Goal: Task Accomplishment & Management: Manage account settings

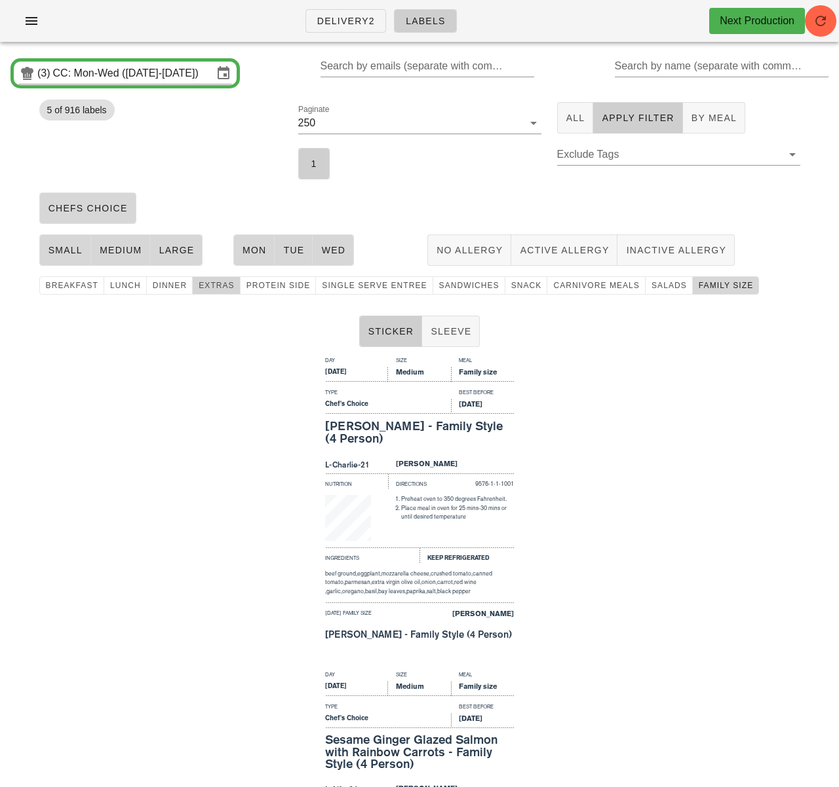
click at [200, 283] on span "extras" at bounding box center [216, 285] width 37 height 9
click at [709, 287] on span "family size" at bounding box center [725, 285] width 55 height 9
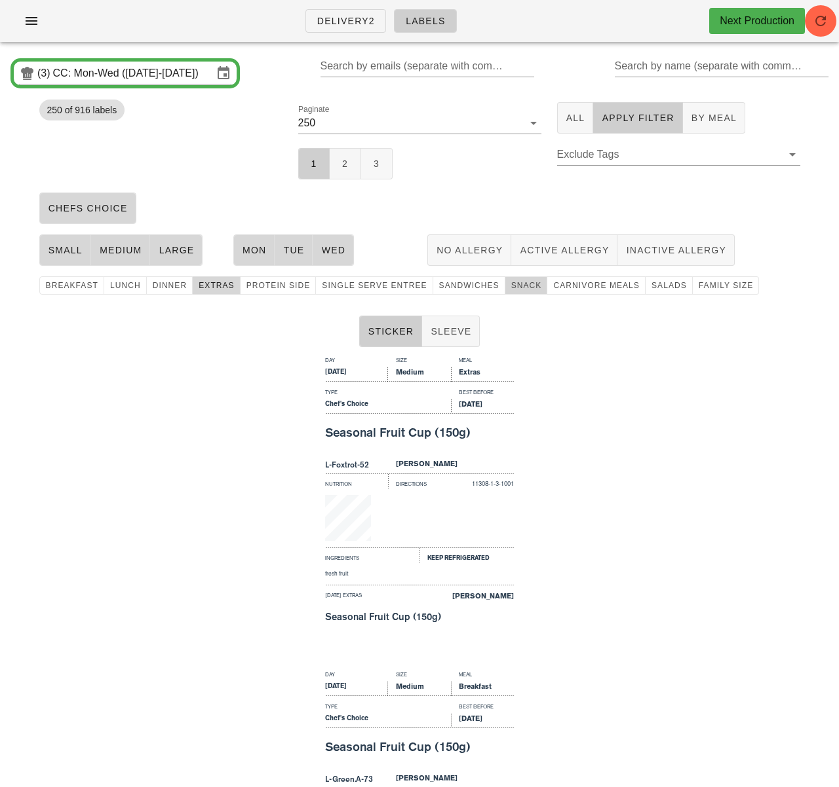
drag, startPoint x: 511, startPoint y: 290, endPoint x: 224, endPoint y: 287, distance: 287.0
click at [511, 290] on span "snack" at bounding box center [525, 285] width 31 height 9
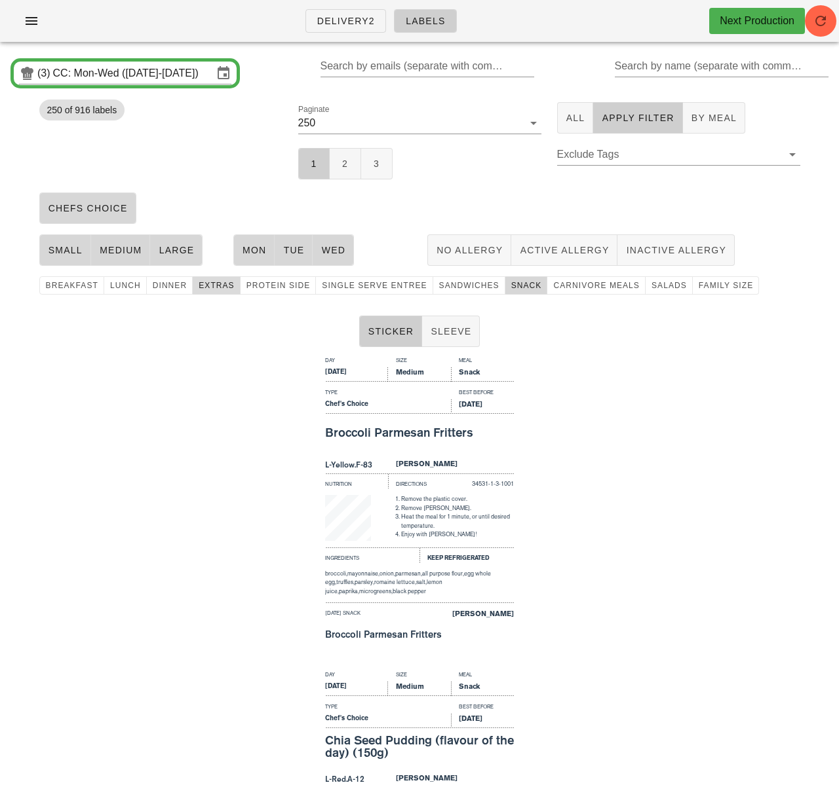
click at [218, 283] on span "extras" at bounding box center [216, 285] width 37 height 9
drag, startPoint x: 369, startPoint y: 292, endPoint x: 508, endPoint y: 286, distance: 139.0
click at [368, 292] on button "single serve entree" at bounding box center [374, 285] width 117 height 18
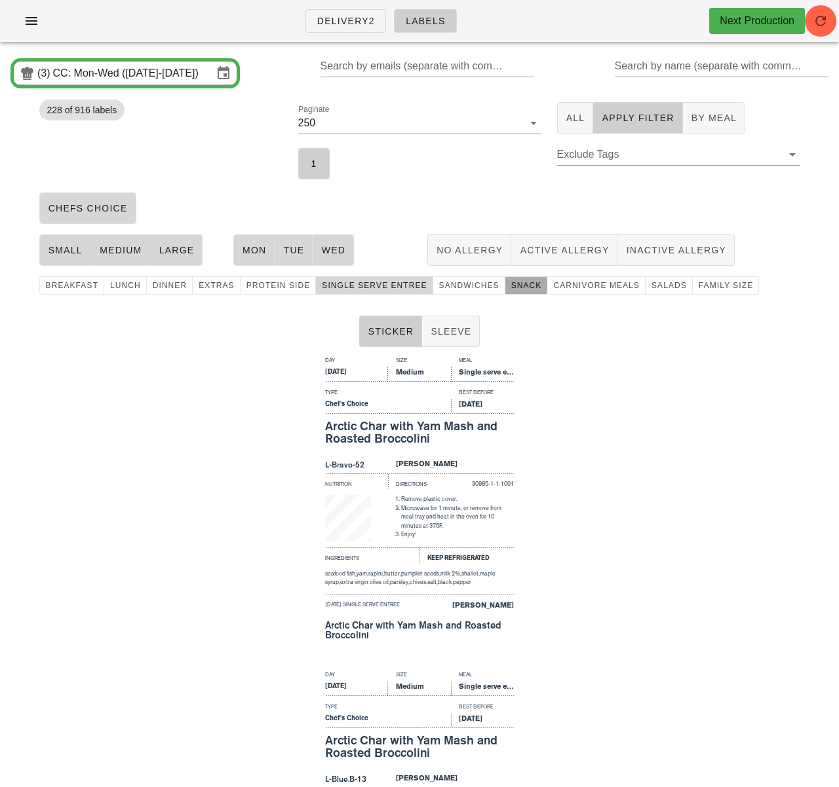
click at [510, 286] on span "snack" at bounding box center [525, 285] width 31 height 9
click at [349, 282] on span "single serve entree" at bounding box center [373, 285] width 105 height 9
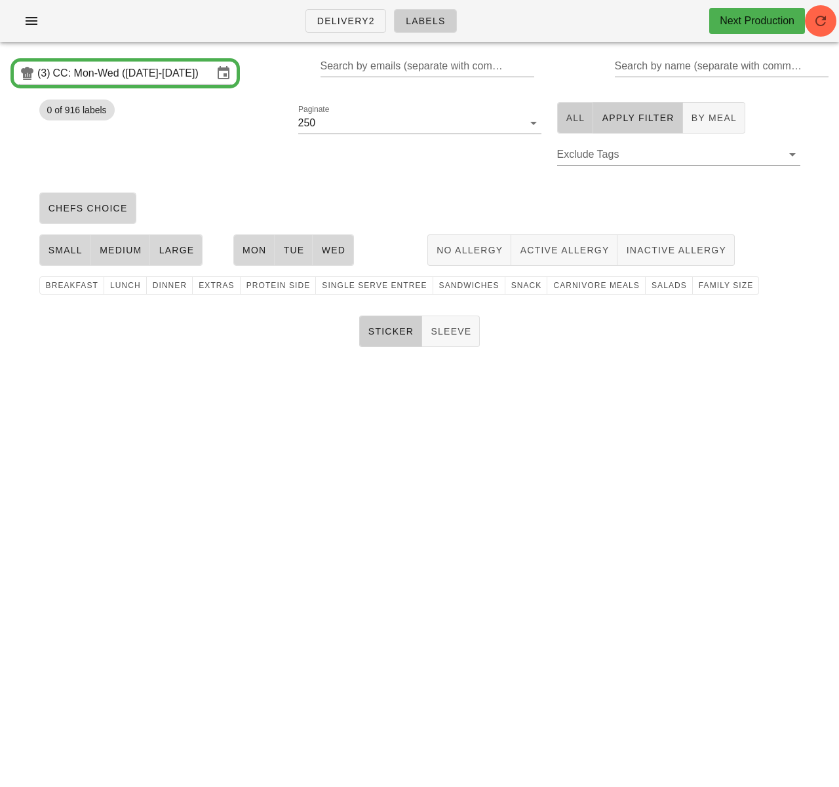
click at [561, 115] on button "All" at bounding box center [575, 117] width 37 height 31
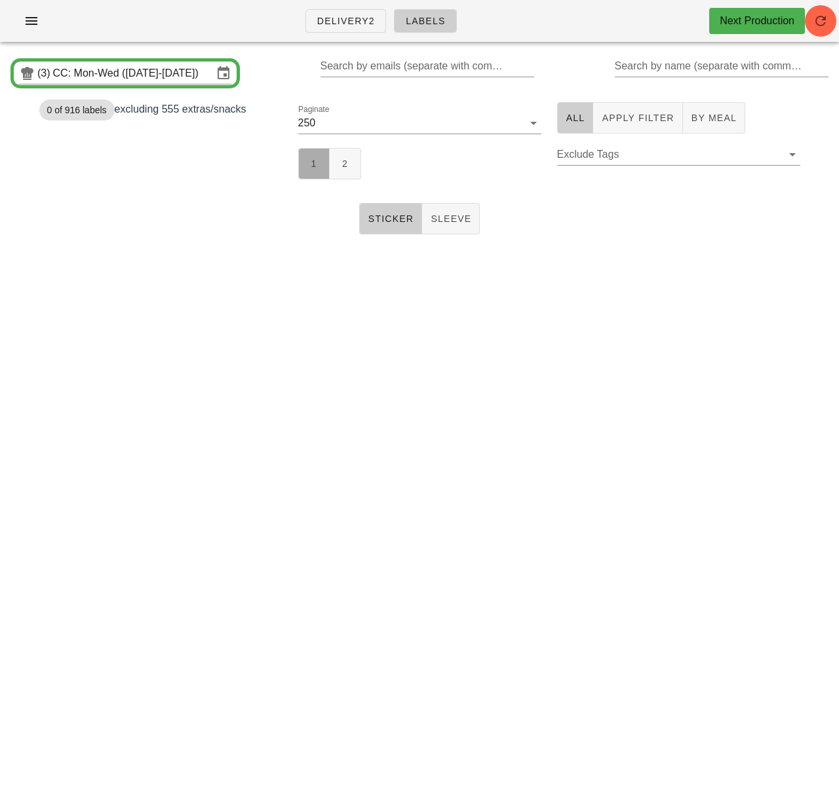
click at [299, 168] on button "1" at bounding box center [313, 163] width 31 height 31
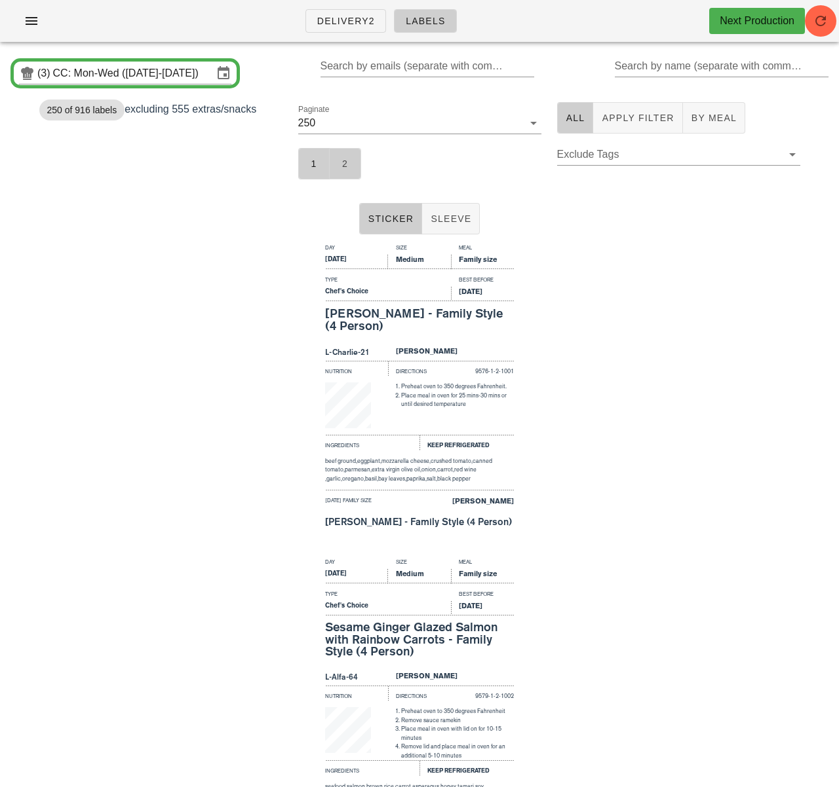
click at [350, 157] on button "2" at bounding box center [345, 163] width 31 height 31
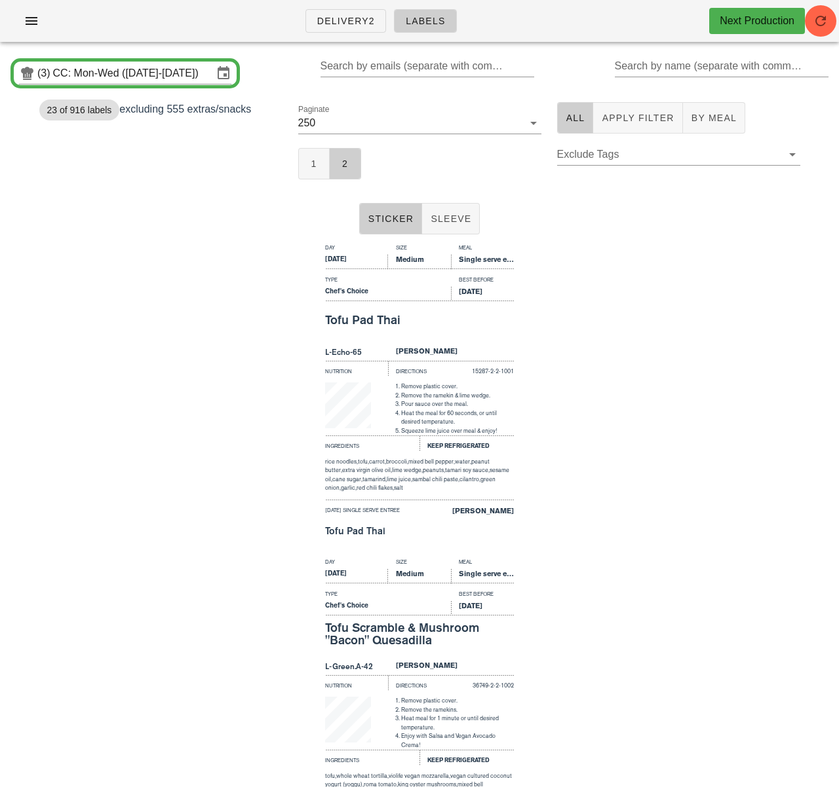
click at [247, 234] on div "Sticker Sleeve" at bounding box center [419, 219] width 839 height 42
drag, startPoint x: 100, startPoint y: 312, endPoint x: 261, endPoint y: 51, distance: 306.5
click at [101, 311] on div "Day Size Meal Monday Medium Single serve entree Type Best Before Chef's Choice …" at bounding box center [419, 397] width 839 height 314
drag, startPoint x: 127, startPoint y: 16, endPoint x: 118, endPoint y: 18, distance: 9.3
click at [127, 16] on div "Delivery2 Labels Next Production" at bounding box center [419, 21] width 839 height 42
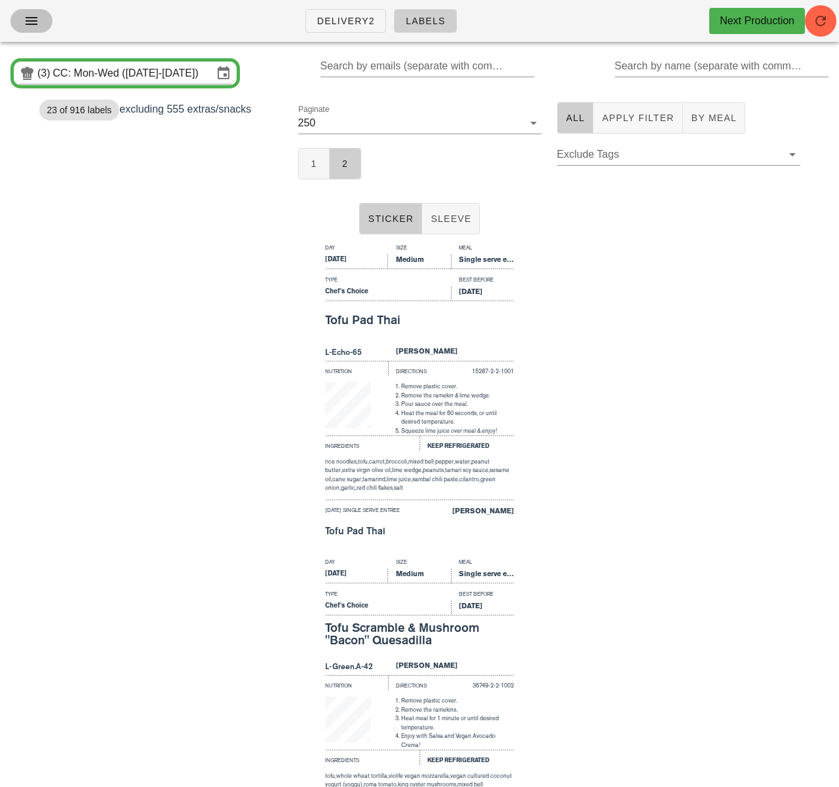
click at [42, 19] on button "button" at bounding box center [31, 21] width 42 height 24
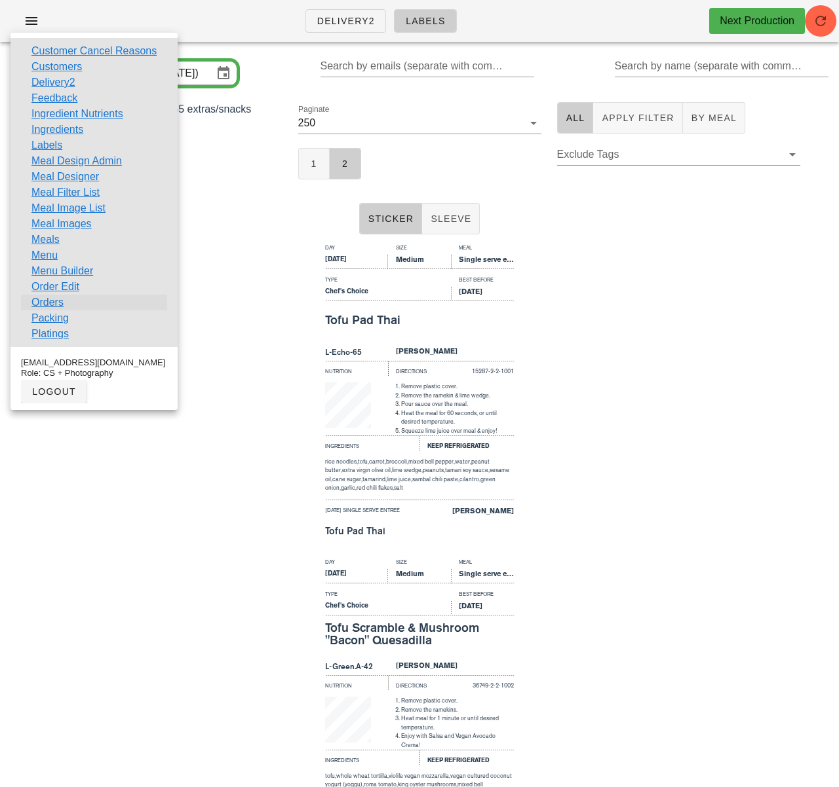
click at [49, 305] on link "Orders" at bounding box center [47, 303] width 32 height 16
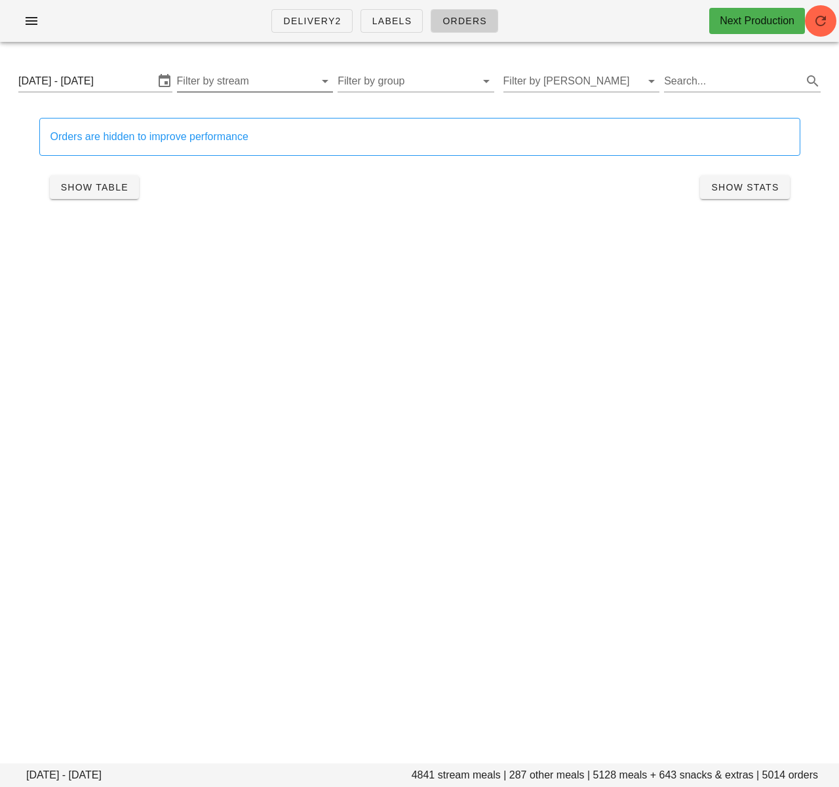
click at [241, 81] on input "Filter by stream" at bounding box center [245, 81] width 136 height 21
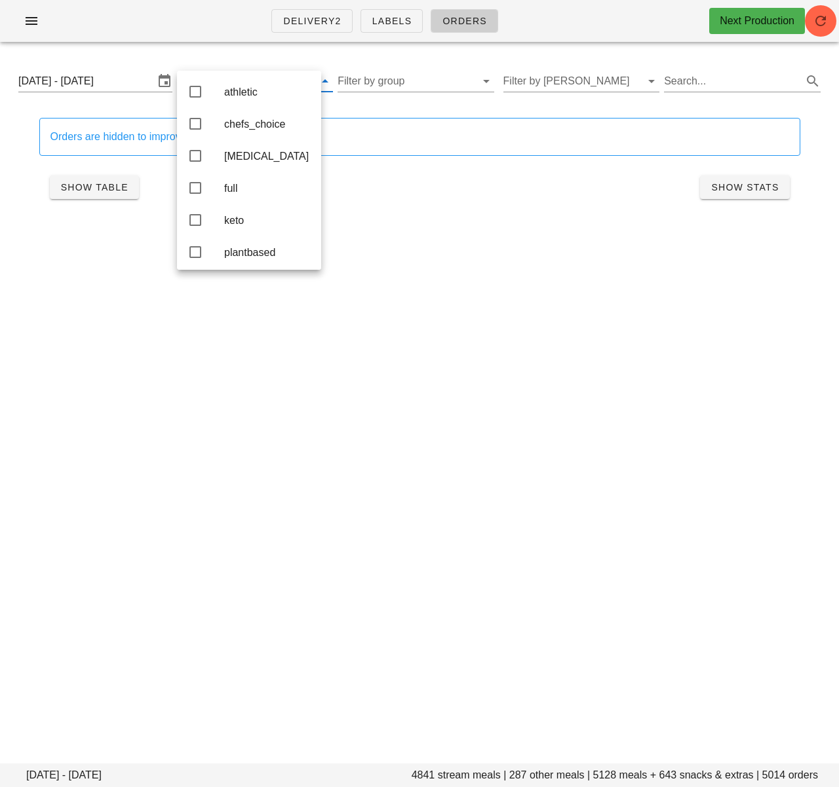
click at [250, 126] on div "chefs_choice" at bounding box center [267, 124] width 86 height 12
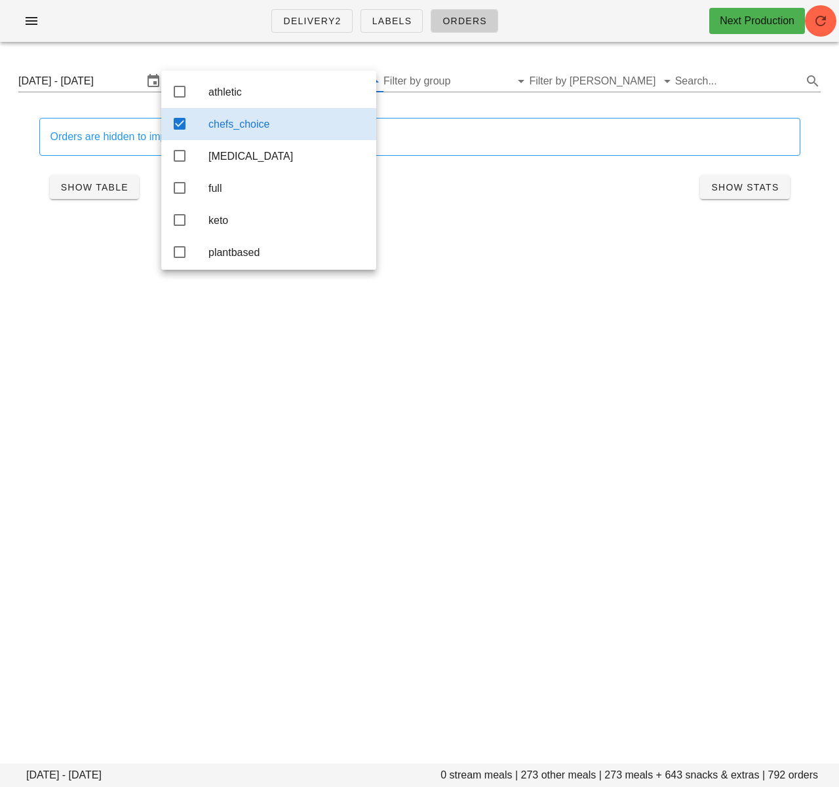
click at [489, 66] on div "Monday October 6 - Wednesday October 8 chefs_choice Filter by group Filter by t…" at bounding box center [419, 81] width 823 height 42
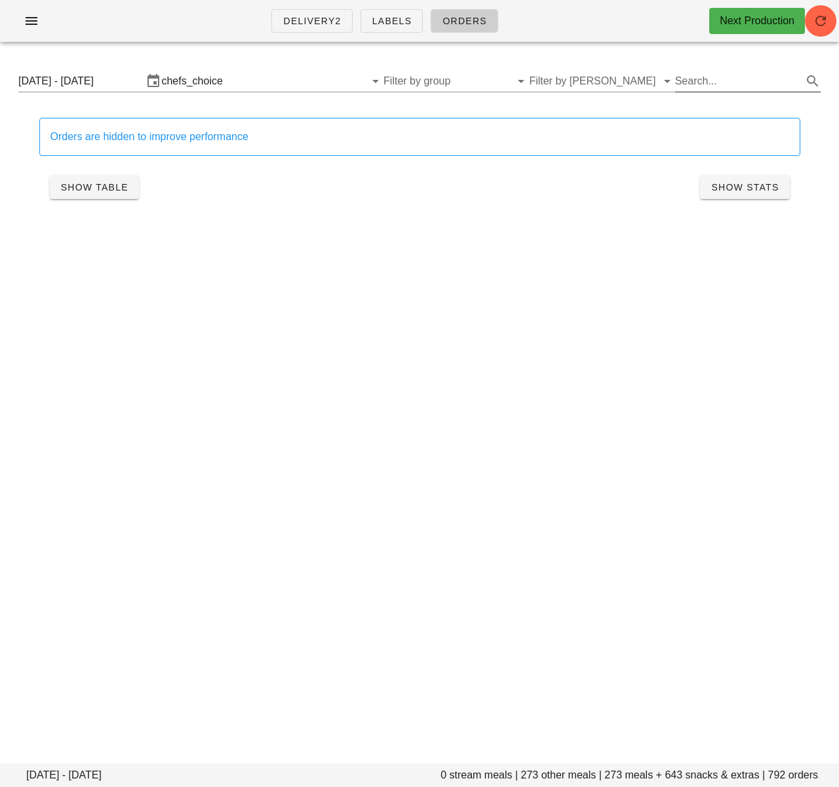
click at [711, 84] on input "Search..." at bounding box center [737, 81] width 124 height 21
click at [61, 200] on div "Show Table Show Stats" at bounding box center [419, 187] width 761 height 42
click at [88, 189] on span "Show Table" at bounding box center [94, 187] width 68 height 10
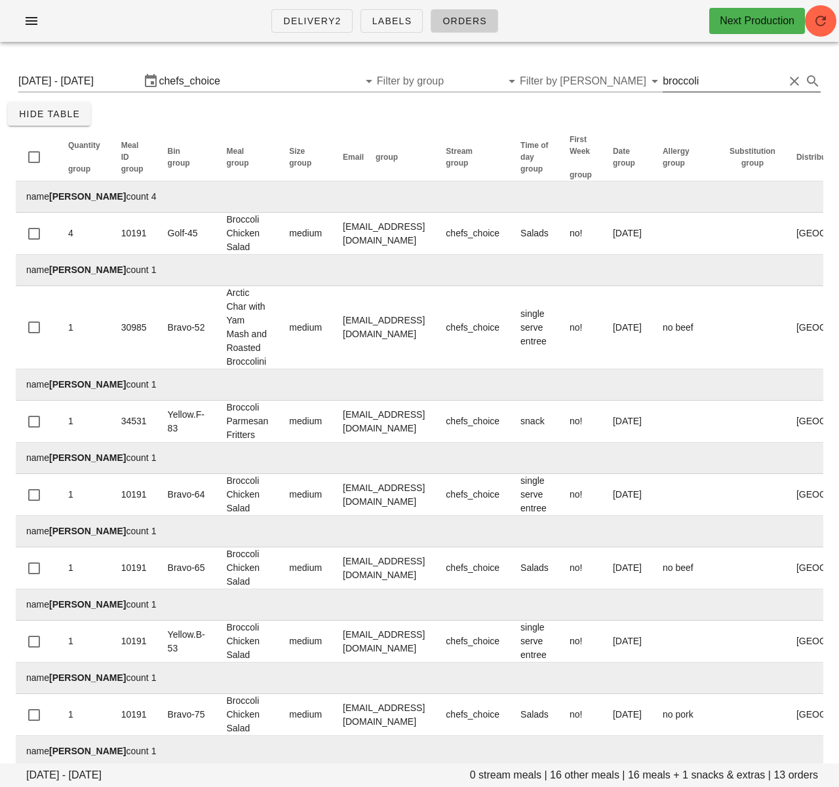
click at [706, 71] on input "broccoli" at bounding box center [722, 81] width 121 height 21
paste input "Chili Parmesan Broccoli with Romesco Sauce"
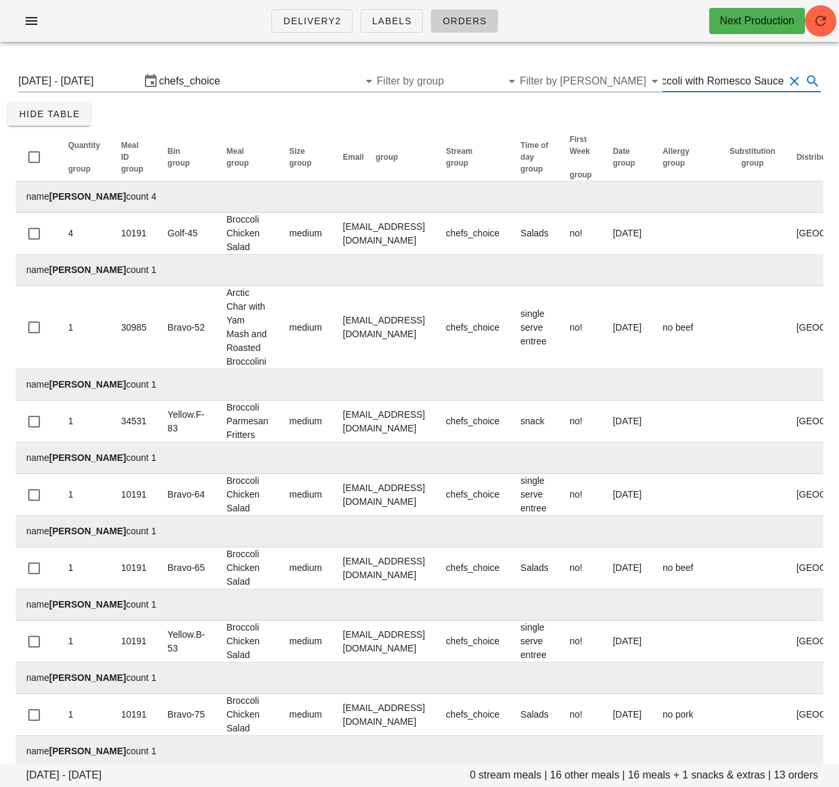
type input "Chili Parmesan Broccoli with Romesco Sauce"
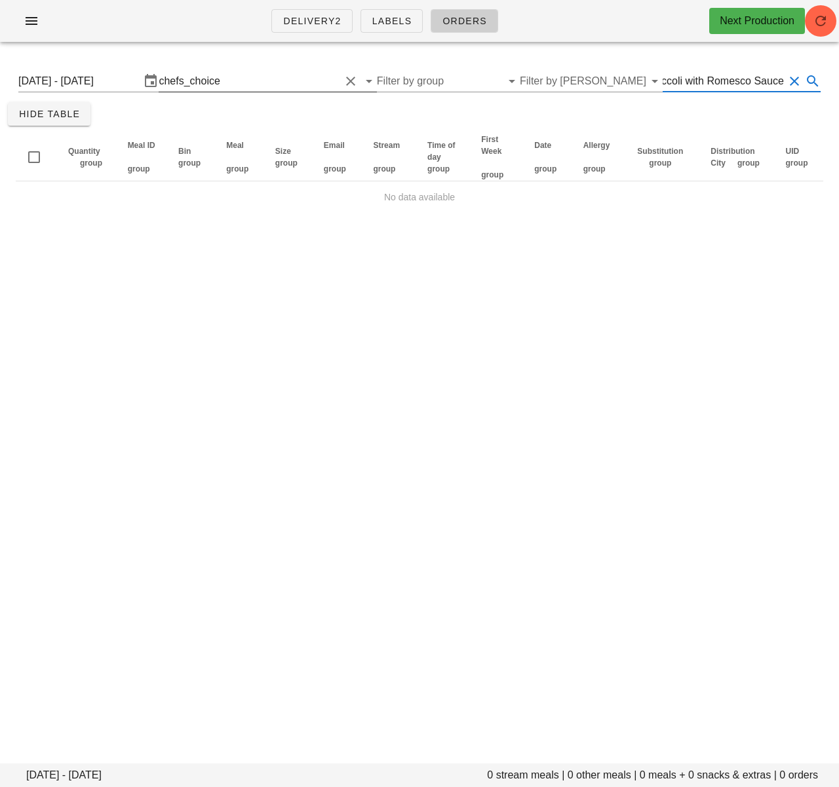
click at [345, 79] on button "Clear Filter by stream" at bounding box center [351, 81] width 16 height 16
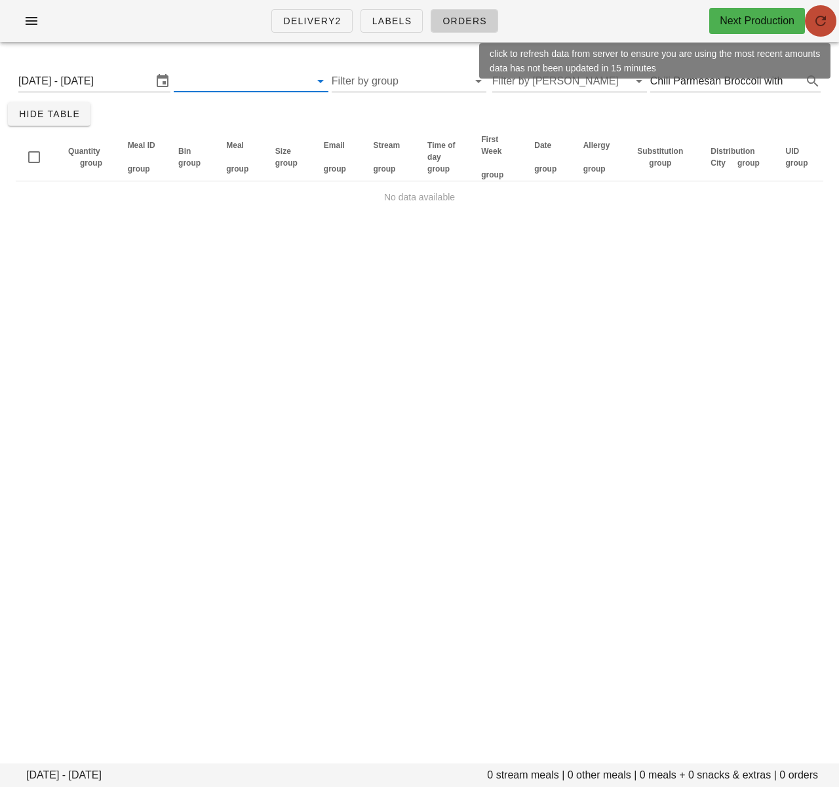
click at [814, 26] on icon "button" at bounding box center [820, 21] width 16 height 16
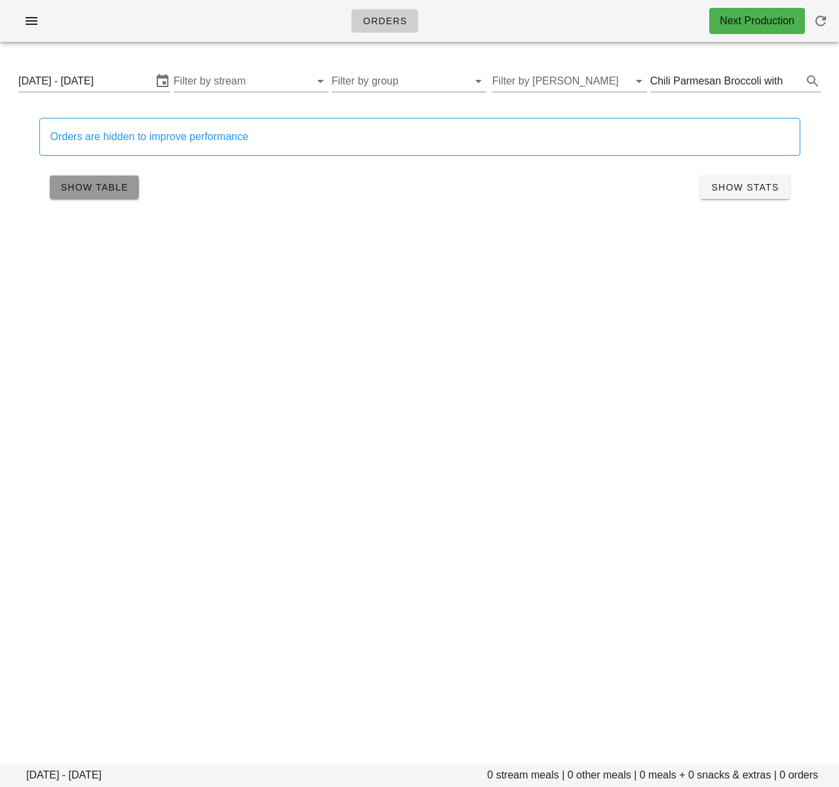
click at [105, 189] on span "Show Table" at bounding box center [94, 187] width 68 height 10
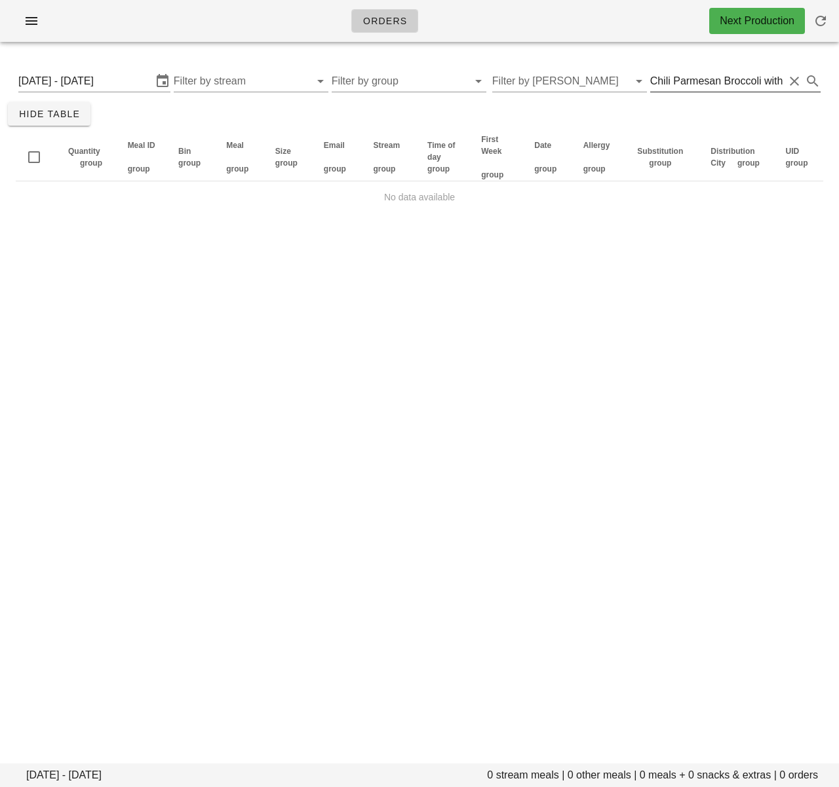
click at [702, 83] on input "Chili Parmesan Broccoli with Romesco Sauce" at bounding box center [717, 81] width 134 height 21
paste input "Szechuan Style Broccoli"
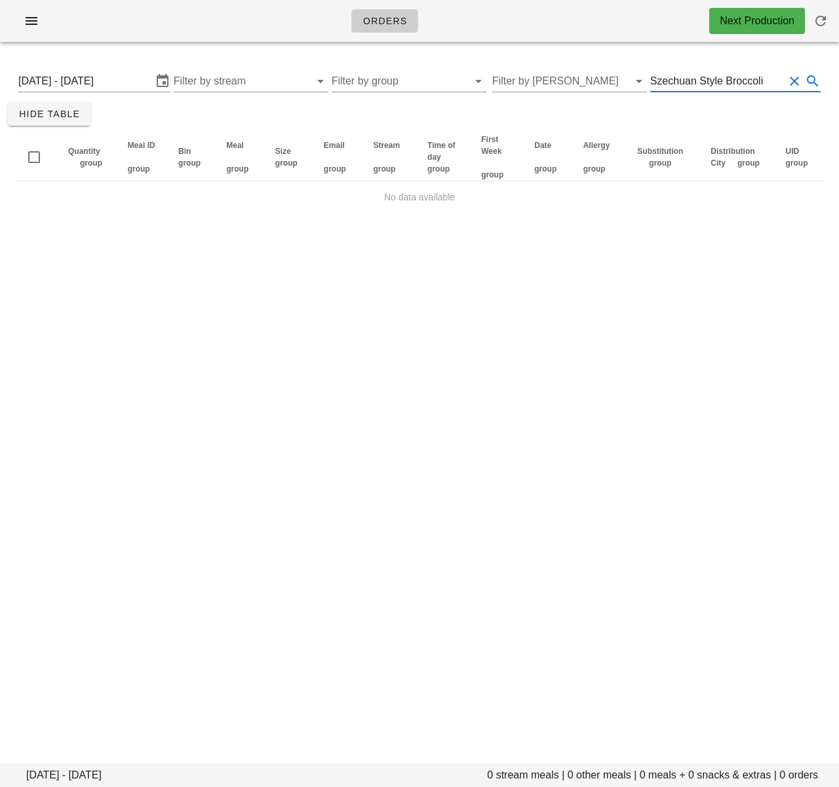
type input "Szechuan Style Broccoli"
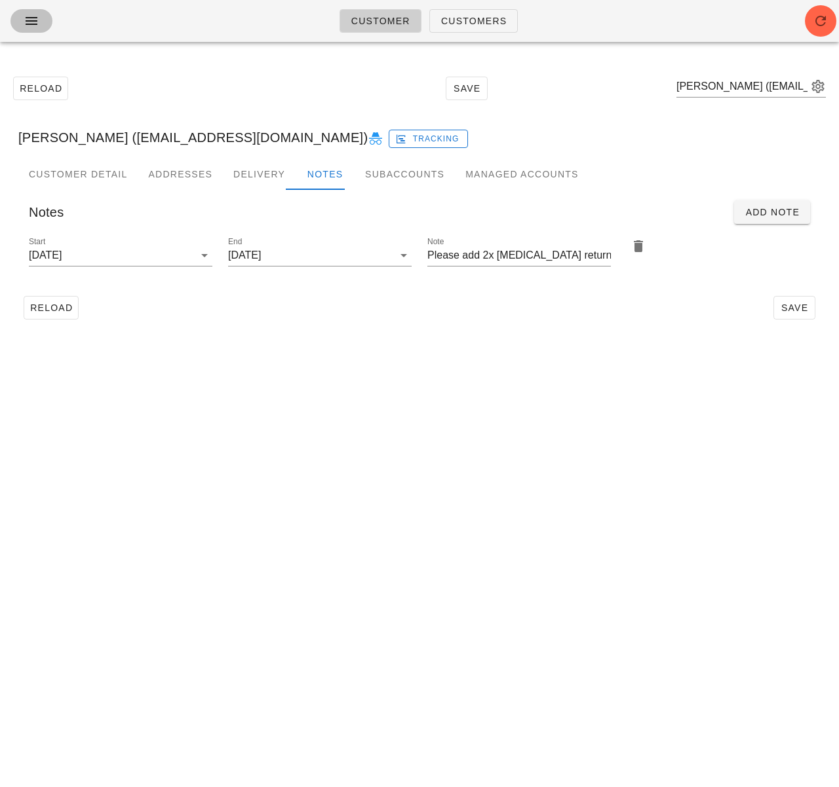
click at [21, 22] on span "button" at bounding box center [31, 21] width 21 height 16
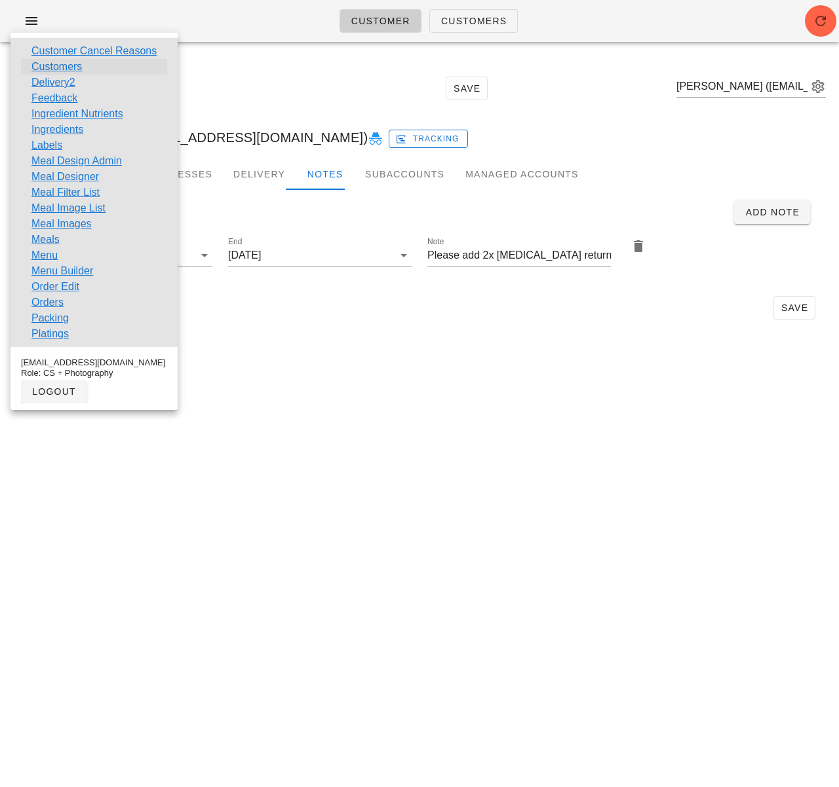
click at [51, 65] on link "Customers" at bounding box center [56, 67] width 50 height 16
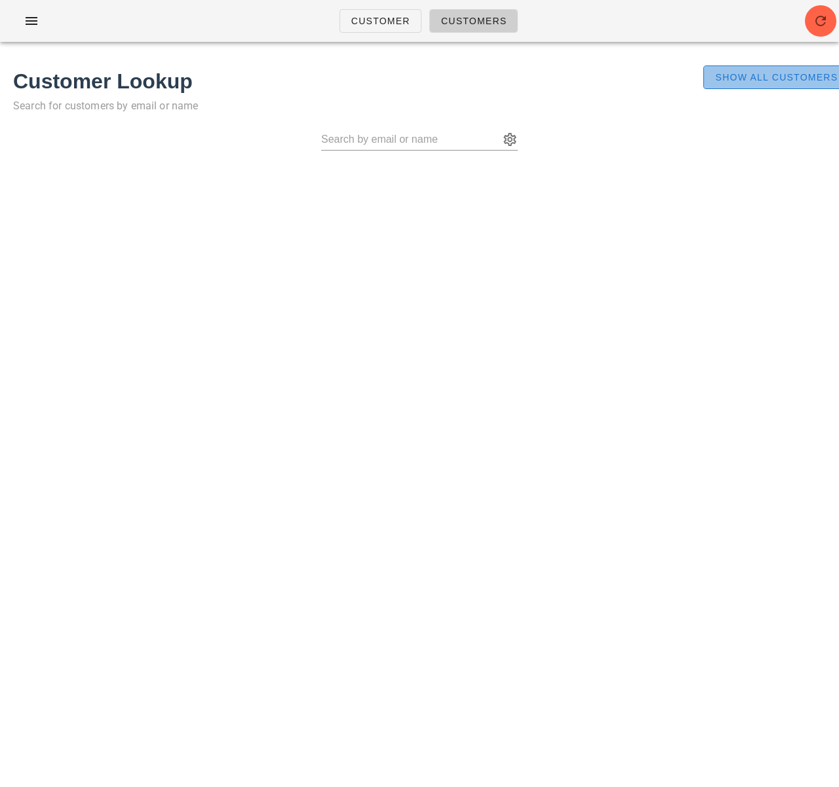
click at [791, 83] on span "Show All Customers" at bounding box center [775, 77] width 123 height 10
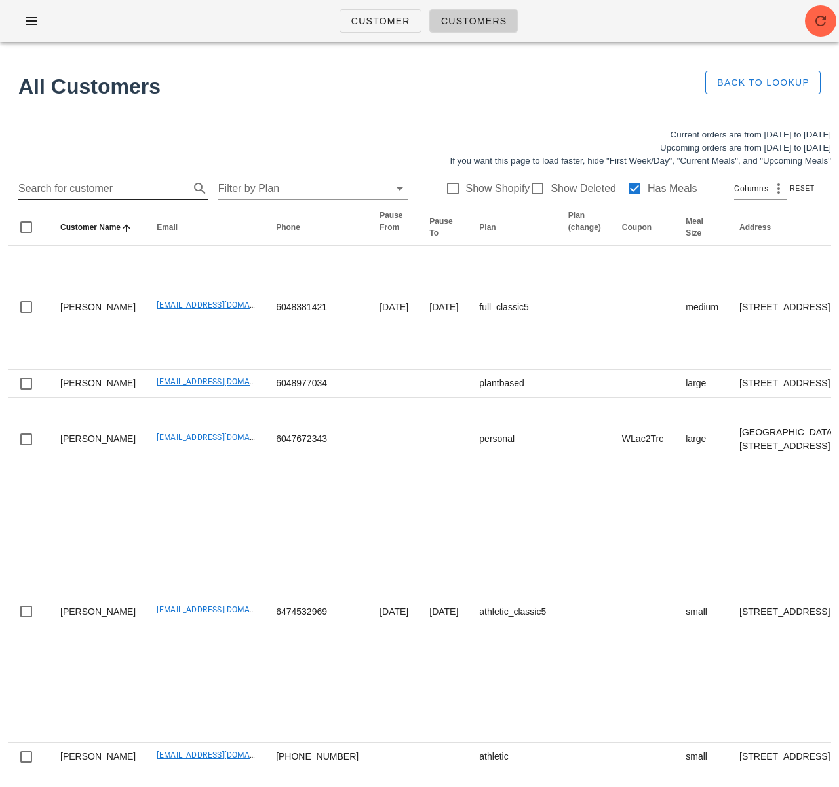
click at [87, 189] on input "Search for customer" at bounding box center [102, 188] width 168 height 21
paste input "kjorgen10@gmail.com"
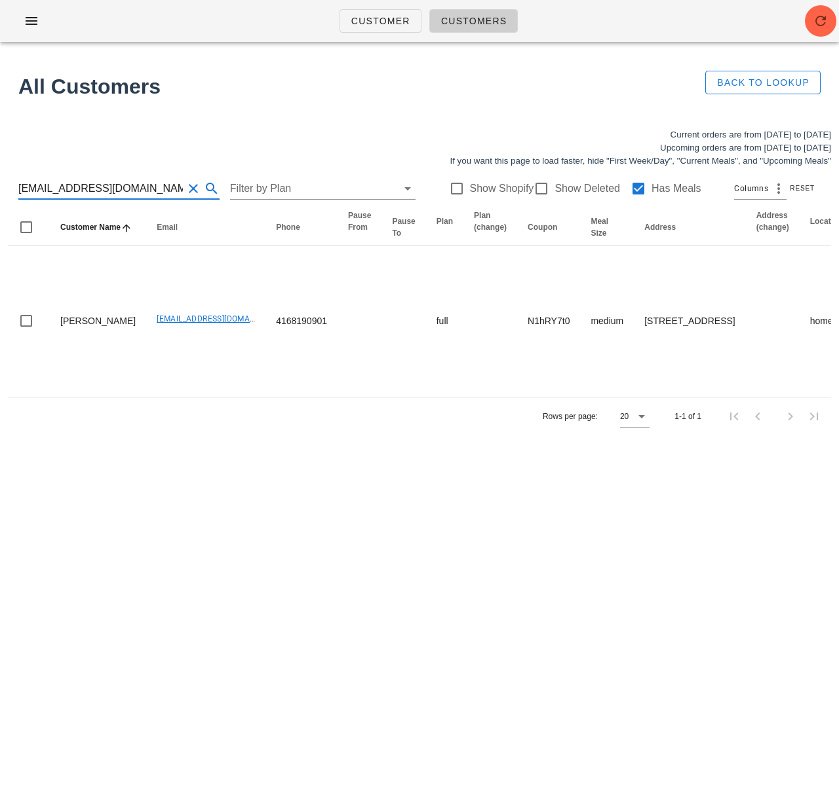
type input "kjorgen10@gmail.com"
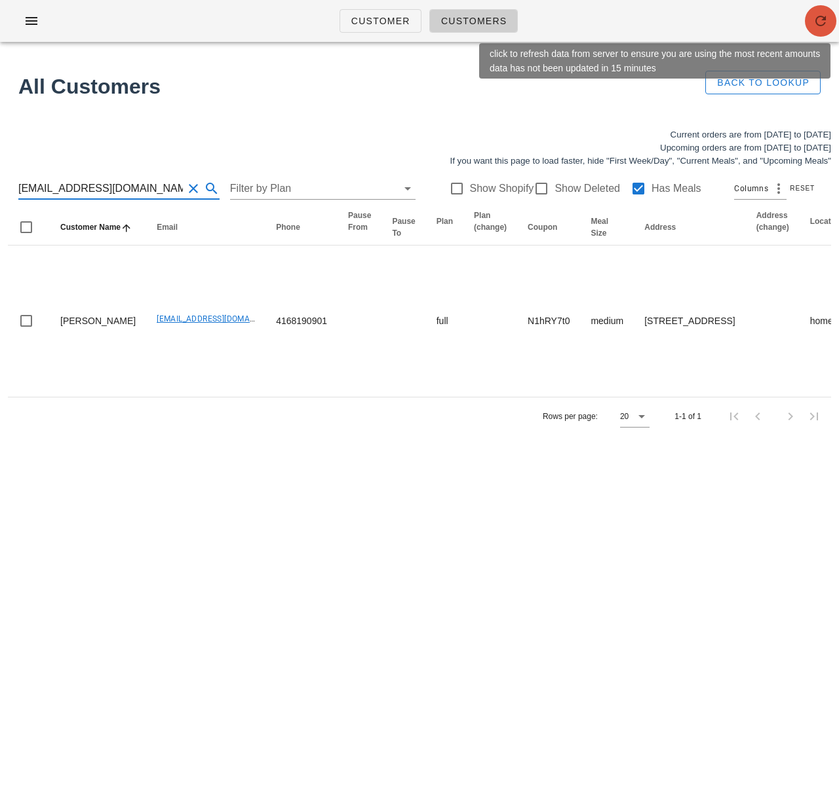
click at [820, 20] on icon "button" at bounding box center [820, 21] width 16 height 16
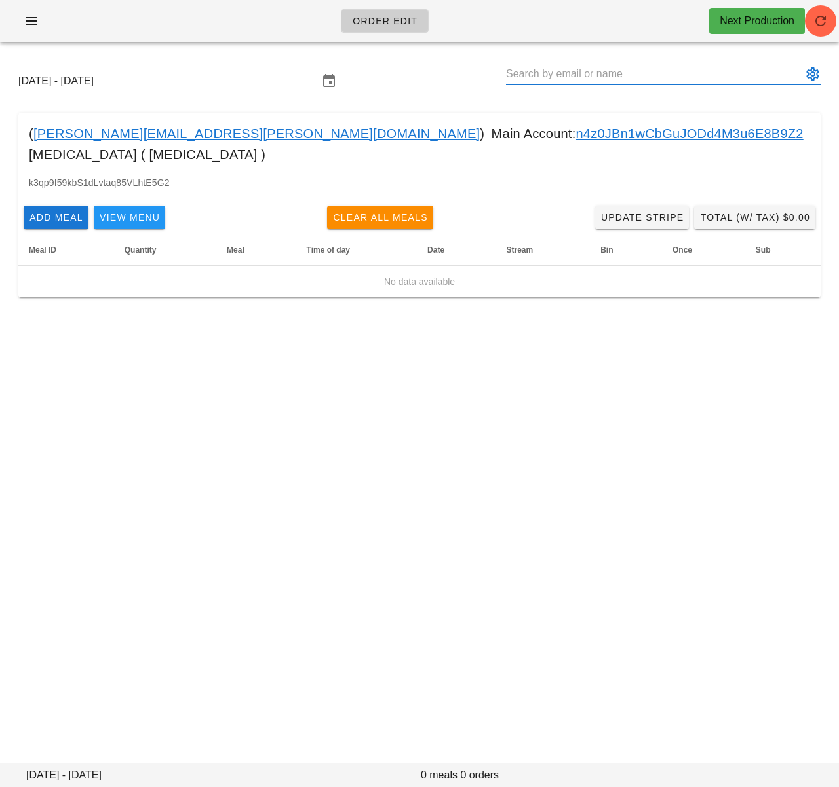
click at [528, 81] on input "text" at bounding box center [654, 74] width 296 height 21
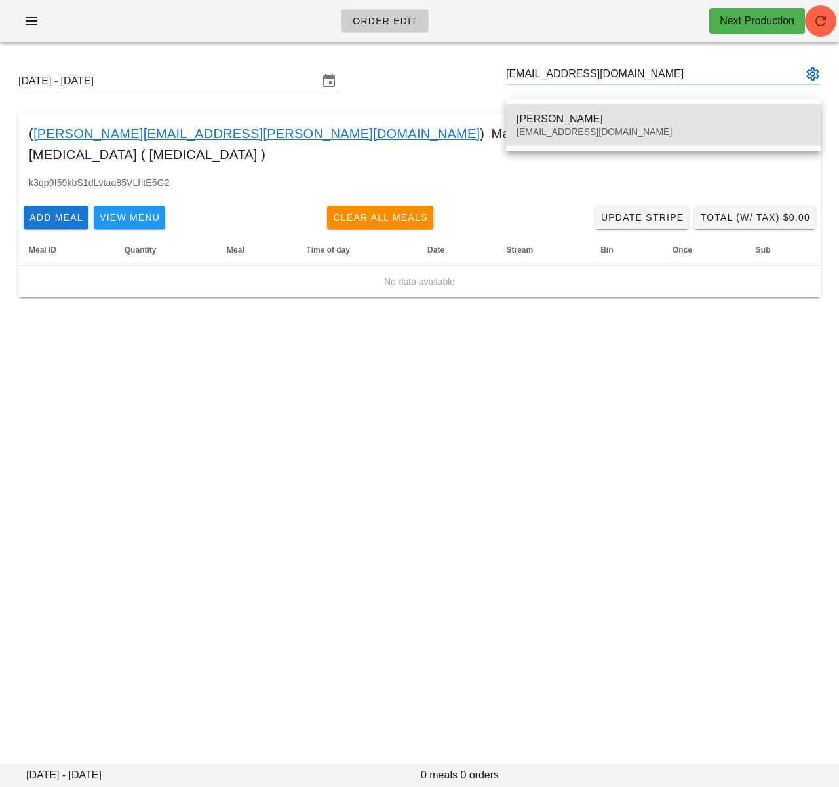
click at [545, 128] on div "kjorgen10@gmail.com" at bounding box center [662, 131] width 293 height 11
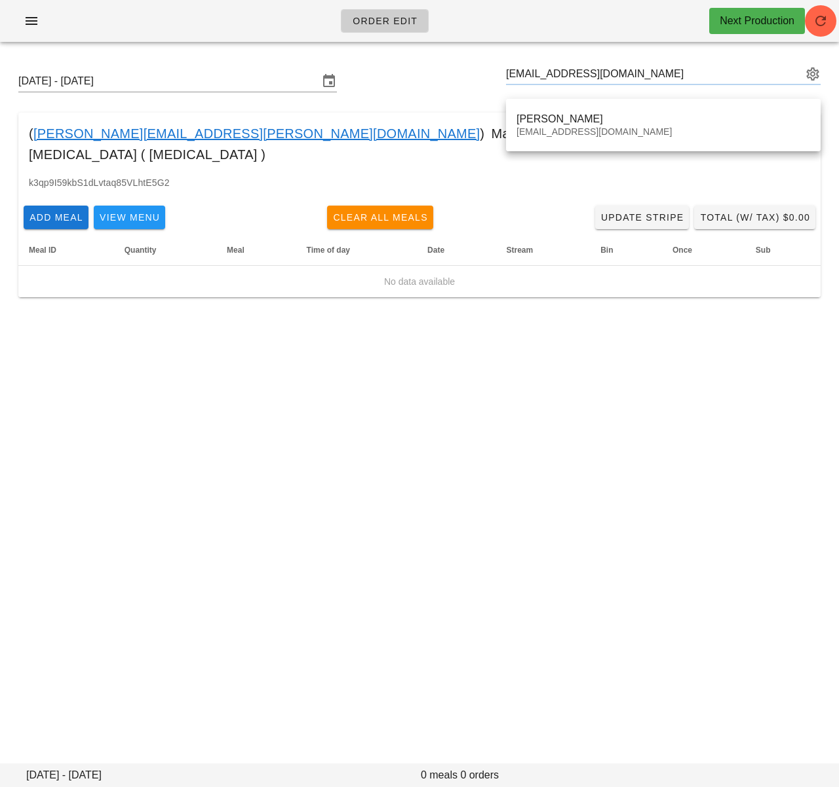
type input "Kay Jorgensen (kjorgen10@gmail.com)"
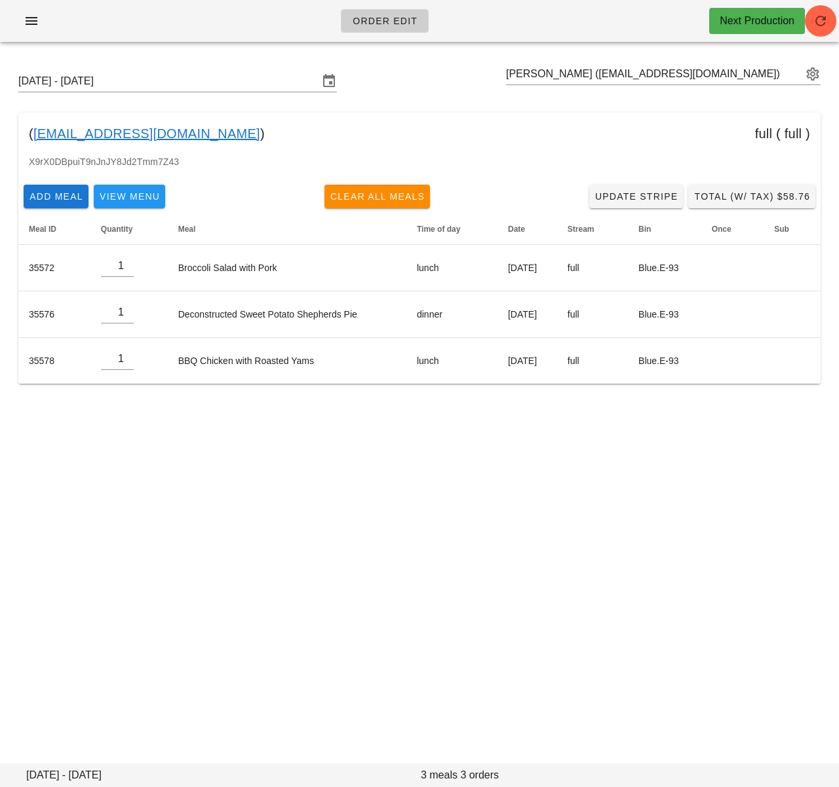
drag, startPoint x: 493, startPoint y: 512, endPoint x: 636, endPoint y: 582, distance: 159.1
click at [493, 512] on div "Order Edit Next Production Sunday October 5 - Saturday October 11 Kay Jorgensen…" at bounding box center [419, 393] width 839 height 787
drag, startPoint x: 185, startPoint y: 132, endPoint x: 123, endPoint y: 28, distance: 121.1
click at [37, 136] on div "( kjorgen10@gmail.com ) full ( full )" at bounding box center [419, 134] width 802 height 42
click at [576, 68] on input "text" at bounding box center [654, 74] width 296 height 21
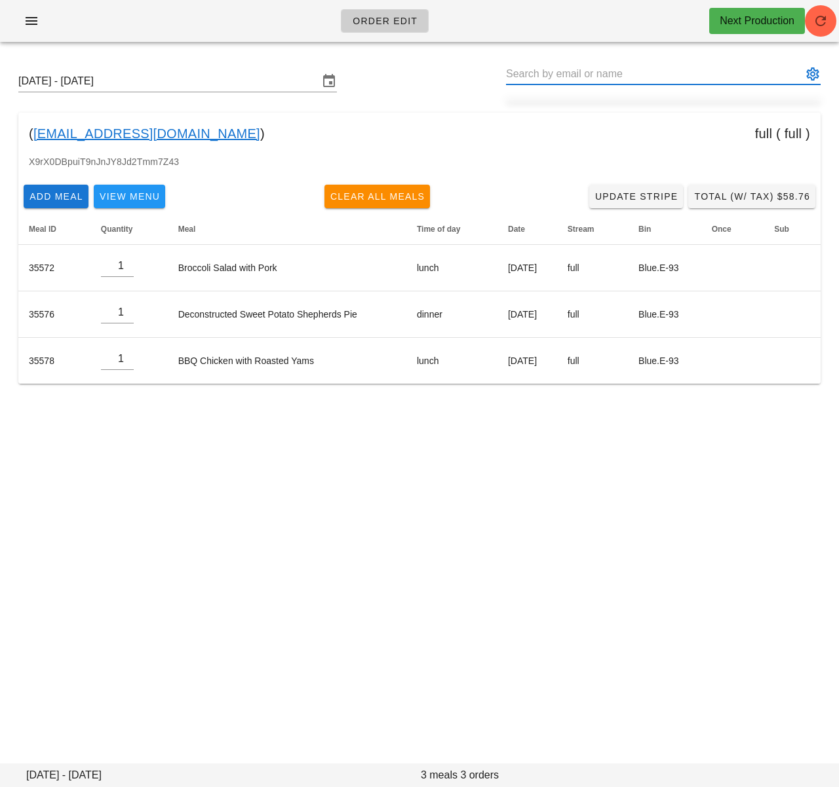
paste input "livelifewithsl@gmail.com"
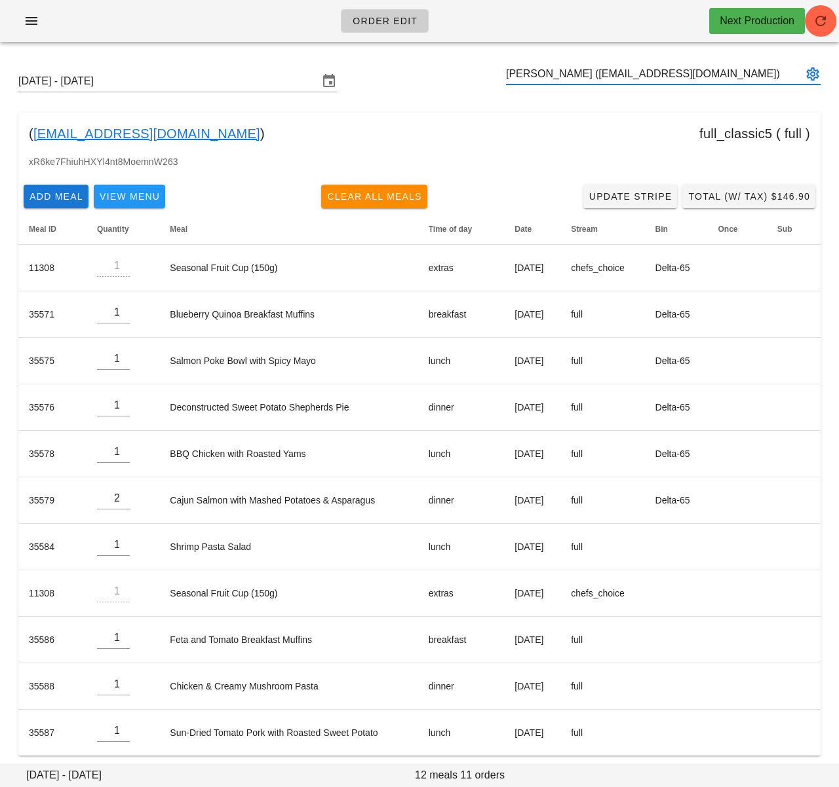
type input "[PERSON_NAME] ([EMAIL_ADDRESS][DOMAIN_NAME])"
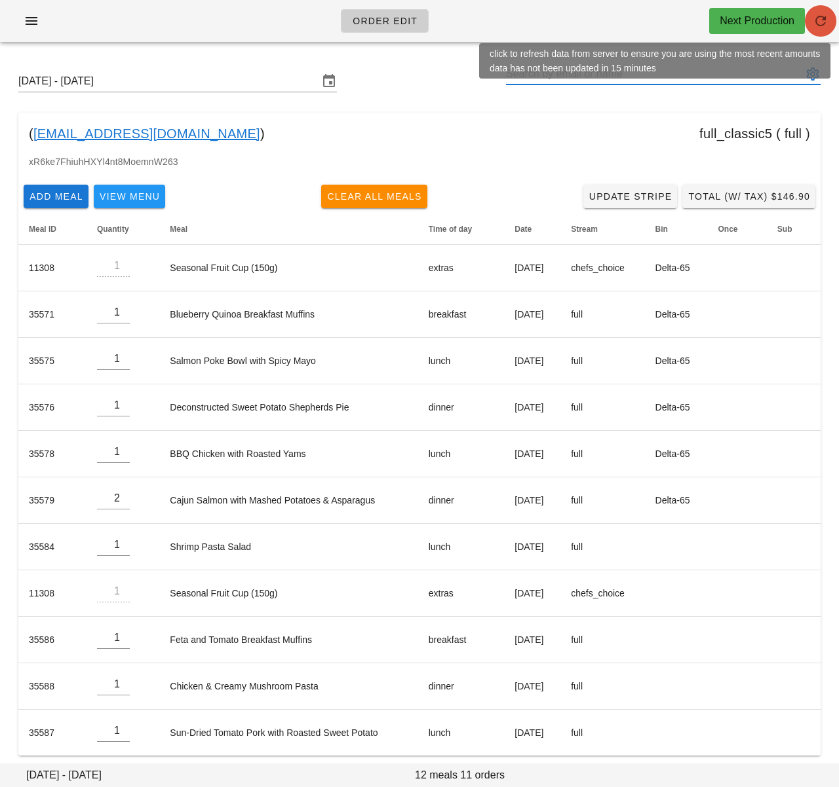
click at [819, 22] on icon "button" at bounding box center [820, 21] width 16 height 16
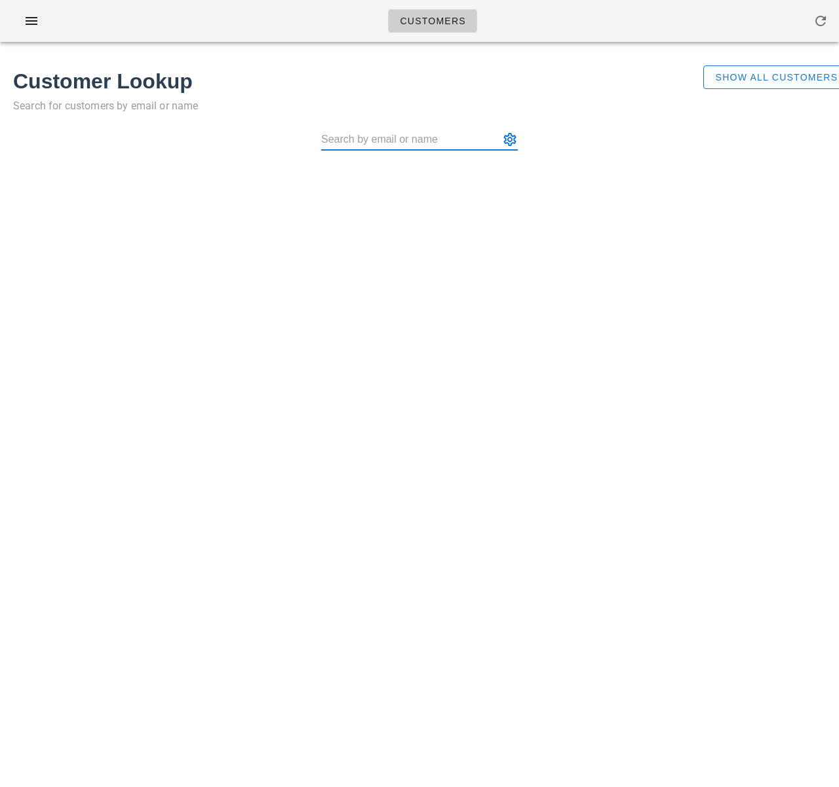
paste input "[EMAIL_ADDRESS][DOMAIN_NAME] )"
type input "[EMAIL_ADDRESS][DOMAIN_NAME]"
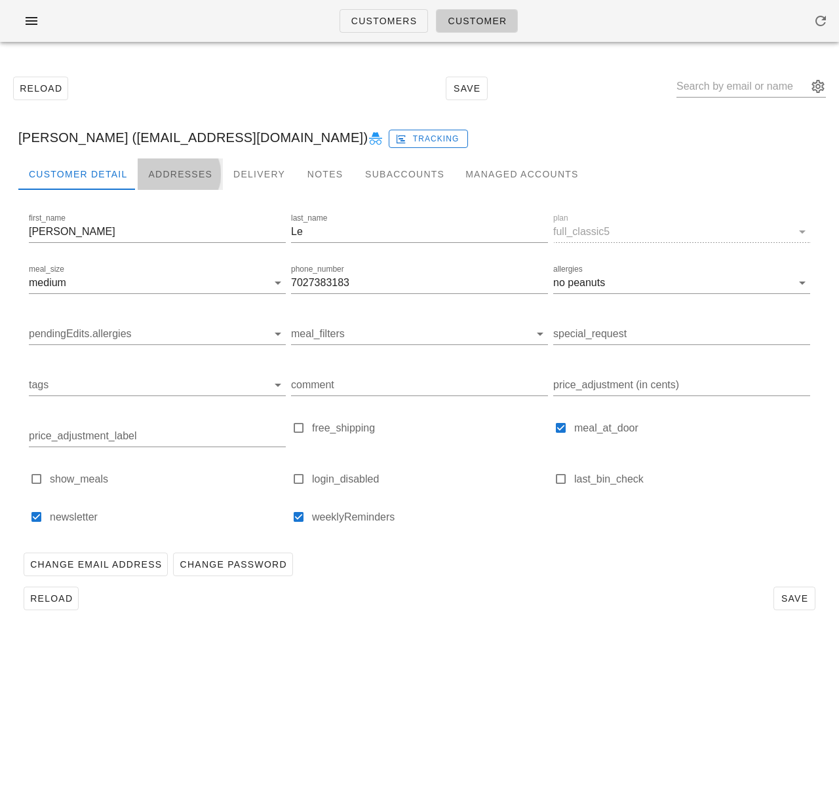
click at [161, 167] on div "Addresses" at bounding box center [180, 174] width 85 height 31
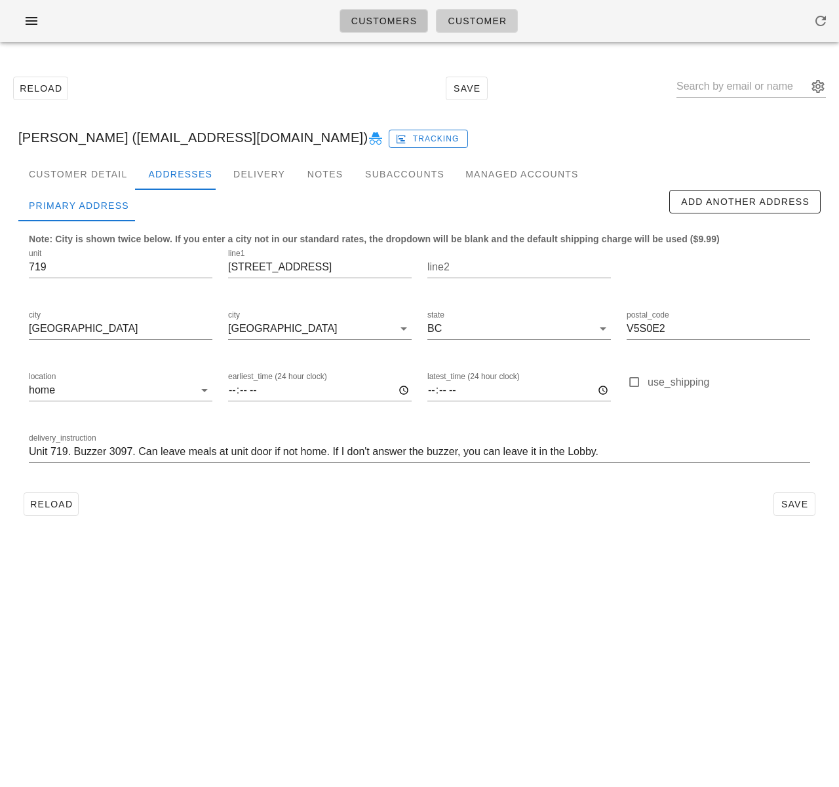
click at [379, 18] on span "Customers" at bounding box center [383, 21] width 67 height 10
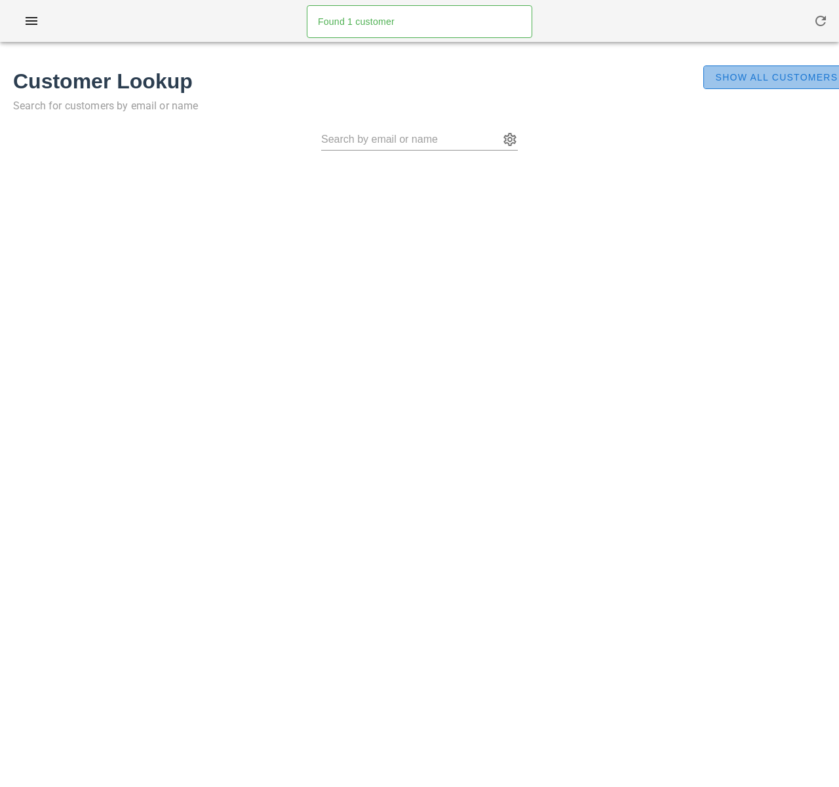
click at [774, 75] on span "Show All Customers" at bounding box center [775, 77] width 123 height 10
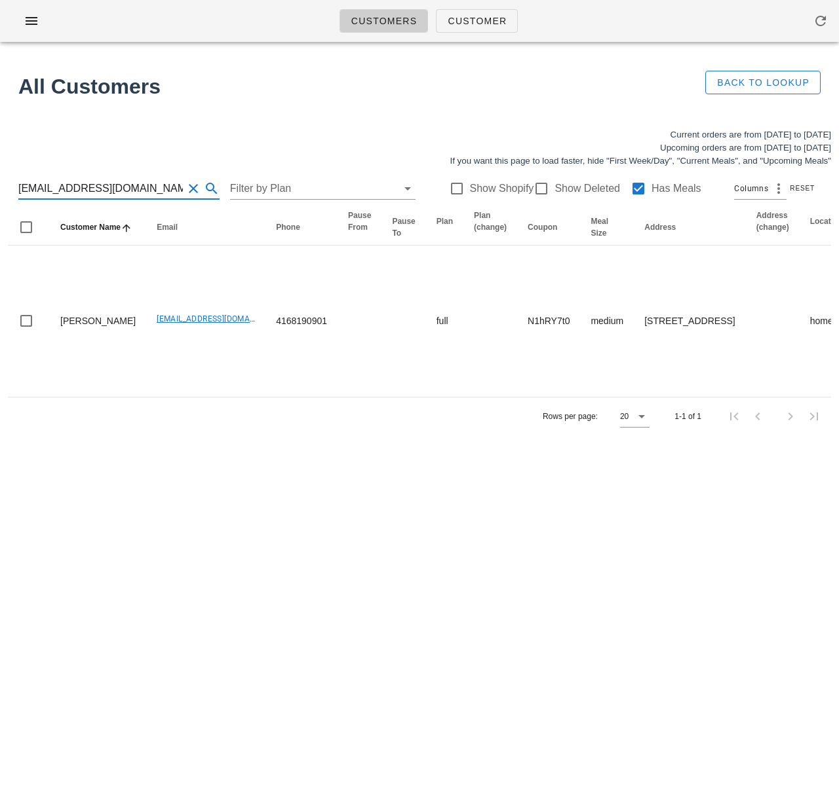
drag, startPoint x: 114, startPoint y: 186, endPoint x: -26, endPoint y: 168, distance: 141.3
click at [0, 168] on html "Customers Customer Found 1 customer All Customers Back to Lookup Current orders…" at bounding box center [419, 393] width 839 height 787
paste input "lesley.trinh@outlook"
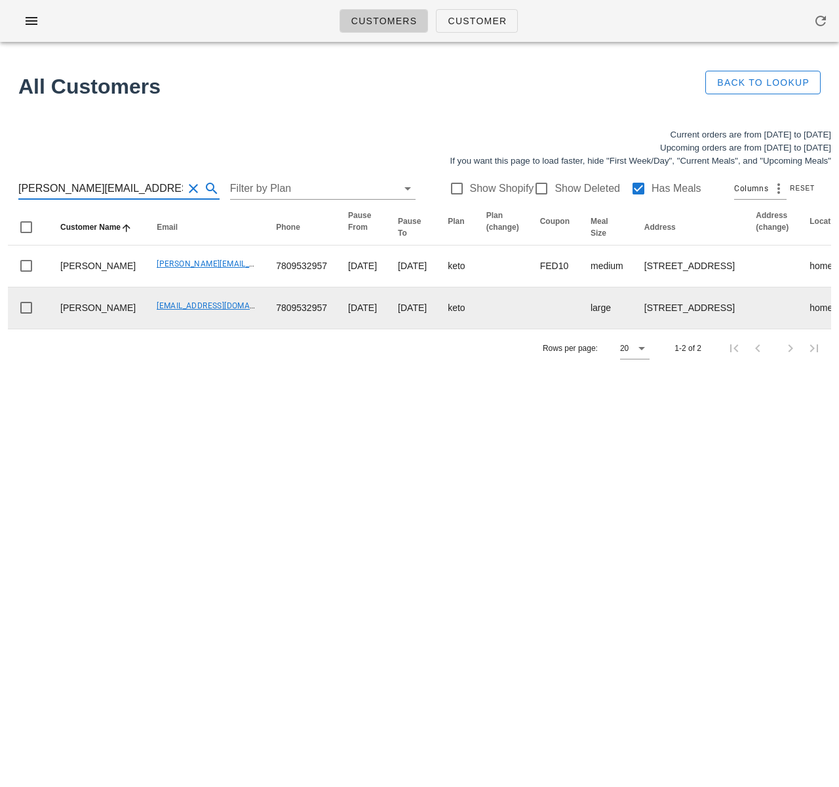
type input "[PERSON_NAME][EMAIL_ADDRESS][PERSON_NAME][DOMAIN_NAME]"
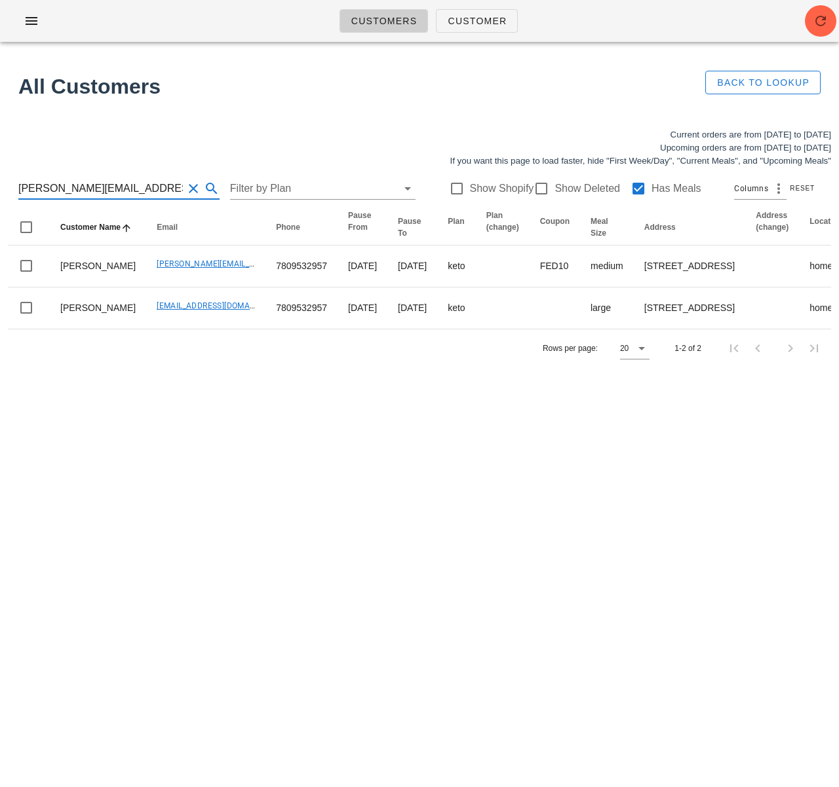
drag, startPoint x: 137, startPoint y: 187, endPoint x: 2, endPoint y: 187, distance: 135.0
click at [2, 187] on div "Current orders are from Sunday Oct 05 to Saturday Oct 11 Upcoming orders are fr…" at bounding box center [419, 248] width 839 height 255
drag, startPoint x: 75, startPoint y: 185, endPoint x: -12, endPoint y: 179, distance: 87.3
click at [0, 179] on html "Customers Customer Found 1 customer All Customers Back to Lookup Current orders…" at bounding box center [419, 393] width 839 height 787
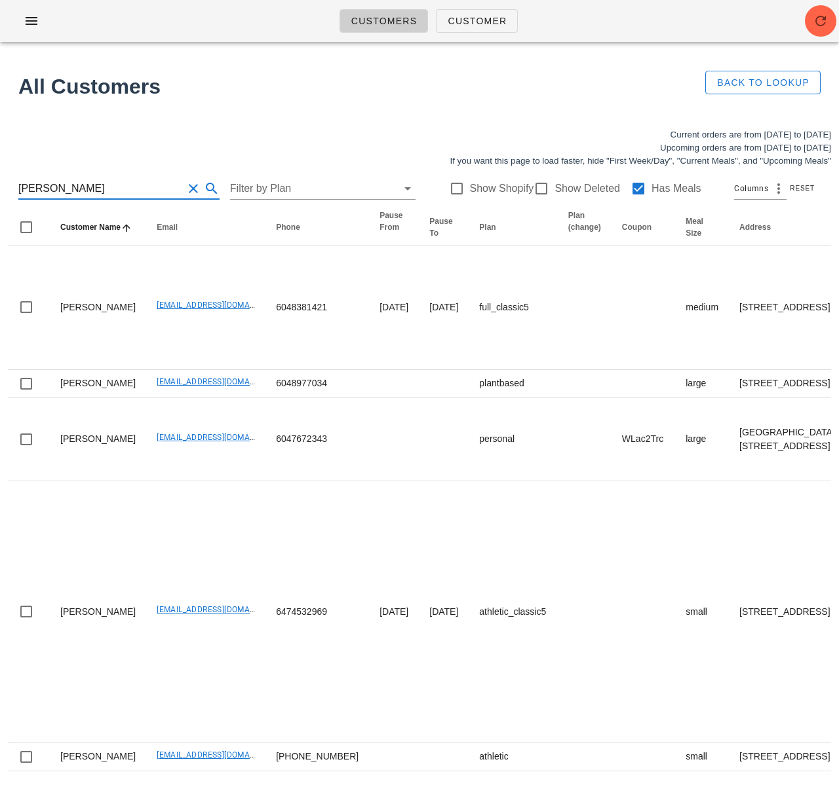
type input "michelle"
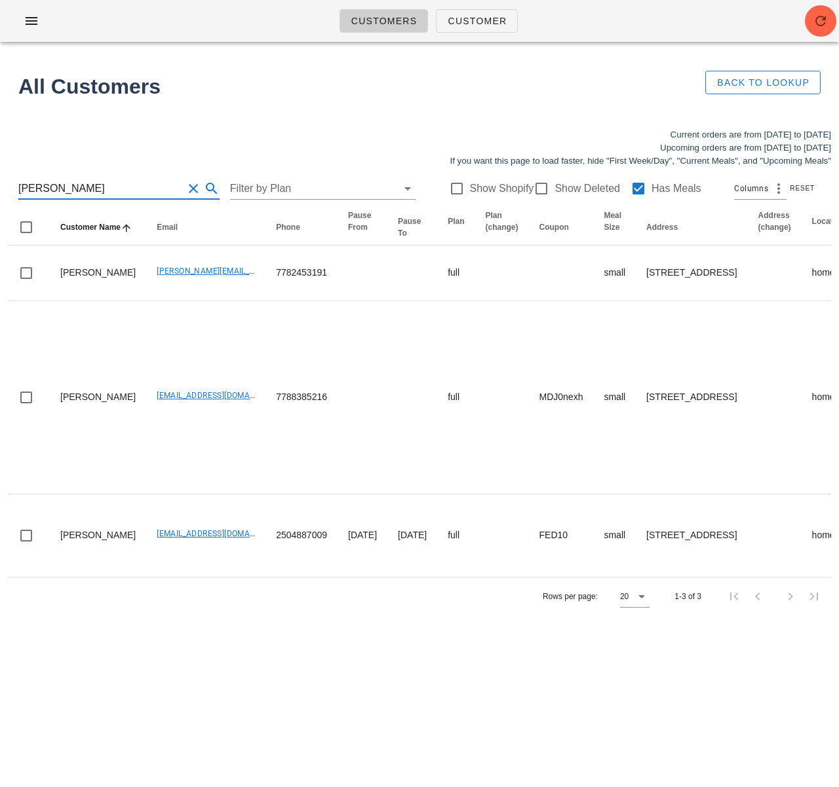
drag, startPoint x: 66, startPoint y: 186, endPoint x: -21, endPoint y: 181, distance: 86.6
click at [0, 181] on html "Customers Customer Found 1 customer All Customers Back to Lookup Current orders…" at bounding box center [419, 393] width 839 height 787
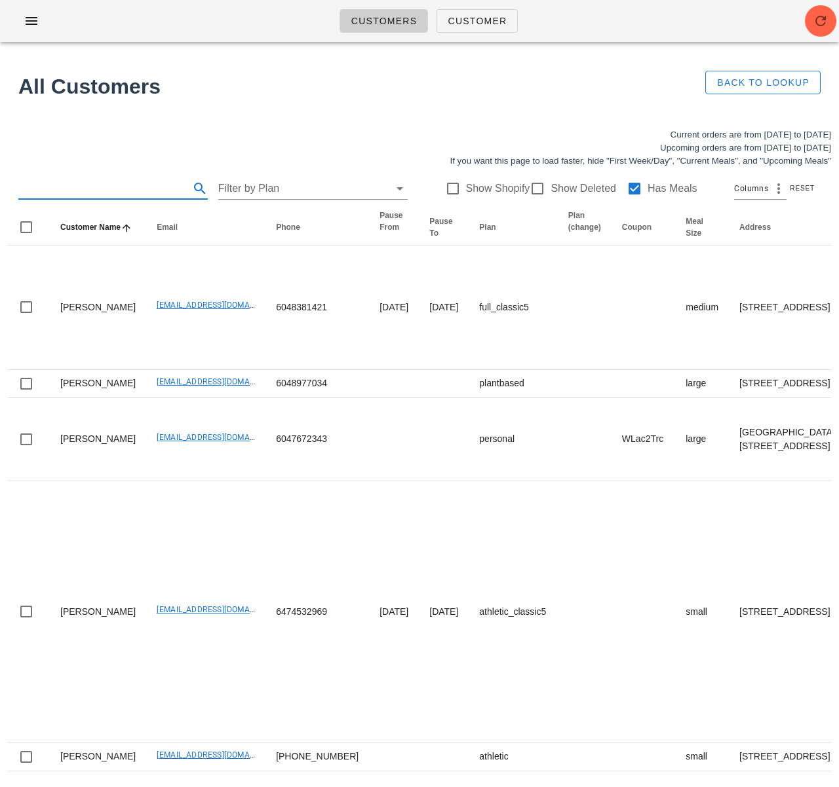
click at [138, 181] on input "text" at bounding box center [102, 188] width 168 height 21
paste input "stephencshl@gmail.com"
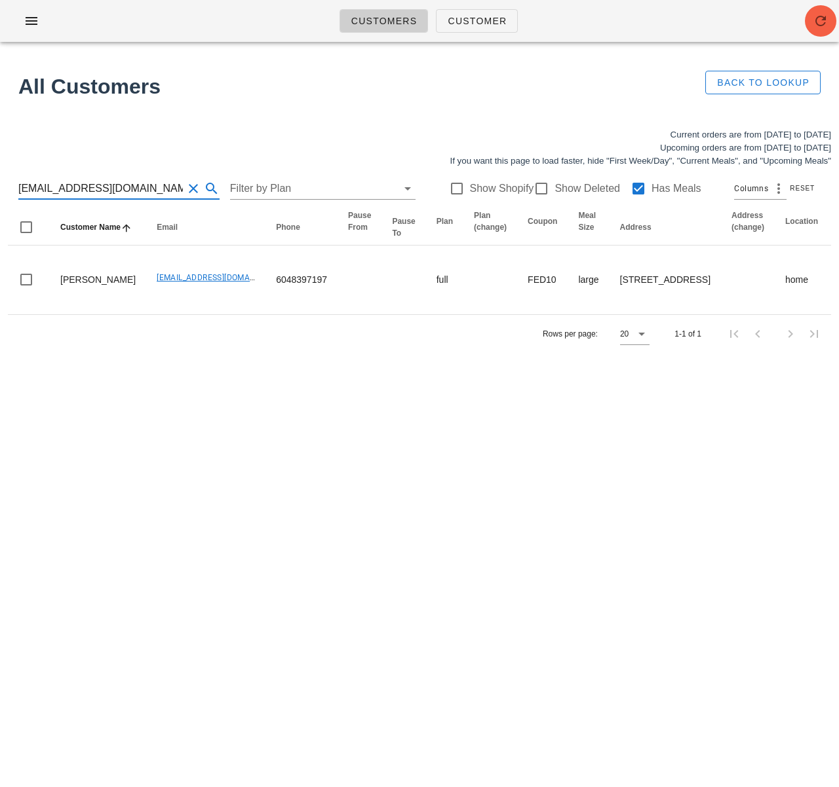
type input "stephencshl@gmail.com"
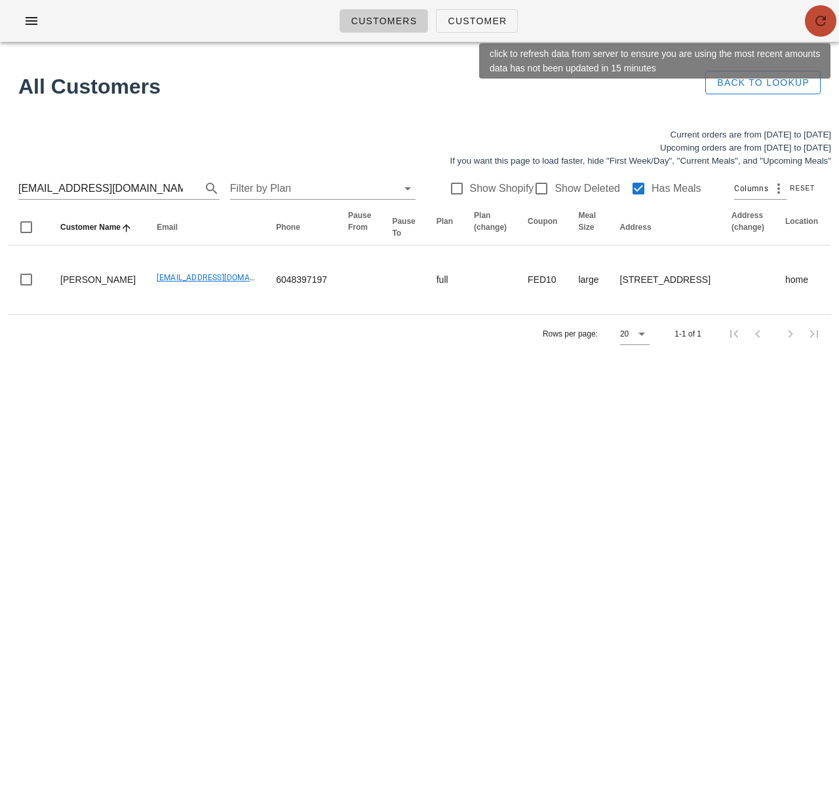
click at [835, 16] on span "button" at bounding box center [819, 21] width 31 height 16
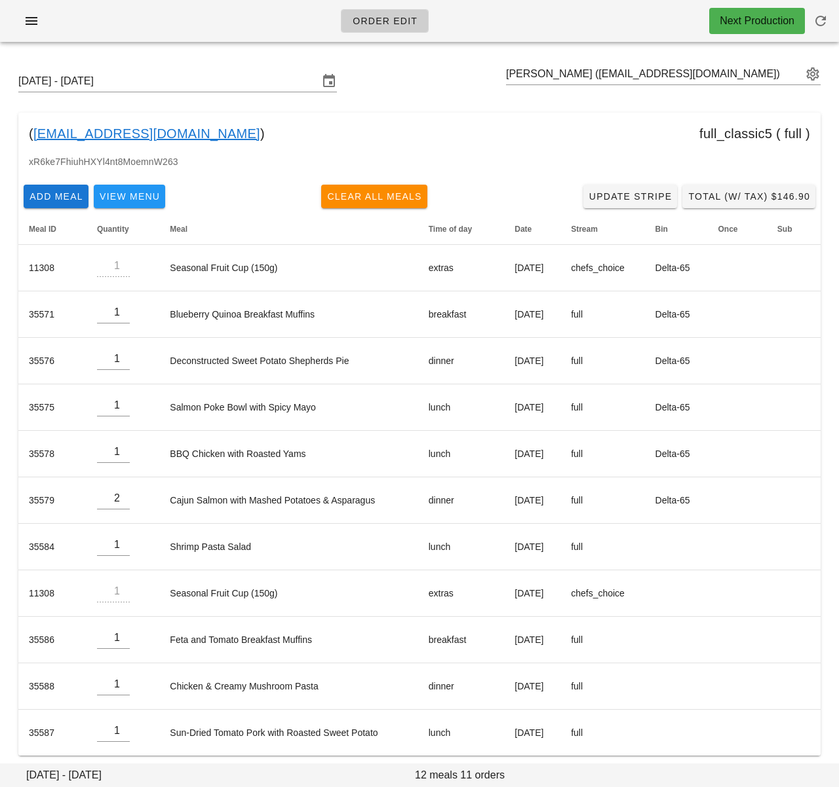
scroll to position [8, 0]
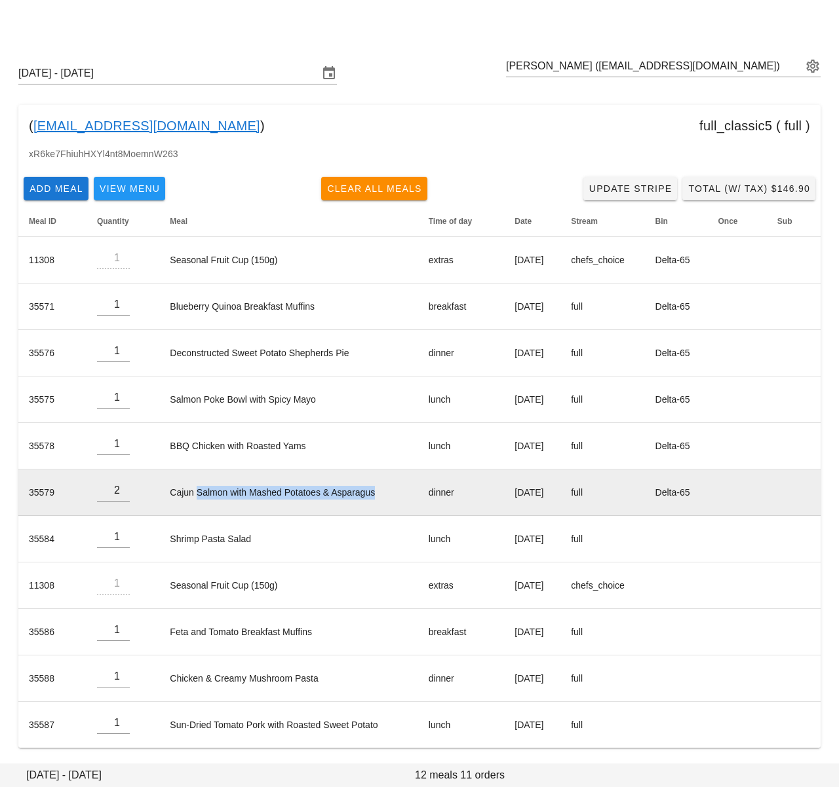
drag, startPoint x: 188, startPoint y: 495, endPoint x: 369, endPoint y: 492, distance: 180.8
click at [369, 492] on td "Cajun Salmon with Mashed Potatoes & Asparagus" at bounding box center [288, 493] width 258 height 47
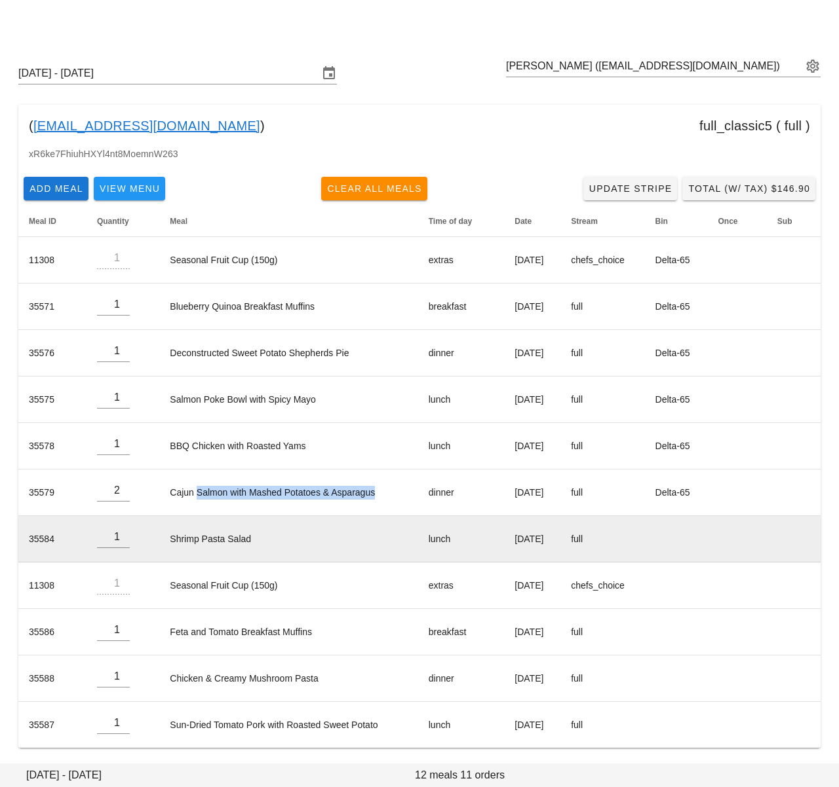
copy td "Salmon with Mashed Potatoes & Asparagus"
drag, startPoint x: 158, startPoint y: 493, endPoint x: 162, endPoint y: 537, distance: 43.5
click at [378, 490] on td "Cajun Salmon with Mashed Potatoes & Asparagus" at bounding box center [288, 493] width 258 height 47
copy td "Cajun Salmon with Mashed Potatoes & Asparagus"
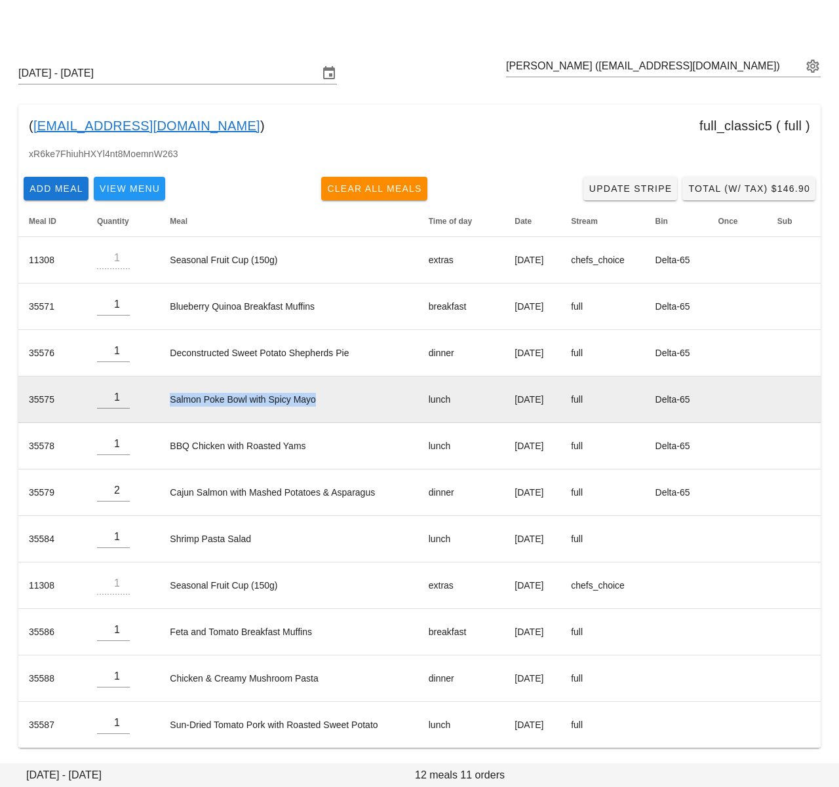
drag, startPoint x: 326, startPoint y: 400, endPoint x: 159, endPoint y: 412, distance: 167.5
click at [161, 403] on td "Salmon Poke Bowl with Spicy Mayo" at bounding box center [288, 400] width 258 height 47
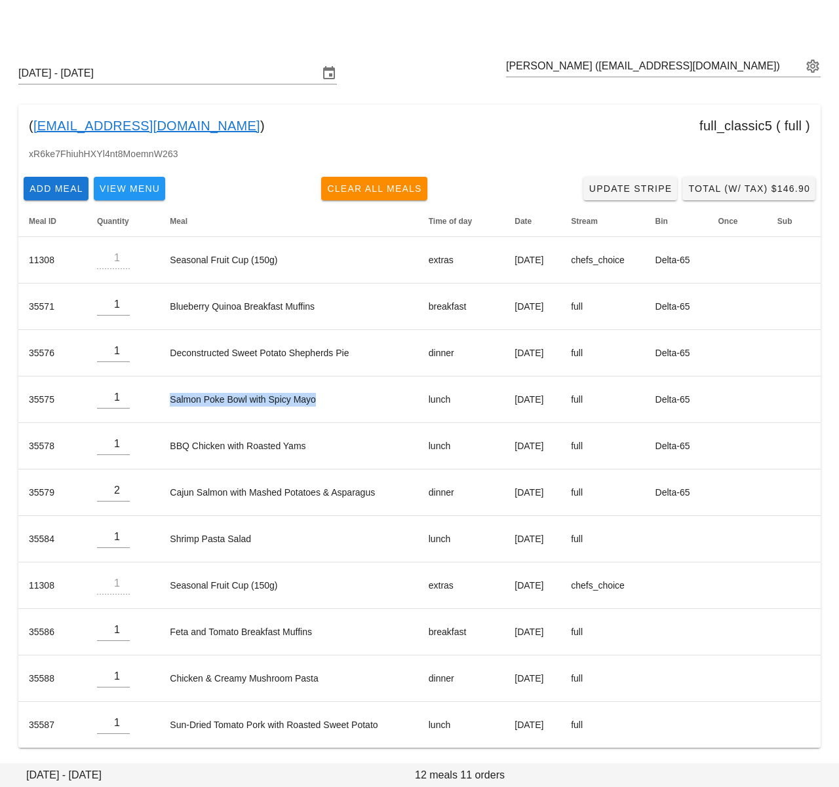
copy td "Salmon Poke Bowl with Spicy Mayo"
drag, startPoint x: 178, startPoint y: 134, endPoint x: 35, endPoint y: 133, distance: 143.5
click at [35, 133] on div "( Livelifewithsl@gmail.com ) full_classic5 ( full )" at bounding box center [419, 126] width 802 height 42
copy div "Livelifewithsl@gmail.com )"
click at [561, 67] on input "text" at bounding box center [654, 66] width 296 height 21
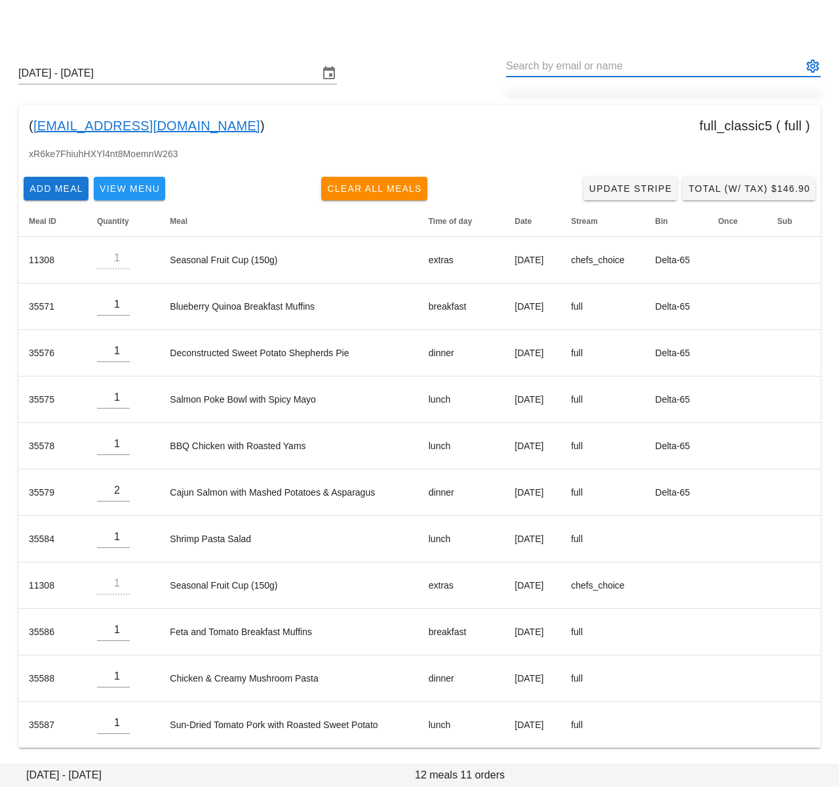
paste input "lesley.trinh@outlook.com"
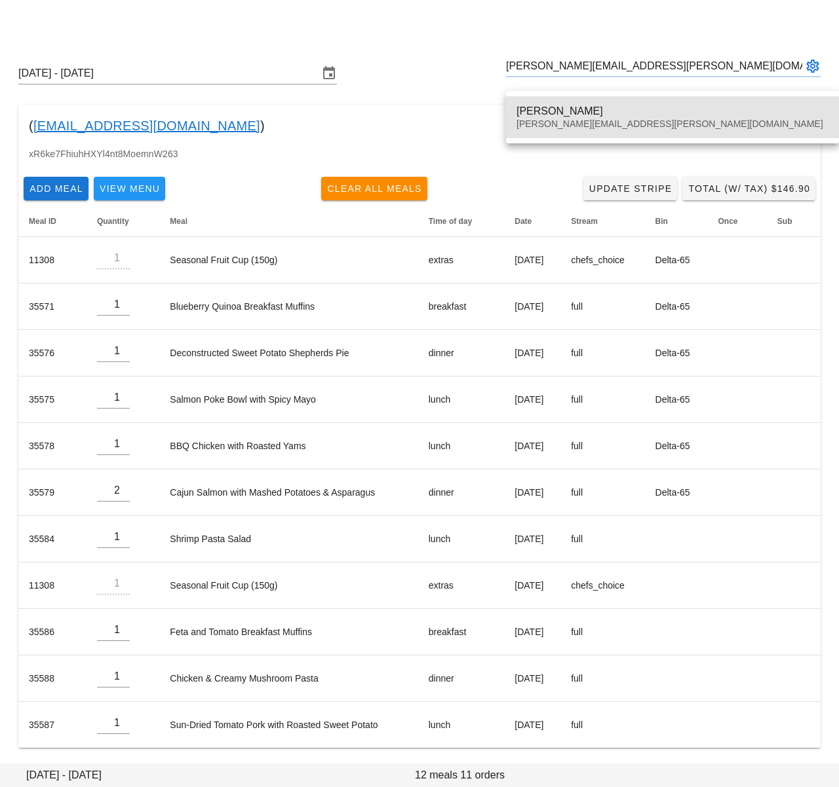
click at [556, 105] on div "Lesley Trinh" at bounding box center [672, 111] width 312 height 12
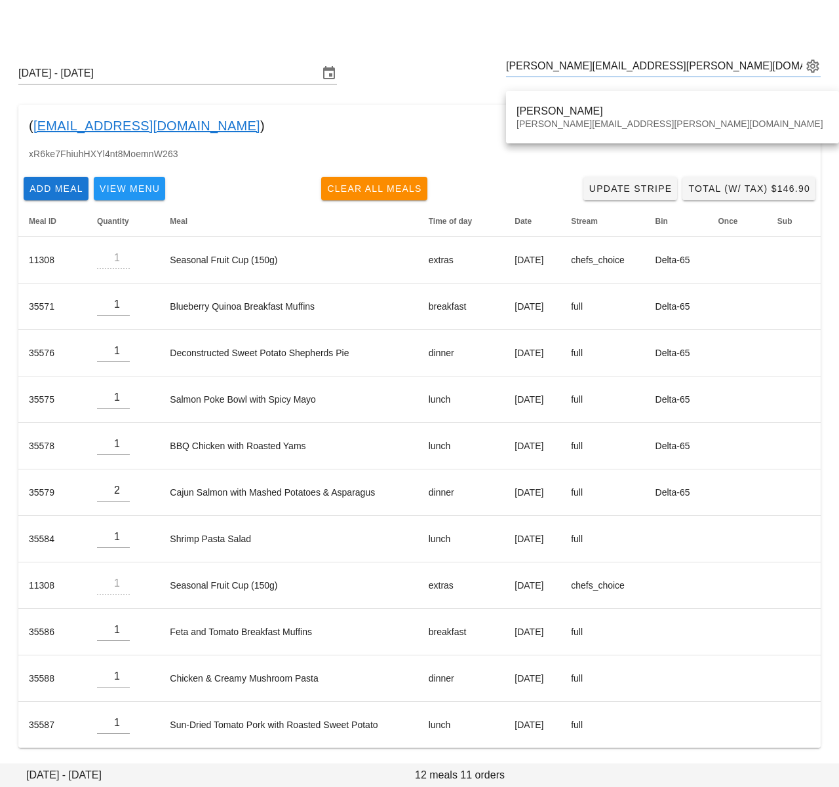
type input "Lesley Trinh (lesley.trinh@outlook.com)"
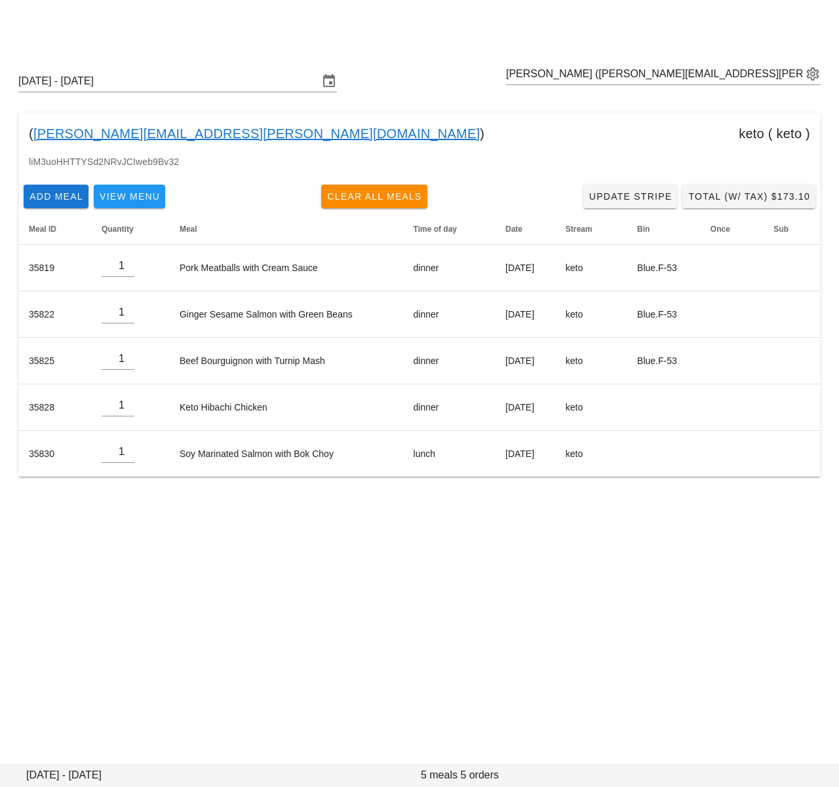
drag, startPoint x: 133, startPoint y: 88, endPoint x: 218, endPoint y: 206, distance: 146.0
click at [133, 87] on input "[DATE] - [DATE]" at bounding box center [168, 81] width 300 height 21
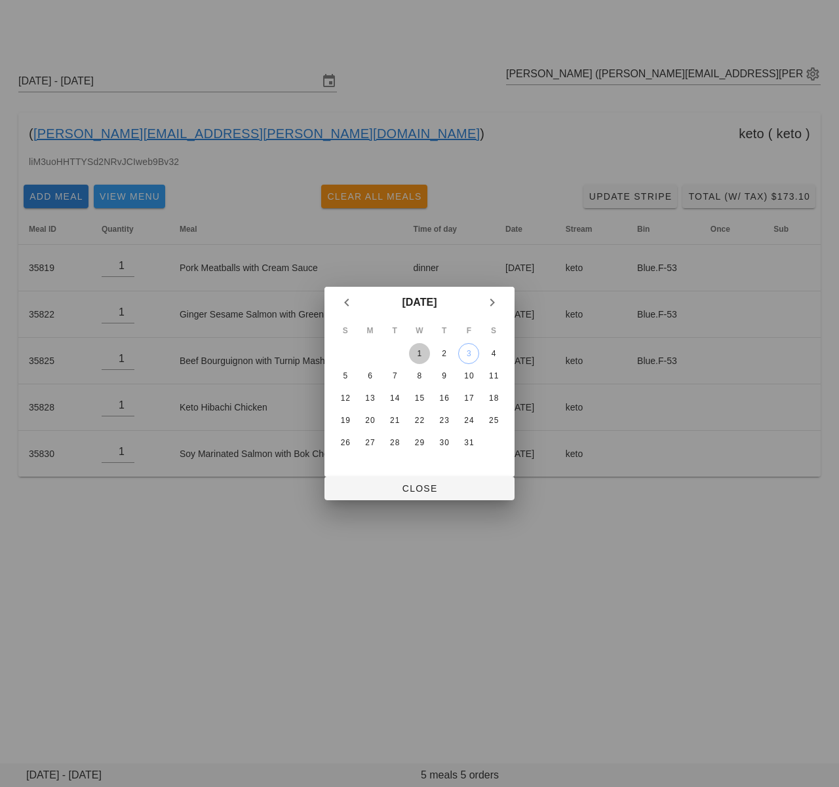
click at [423, 351] on div "1" at bounding box center [419, 353] width 21 height 9
click at [413, 498] on button "Close" at bounding box center [419, 489] width 190 height 24
type input "[DATE] - [DATE]"
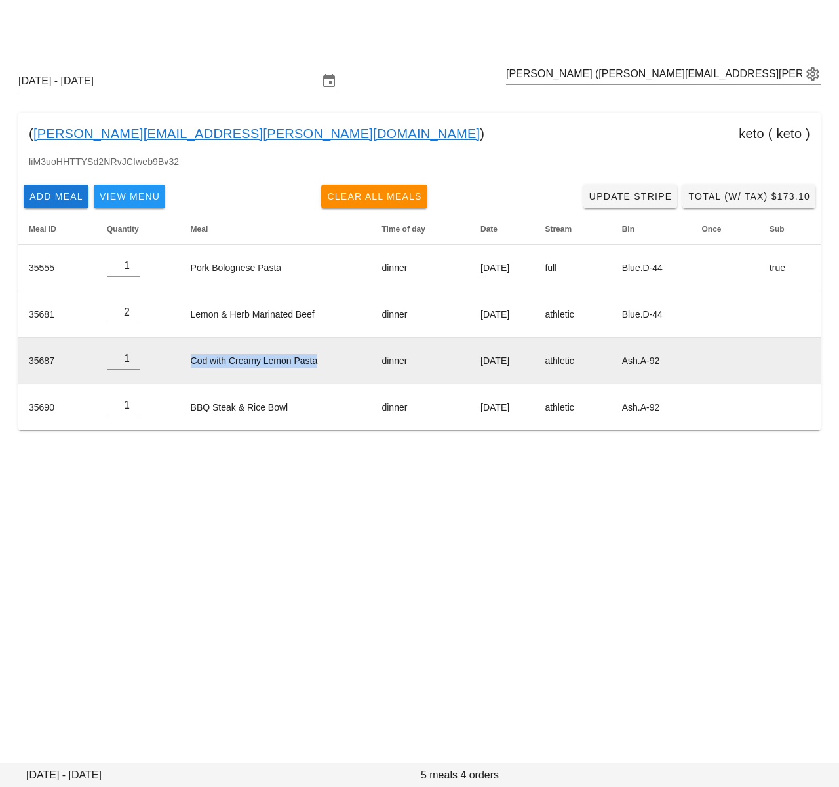
drag, startPoint x: 181, startPoint y: 362, endPoint x: 261, endPoint y: 370, distance: 80.4
click at [340, 367] on td "Cod with Creamy Lemon Pasta" at bounding box center [275, 361] width 191 height 47
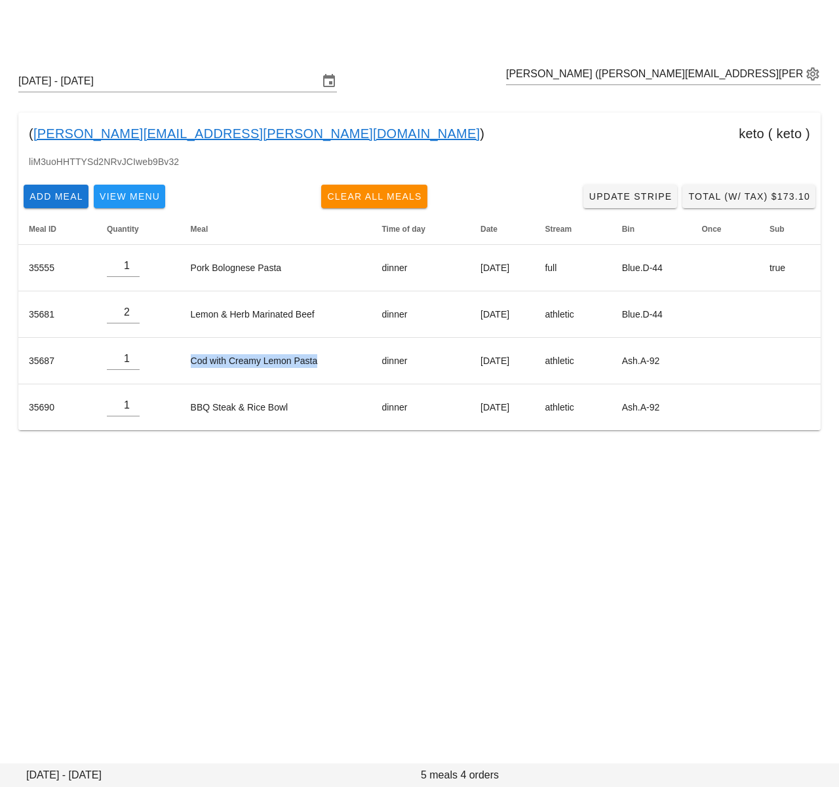
copy td "Cod with Creamy Lemon Pasta"
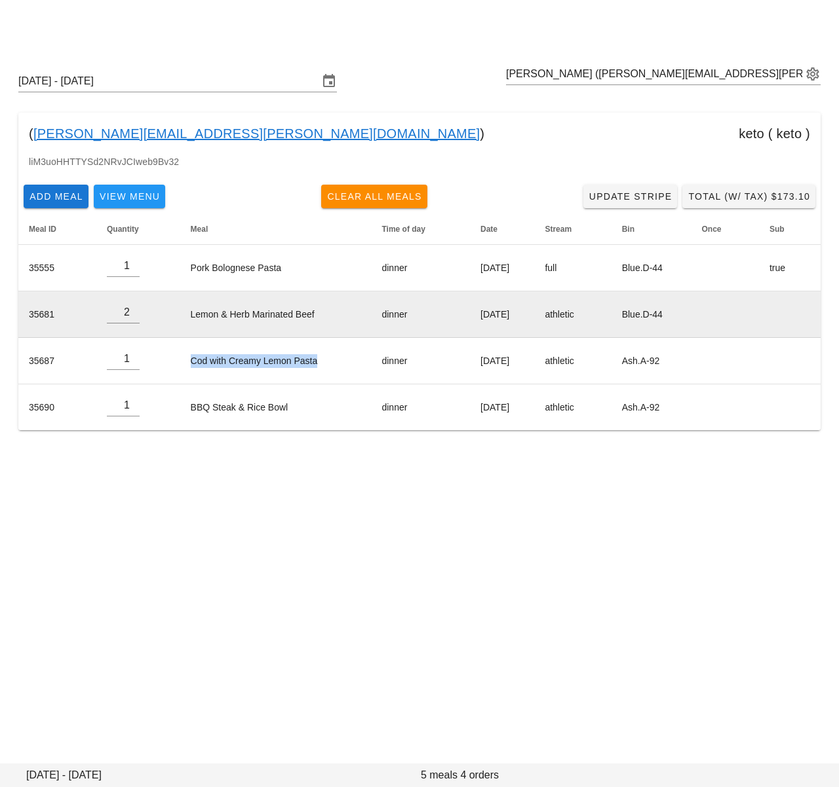
copy td "Cod with Creamy Lemon Pasta"
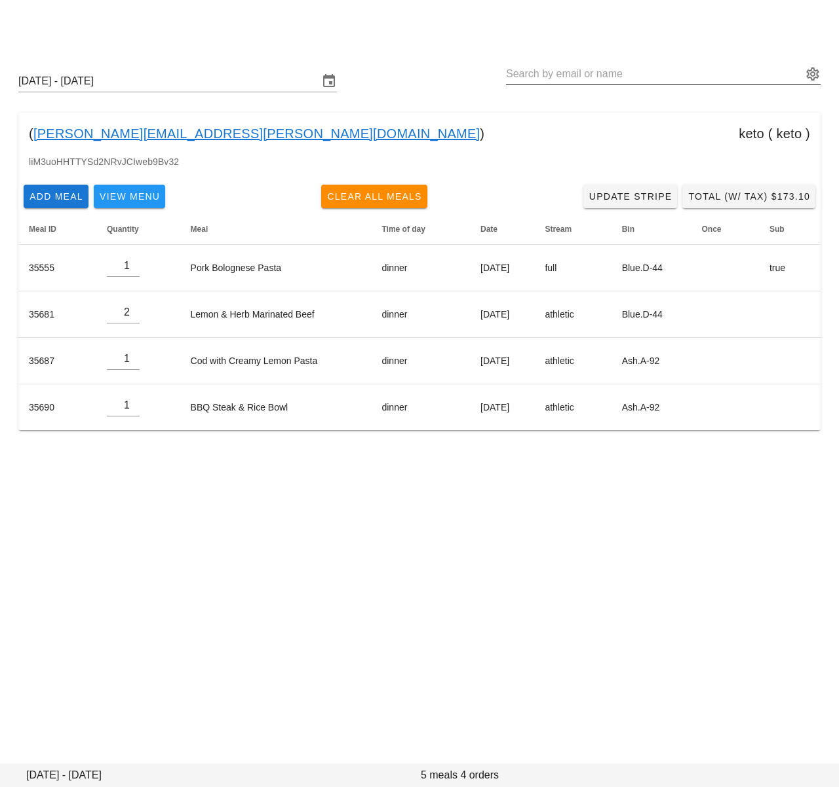
click at [615, 77] on input "text" at bounding box center [654, 74] width 296 height 21
paste input "marcbcad@gmail.com"
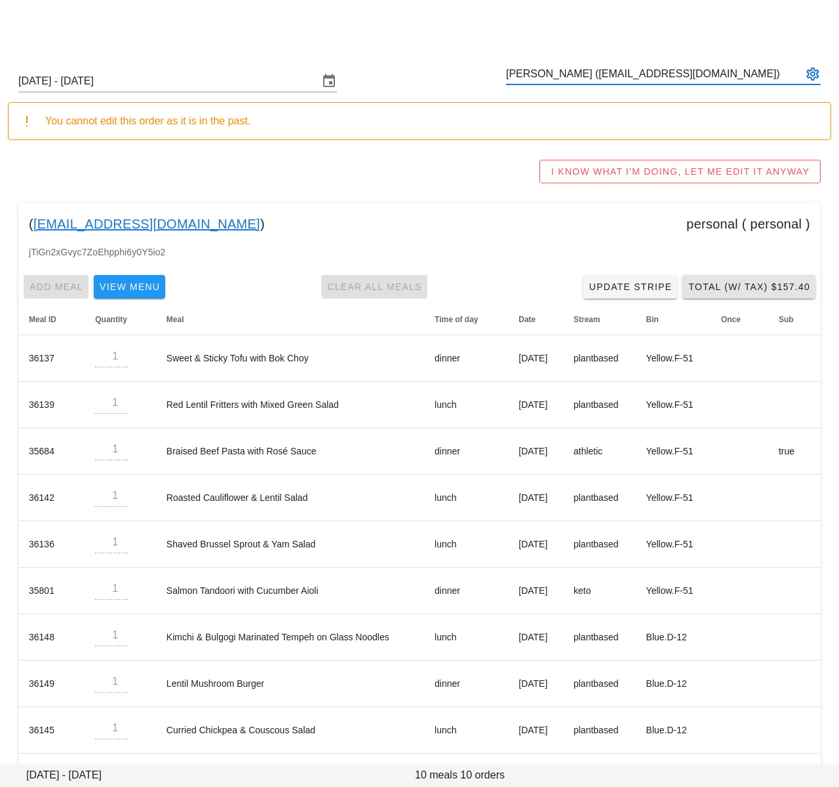
type input "Marc Brummer (marcbcad@gmail.com)"
click at [789, 279] on button "Total (w/ Tax) $157.40" at bounding box center [748, 287] width 133 height 24
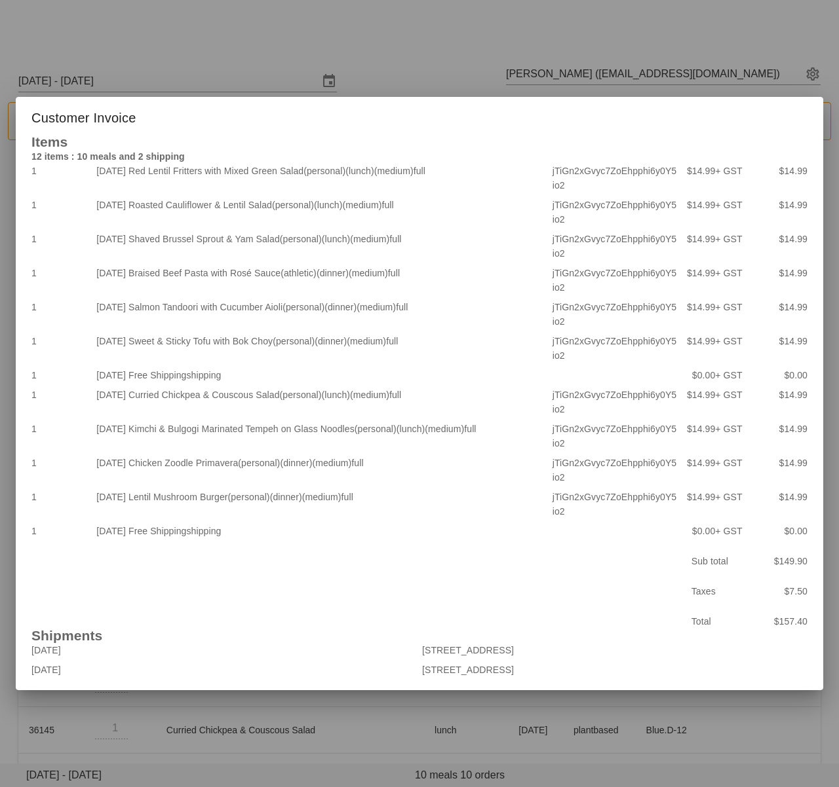
click at [471, 67] on div at bounding box center [419, 393] width 839 height 787
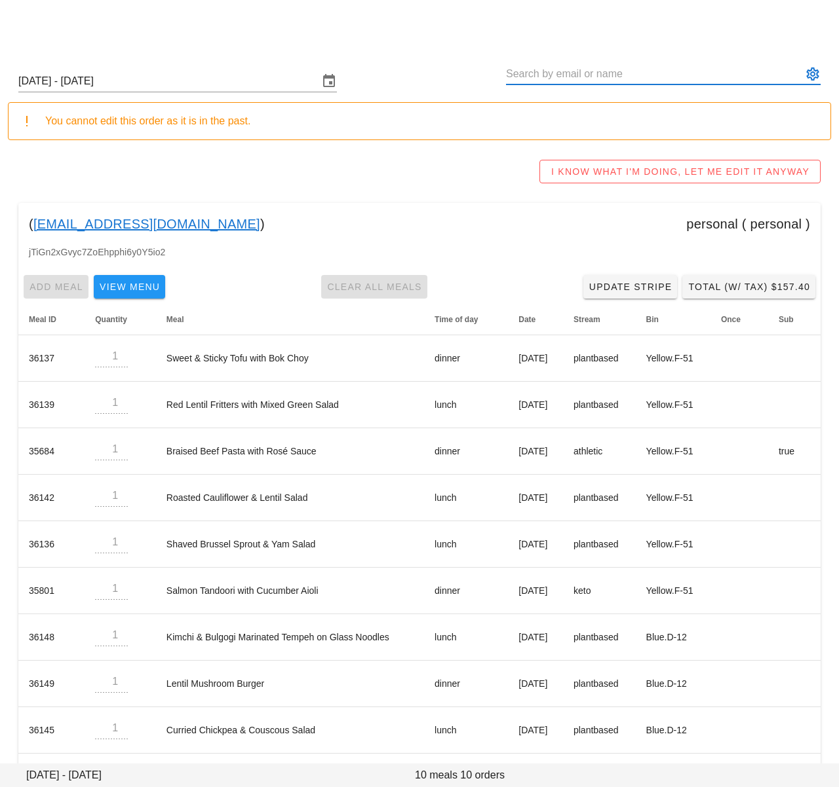
drag, startPoint x: 580, startPoint y: 77, endPoint x: 674, endPoint y: 80, distance: 93.7
click at [679, 80] on input "text" at bounding box center [654, 74] width 296 height 21
drag, startPoint x: 183, startPoint y: 222, endPoint x: 35, endPoint y: 223, distance: 148.7
click at [35, 223] on div "( marcbcad@gmail.com ) personal ( personal )" at bounding box center [419, 224] width 802 height 42
copy div "marcbcad@gmail.com )"
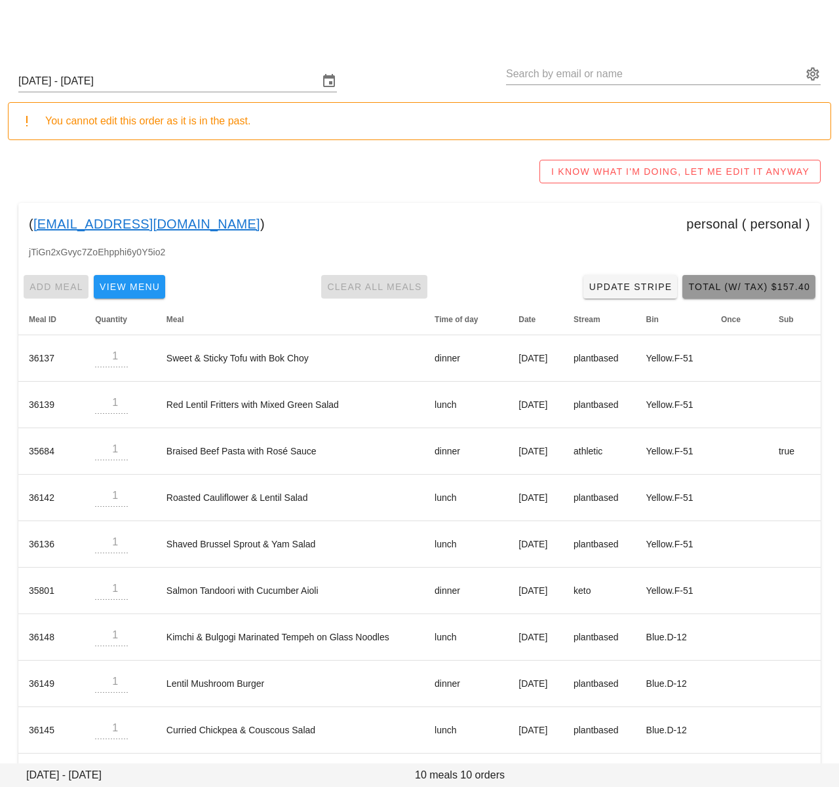
click at [743, 286] on span "Total (w/ Tax) $157.40" at bounding box center [748, 287] width 123 height 10
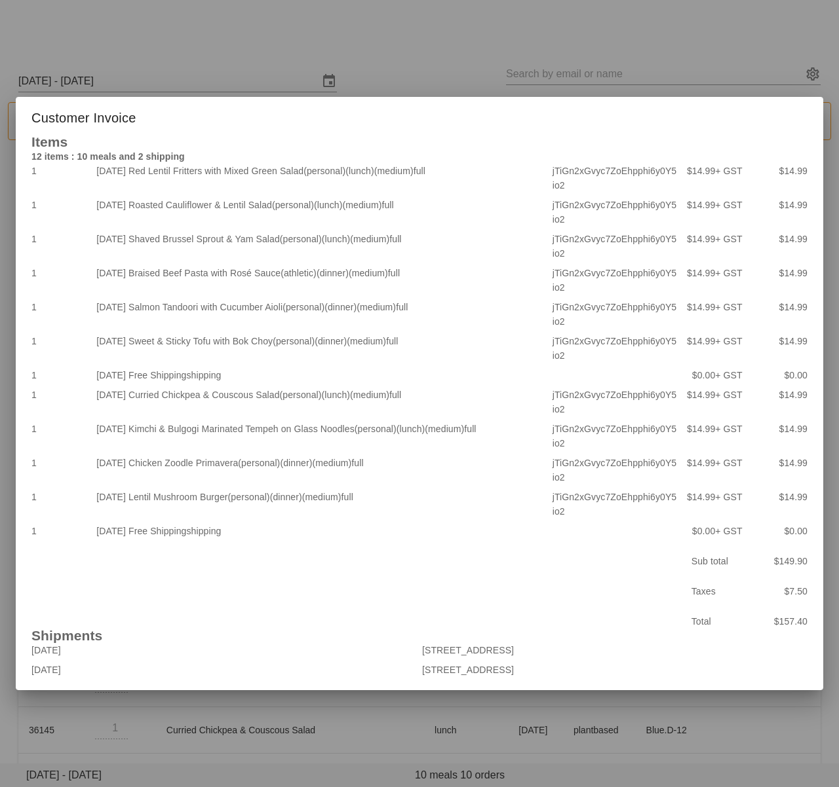
click at [538, 57] on div at bounding box center [419, 393] width 839 height 787
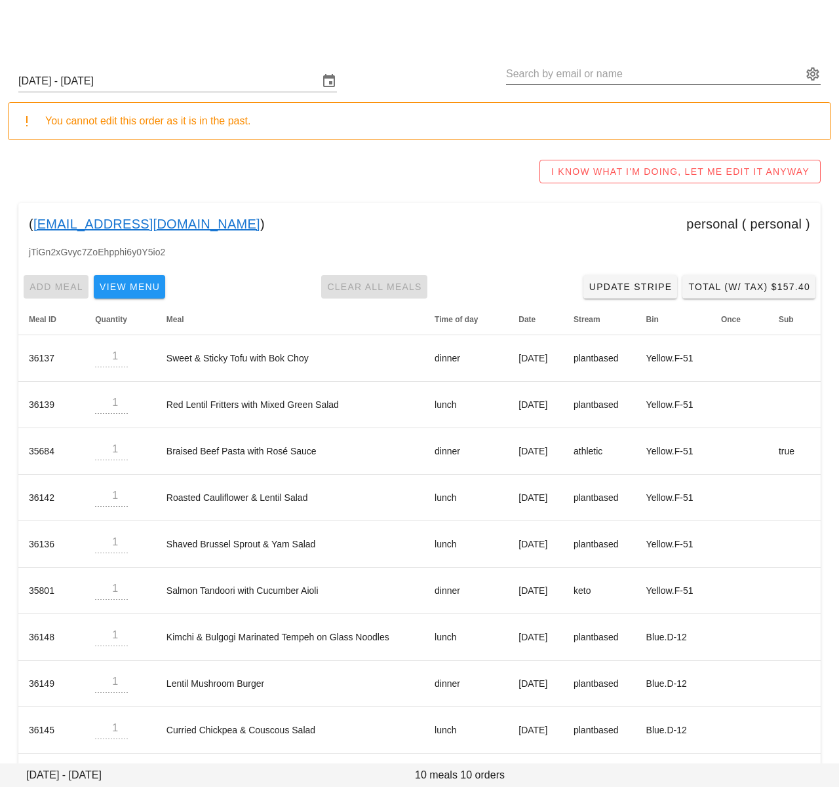
click at [527, 73] on input "text" at bounding box center [654, 74] width 296 height 21
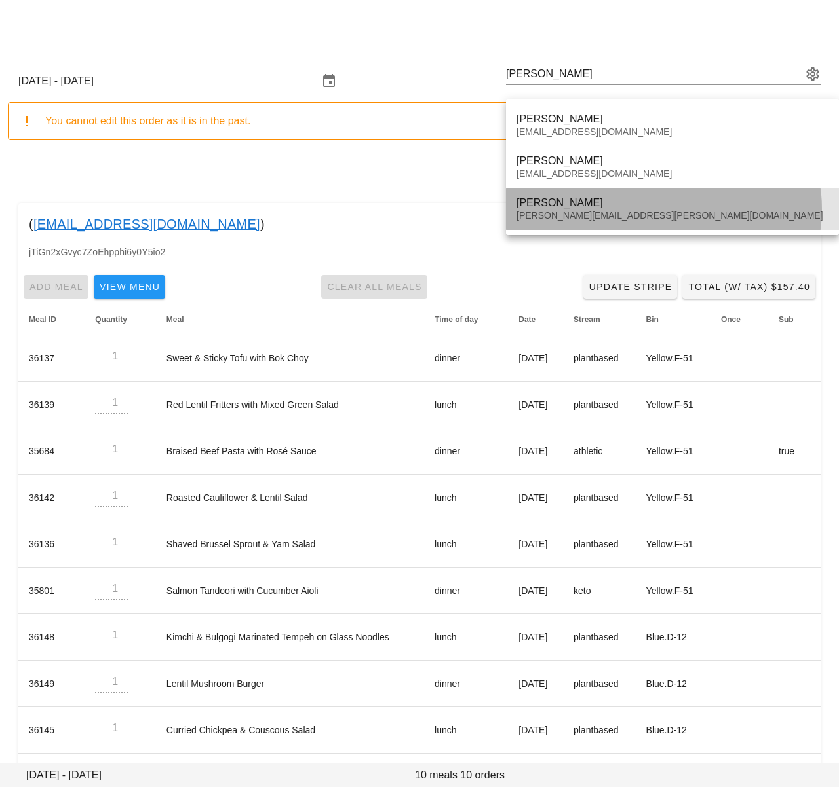
click at [590, 197] on div "Lesley Trinh" at bounding box center [672, 203] width 312 height 12
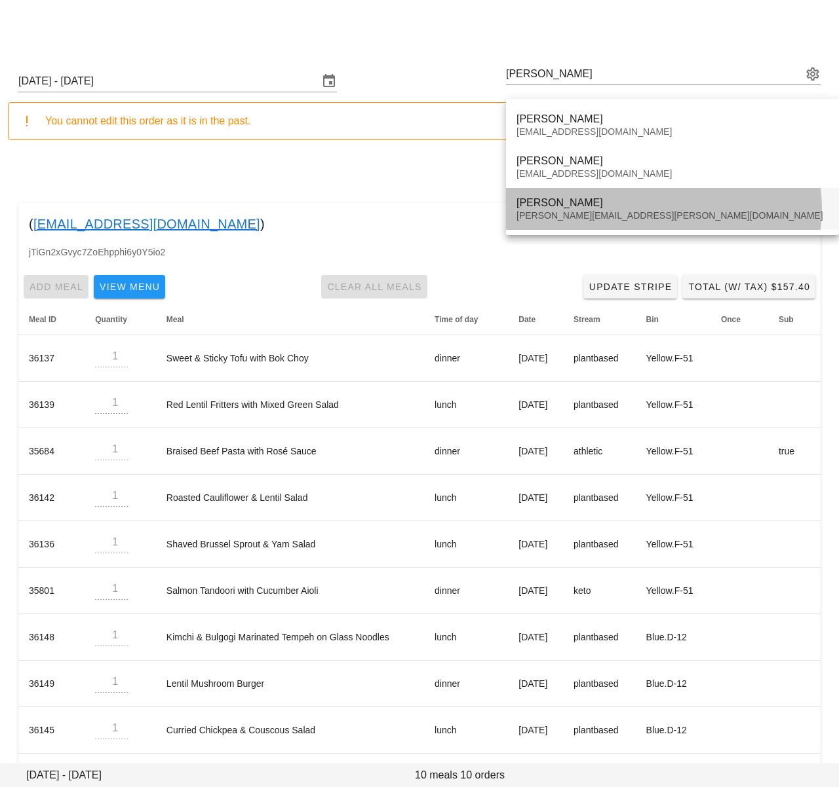
type input "Lesley Trinh (lesley.trinh@outlook.com)"
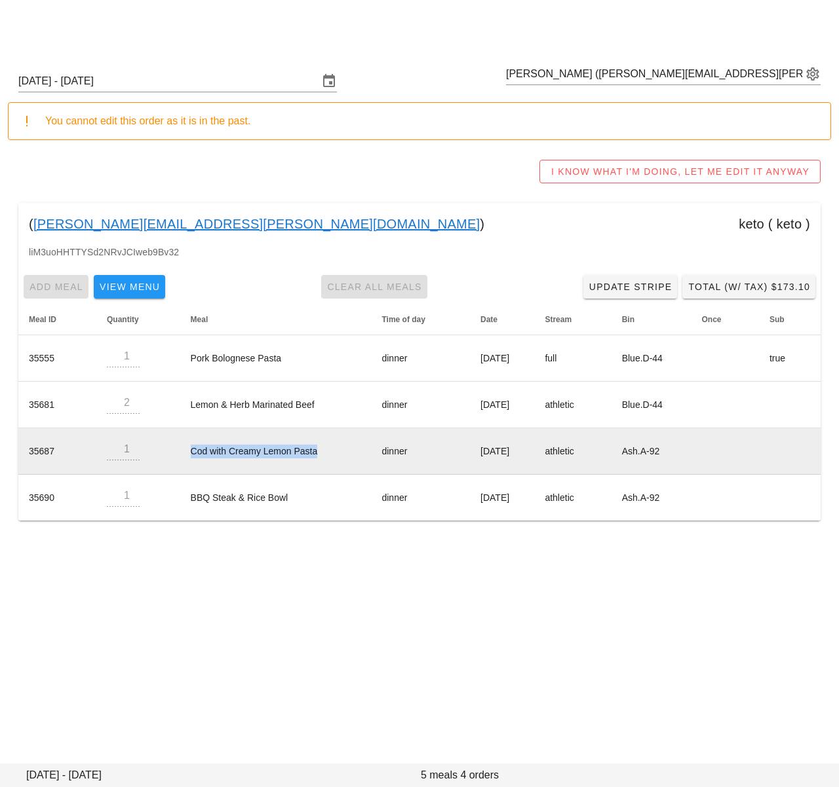
drag, startPoint x: 312, startPoint y: 453, endPoint x: 175, endPoint y: 462, distance: 137.9
click at [180, 451] on td "Cod with Creamy Lemon Pasta" at bounding box center [275, 451] width 191 height 47
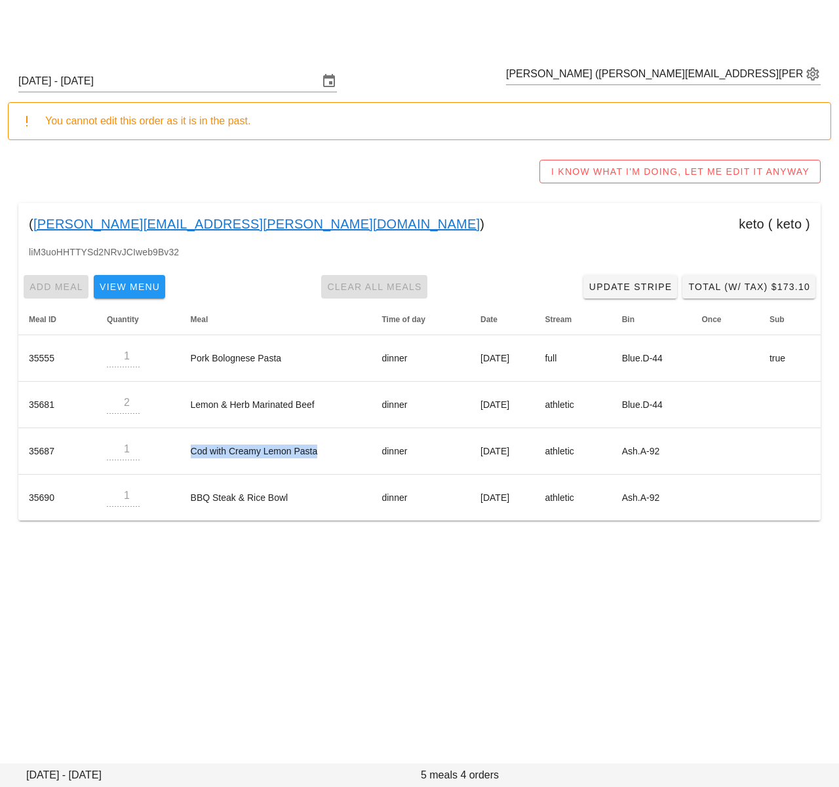
copy td "Cod with Creamy Lemon Pasta"
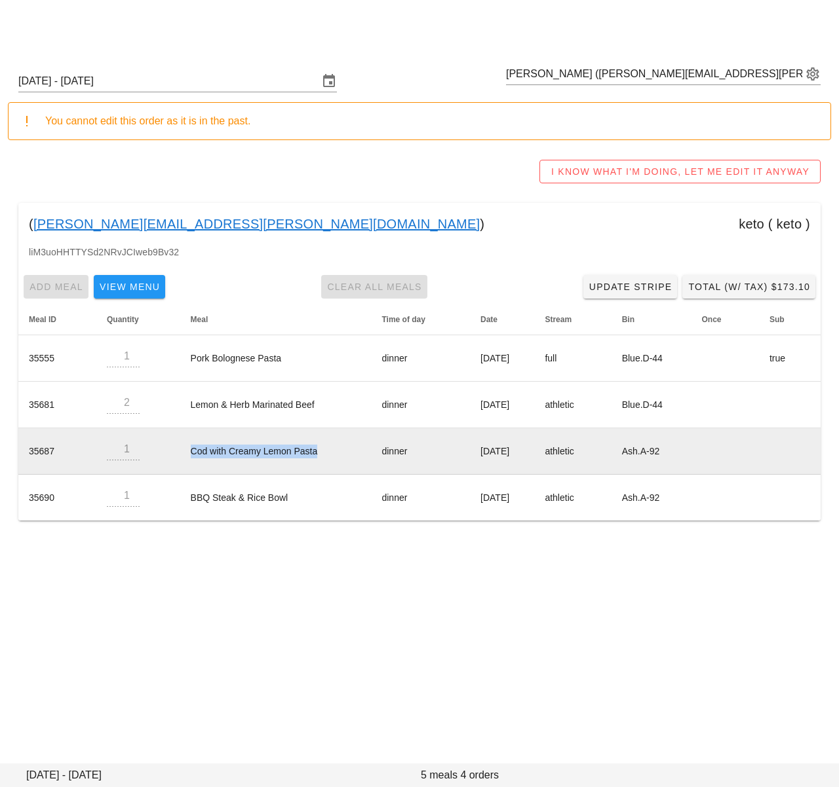
drag, startPoint x: 523, startPoint y: 447, endPoint x: 534, endPoint y: 448, distance: 10.5
click at [534, 447] on td "Thursday Oct 02" at bounding box center [502, 451] width 64 height 47
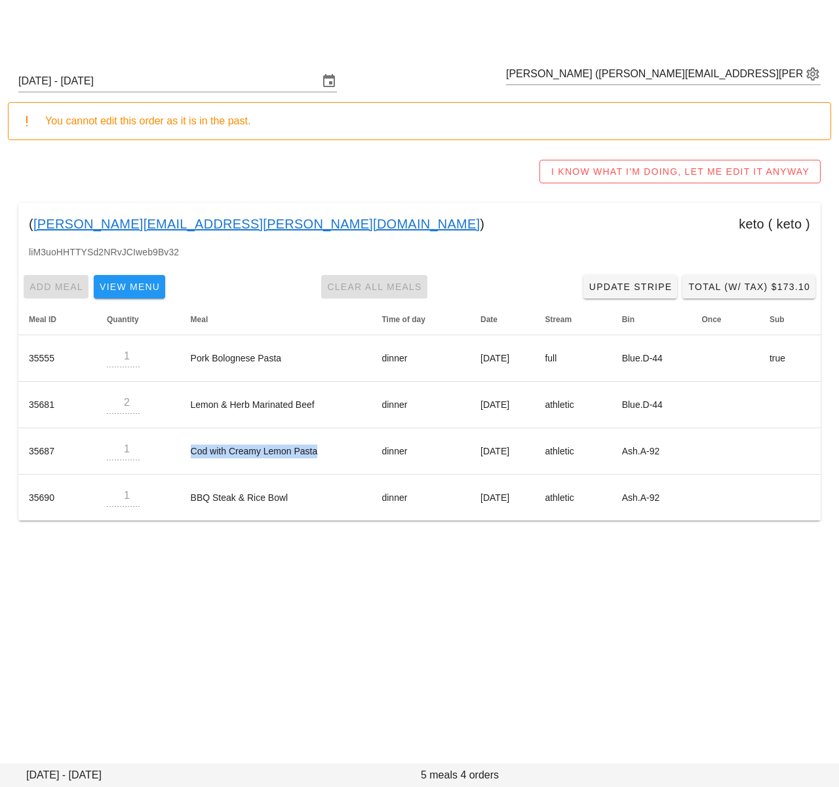
copy td "Thursday Oct 02"
drag, startPoint x: 117, startPoint y: 179, endPoint x: 7, endPoint y: 139, distance: 117.1
click at [115, 176] on div "I KNOW WHAT I'M DOING, LET ME EDIT IT ANYWAY" at bounding box center [419, 172] width 823 height 42
drag, startPoint x: 279, startPoint y: 28, endPoint x: 203, endPoint y: 3, distance: 80.2
click at [278, 28] on div at bounding box center [419, 26] width 823 height 37
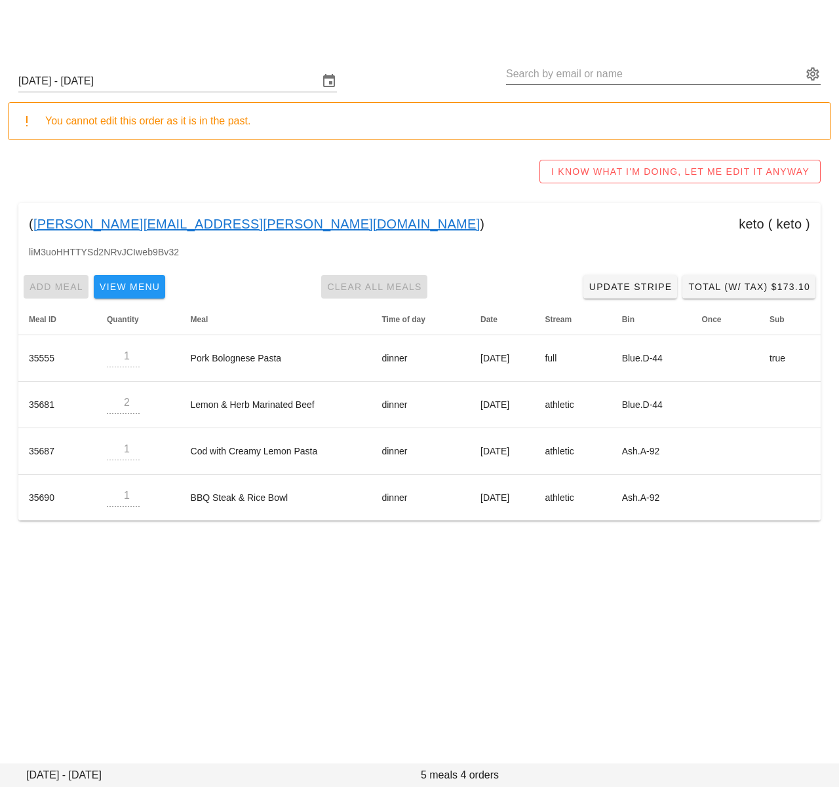
click at [639, 77] on input "text" at bounding box center [654, 74] width 296 height 21
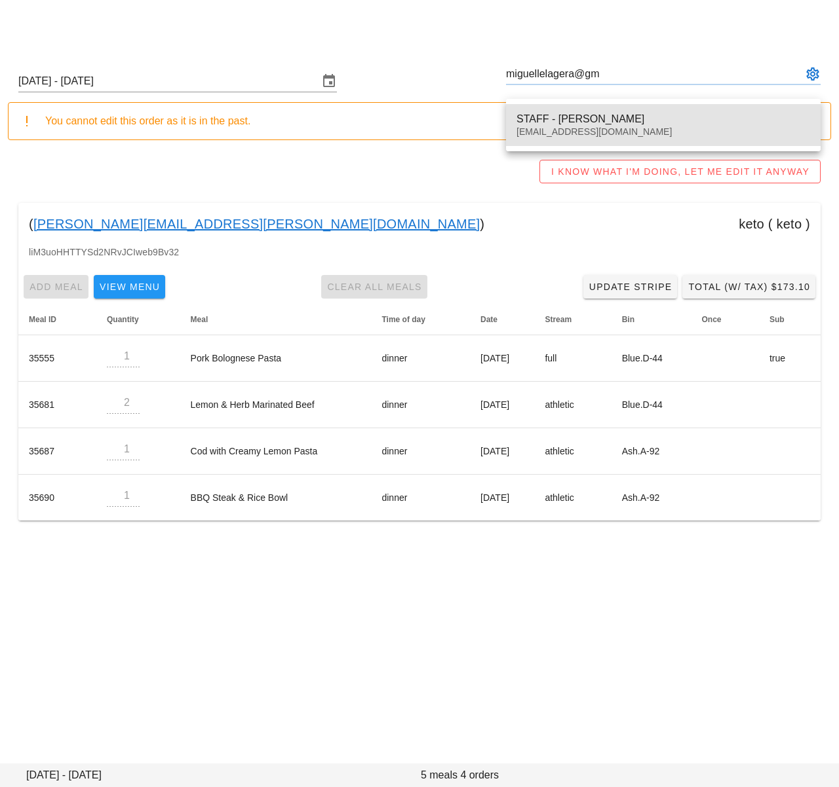
click at [649, 134] on div "miguellelagera@gmail.com" at bounding box center [662, 131] width 293 height 11
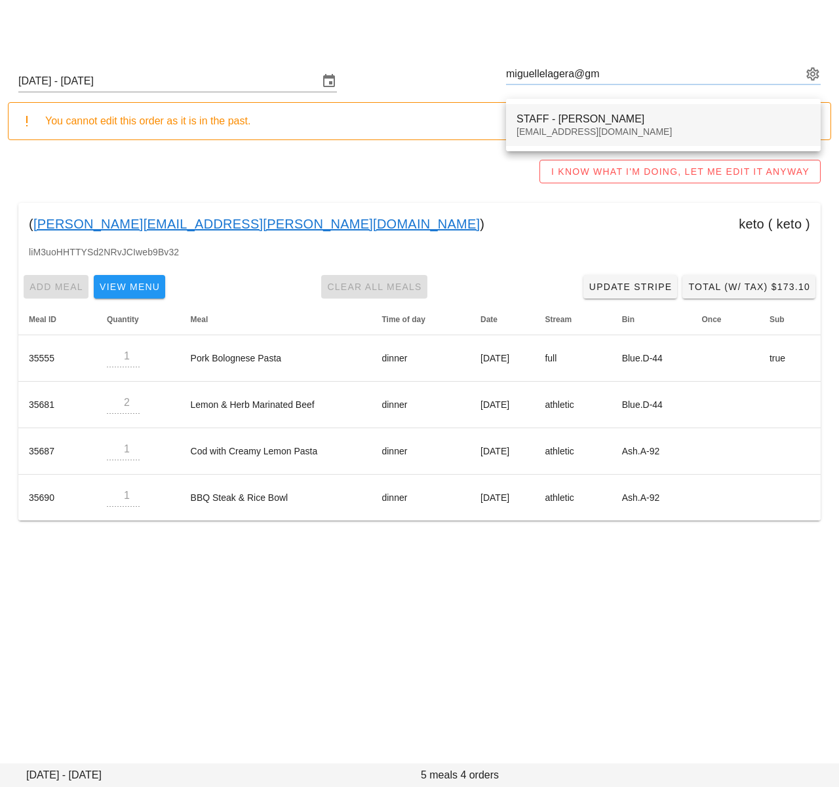
type input "STAFF - Miguelle Lagera (miguellelagera@gmail.com)"
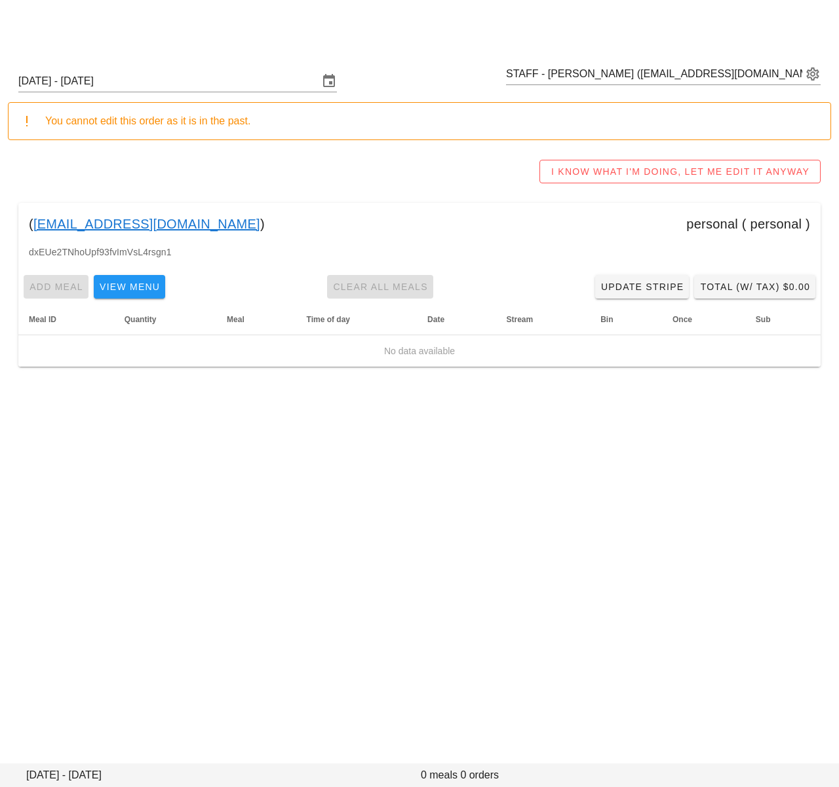
drag, startPoint x: 458, startPoint y: 165, endPoint x: 225, endPoint y: 118, distance: 237.9
click at [457, 164] on div "I KNOW WHAT I'M DOING, LET ME EDIT IT ANYWAY" at bounding box center [419, 172] width 823 height 42
click at [437, 174] on div "I KNOW WHAT I'M DOING, LET ME EDIT IT ANYWAY" at bounding box center [419, 172] width 823 height 42
click at [647, 174] on span "I KNOW WHAT I'M DOING, LET ME EDIT IT ANYWAY" at bounding box center [679, 171] width 259 height 10
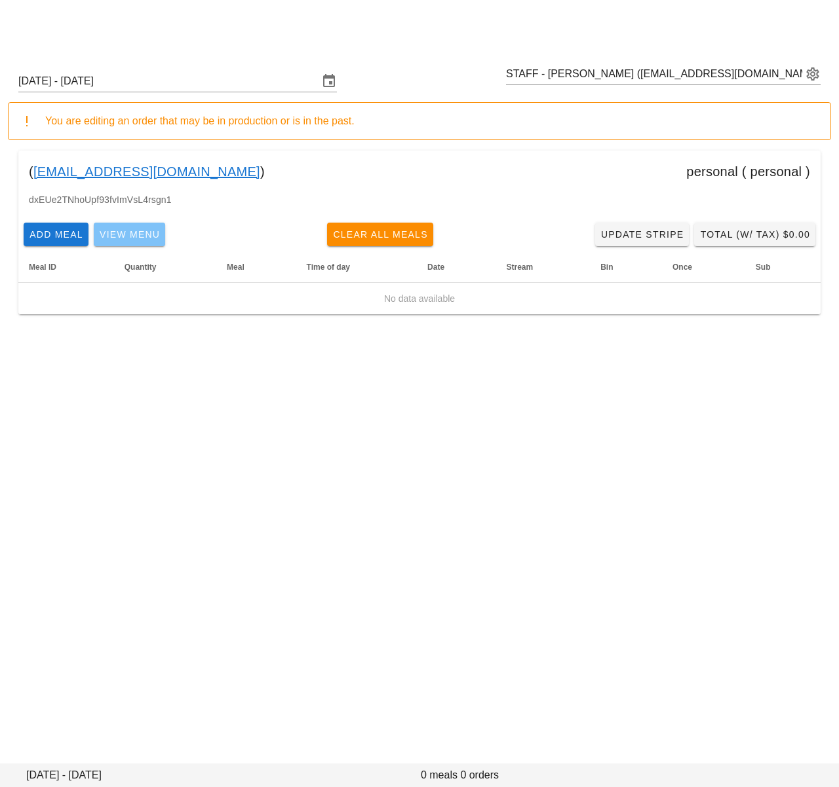
click at [137, 237] on span "View Menu" at bounding box center [129, 234] width 61 height 10
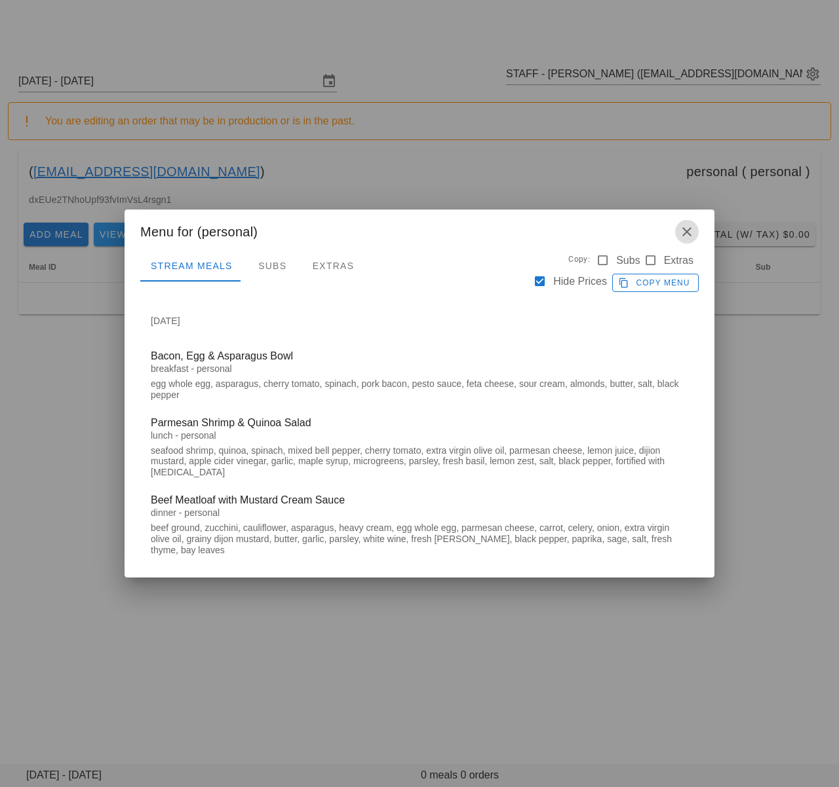
click at [693, 233] on icon "button" at bounding box center [687, 232] width 16 height 16
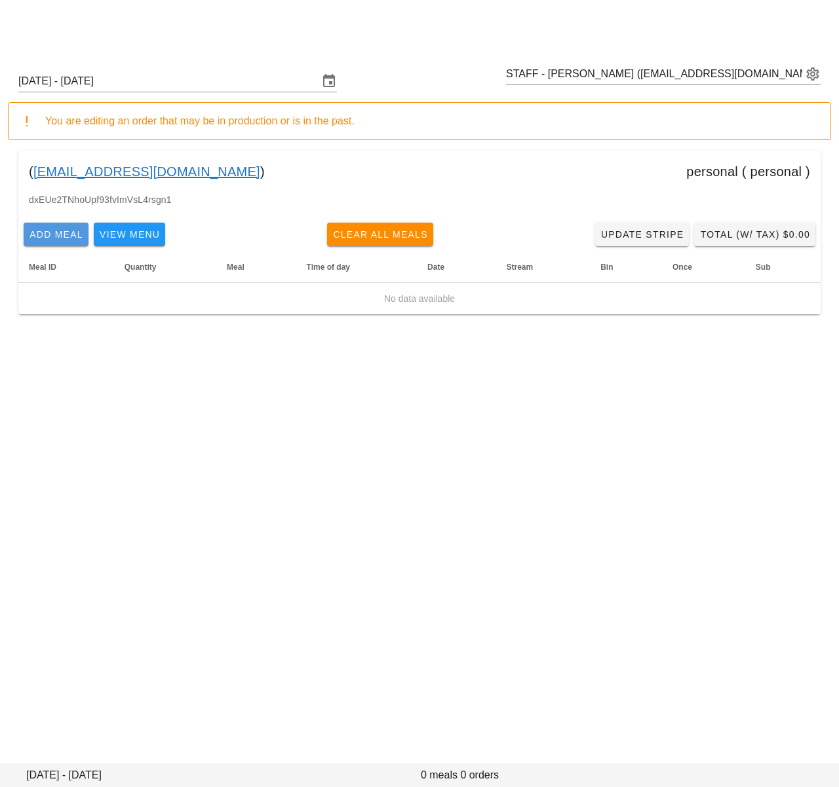
click at [50, 242] on button "Add Meal" at bounding box center [56, 235] width 65 height 24
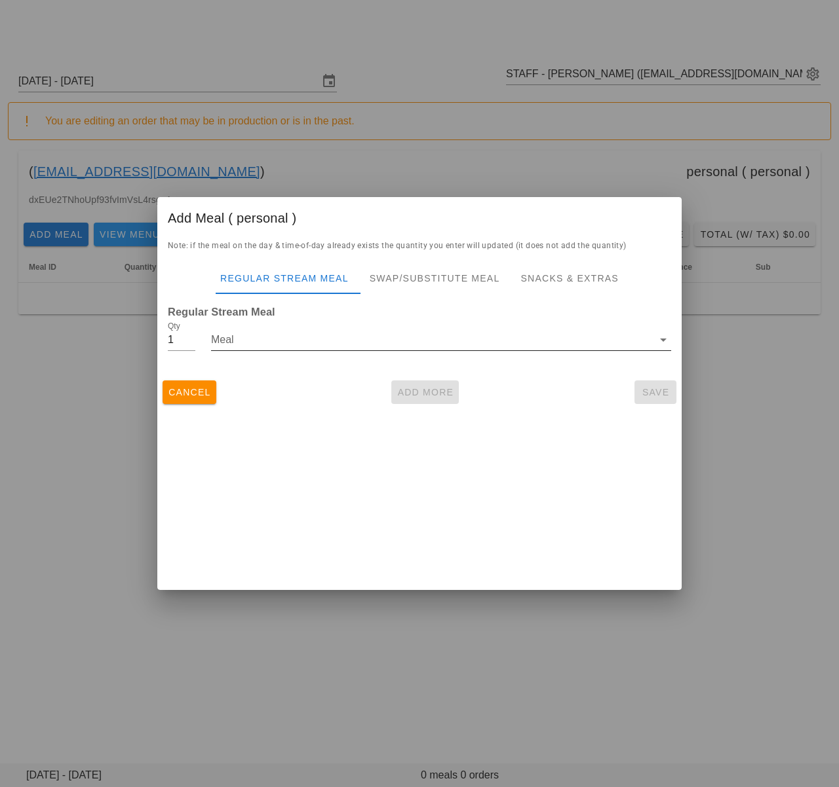
click at [286, 339] on input "Meal" at bounding box center [432, 340] width 442 height 21
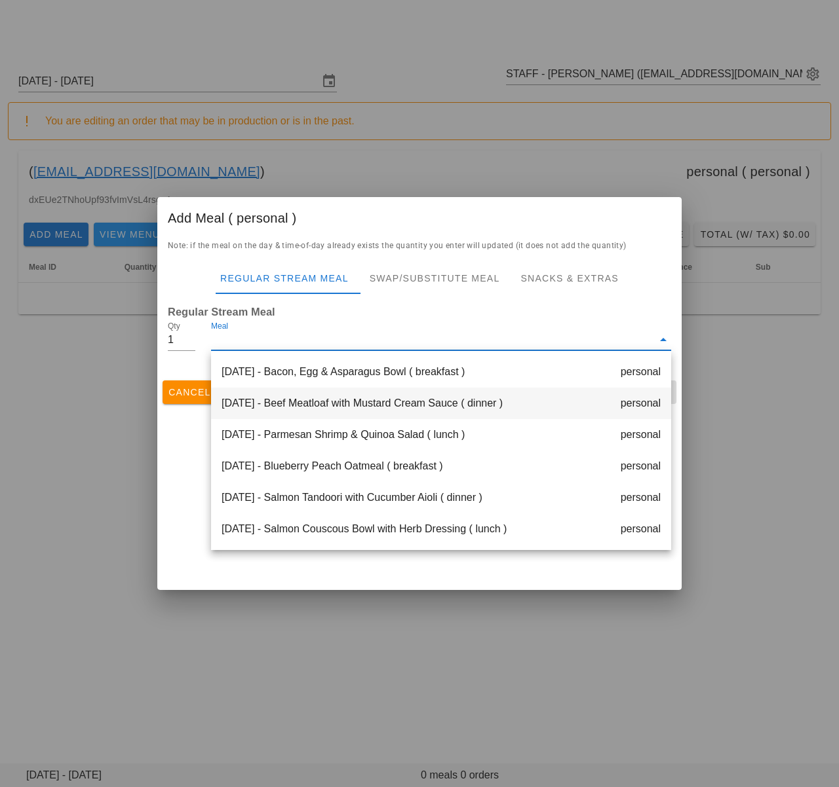
click at [324, 405] on div "Monday Sep 29 - Beef Meatloaf with Mustard Cream Sauce ( dinner ) personal" at bounding box center [441, 403] width 460 height 31
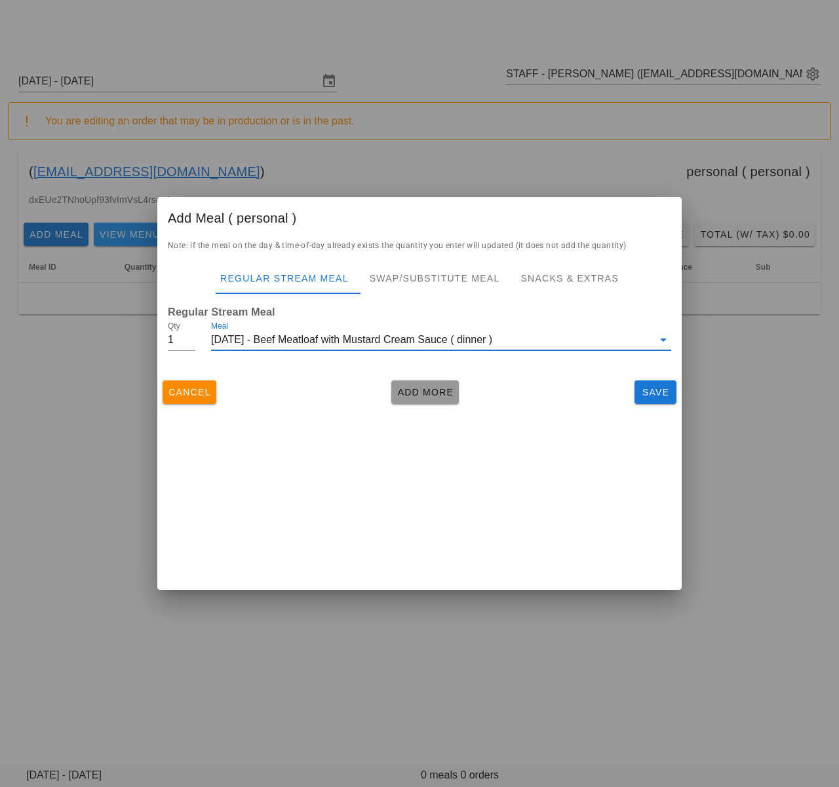
click at [415, 392] on span "Add More" at bounding box center [424, 392] width 57 height 10
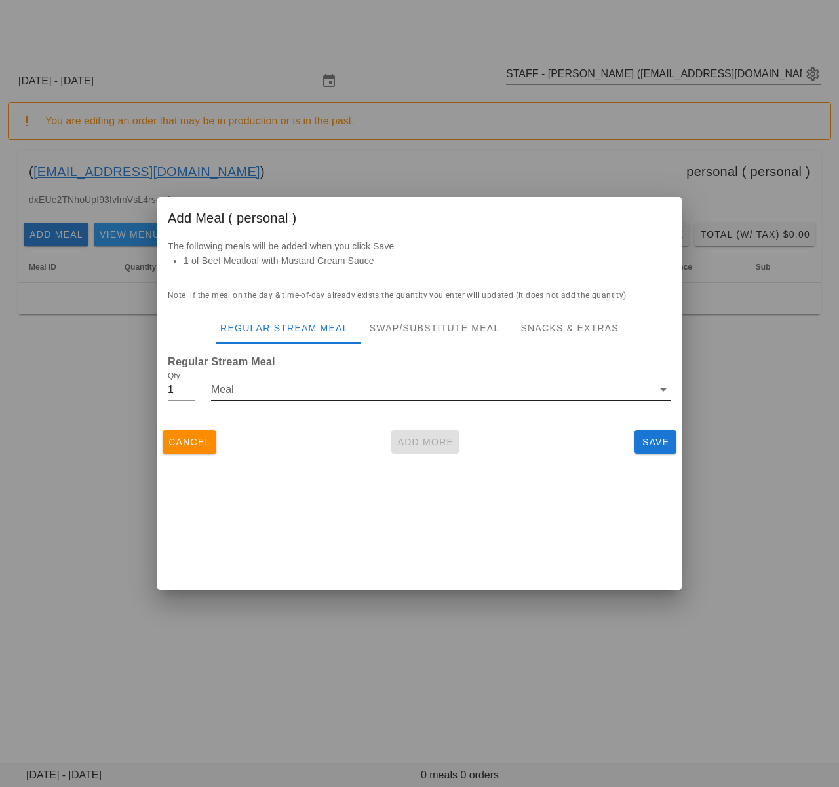
click at [263, 391] on input "Meal" at bounding box center [432, 389] width 442 height 21
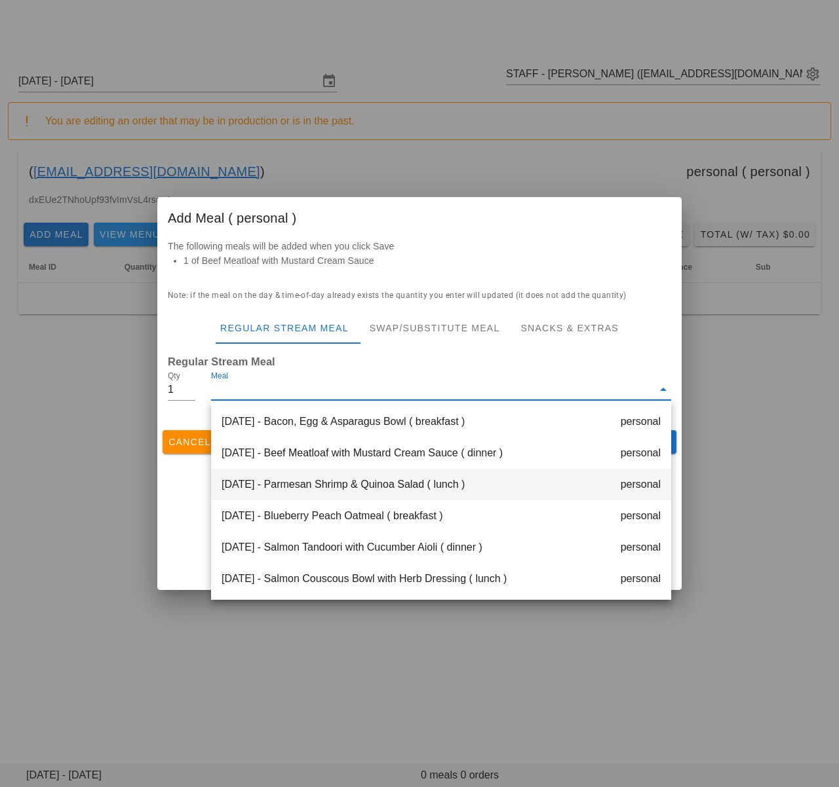
click at [347, 483] on div "Monday Sep 29 - Parmesan Shrimp & Quinoa Salad ( lunch ) personal" at bounding box center [441, 484] width 460 height 31
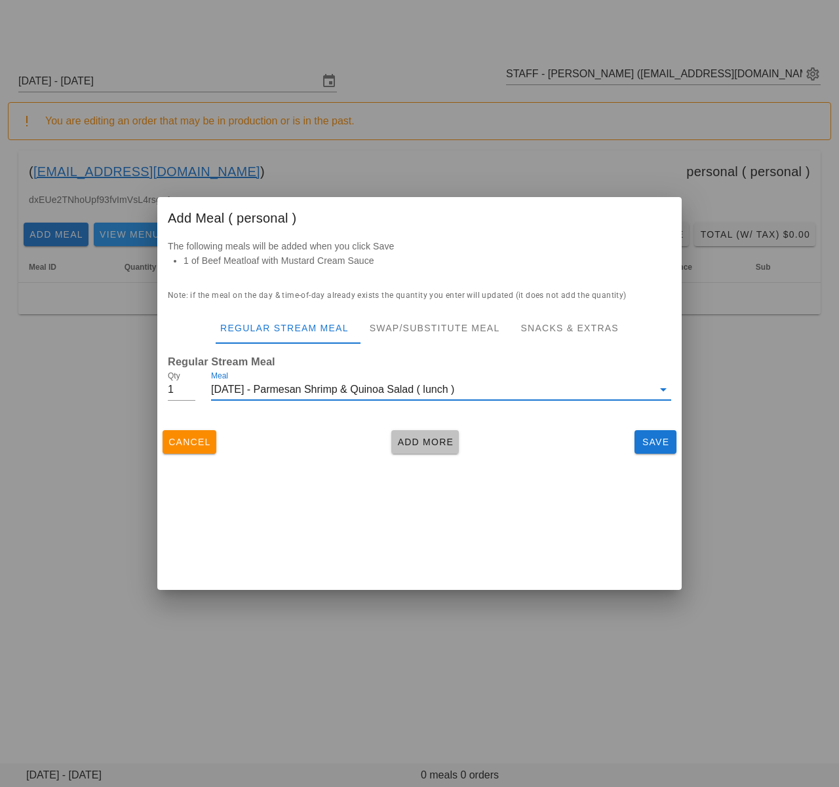
click at [407, 435] on button "Add More" at bounding box center [424, 442] width 67 height 24
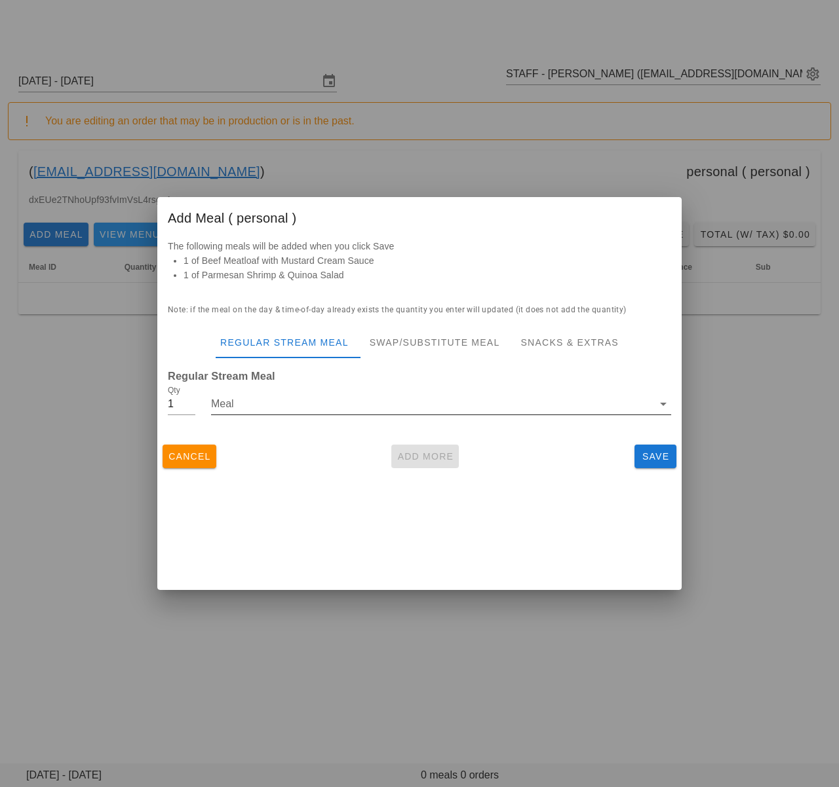
click at [311, 406] on input "Meal" at bounding box center [432, 404] width 442 height 21
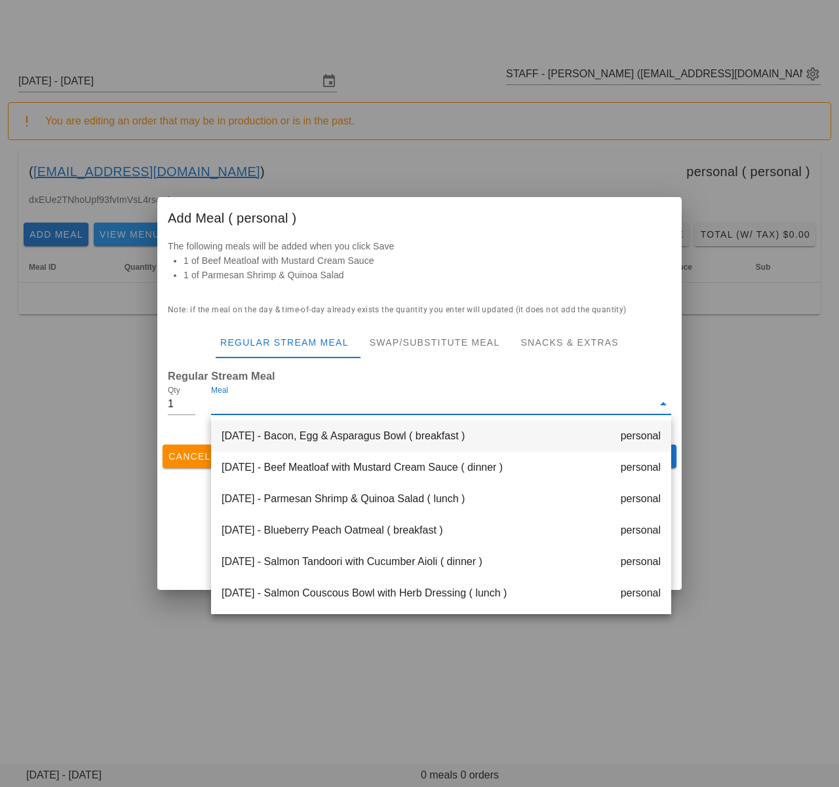
scroll to position [35, 0]
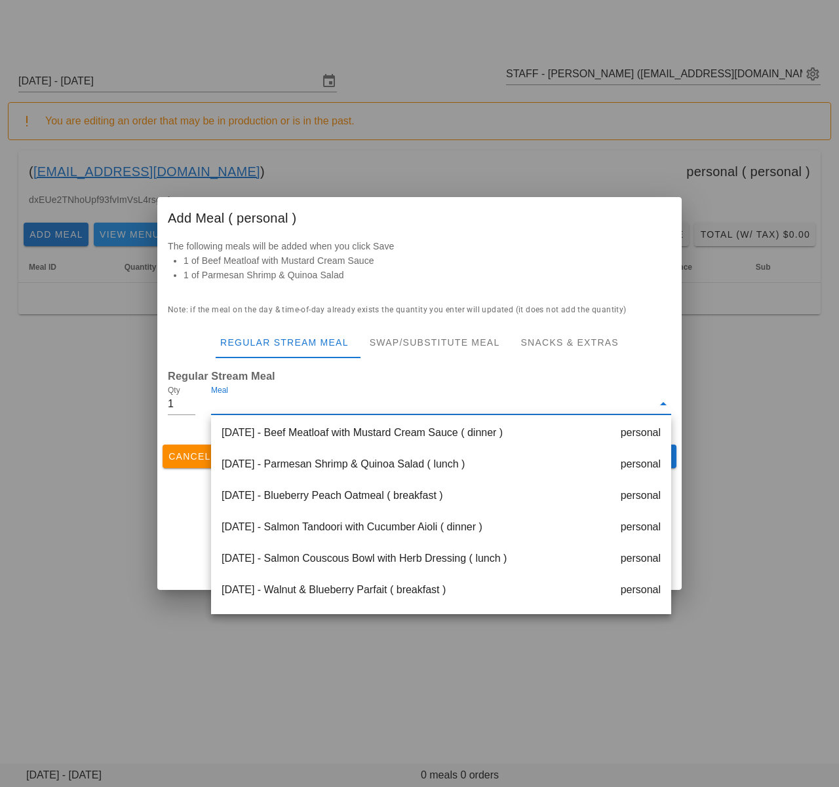
drag, startPoint x: 316, startPoint y: 520, endPoint x: 324, endPoint y: 513, distance: 10.2
click at [316, 520] on div "Tuesday Sep 30 - Salmon Tandoori with Cucumber Aioli ( dinner ) personal" at bounding box center [441, 527] width 460 height 31
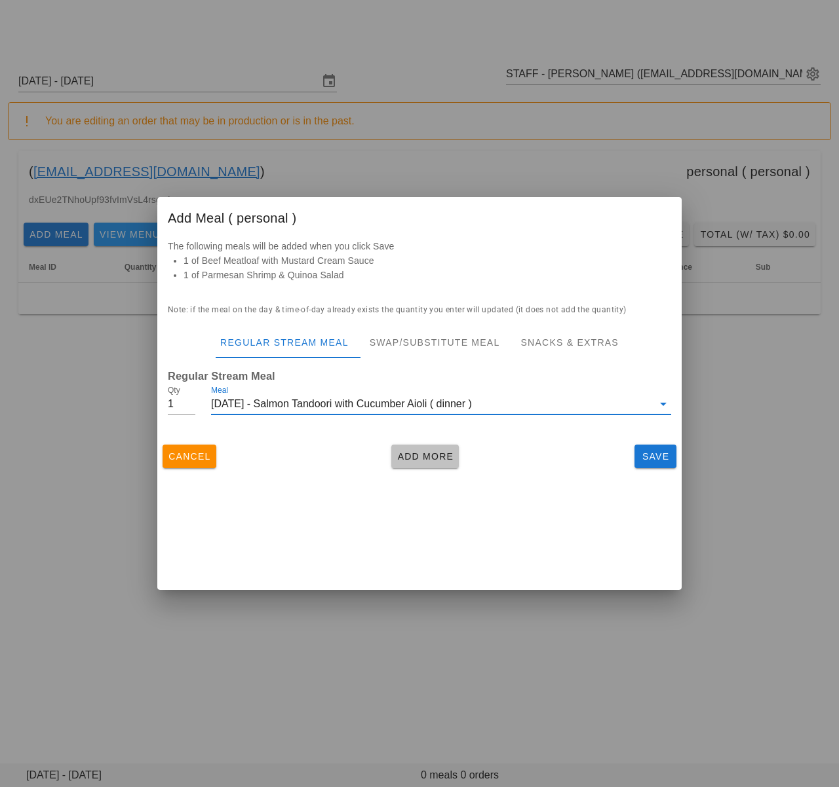
click at [399, 456] on span "Add More" at bounding box center [424, 456] width 57 height 10
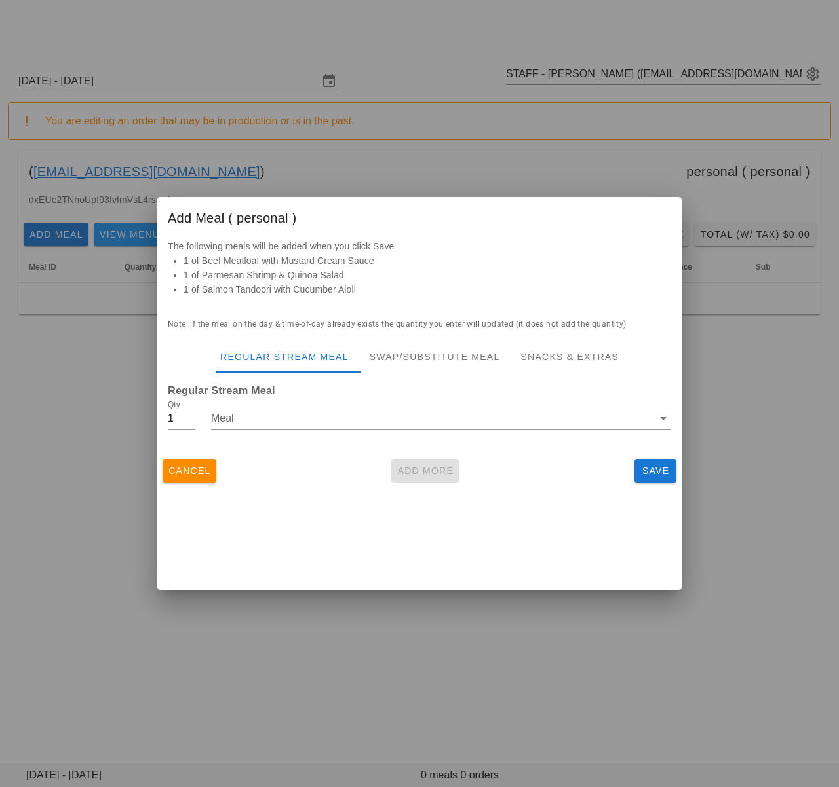
drag, startPoint x: 350, startPoint y: 423, endPoint x: 353, endPoint y: 434, distance: 11.6
click at [349, 422] on input "Meal" at bounding box center [432, 418] width 442 height 21
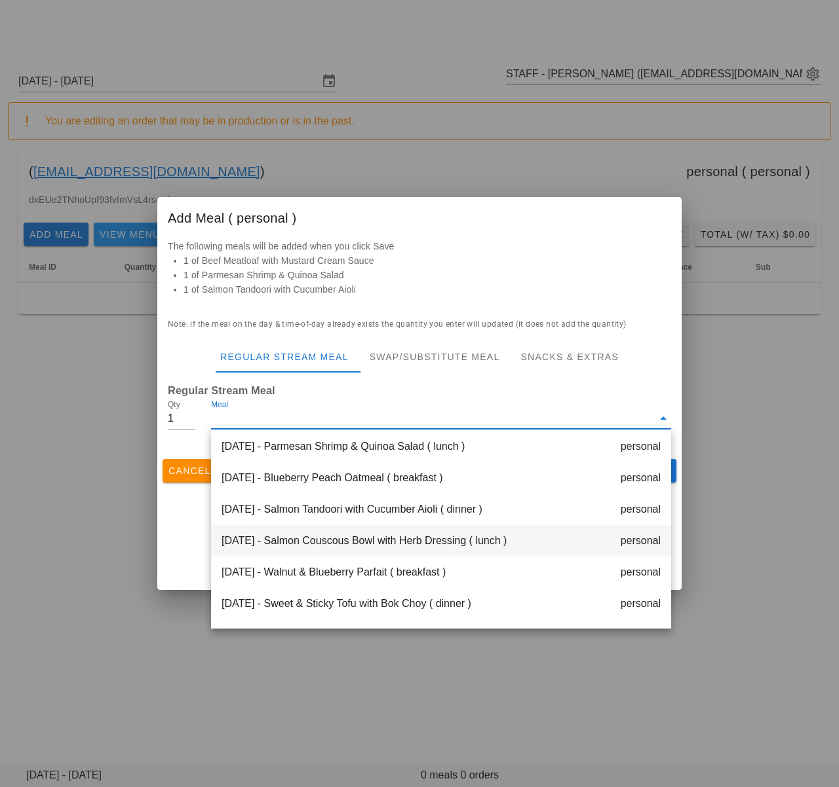
scroll to position [71, 0]
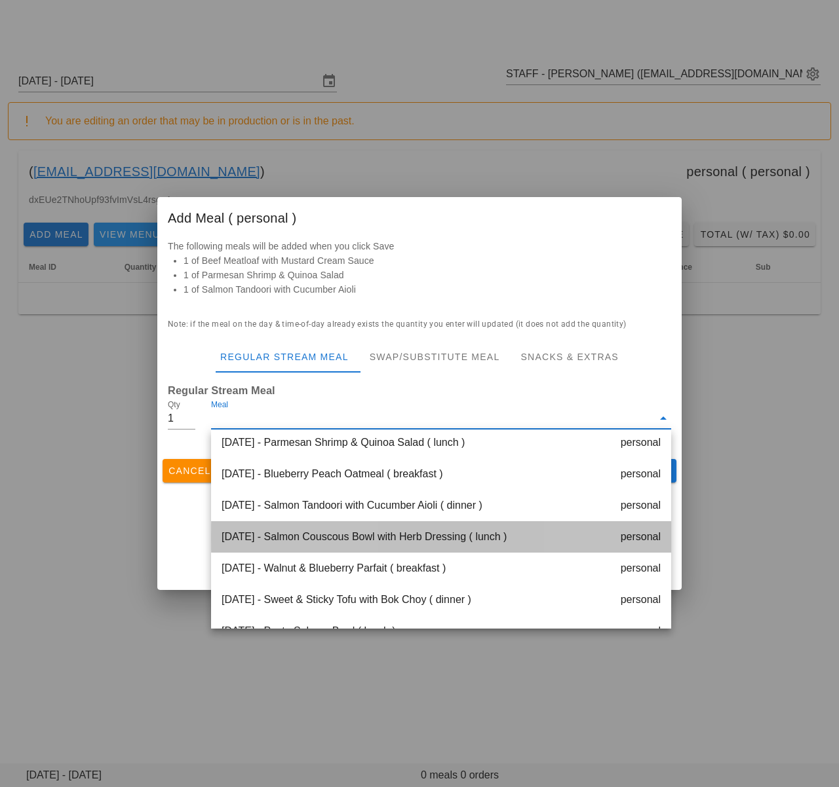
click at [347, 540] on div "Tuesday Sep 30 - Salmon Couscous Bowl with Herb Dressing ( lunch ) personal" at bounding box center [441, 536] width 460 height 31
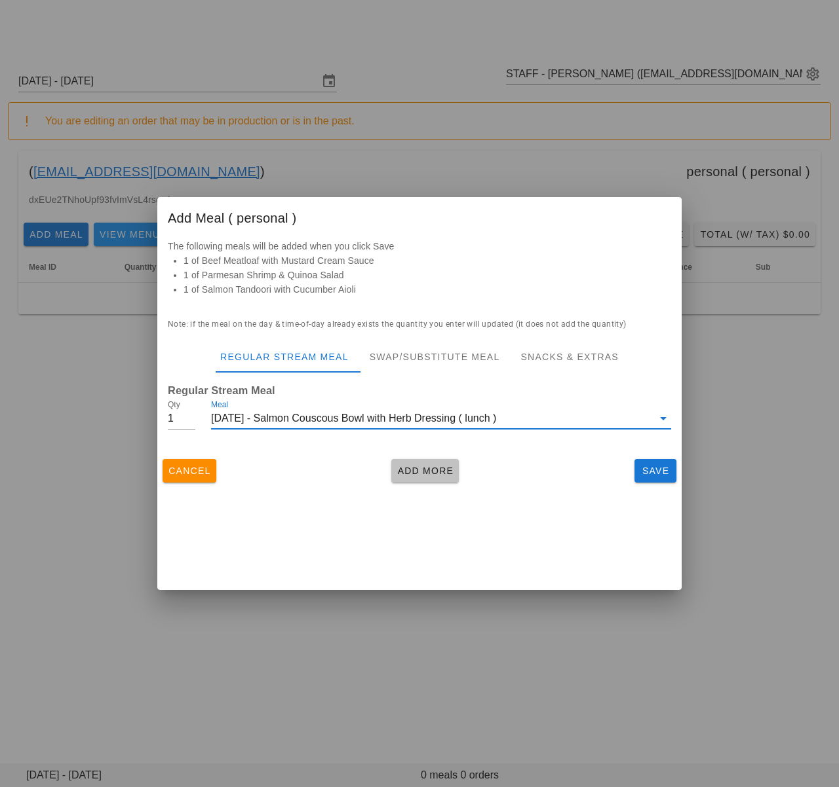
drag, startPoint x: 406, startPoint y: 474, endPoint x: 389, endPoint y: 459, distance: 22.7
click at [406, 474] on span "Add More" at bounding box center [424, 471] width 57 height 10
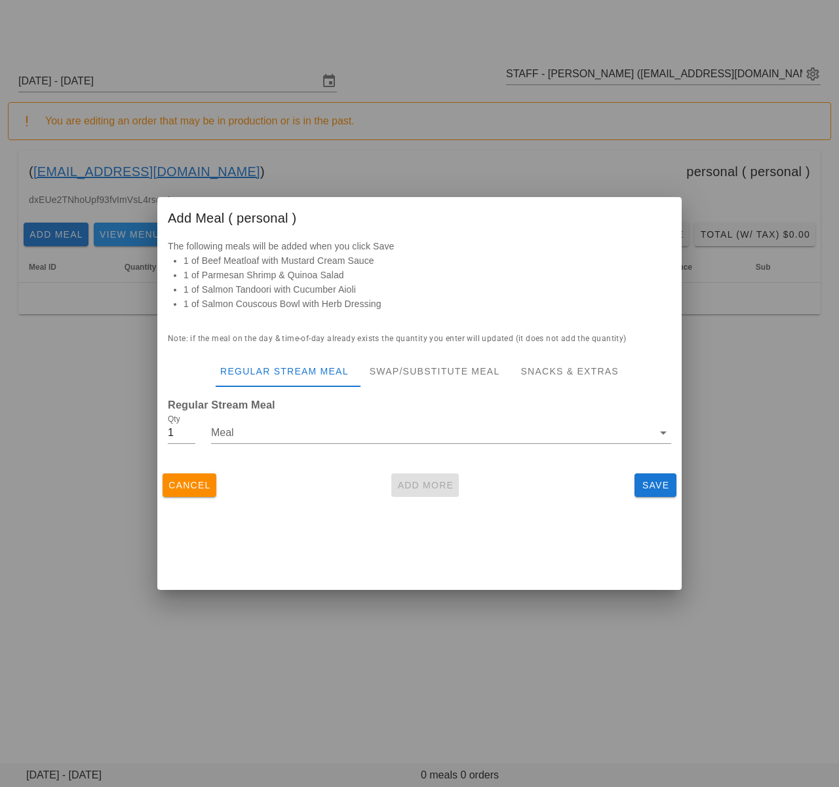
drag, startPoint x: 371, startPoint y: 434, endPoint x: 374, endPoint y: 468, distance: 34.2
click at [371, 434] on input "Meal" at bounding box center [432, 433] width 442 height 21
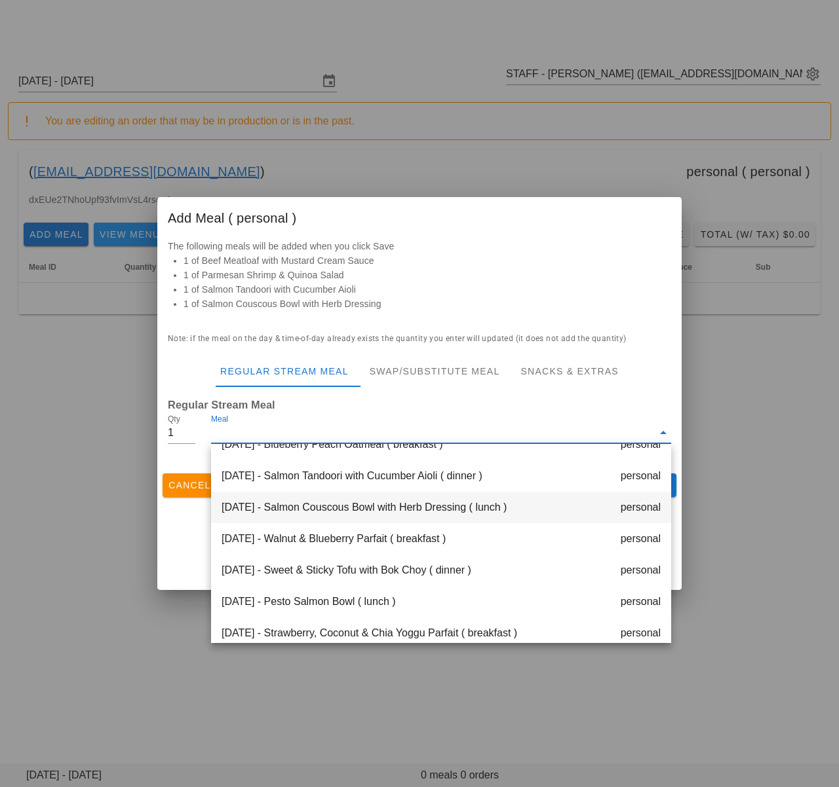
scroll to position [118, 0]
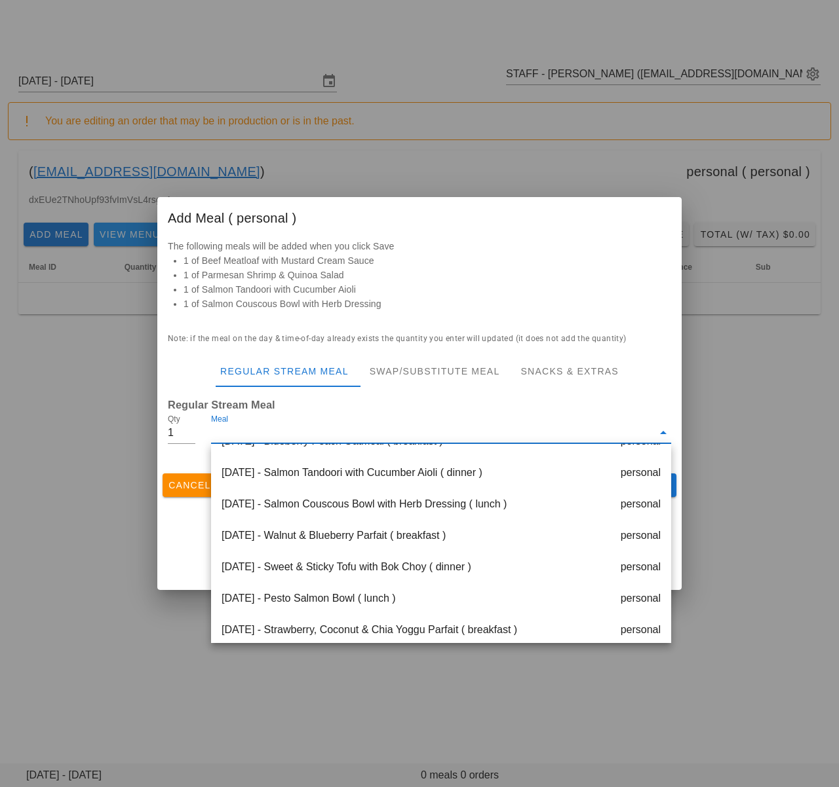
click at [364, 569] on div "Wednesday Oct 01 - Sweet & Sticky Tofu with Bok Choy ( dinner ) personal" at bounding box center [441, 567] width 460 height 31
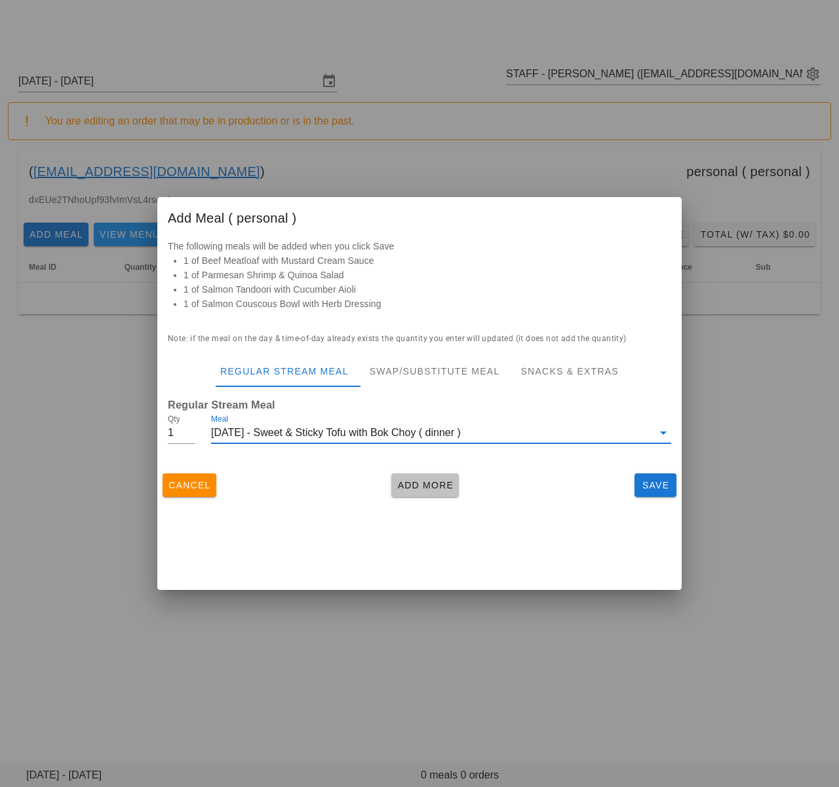
click at [434, 480] on span "Add More" at bounding box center [424, 485] width 57 height 10
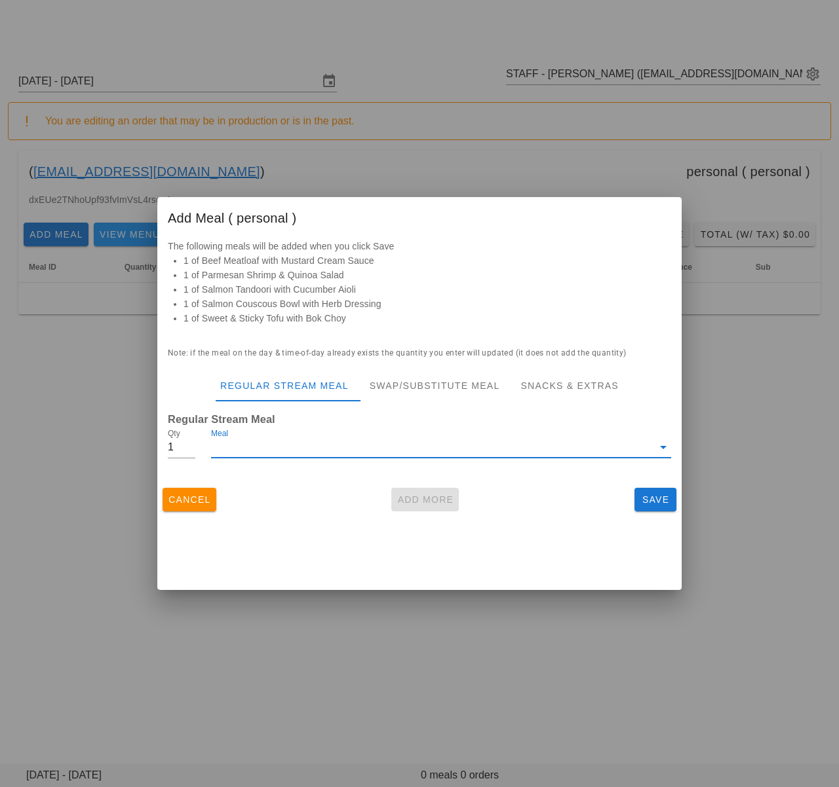
click at [428, 440] on input "Meal" at bounding box center [432, 447] width 442 height 21
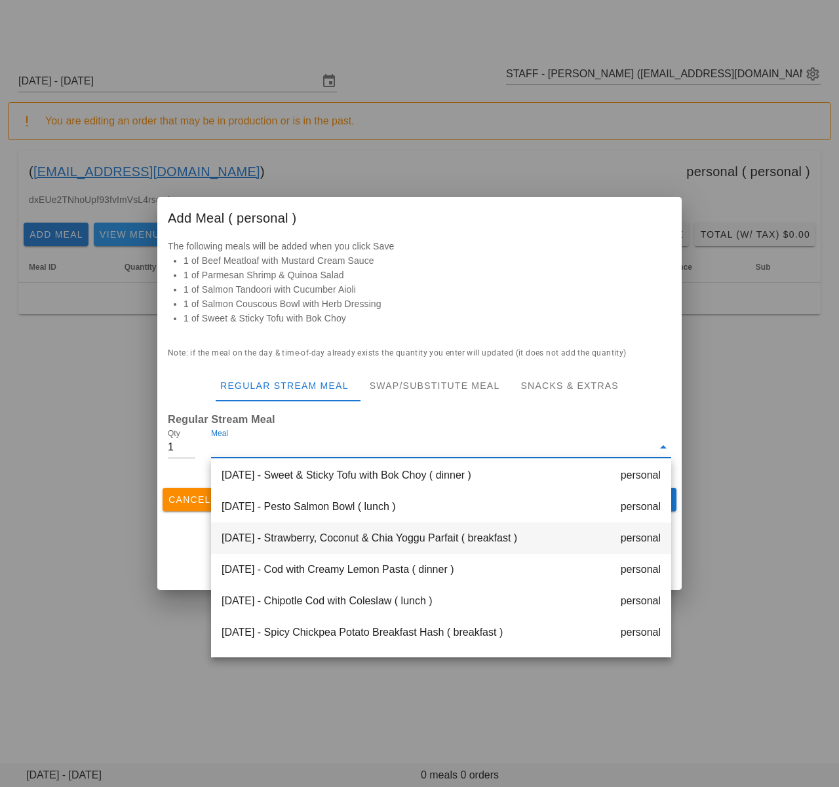
scroll to position [225, 0]
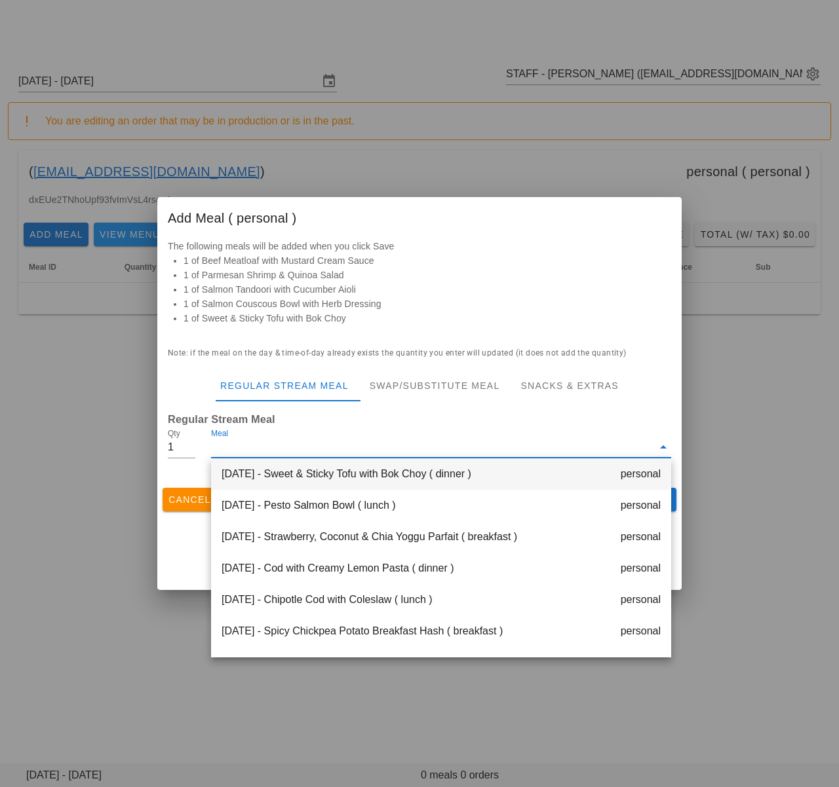
click at [374, 480] on div "Wednesday Oct 01 - Sweet & Sticky Tofu with Bok Choy ( dinner ) personal" at bounding box center [441, 474] width 460 height 31
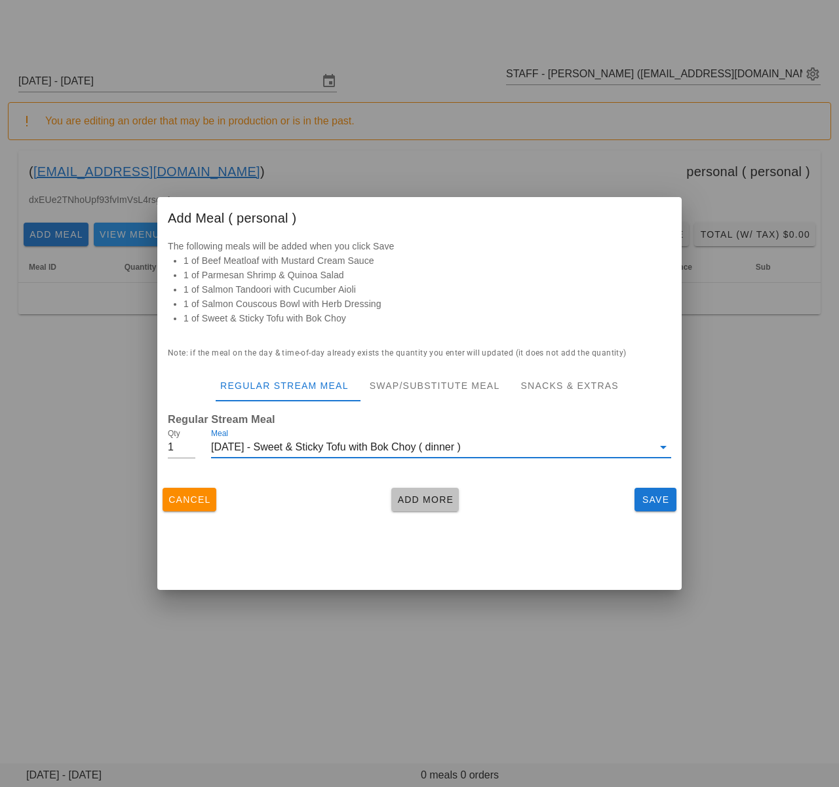
click at [409, 497] on span "Add More" at bounding box center [424, 500] width 57 height 10
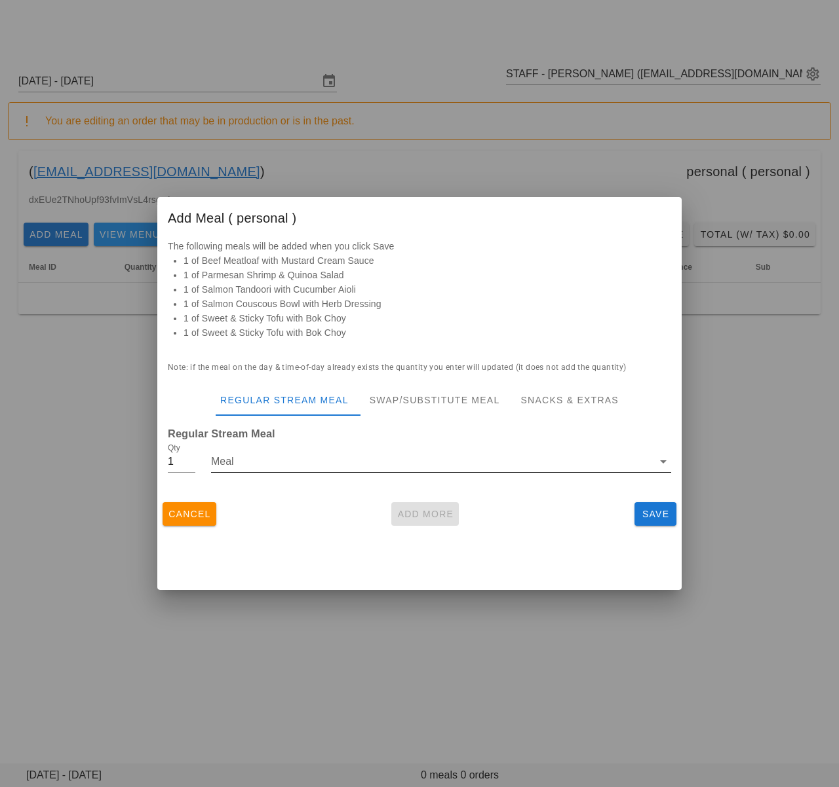
click at [379, 462] on input "Meal" at bounding box center [432, 461] width 442 height 21
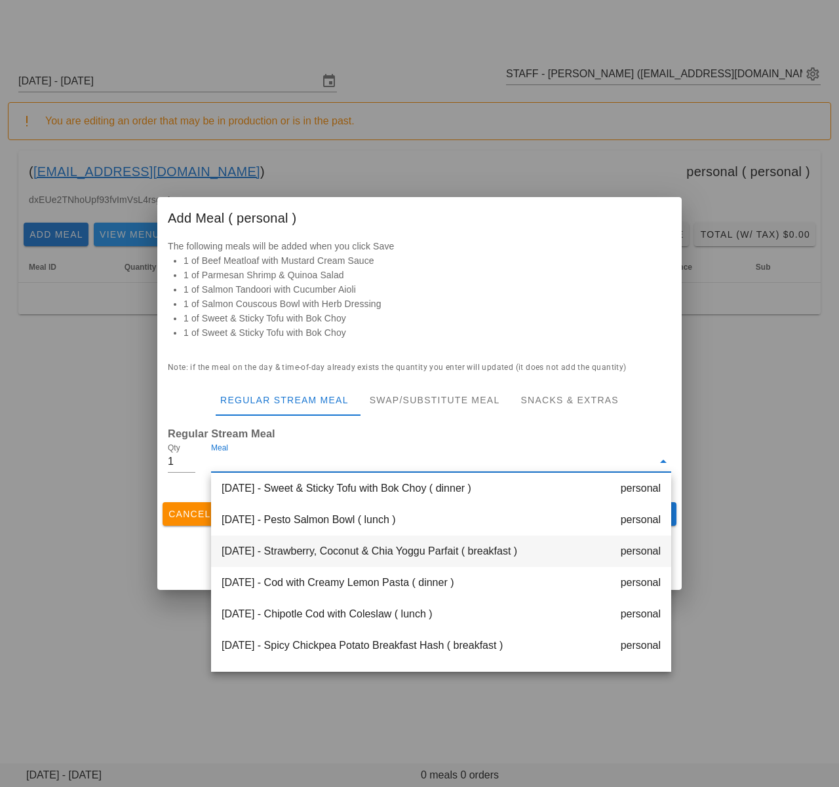
scroll to position [235, 0]
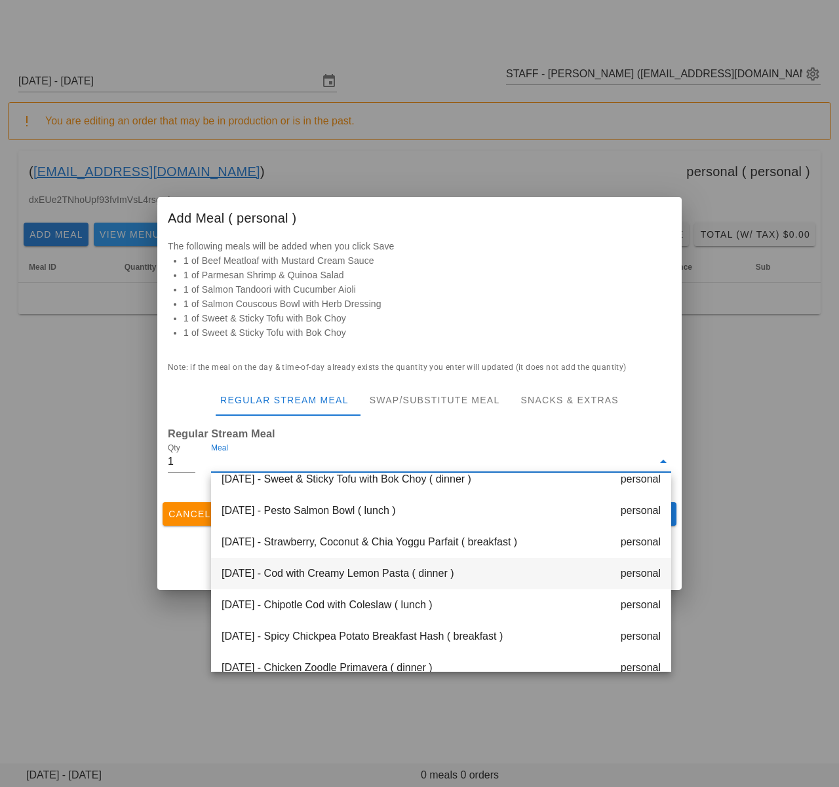
click at [354, 573] on div "Thursday Oct 02 - Cod with Creamy Lemon Pasta ( dinner ) personal" at bounding box center [441, 573] width 460 height 31
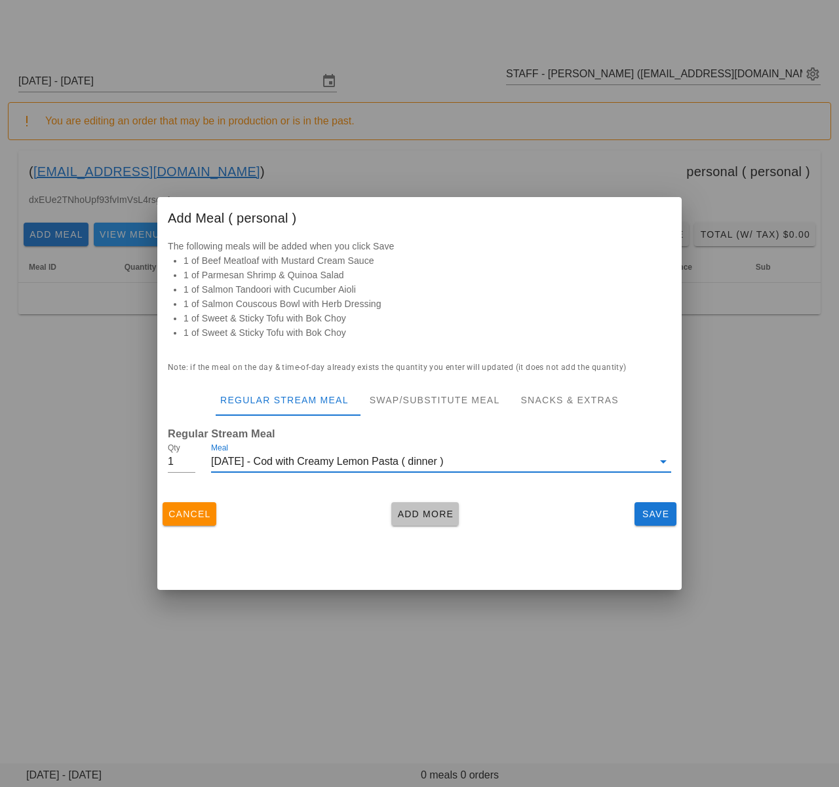
click at [408, 520] on span "Add More" at bounding box center [424, 514] width 57 height 10
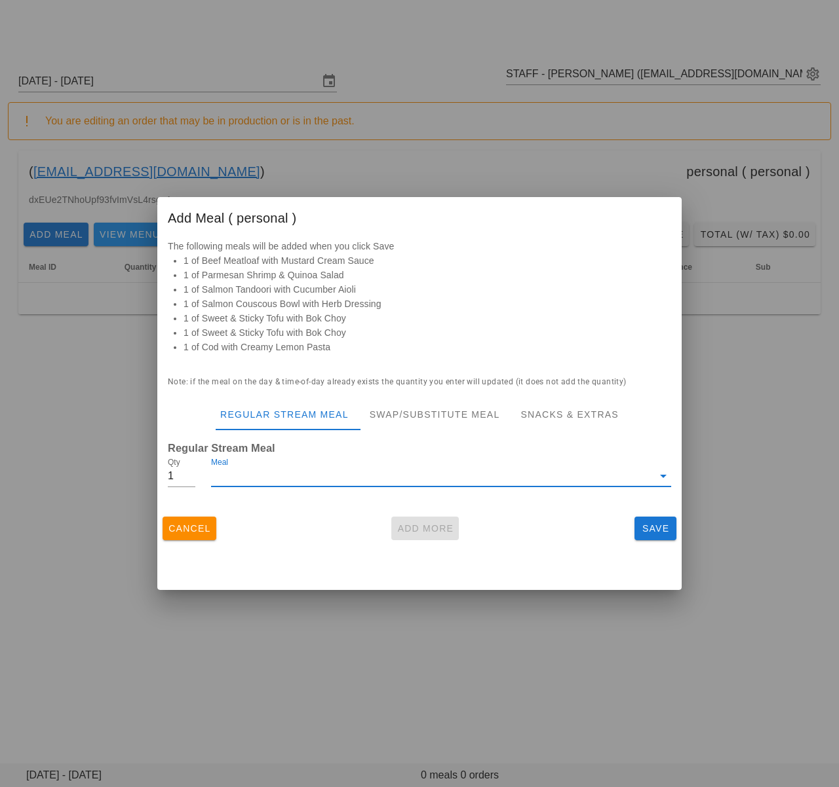
click at [388, 480] on input "Meal" at bounding box center [432, 476] width 442 height 21
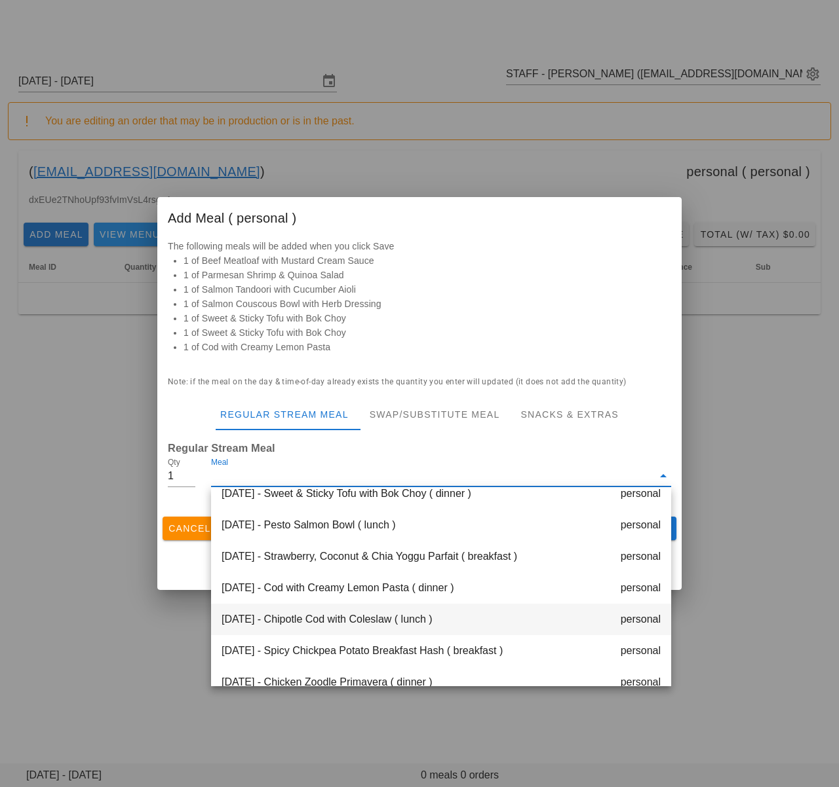
scroll to position [286, 0]
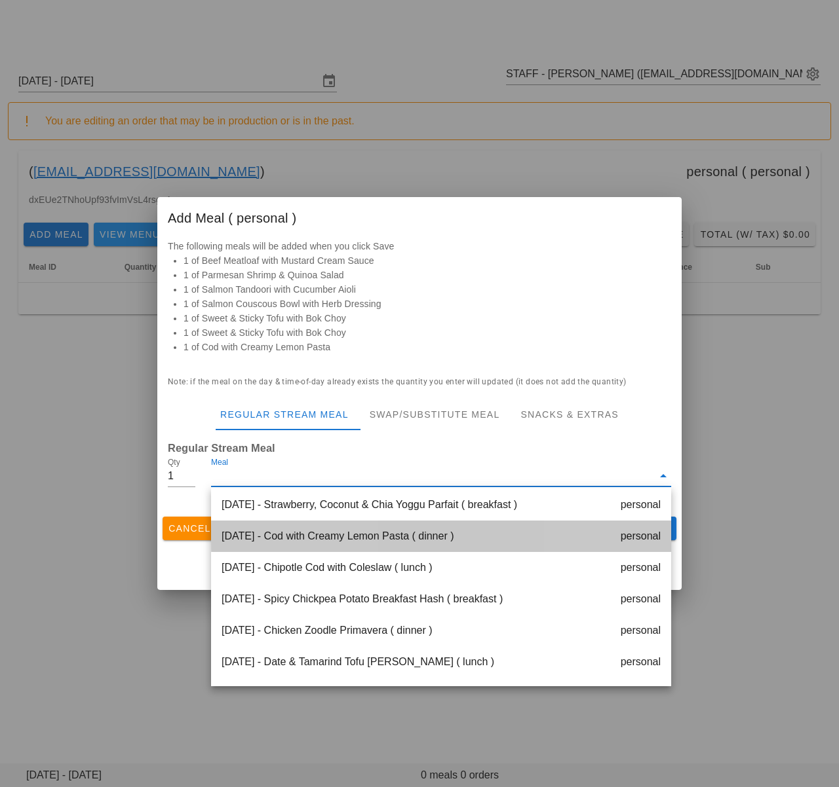
click at [388, 541] on div "Thursday Oct 02 - Cod with Creamy Lemon Pasta ( dinner ) personal" at bounding box center [441, 536] width 460 height 31
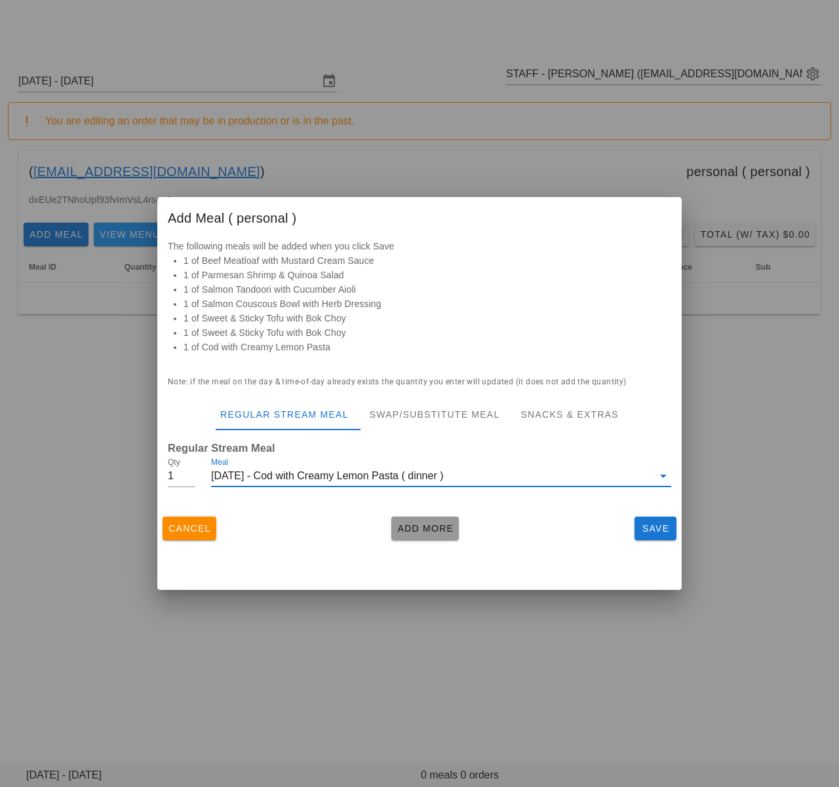
click at [411, 533] on span "Add More" at bounding box center [424, 528] width 57 height 10
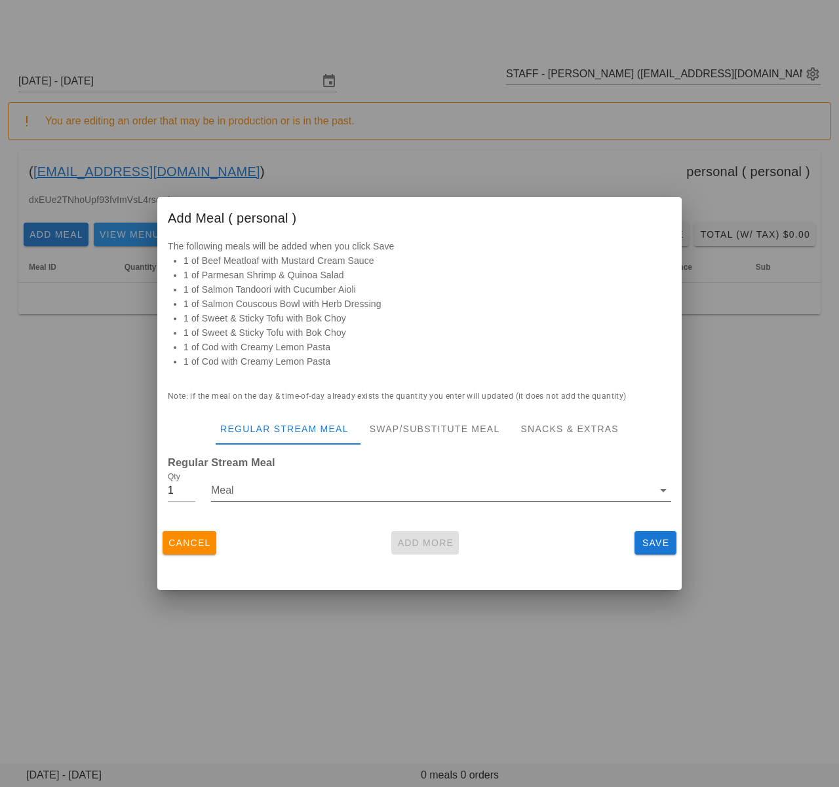
click at [387, 515] on div at bounding box center [441, 510] width 460 height 9
click at [356, 497] on input "Meal" at bounding box center [432, 490] width 442 height 21
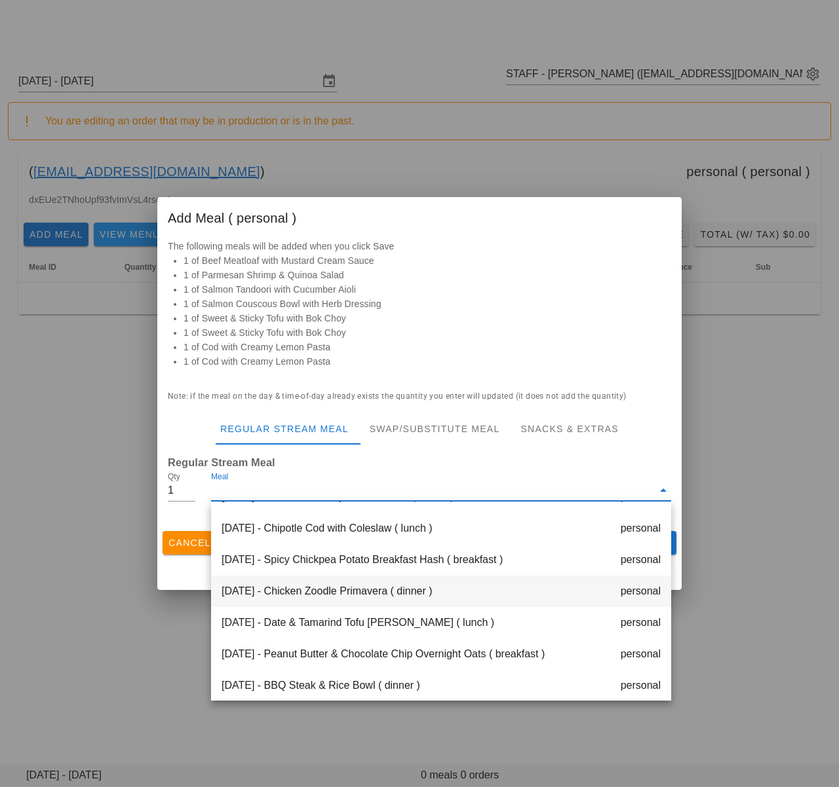
scroll to position [343, 0]
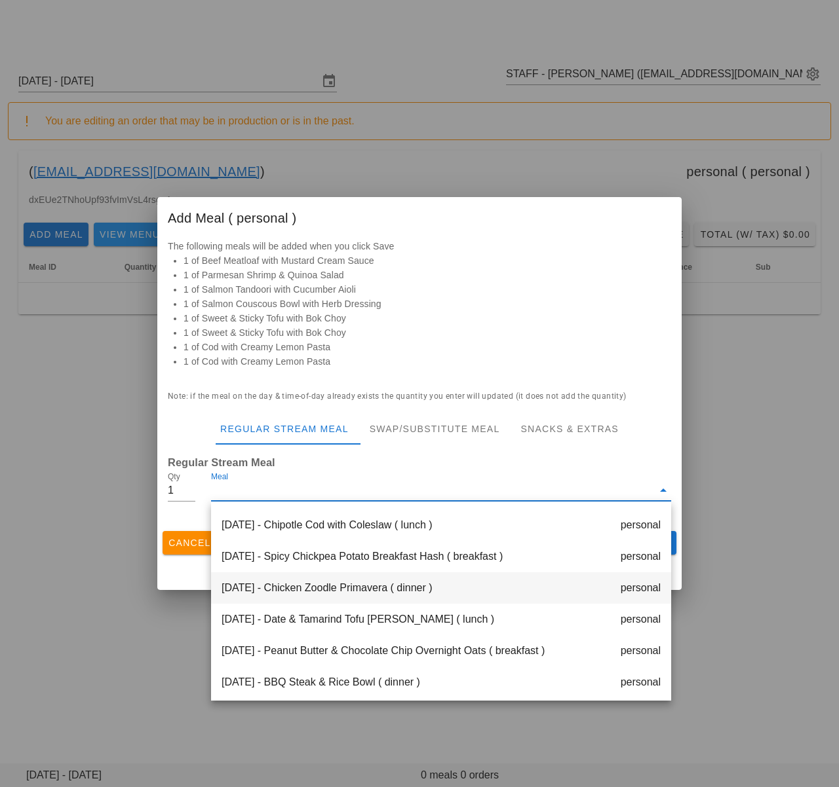
click at [374, 594] on div "Friday Oct 03 - Chicken Zoodle Primavera ( dinner ) personal" at bounding box center [441, 588] width 460 height 31
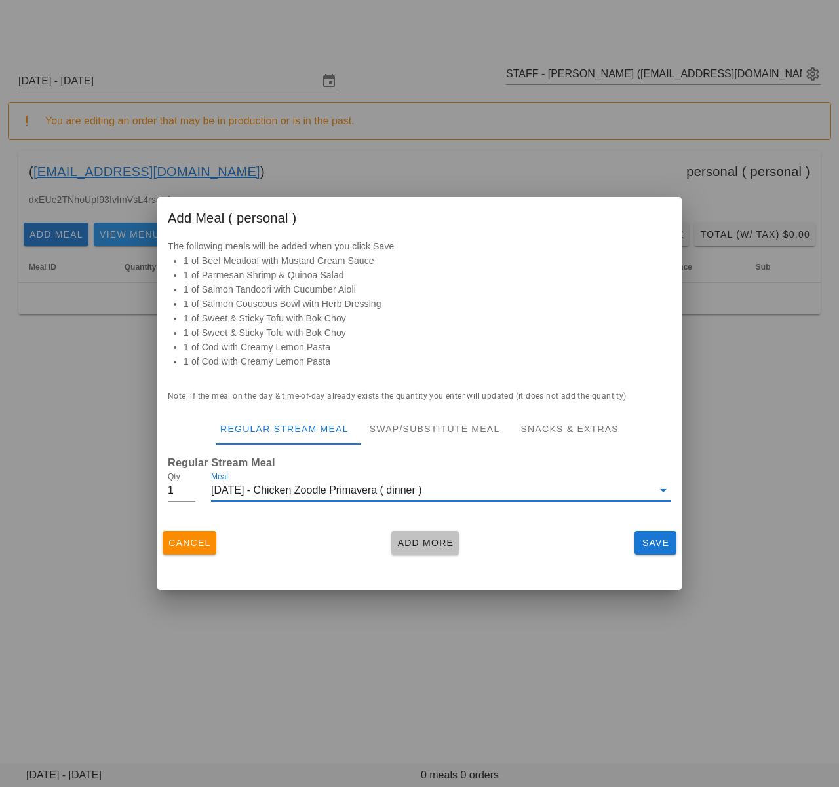
click at [421, 547] on span "Add More" at bounding box center [424, 543] width 57 height 10
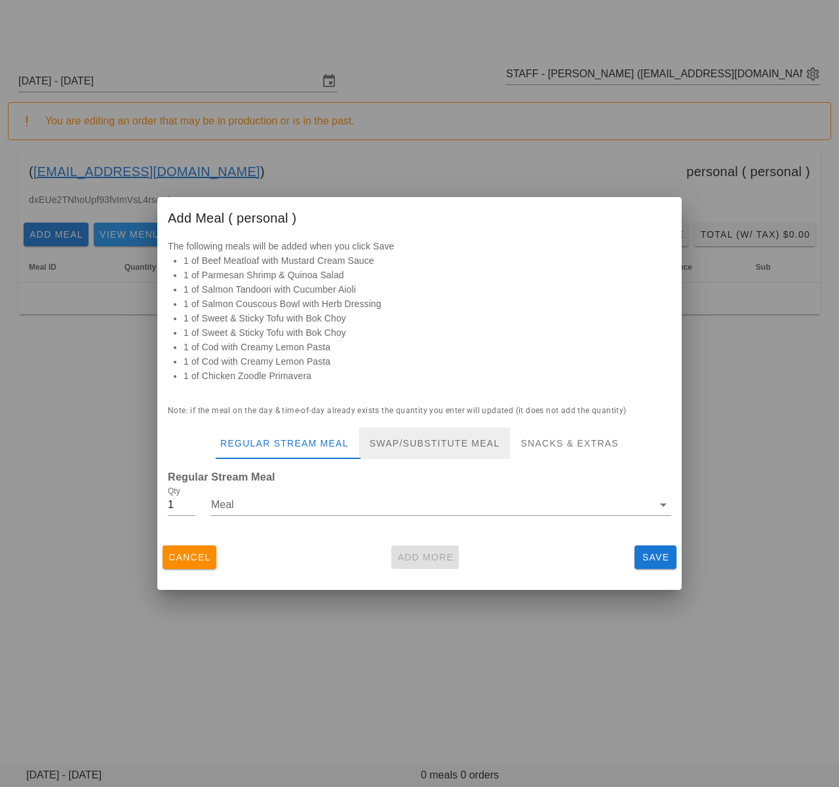
click at [429, 446] on div "Swap/Substitute Meal" at bounding box center [434, 443] width 151 height 31
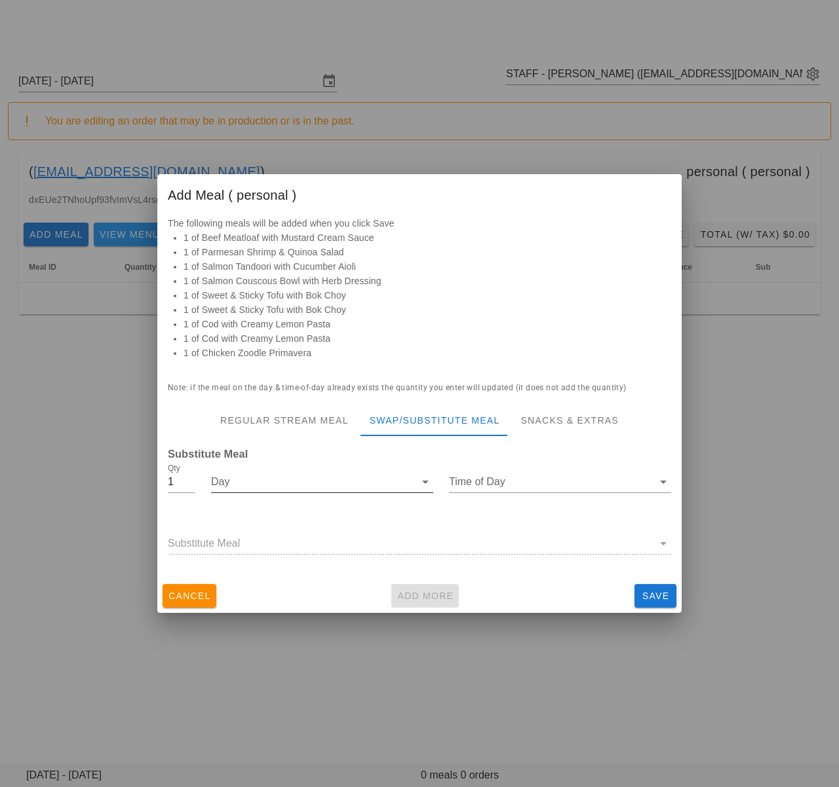
click at [347, 483] on input "Day" at bounding box center [313, 482] width 204 height 21
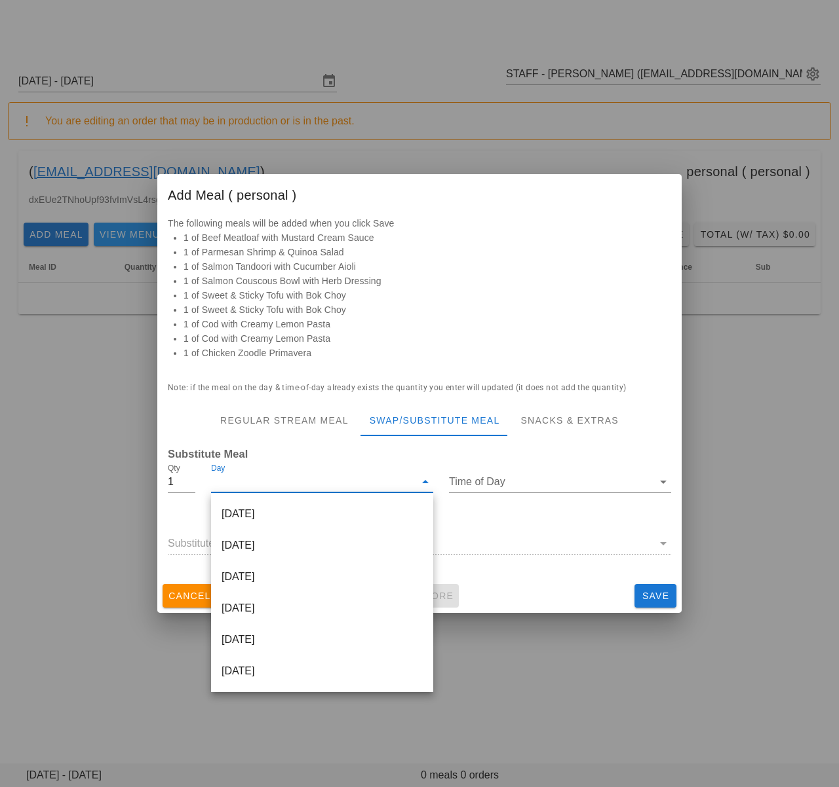
drag, startPoint x: 301, startPoint y: 613, endPoint x: 320, endPoint y: 605, distance: 19.7
click at [301, 613] on div "Thursday Oct 02" at bounding box center [322, 608] width 222 height 31
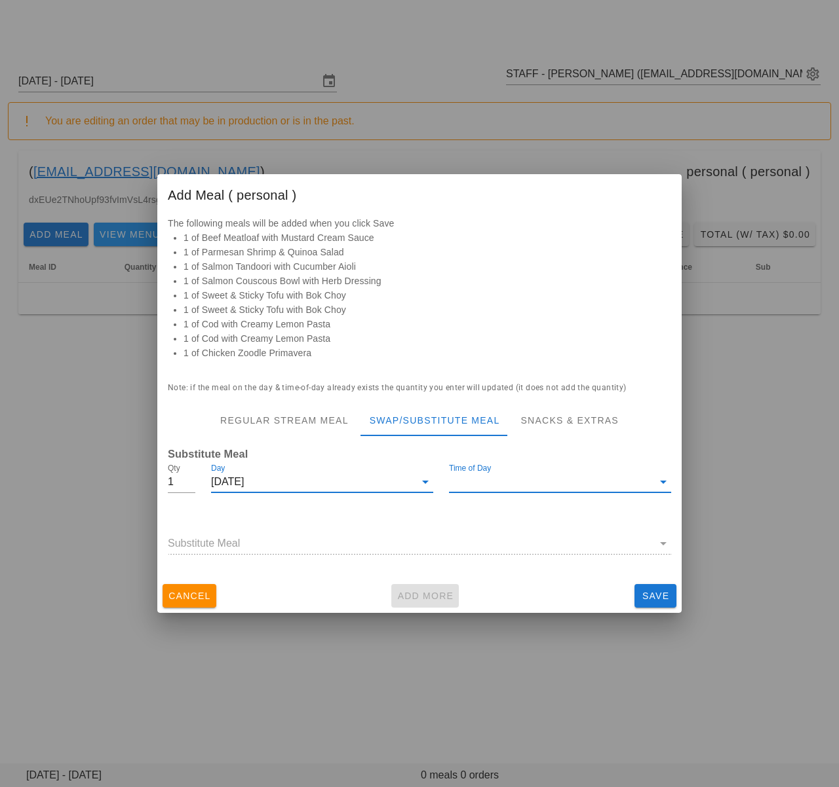
click at [469, 487] on input "Time of Day" at bounding box center [551, 482] width 204 height 21
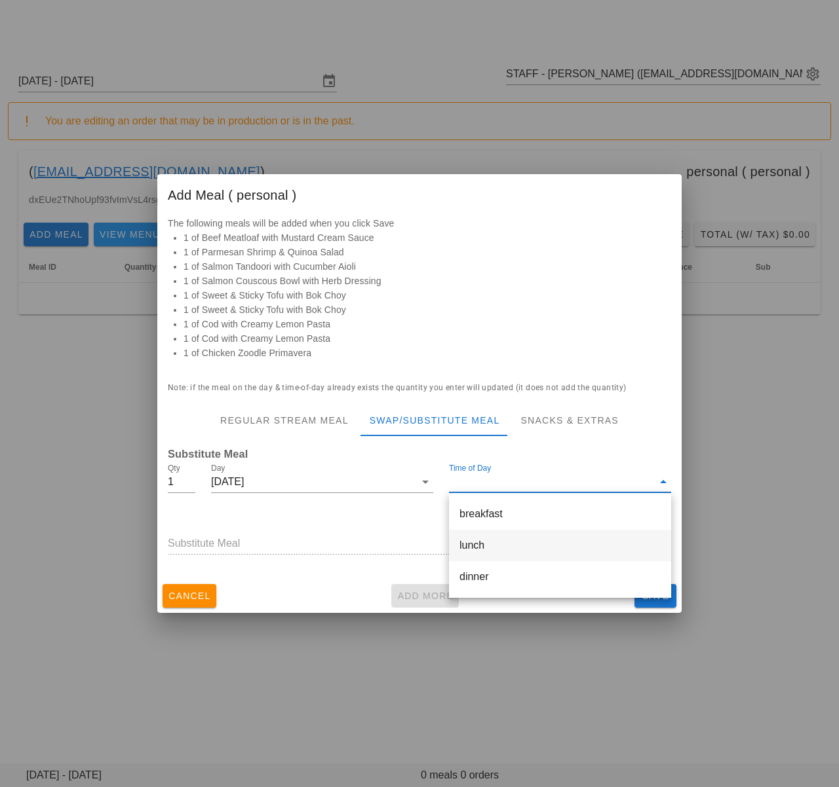
click at [474, 547] on div "lunch" at bounding box center [559, 545] width 201 height 12
type input "lunch"
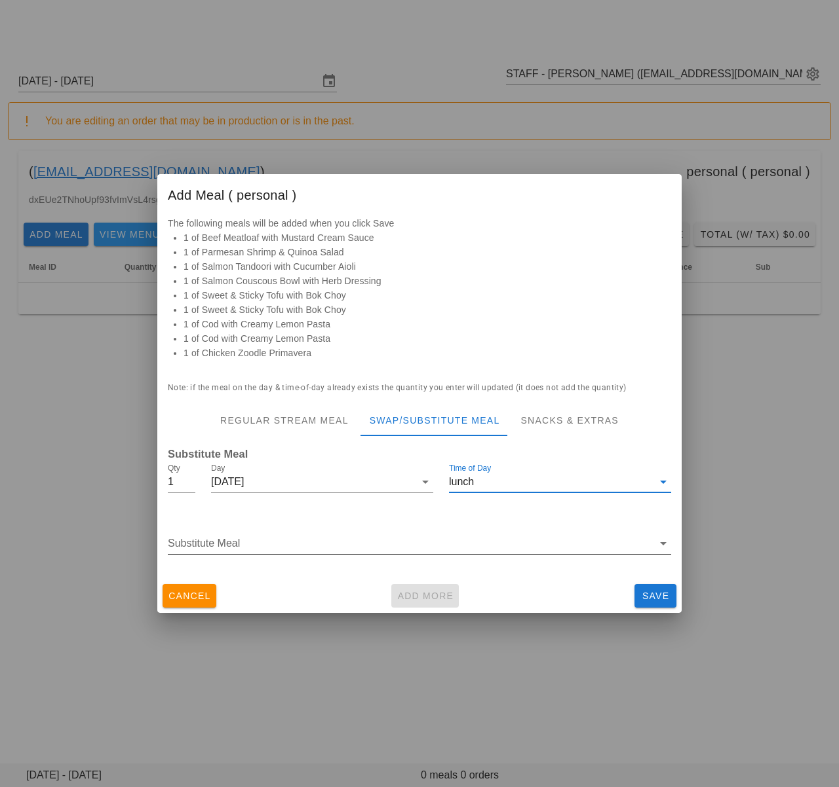
click at [392, 547] on input "Substitute Meal" at bounding box center [410, 543] width 485 height 21
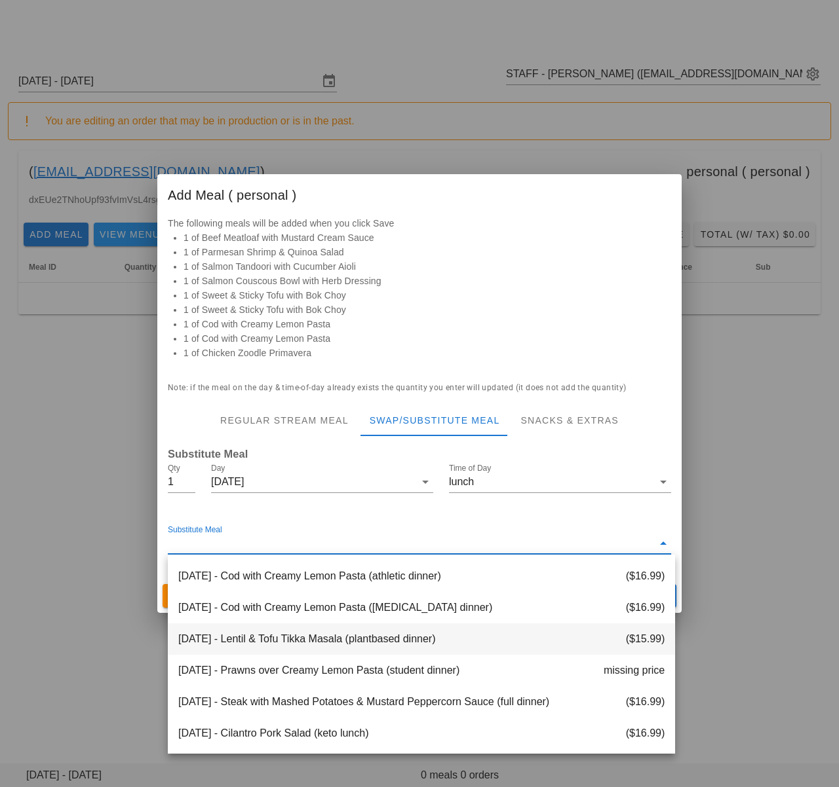
scroll to position [289, 0]
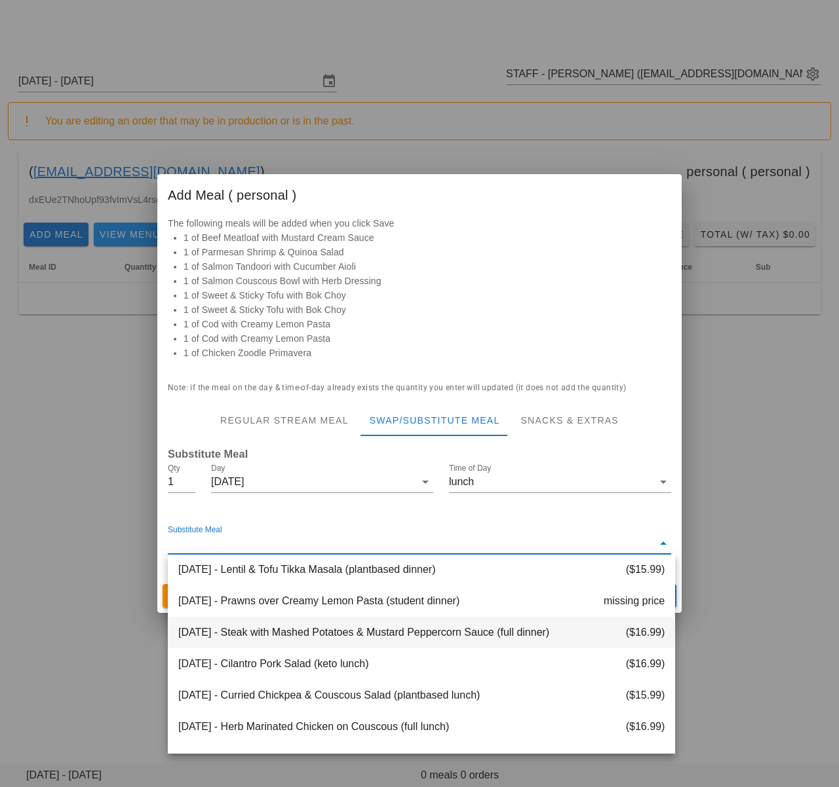
click at [301, 633] on div "2025-10-02 - Steak with Mashed Potatoes & Mustard Peppercorn Sauce (full dinner…" at bounding box center [421, 632] width 507 height 31
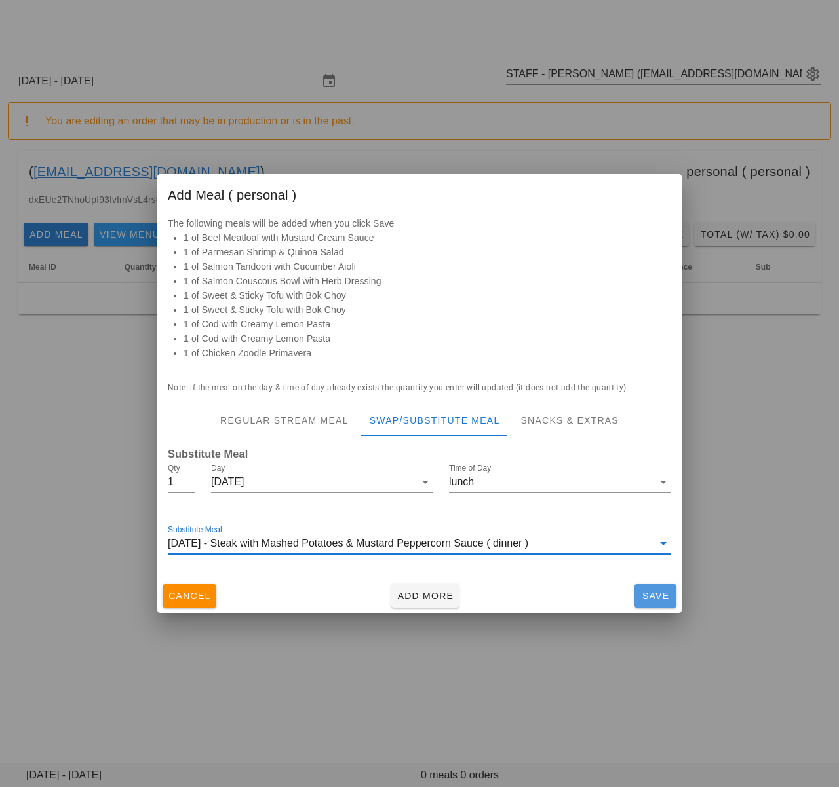
click at [641, 598] on span "Save" at bounding box center [654, 596] width 31 height 10
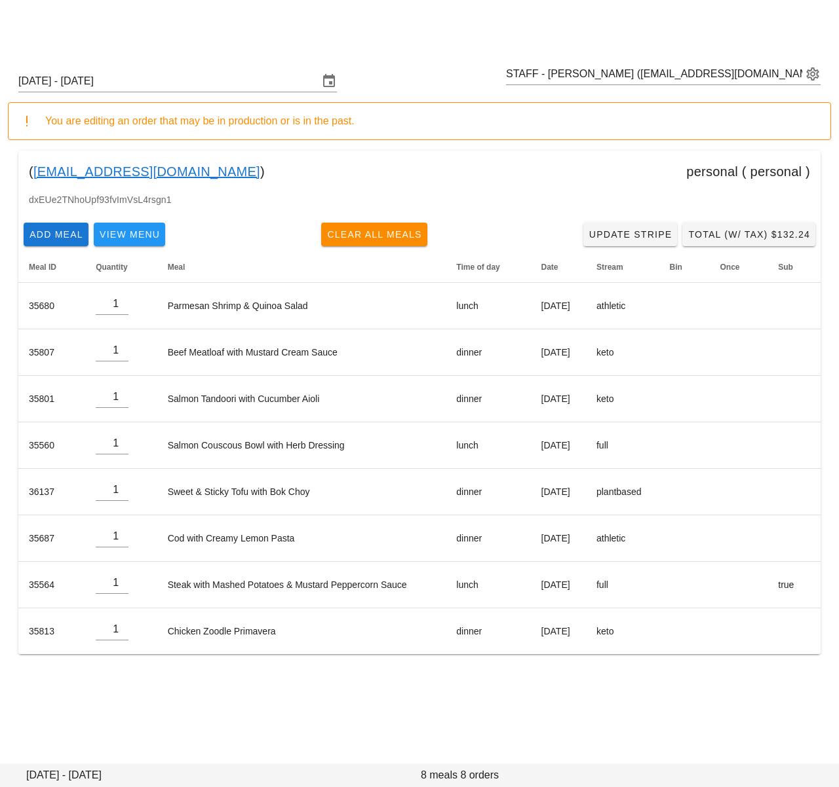
drag, startPoint x: 408, startPoint y: 166, endPoint x: 598, endPoint y: 182, distance: 190.7
click at [408, 166] on div "( miguellelagera@gmail.com ) personal ( personal )" at bounding box center [419, 172] width 802 height 42
click at [763, 236] on span "Total (w/ Tax) $132.24" at bounding box center [748, 234] width 123 height 10
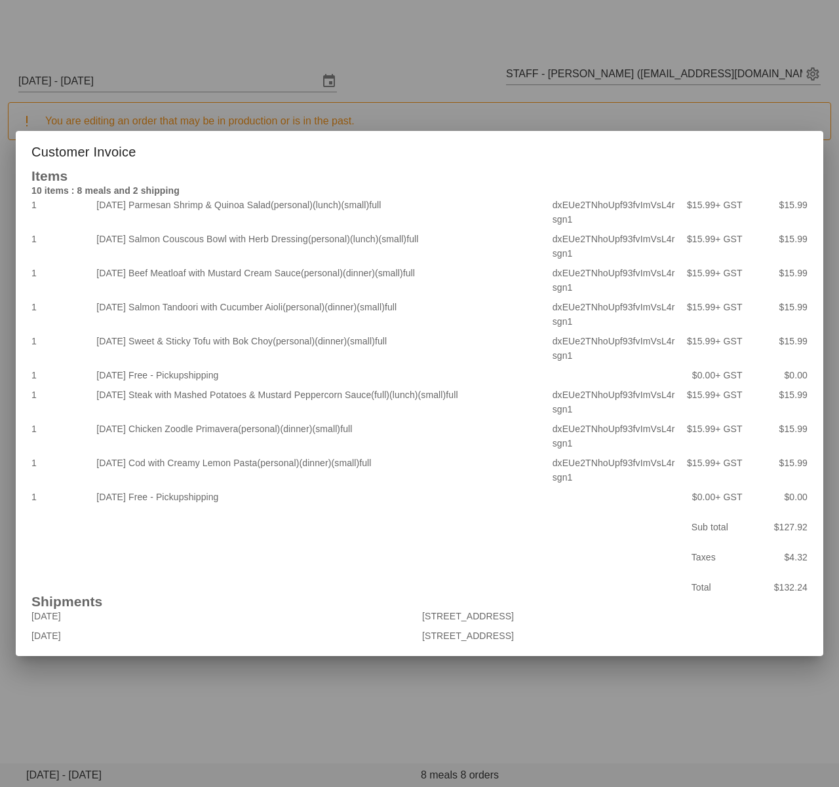
click at [580, 119] on div at bounding box center [419, 393] width 839 height 787
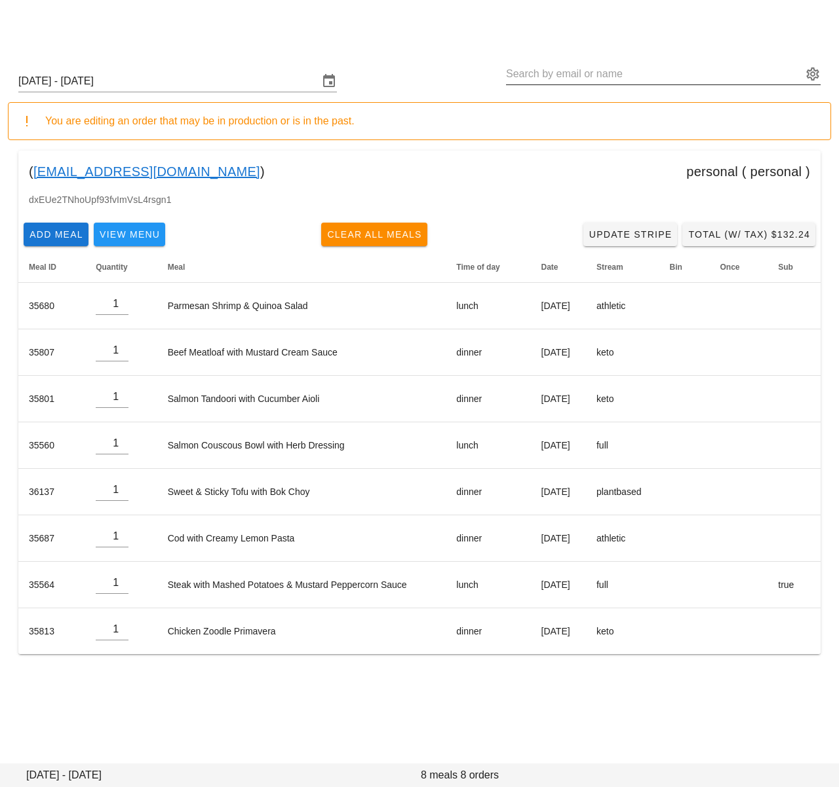
click at [590, 77] on input "text" at bounding box center [654, 74] width 296 height 21
click at [431, 68] on div "Sunday September 28 - Saturday October 4" at bounding box center [419, 81] width 823 height 42
click at [729, 229] on span "Total (w/ Tax) $132.24" at bounding box center [748, 234] width 123 height 10
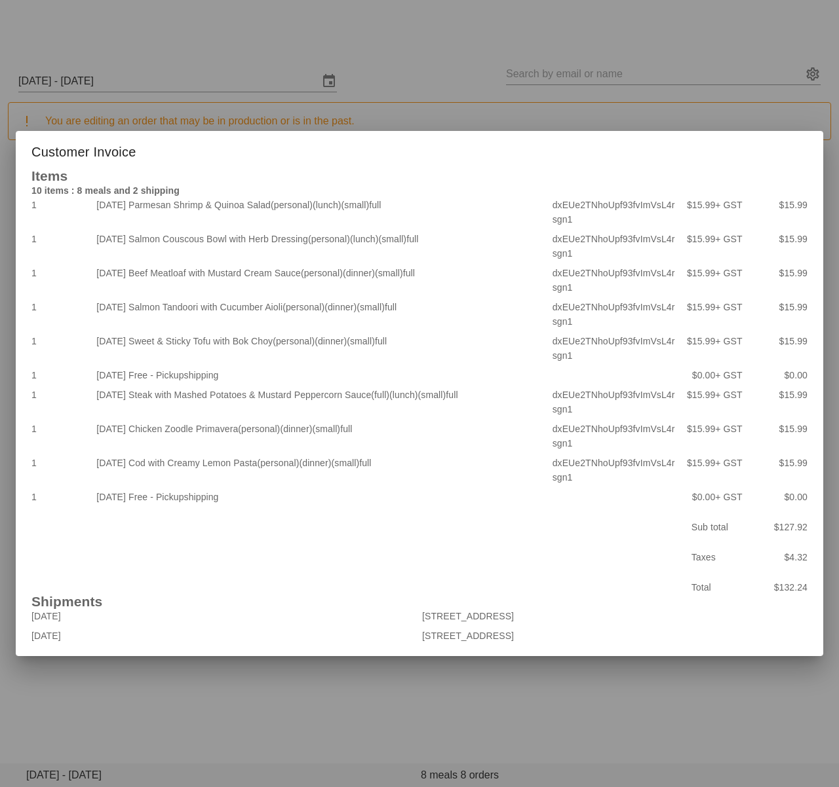
click at [333, 715] on div at bounding box center [419, 393] width 839 height 787
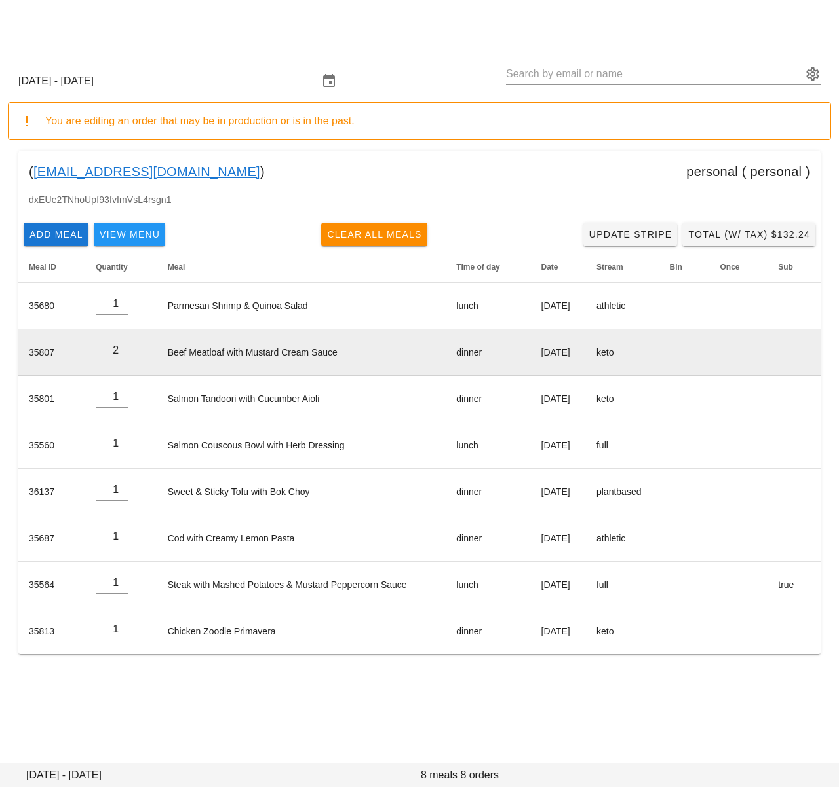
type input "2"
click at [121, 347] on input "2" at bounding box center [112, 350] width 33 height 21
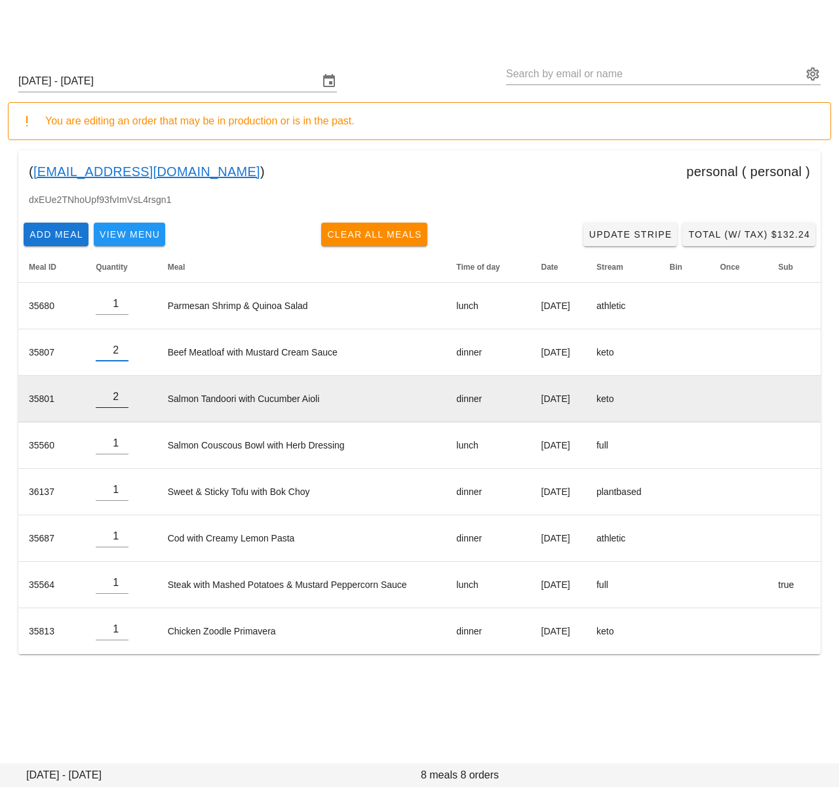
type input "2"
click at [121, 396] on input "2" at bounding box center [112, 397] width 33 height 21
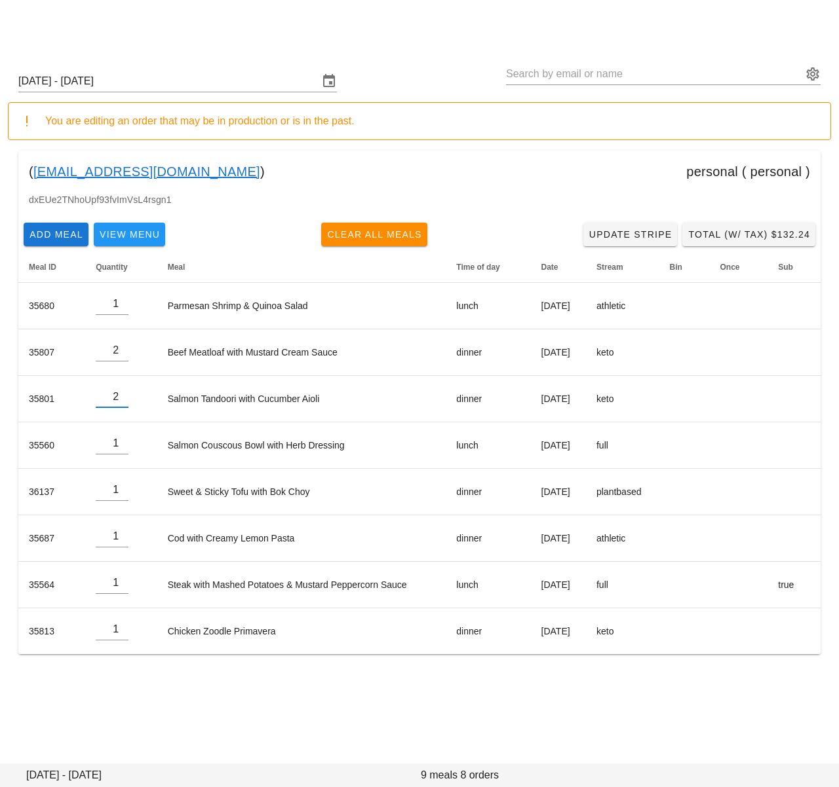
click at [246, 719] on div "Order Edit Other Production Dates Sunday September 28 - Saturday October 4 You …" at bounding box center [419, 393] width 839 height 787
click at [303, 154] on div "( miguellelagera@gmail.com ) personal ( personal )" at bounding box center [419, 172] width 802 height 42
click at [701, 742] on div "Order Edit Other Production Dates Sunday September 28 - Saturday October 4 You …" at bounding box center [419, 393] width 839 height 787
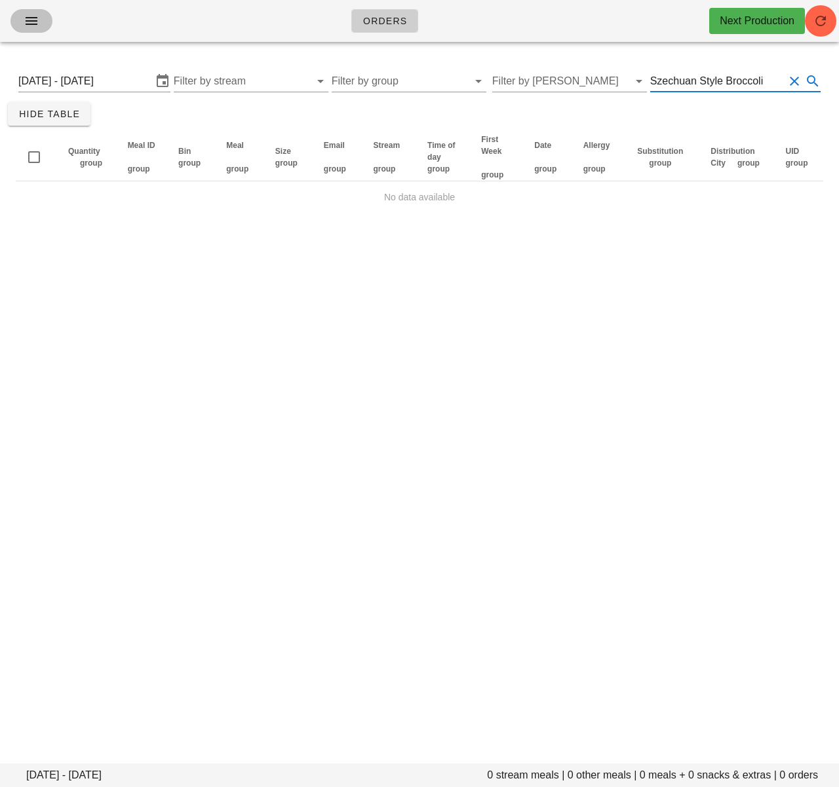
click at [39, 17] on icon "button" at bounding box center [32, 21] width 16 height 16
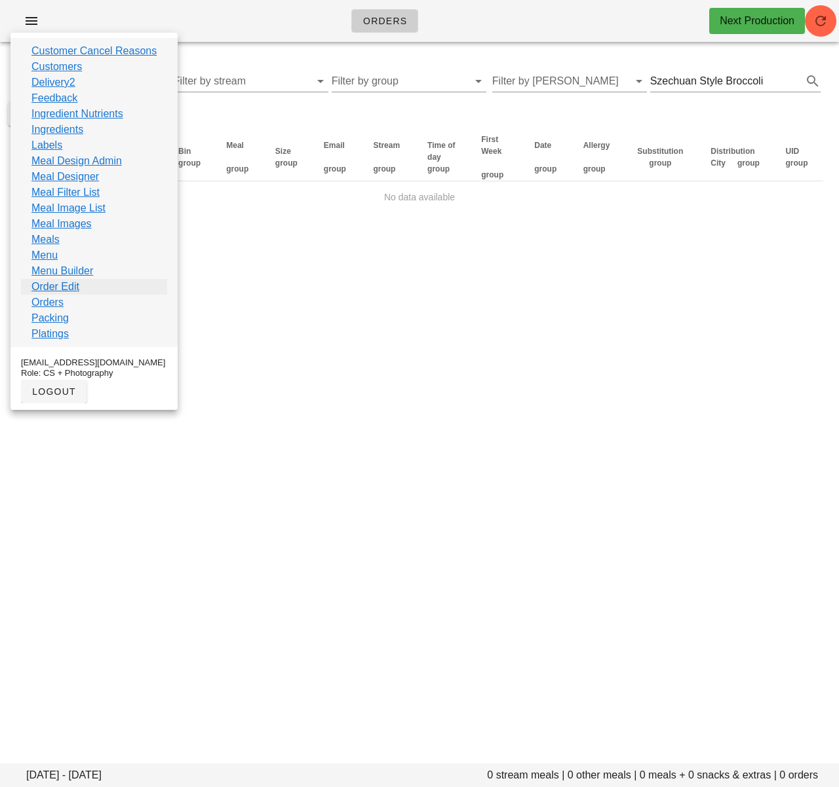
click at [66, 289] on link "Order Edit" at bounding box center [55, 287] width 48 height 16
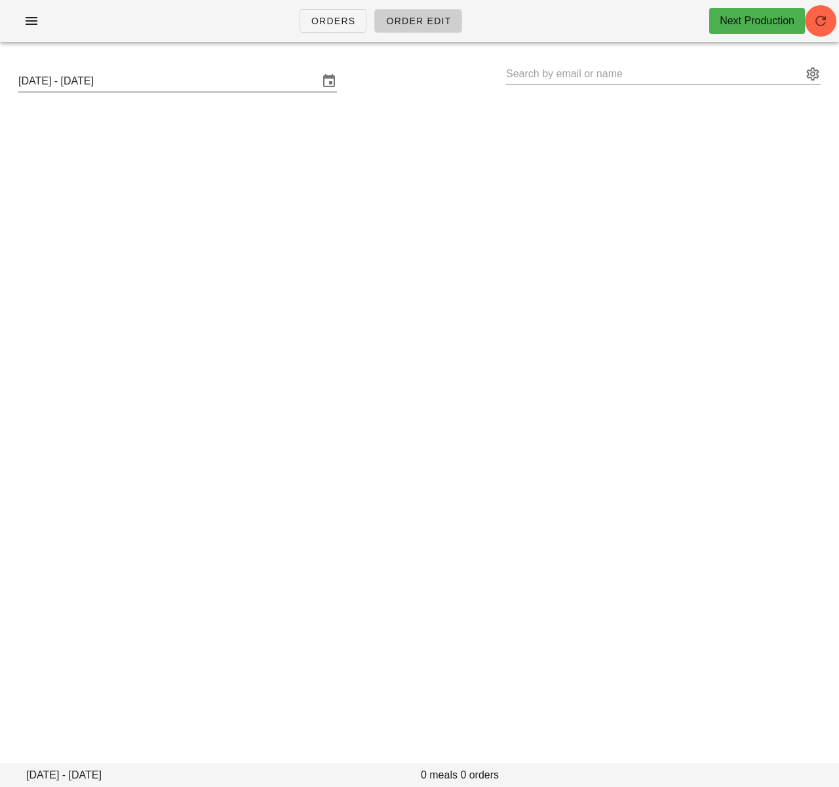
click at [250, 82] on input "[DATE] - [DATE]" at bounding box center [168, 81] width 300 height 21
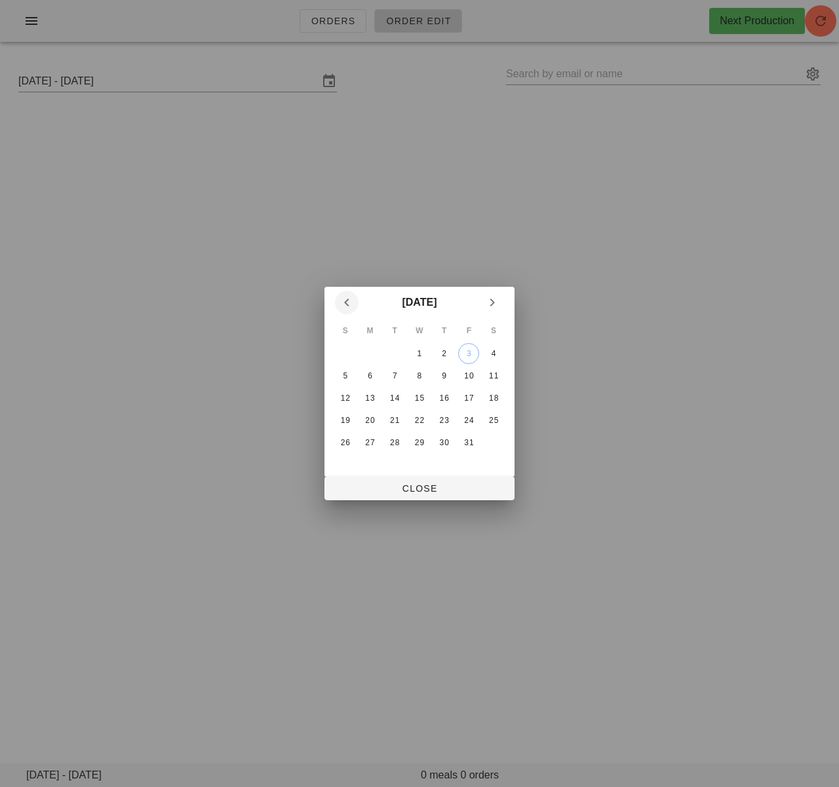
click at [348, 298] on icon "Previous month" at bounding box center [347, 303] width 16 height 16
drag, startPoint x: 345, startPoint y: 444, endPoint x: 349, endPoint y: 450, distance: 6.7
click at [346, 444] on div "28" at bounding box center [345, 442] width 21 height 9
drag, startPoint x: 388, startPoint y: 487, endPoint x: 396, endPoint y: 465, distance: 23.6
click at [388, 487] on span "Close" at bounding box center [419, 488] width 169 height 10
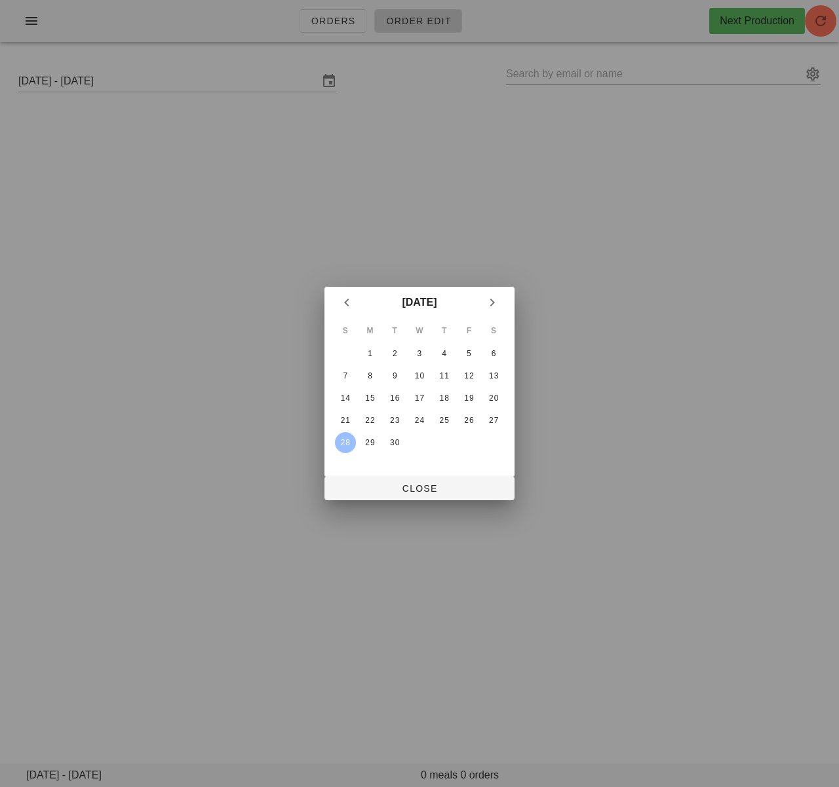
type input "[DATE] - [DATE]"
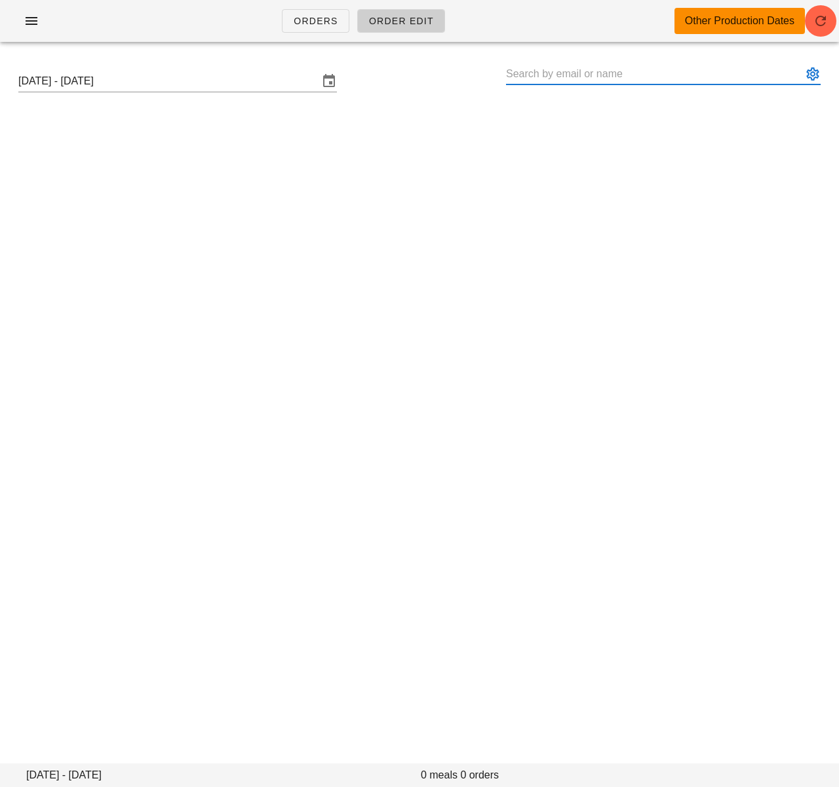
click at [540, 75] on input "text" at bounding box center [654, 74] width 296 height 21
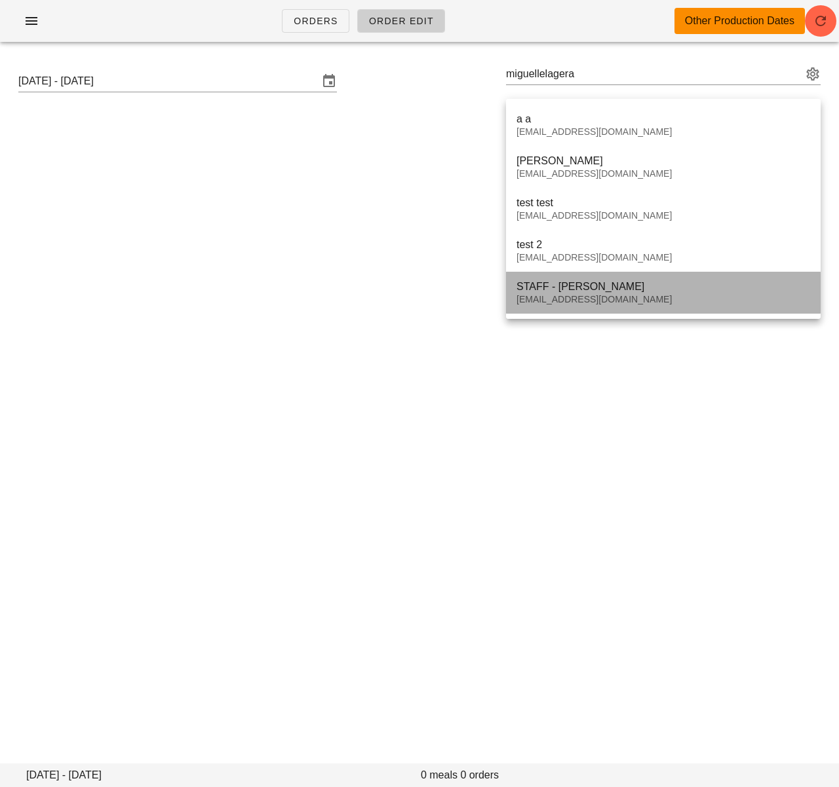
click at [632, 284] on div "STAFF - [PERSON_NAME]" at bounding box center [662, 286] width 293 height 12
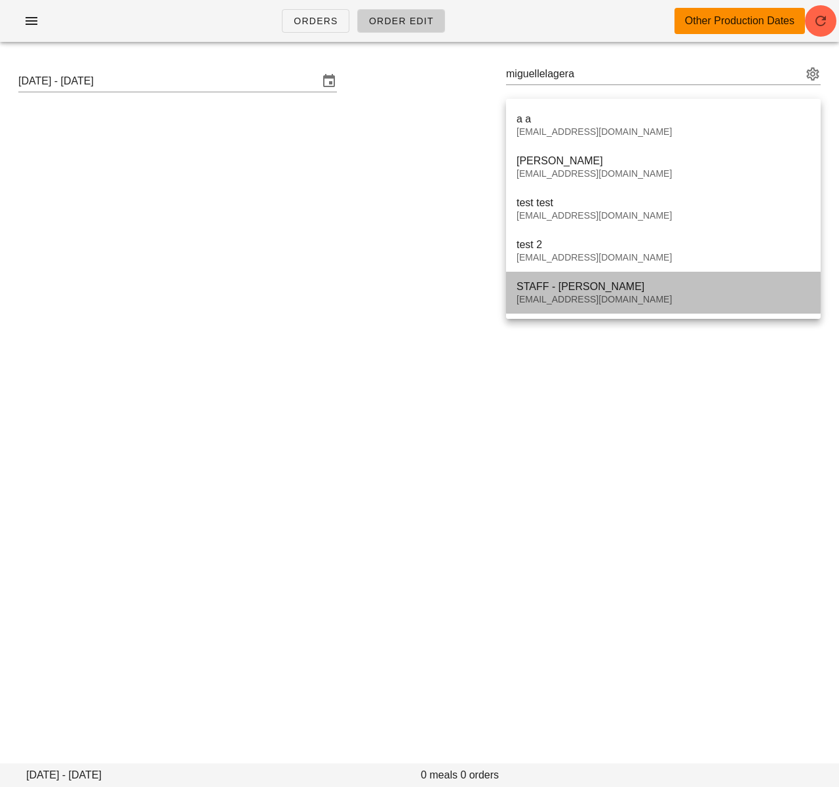
type input "STAFF - [PERSON_NAME] ([EMAIL_ADDRESS][DOMAIN_NAME])"
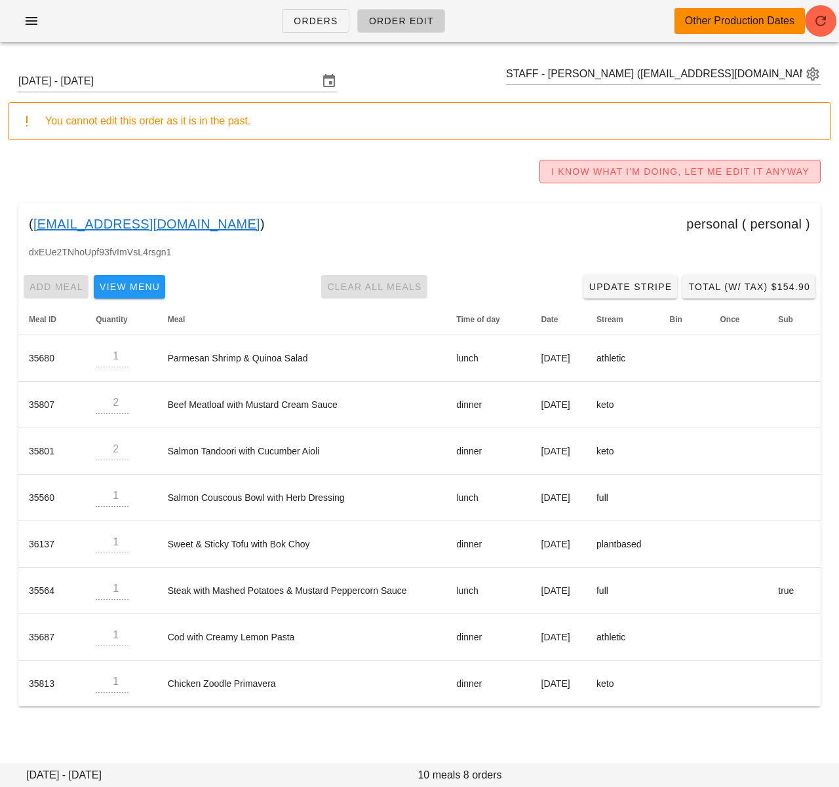
click at [598, 172] on span "I KNOW WHAT I'M DOING, LET ME EDIT IT ANYWAY" at bounding box center [679, 171] width 259 height 10
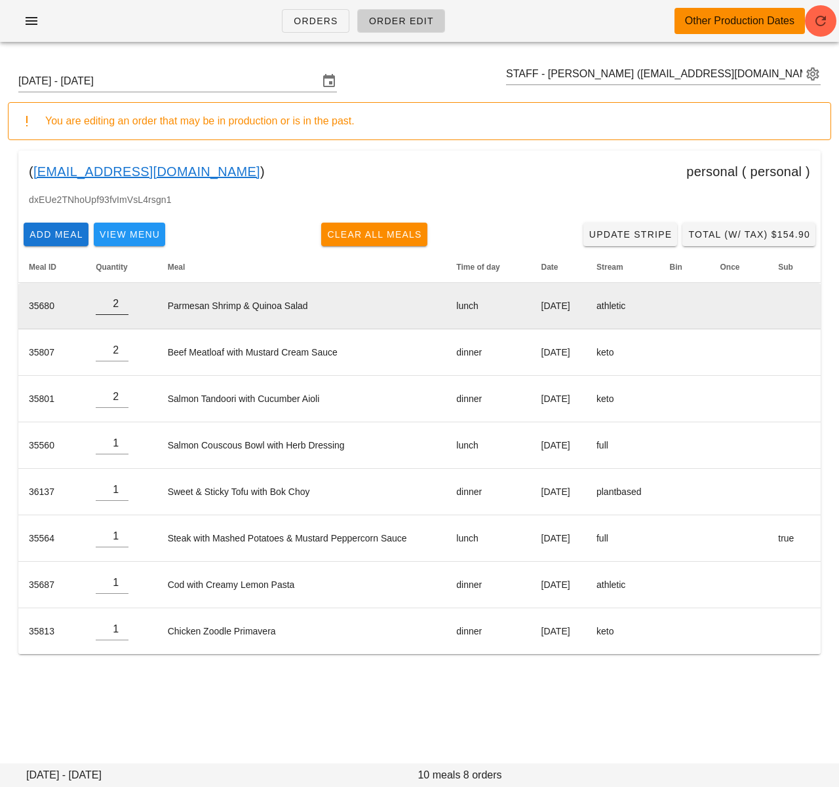
click at [123, 299] on input "2" at bounding box center [112, 303] width 33 height 21
click at [123, 299] on input "3" at bounding box center [112, 303] width 33 height 21
click at [123, 299] on input "4" at bounding box center [112, 303] width 33 height 21
click at [123, 299] on input "5" at bounding box center [112, 303] width 33 height 21
click at [123, 299] on input "6" at bounding box center [112, 303] width 33 height 21
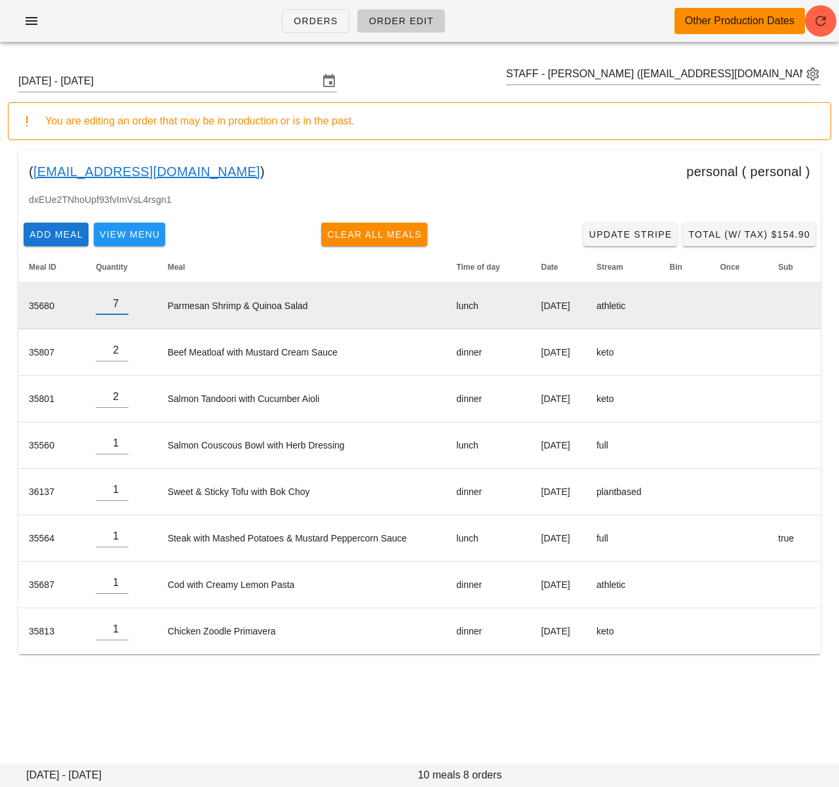
click at [123, 299] on input "7" at bounding box center [112, 303] width 33 height 21
click at [123, 299] on input "8" at bounding box center [112, 303] width 33 height 21
type input "9"
click at [123, 299] on input "9" at bounding box center [112, 303] width 33 height 21
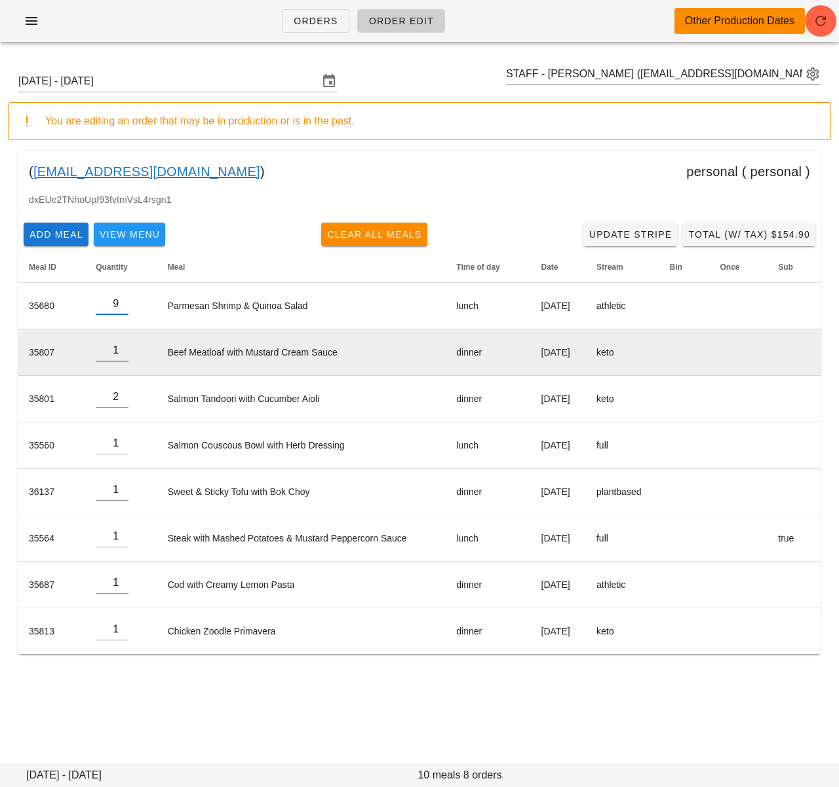
click at [123, 355] on input "1" at bounding box center [112, 350] width 33 height 21
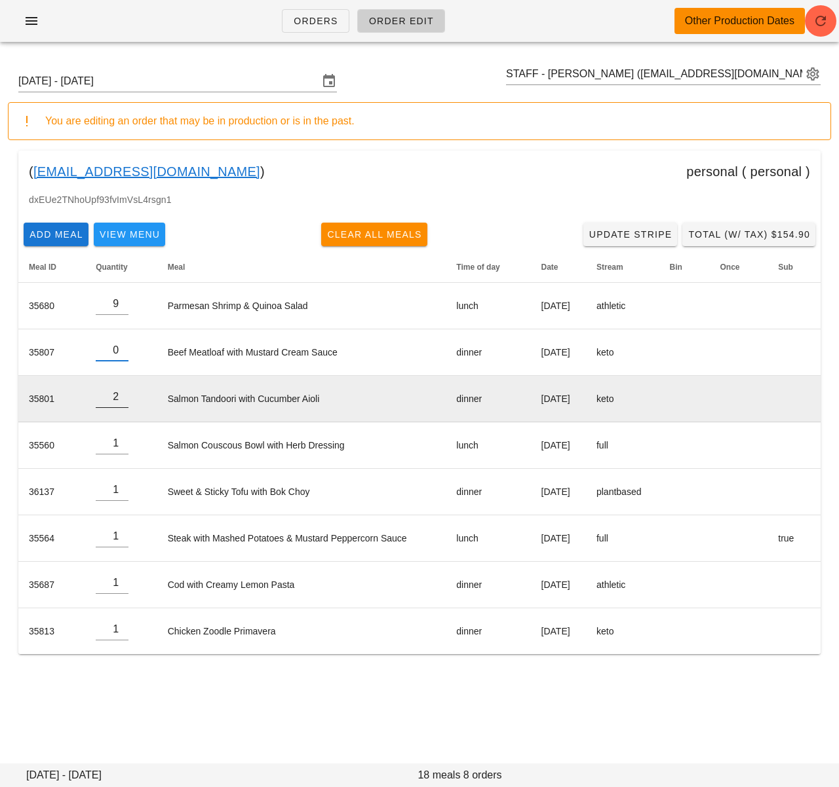
drag, startPoint x: 123, startPoint y: 355, endPoint x: 124, endPoint y: 378, distance: 22.9
type input "0"
click at [123, 355] on input "0" at bounding box center [112, 350] width 33 height 21
click at [123, 402] on input "1" at bounding box center [112, 397] width 33 height 21
type input "0"
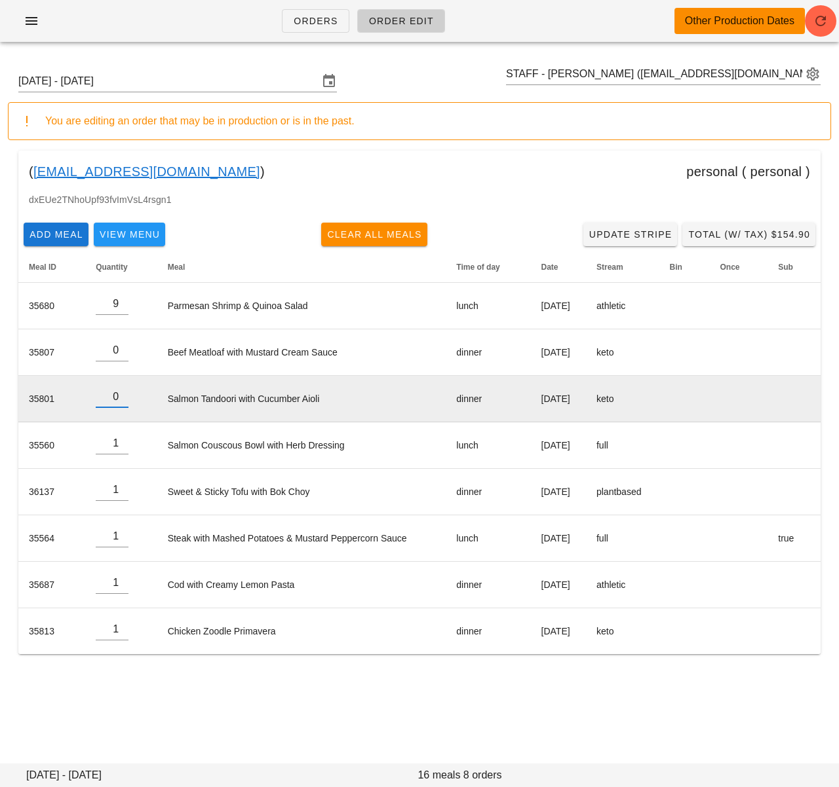
click at [123, 402] on input "0" at bounding box center [112, 397] width 33 height 21
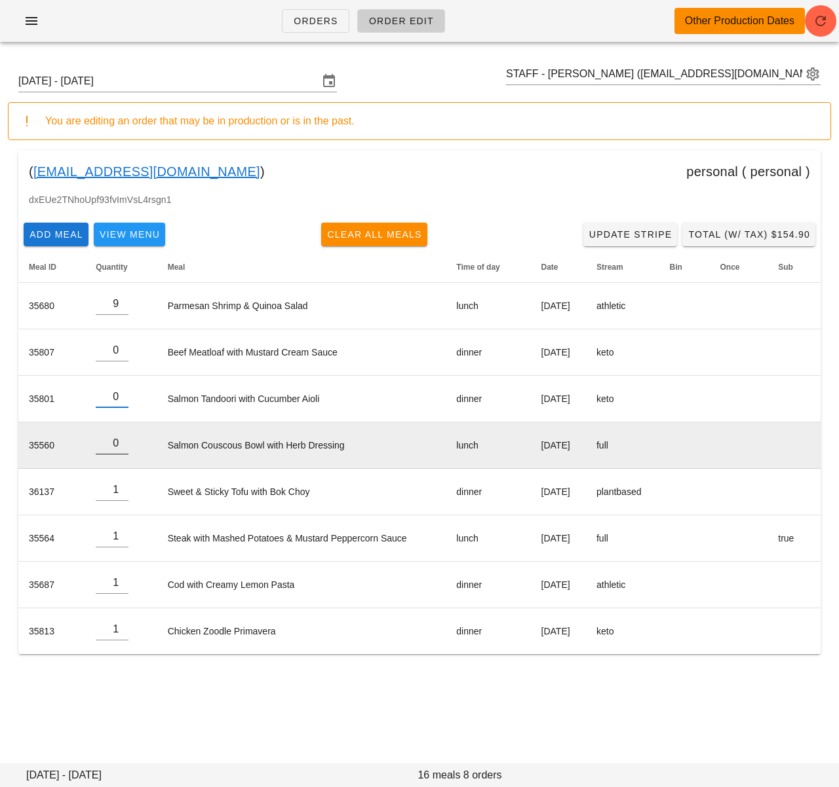
type input "0"
click at [121, 447] on input "0" at bounding box center [112, 443] width 33 height 21
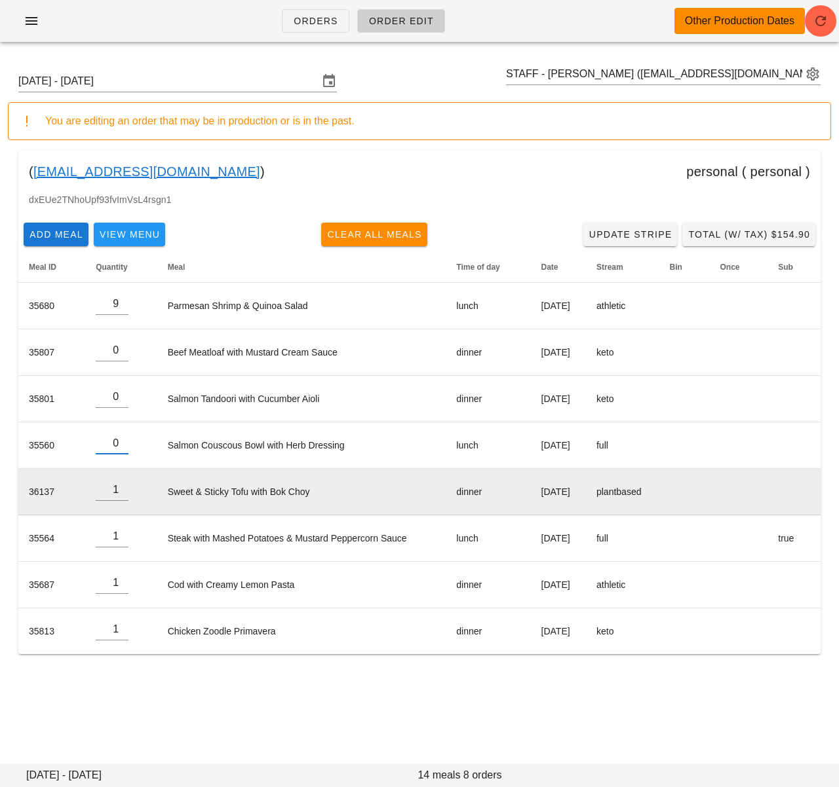
drag, startPoint x: 121, startPoint y: 447, endPoint x: 129, endPoint y: 483, distance: 36.9
click at [121, 447] on input "0" at bounding box center [112, 443] width 33 height 21
type input "0"
click at [120, 495] on input "0" at bounding box center [112, 490] width 33 height 21
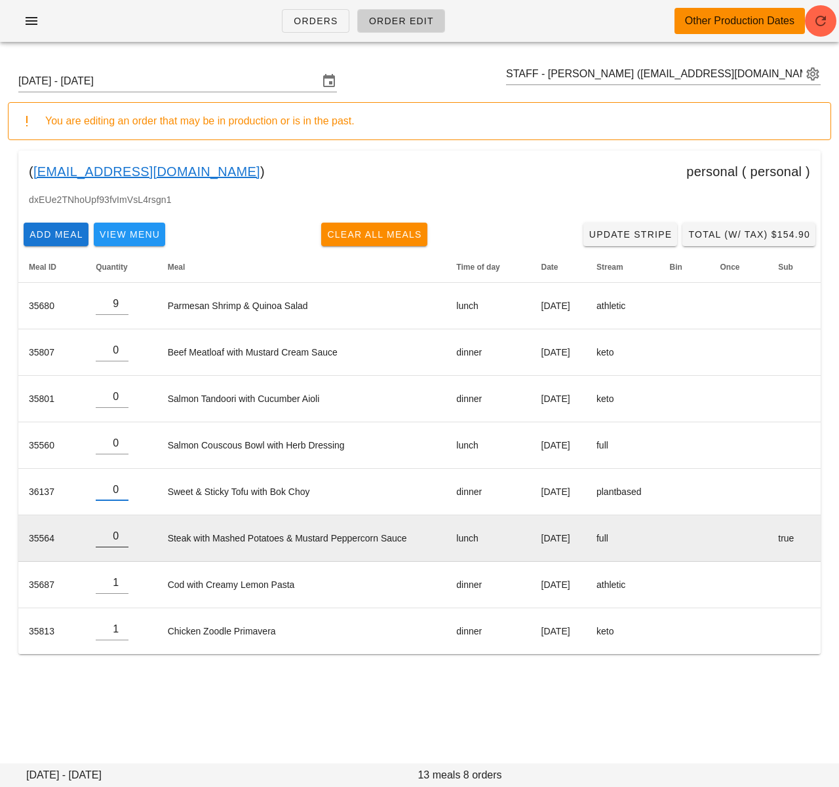
type input "0"
click at [121, 541] on input "0" at bounding box center [112, 536] width 33 height 21
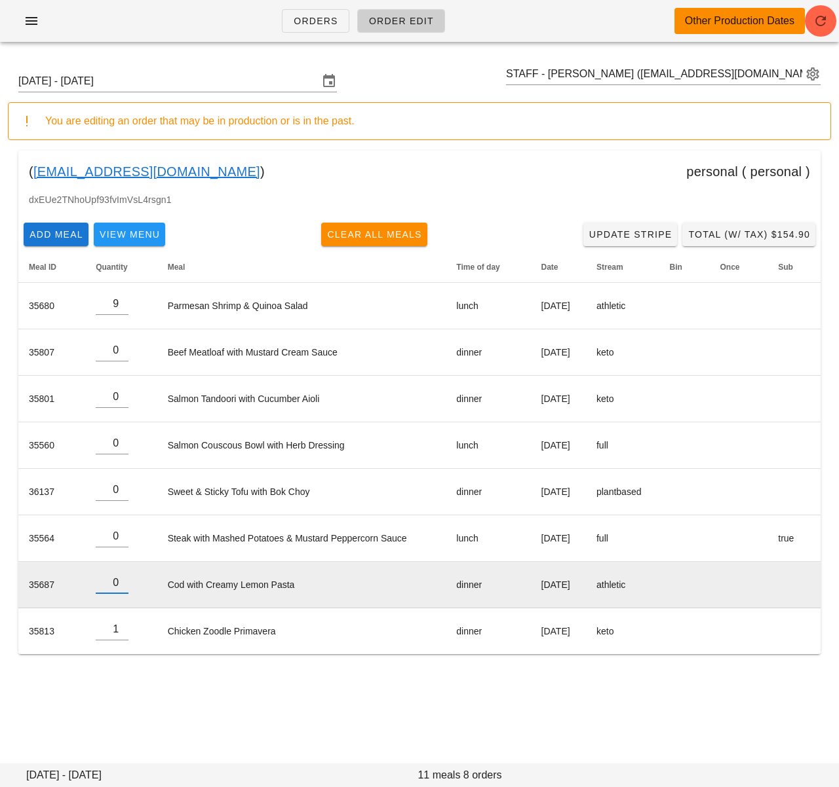
type input "0"
click at [120, 586] on input "0" at bounding box center [112, 583] width 33 height 21
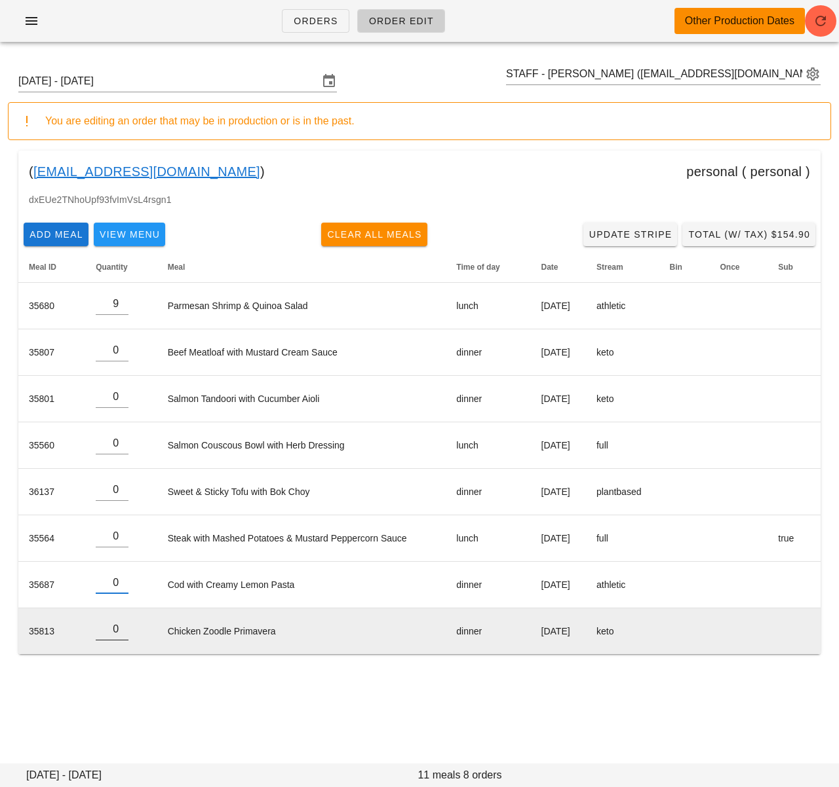
type input "0"
click at [121, 632] on input "0" at bounding box center [112, 629] width 33 height 21
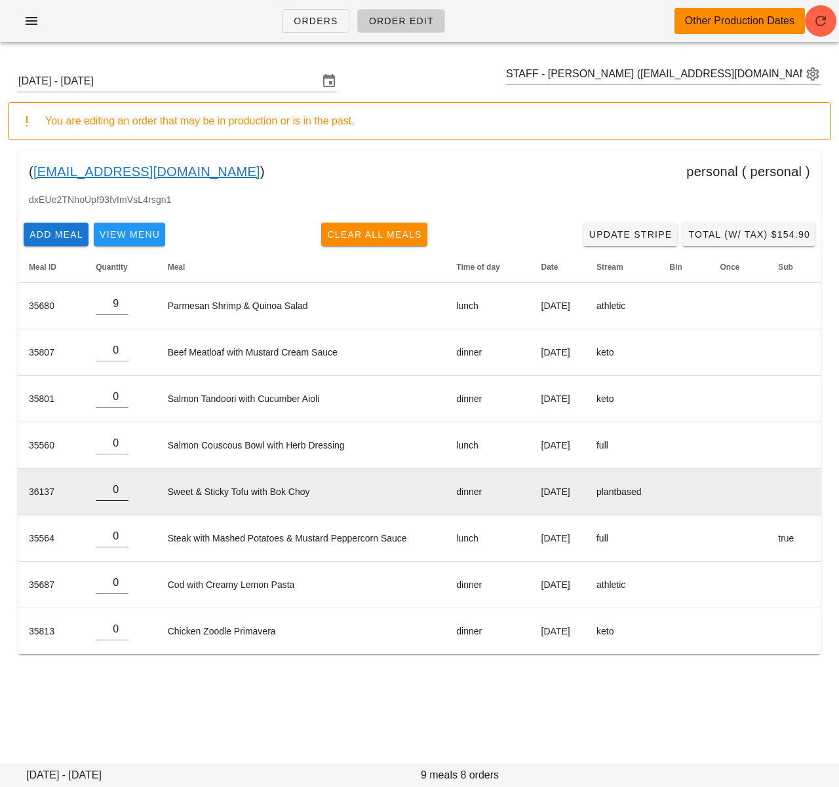
drag, startPoint x: 133, startPoint y: 691, endPoint x: 96, endPoint y: 483, distance: 210.9
click at [131, 684] on div "[DATE] - [DATE] STAFF - [PERSON_NAME] ([EMAIL_ADDRESS][DOMAIN_NAME]) You are ed…" at bounding box center [419, 372] width 839 height 641
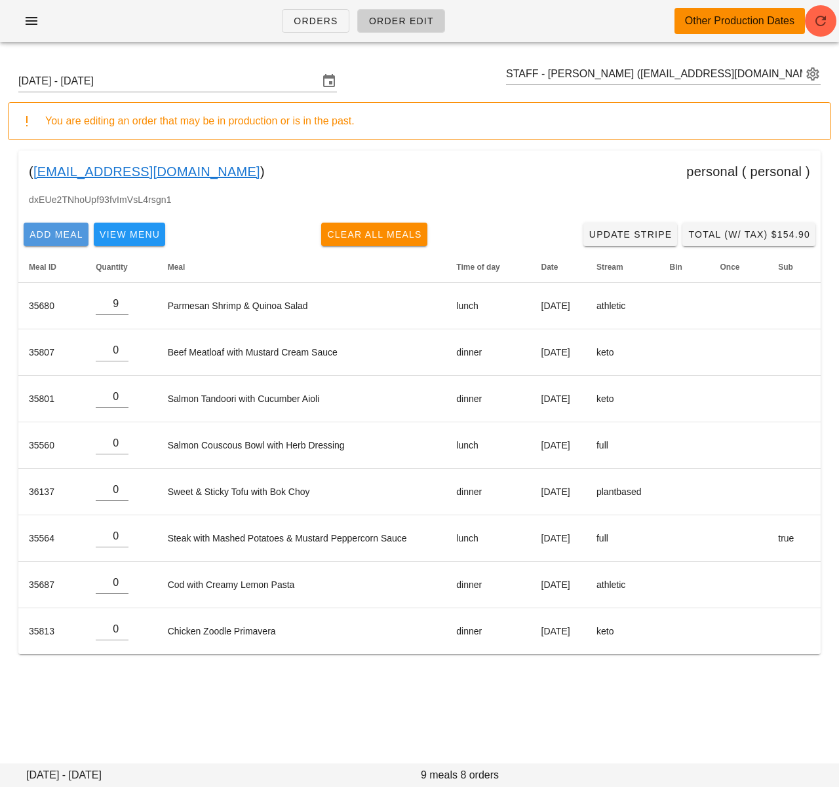
click at [53, 232] on span "Add Meal" at bounding box center [56, 234] width 54 height 10
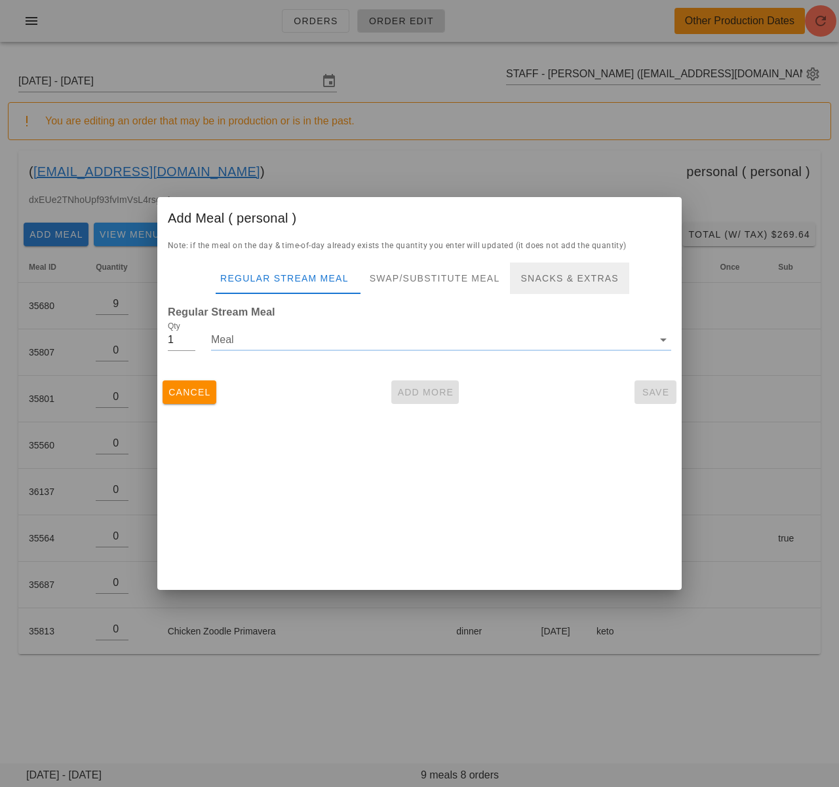
click at [551, 278] on div "Snacks & Extras" at bounding box center [569, 278] width 119 height 31
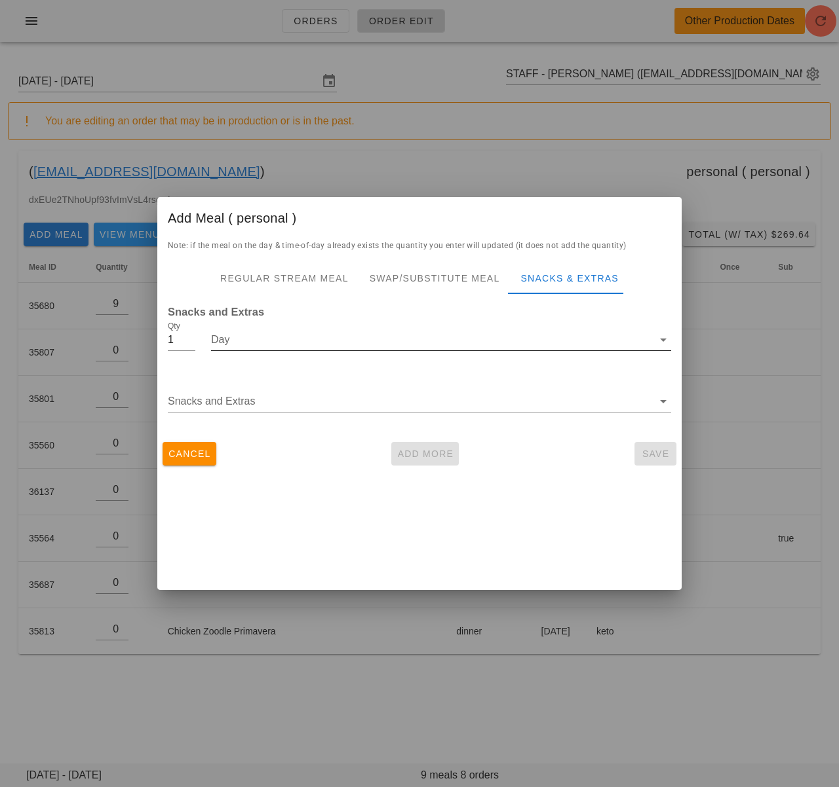
click at [395, 339] on input "Day" at bounding box center [432, 340] width 442 height 21
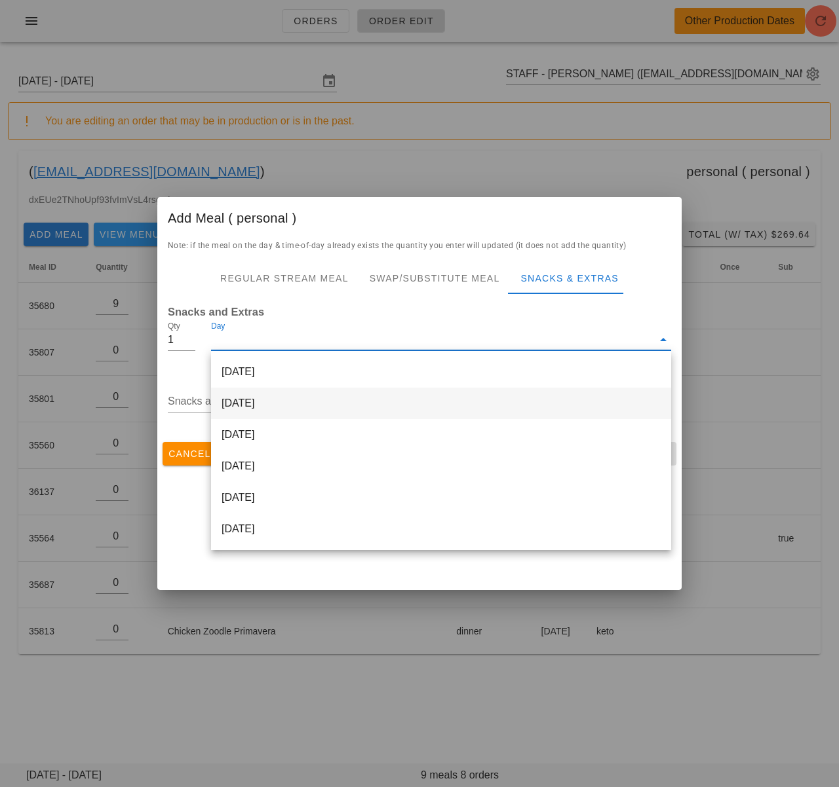
click at [343, 404] on div "[DATE]" at bounding box center [441, 403] width 460 height 31
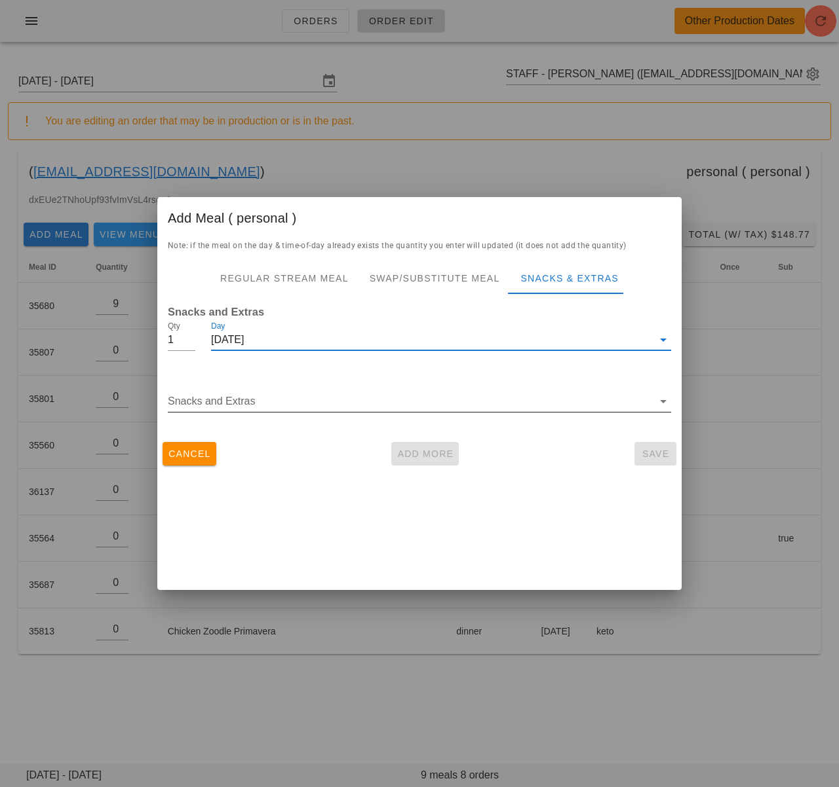
click at [303, 403] on input "Snacks and Extras" at bounding box center [410, 401] width 485 height 21
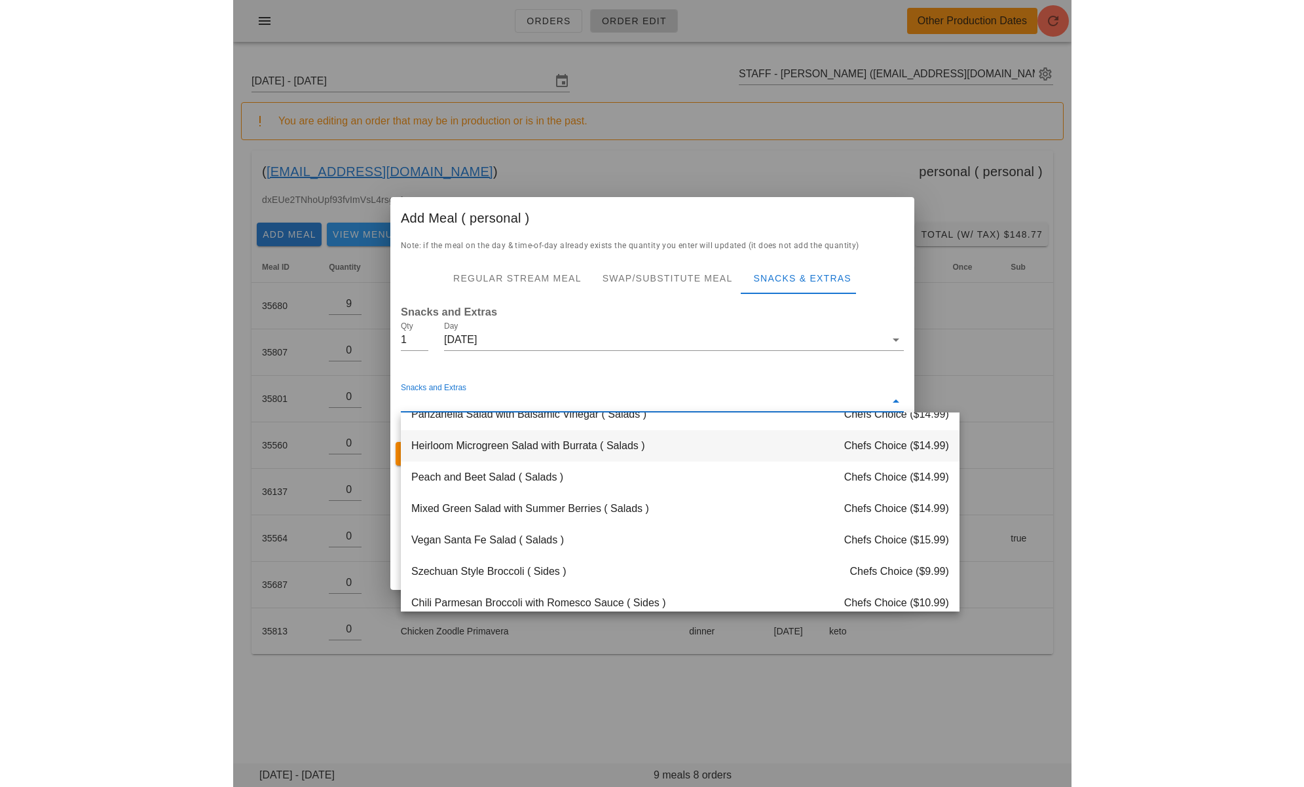
scroll to position [95, 0]
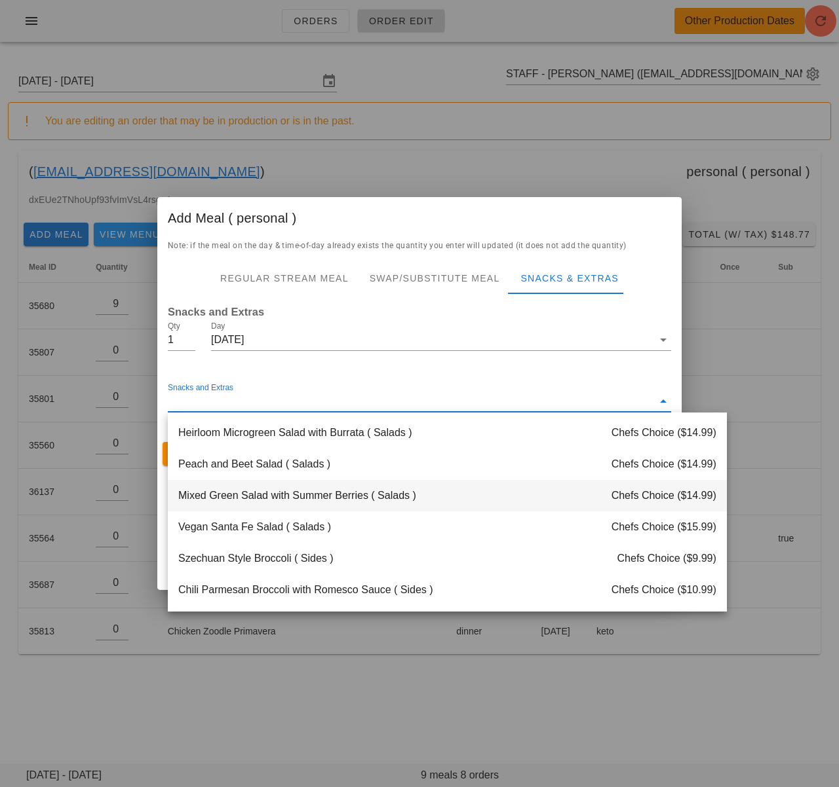
click at [329, 497] on div "Mixed Green Salad with Summer Berries ( Salads ) Chefs Choice ($14.99)" at bounding box center [447, 495] width 559 height 31
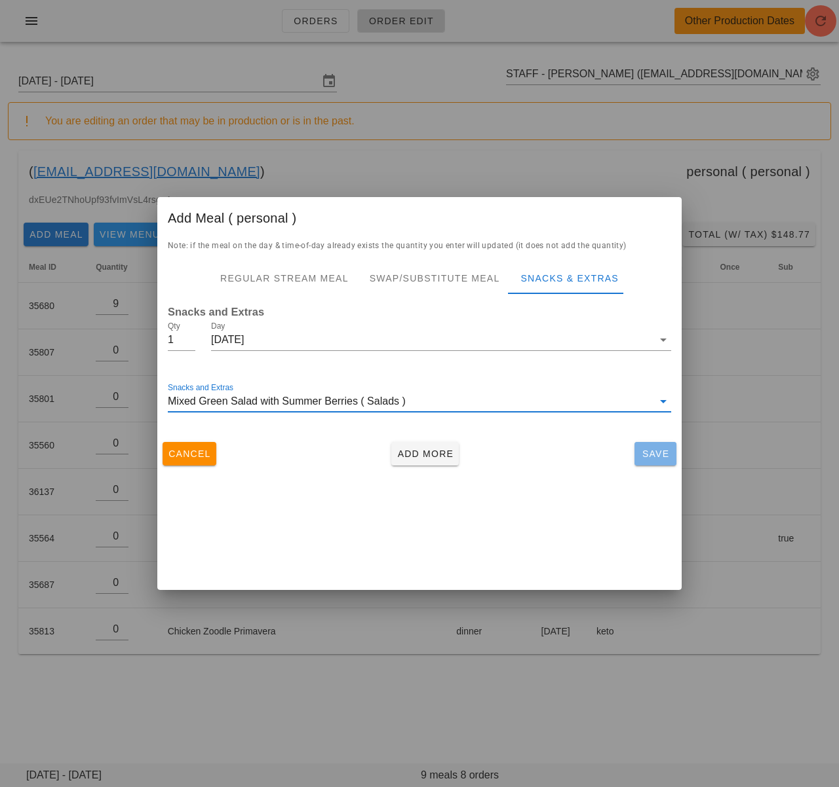
click at [654, 457] on span "Save" at bounding box center [654, 454] width 31 height 10
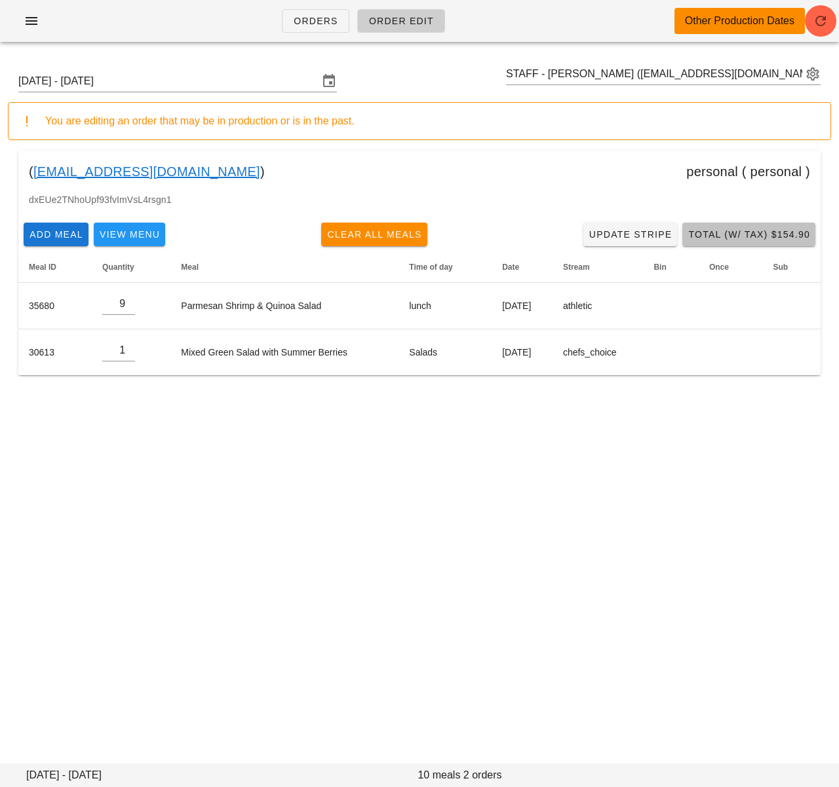
click at [772, 233] on span "Total (w/ Tax) $154.90" at bounding box center [748, 234] width 123 height 10
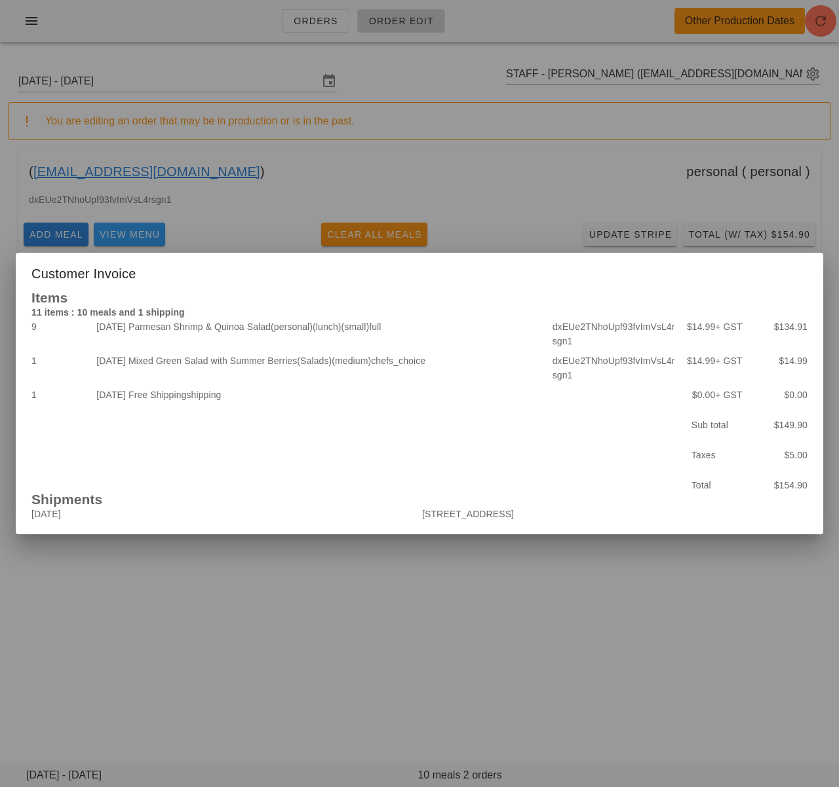
click at [540, 597] on div at bounding box center [419, 393] width 839 height 787
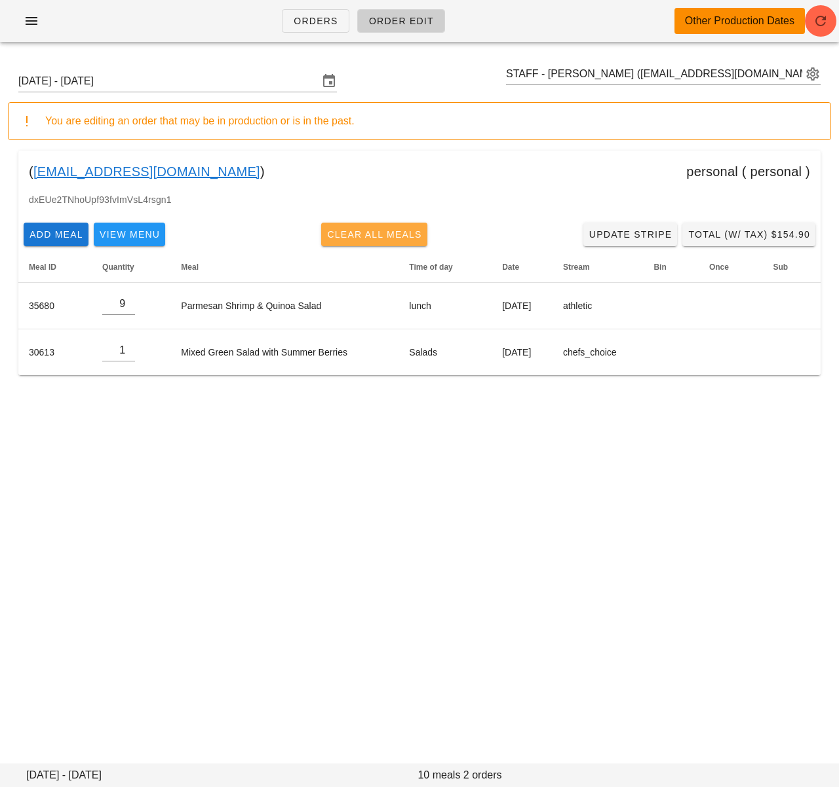
click at [395, 232] on span "Clear All Meals" at bounding box center [374, 234] width 96 height 10
type input "0"
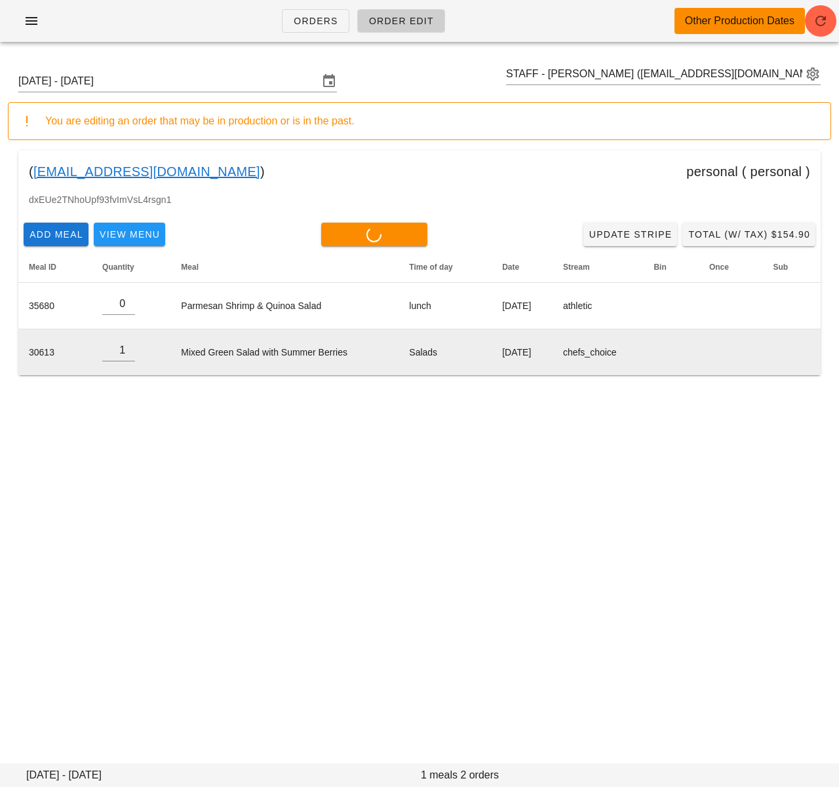
type input "0"
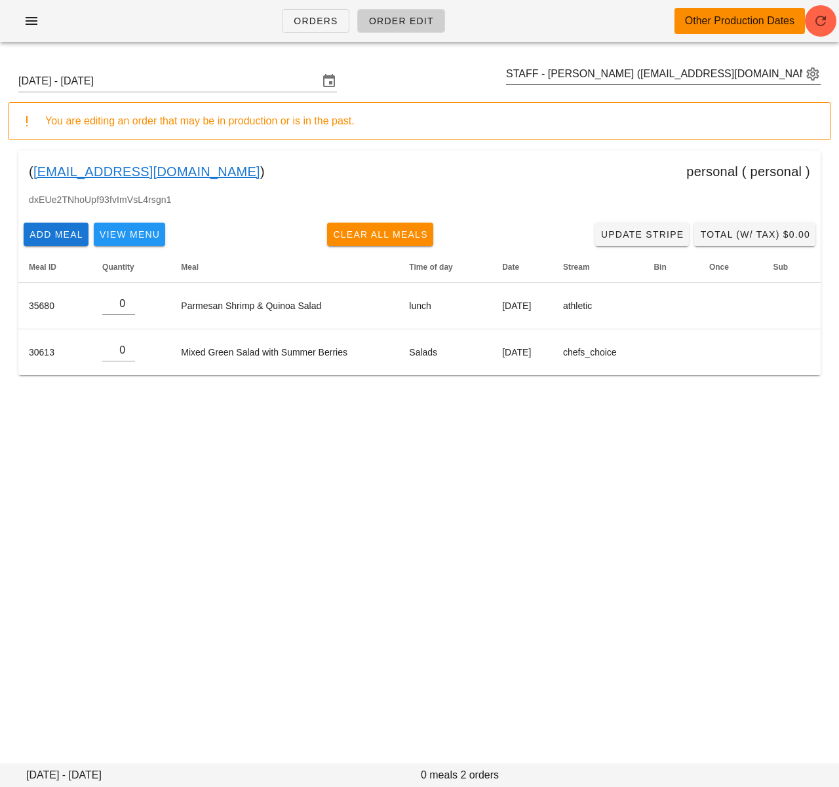
click at [580, 73] on input "STAFF - Miguelle Lagera (miguellelagera@gmail.com)" at bounding box center [654, 74] width 296 height 21
paste input "00_DELETED_2025-10-02_"
type input "00_DELETED_2025-10-02_"
paste input "Maria Salas"
type input "Maria Salas"
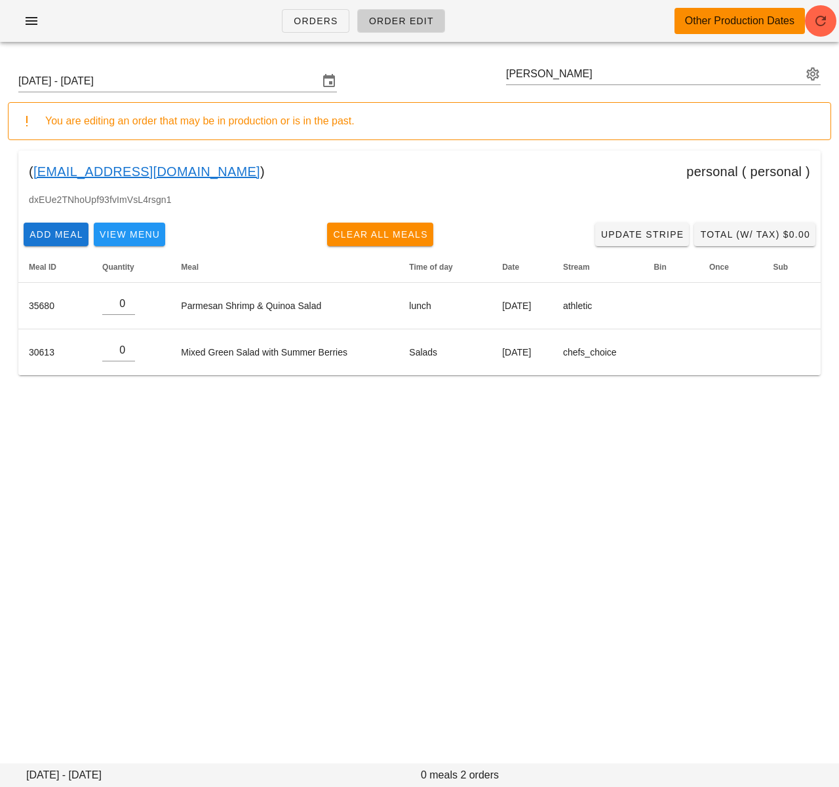
click at [255, 93] on div "Sunday September 28 - Saturday October 4 Maria Salas" at bounding box center [419, 81] width 823 height 42
click at [246, 84] on input "Sunday September 28 - Saturday October 4" at bounding box center [168, 81] width 300 height 21
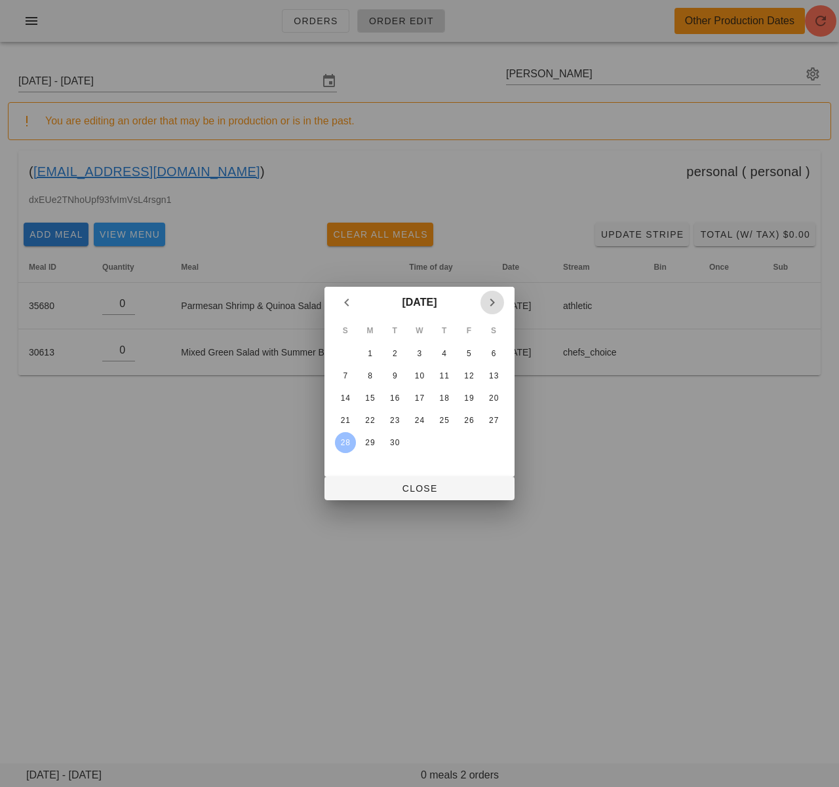
click at [490, 300] on icon "Next month" at bounding box center [492, 303] width 16 height 16
click at [347, 301] on icon "Previous month" at bounding box center [347, 303] width 16 height 16
click at [497, 299] on icon "Next month" at bounding box center [492, 303] width 16 height 16
click at [412, 352] on div "1" at bounding box center [419, 353] width 21 height 9
click at [411, 496] on button "Close" at bounding box center [419, 489] width 190 height 24
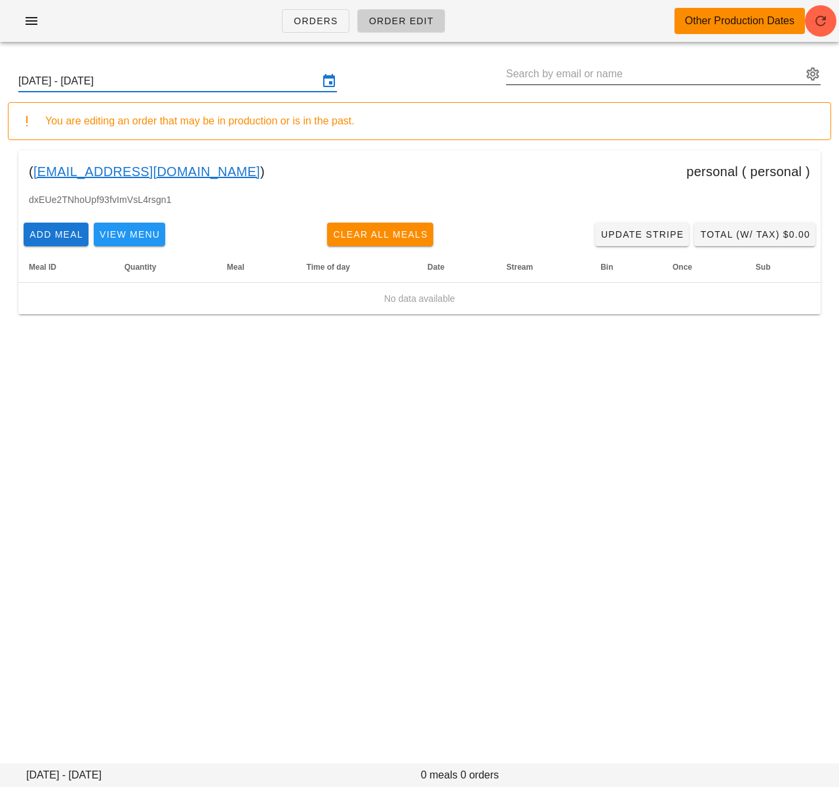
click at [558, 73] on input "text" at bounding box center [654, 74] width 296 height 21
paste input "[PERSON_NAME]"
type input "[PERSON_NAME]"
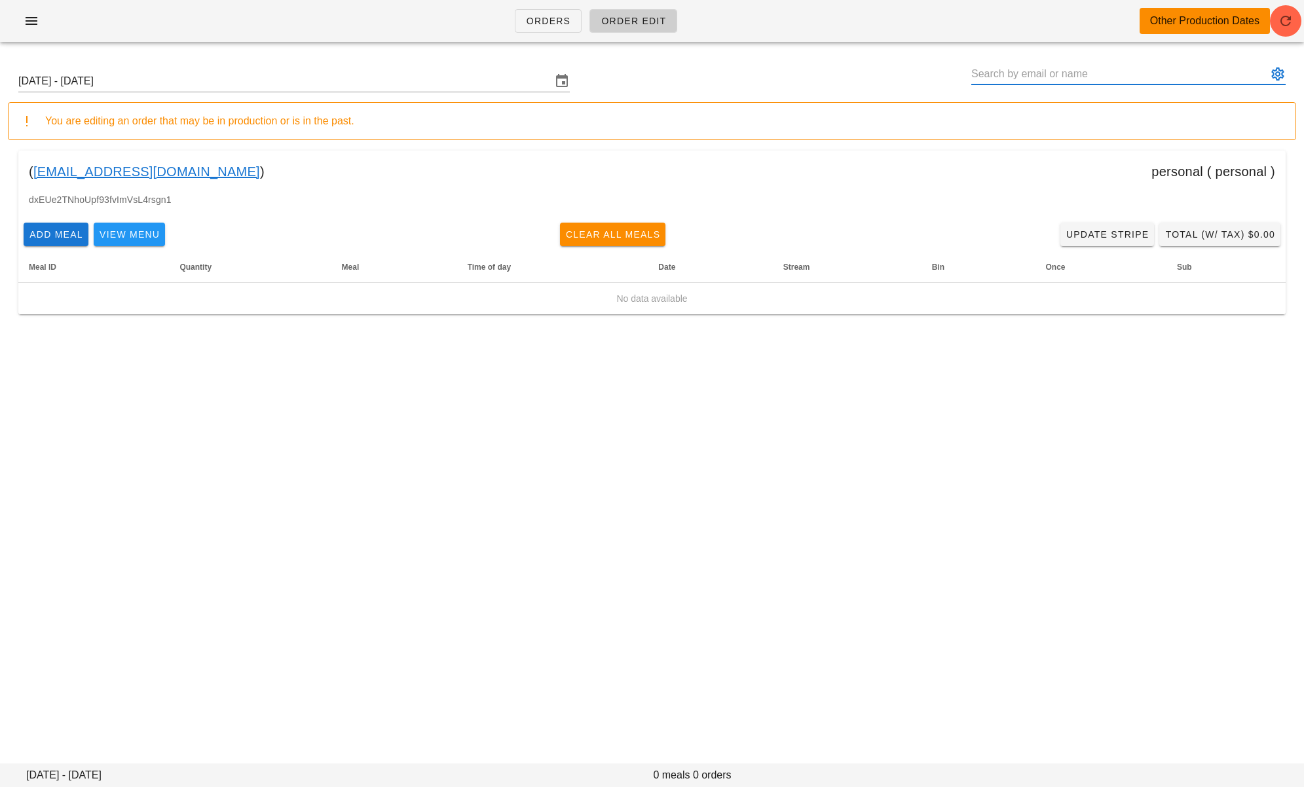
click at [838, 77] on input "text" at bounding box center [1120, 74] width 296 height 21
paste input "[URL][DATE][DOMAIN_NAME]"
type input "[URL][DATE][DOMAIN_NAME]"
click at [265, 86] on input "Sunday September 28 - Saturday October 4" at bounding box center [284, 81] width 533 height 21
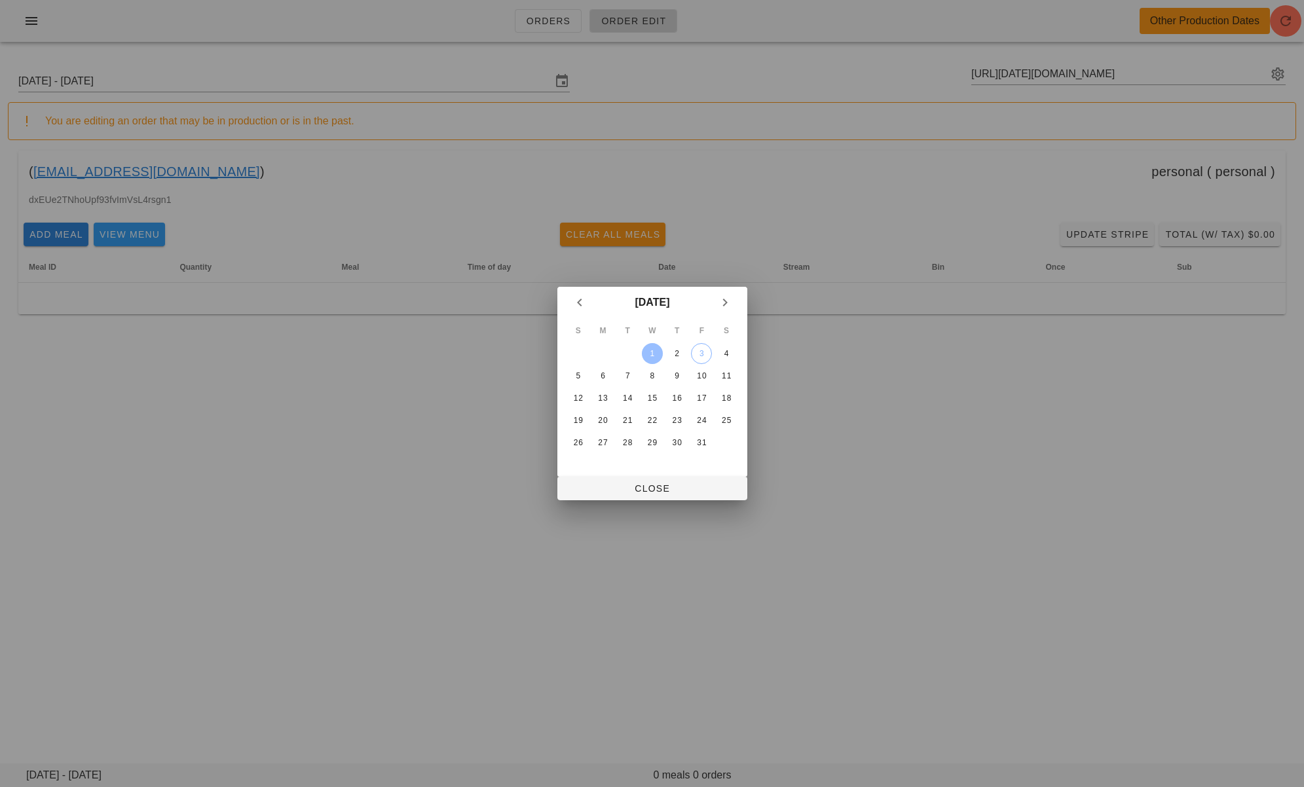
click at [838, 73] on div at bounding box center [652, 393] width 1304 height 787
drag, startPoint x: 658, startPoint y: 352, endPoint x: 662, endPoint y: 373, distance: 21.3
click at [658, 352] on div "1" at bounding box center [651, 353] width 21 height 9
click at [658, 494] on span "Close" at bounding box center [652, 488] width 169 height 10
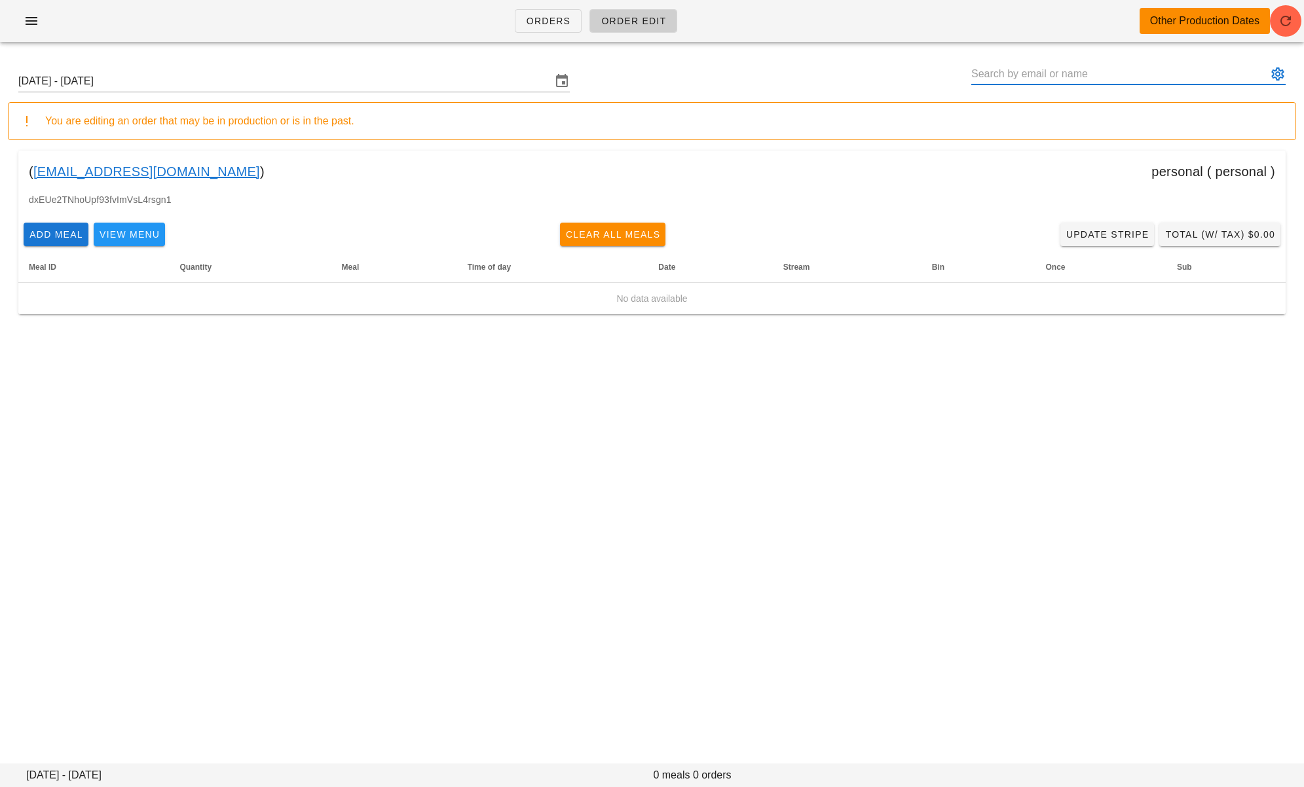
click at [838, 77] on input "text" at bounding box center [1120, 74] width 296 height 21
click at [758, 75] on div "Sunday September 28 - Saturday October 4" at bounding box center [652, 81] width 1289 height 42
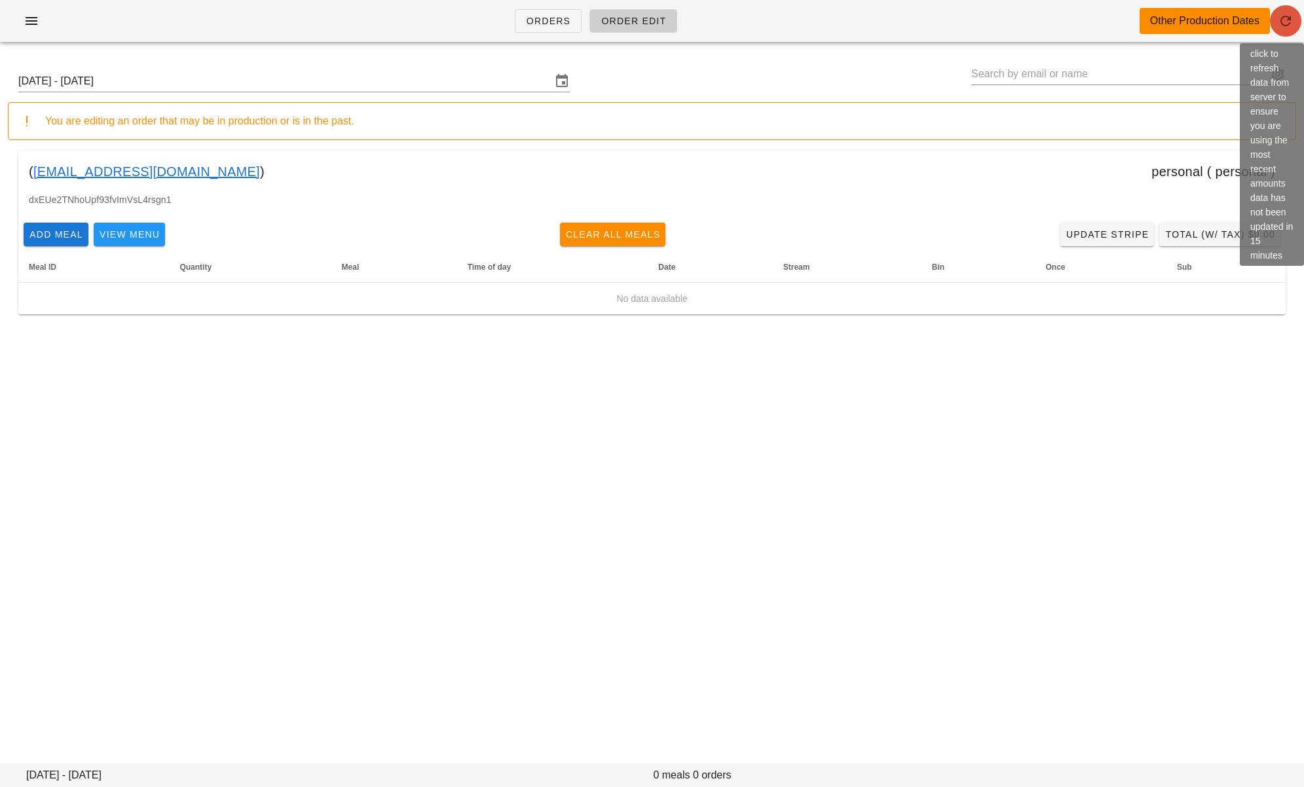
click at [838, 26] on span "button" at bounding box center [1285, 21] width 31 height 16
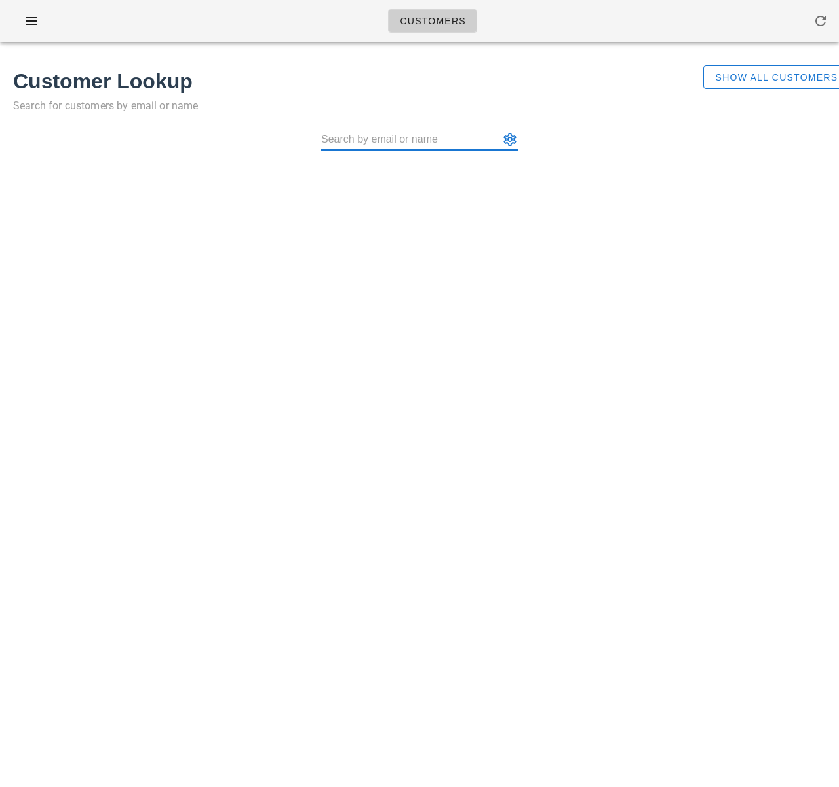
click at [383, 138] on input "text" at bounding box center [410, 139] width 178 height 21
paste input "[EMAIL_ADDRESS][DOMAIN_NAME]"
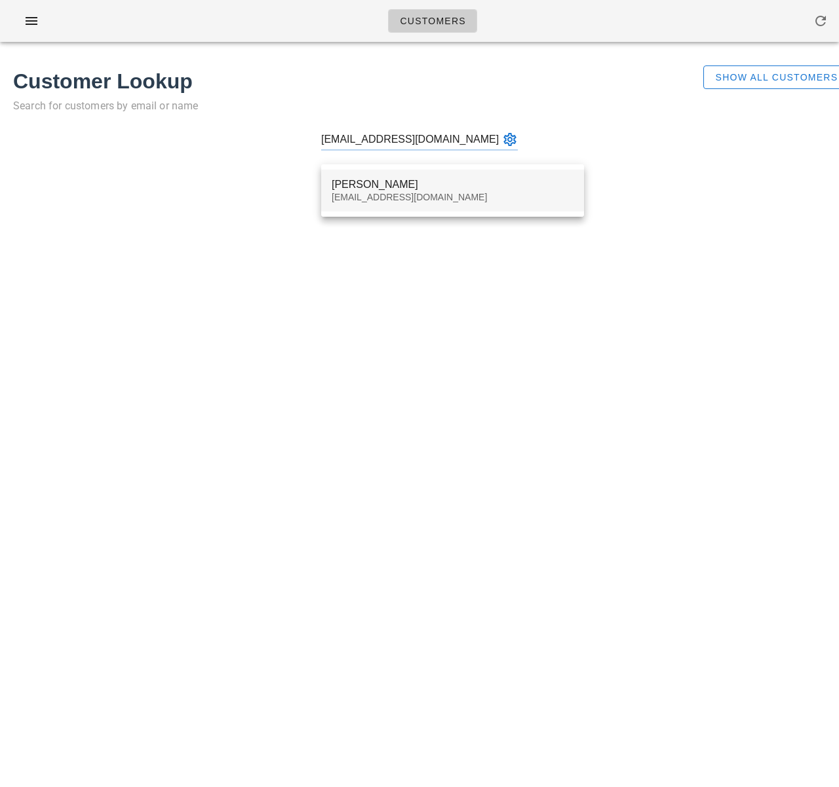
type input "[EMAIL_ADDRESS][DOMAIN_NAME]"
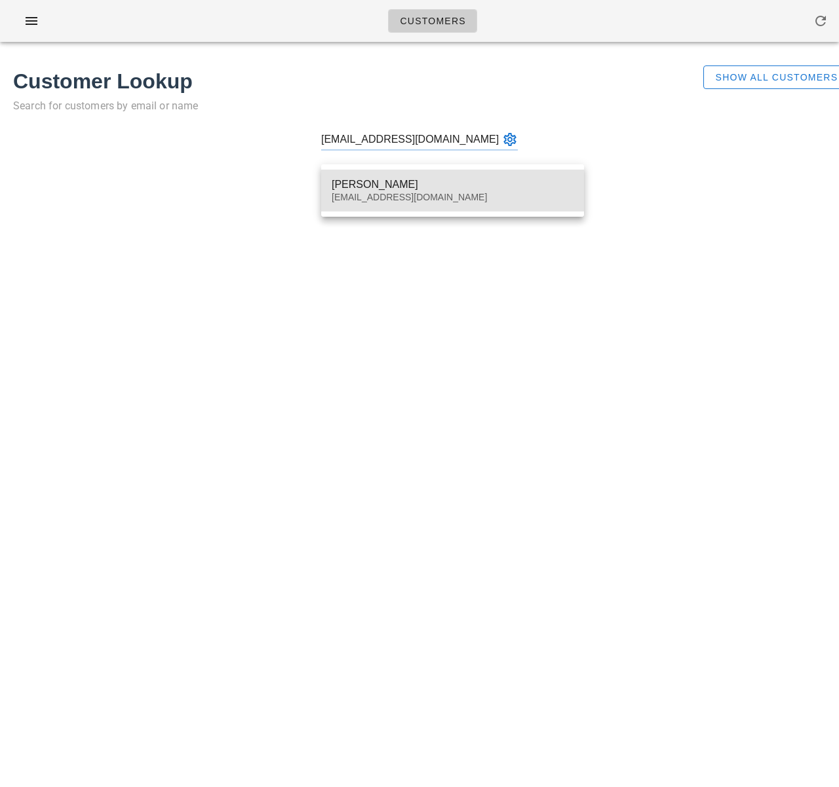
click at [383, 181] on div "[PERSON_NAME]" at bounding box center [452, 184] width 242 height 12
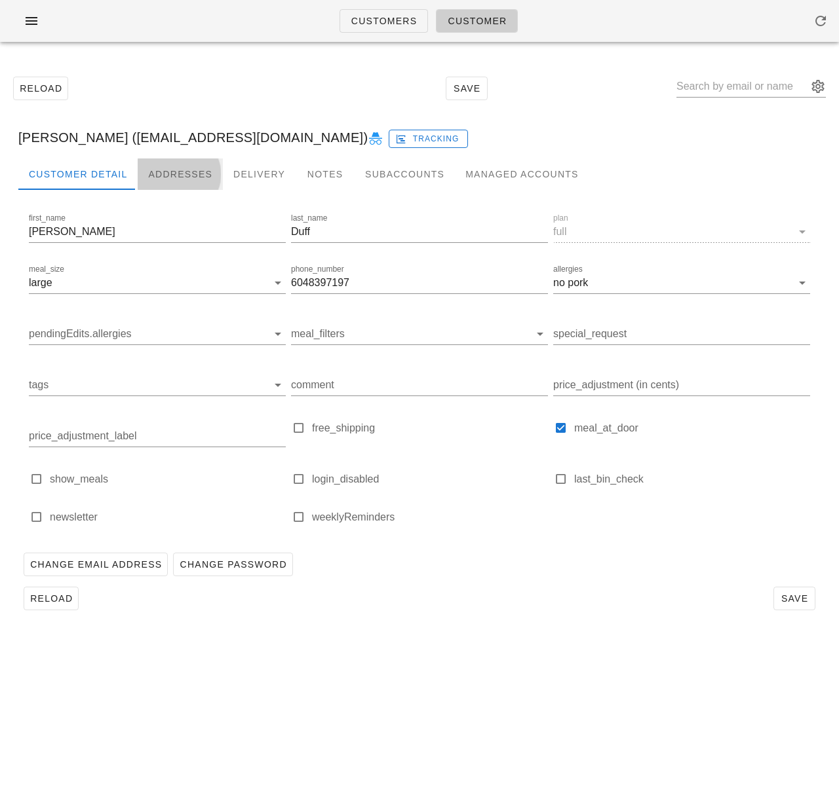
click at [184, 173] on div "Addresses" at bounding box center [180, 174] width 85 height 31
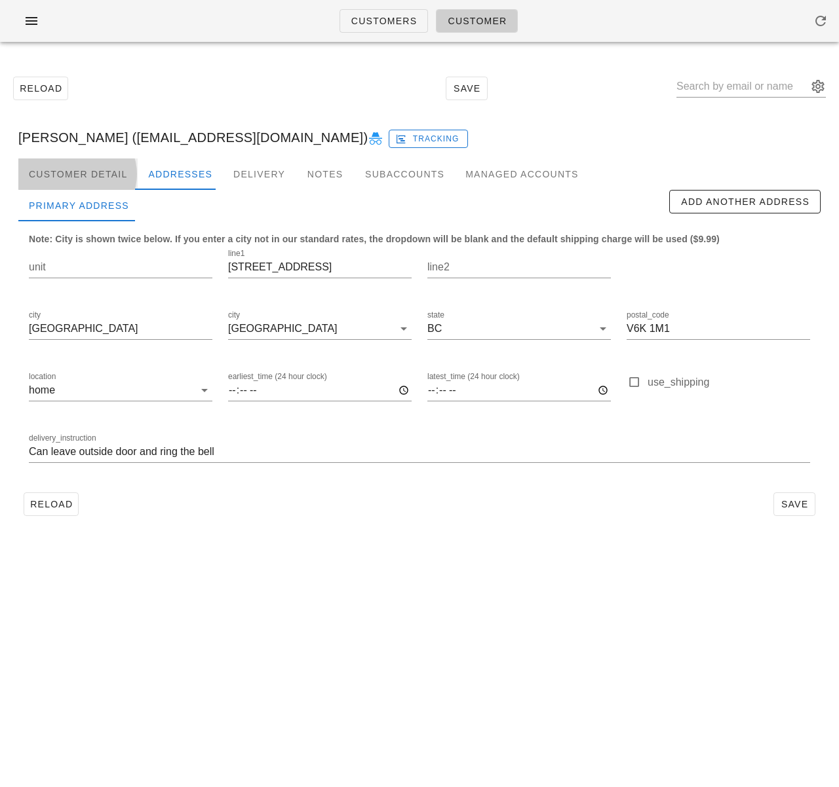
drag, startPoint x: 66, startPoint y: 172, endPoint x: 69, endPoint y: 180, distance: 8.3
click at [67, 172] on div "Customer Detail" at bounding box center [77, 174] width 119 height 31
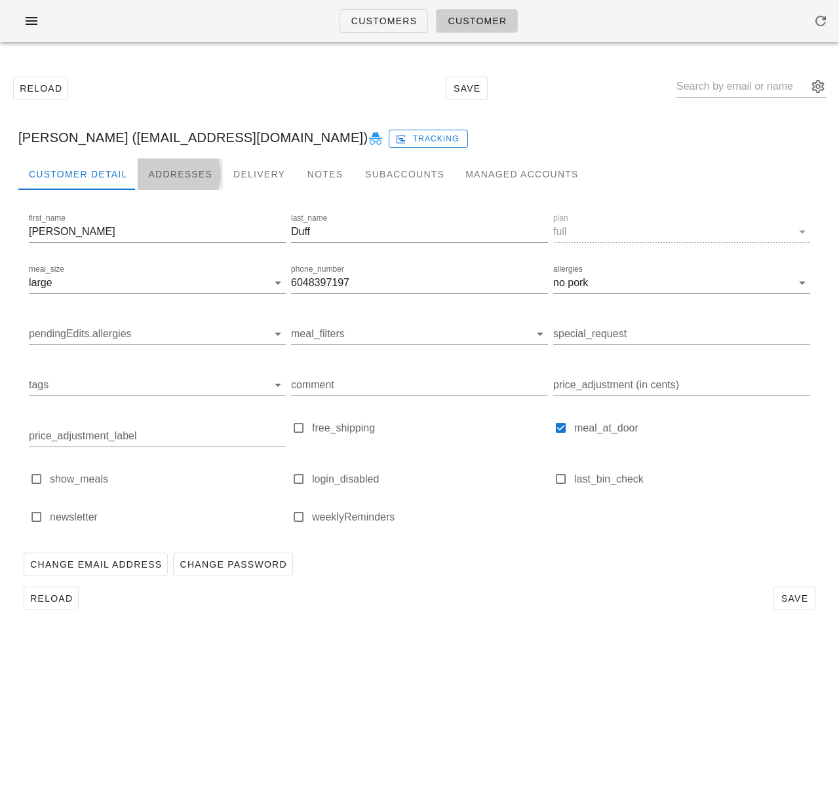
click at [185, 174] on div "Addresses" at bounding box center [180, 174] width 85 height 31
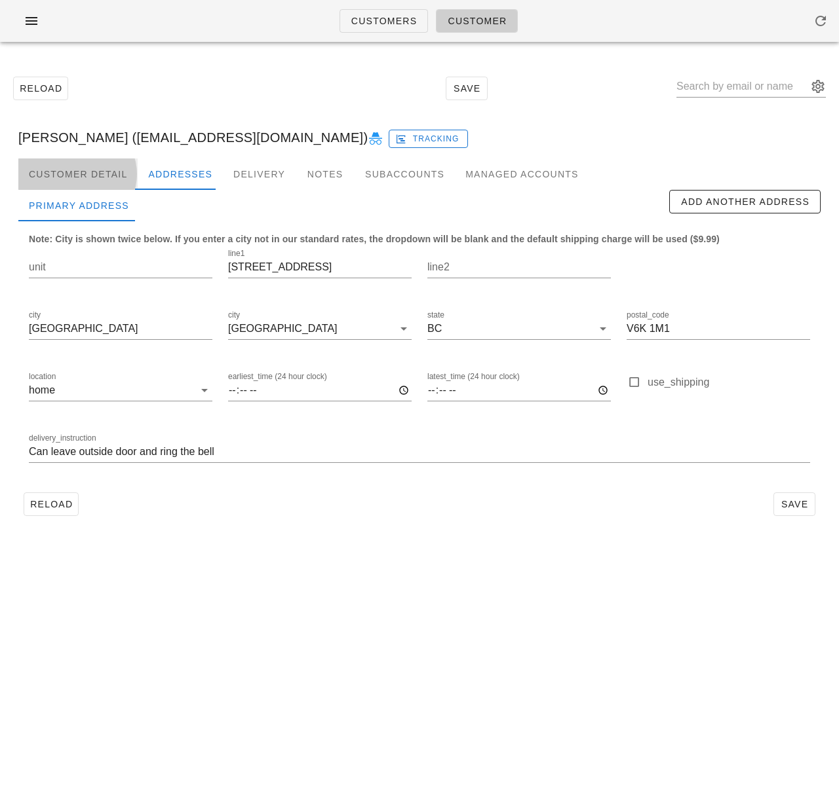
click at [102, 171] on div "Customer Detail" at bounding box center [77, 174] width 119 height 31
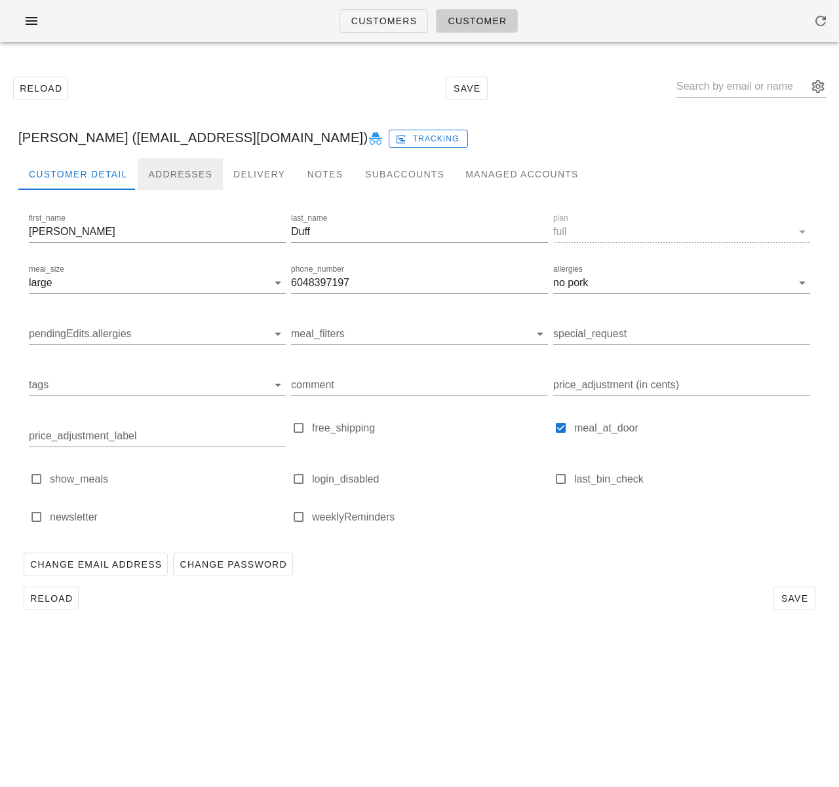
click at [185, 173] on div "Addresses" at bounding box center [180, 174] width 85 height 31
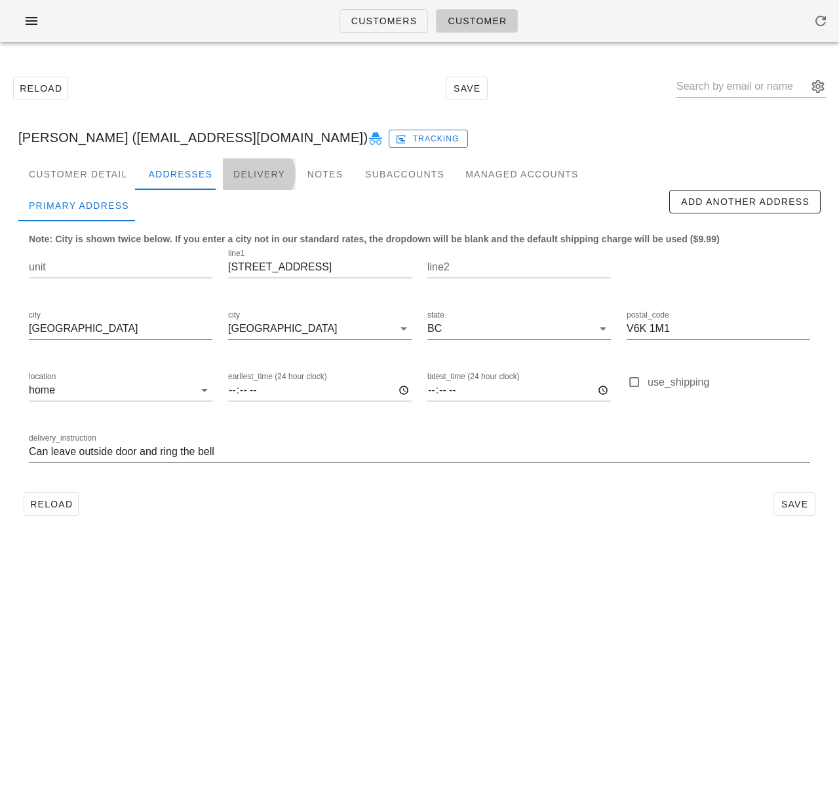
click at [250, 171] on div "Delivery" at bounding box center [259, 174] width 73 height 31
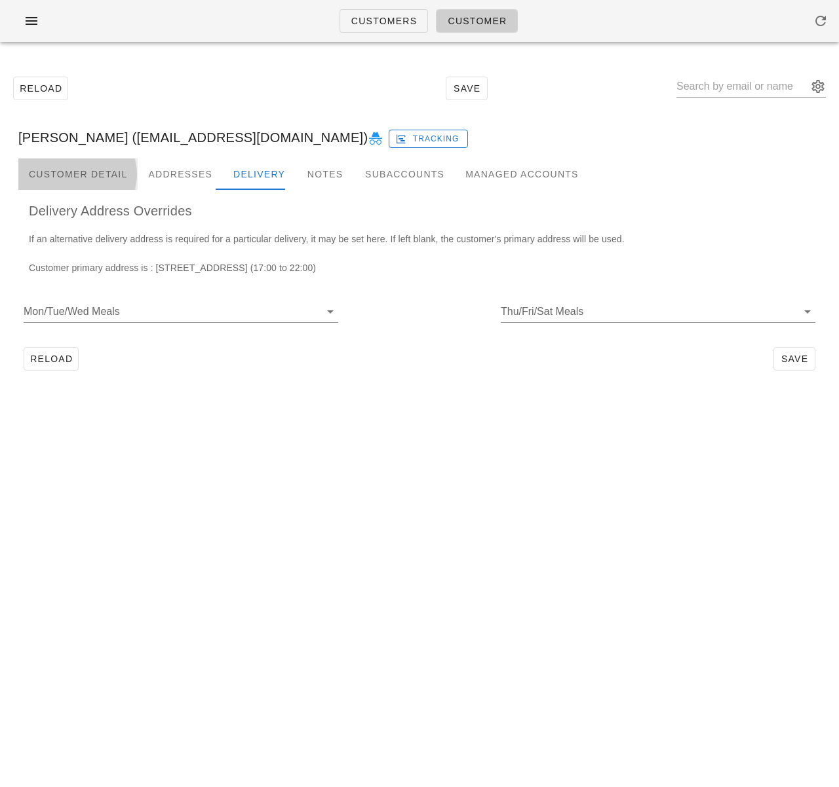
click at [84, 174] on div "Customer Detail" at bounding box center [77, 174] width 119 height 31
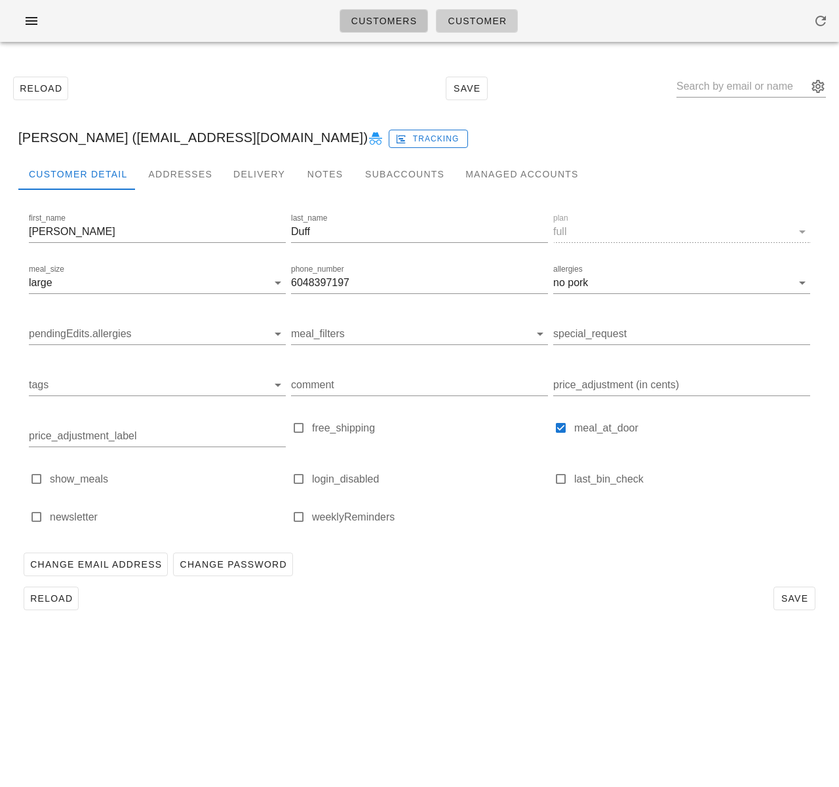
click at [384, 19] on span "Customers" at bounding box center [383, 21] width 67 height 10
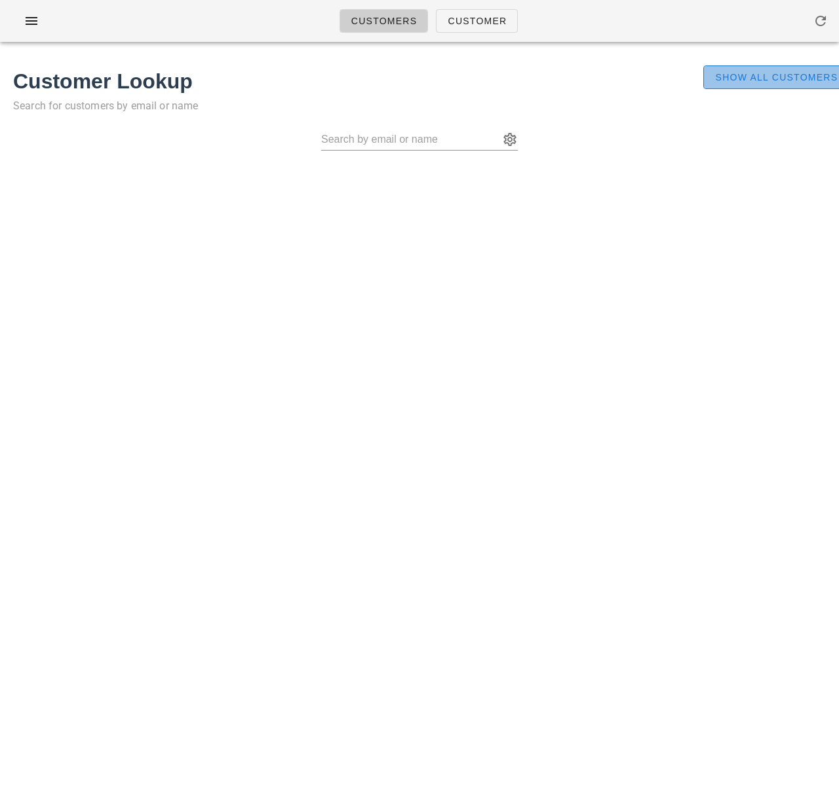
click at [731, 81] on span "Show All Customers" at bounding box center [775, 77] width 123 height 10
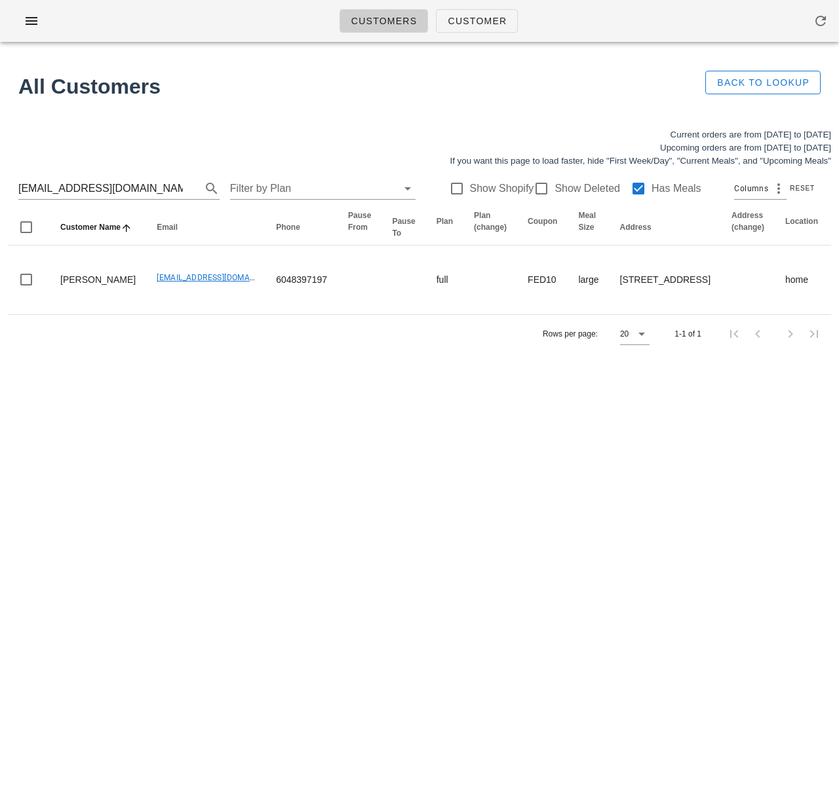
click at [360, 442] on div "Customers Customer Found 1 customer All Customers Back to Lookup Current orders…" at bounding box center [419, 393] width 839 height 787
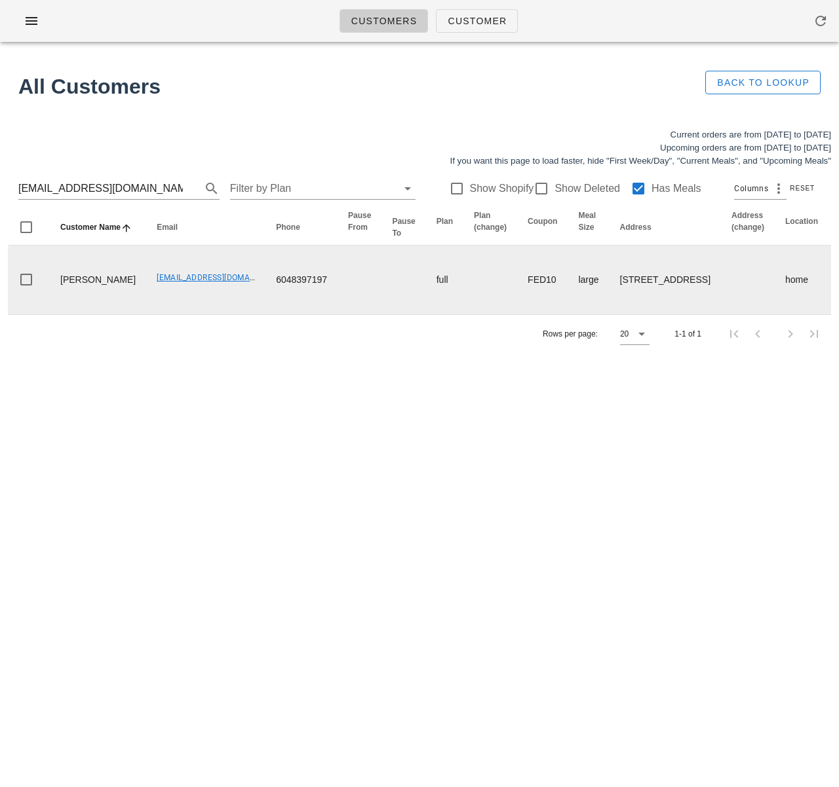
drag, startPoint x: 199, startPoint y: 390, endPoint x: 144, endPoint y: 295, distance: 109.8
click at [199, 385] on div "Customers Customer Found 1 customer All Customers Back to Lookup Current orders…" at bounding box center [419, 393] width 839 height 787
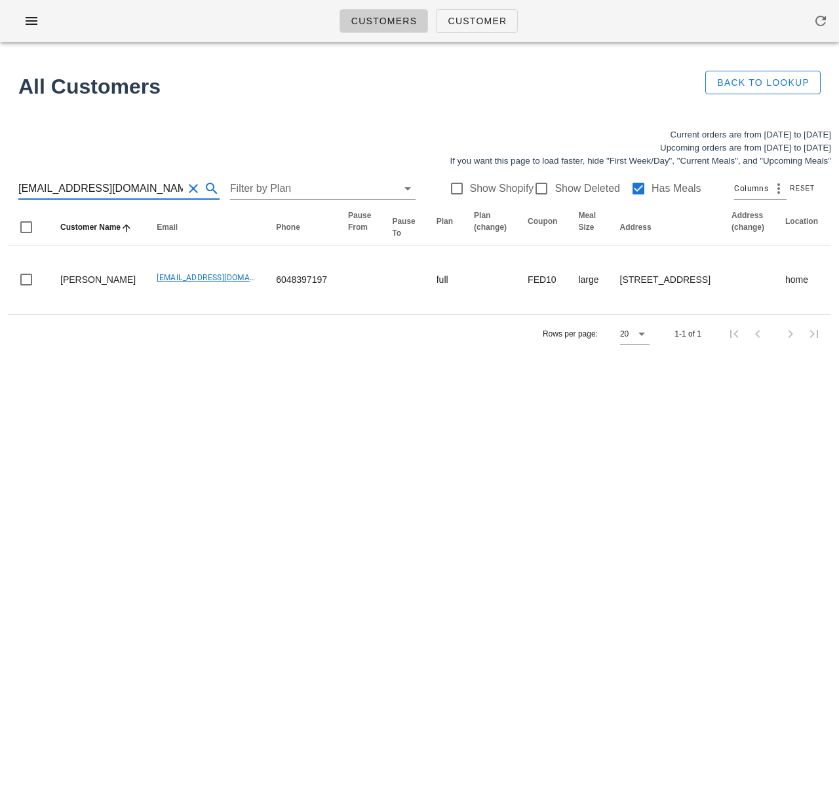
drag, startPoint x: -6, startPoint y: 181, endPoint x: -22, endPoint y: 180, distance: 16.4
click at [0, 180] on html "Customers Customer Found 1 customer All Customers Back to Lookup Current orders…" at bounding box center [419, 393] width 839 height 787
paste input "msalas@harrisco"
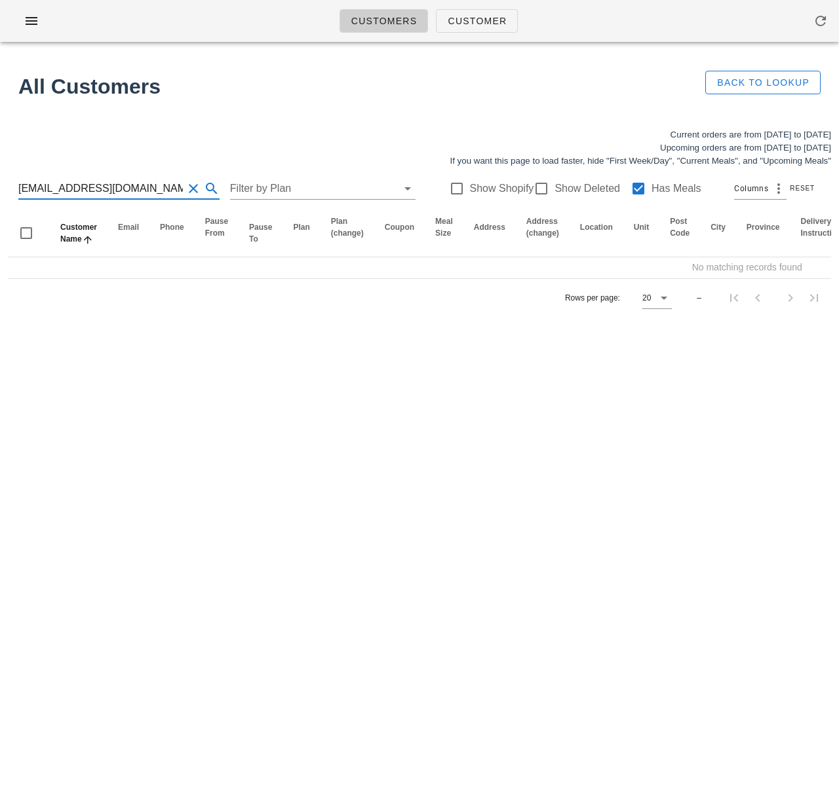
drag, startPoint x: 125, startPoint y: 185, endPoint x: 90, endPoint y: 185, distance: 34.7
click at [90, 185] on input "[EMAIL_ADDRESS][DOMAIN_NAME]" at bounding box center [100, 188] width 164 height 21
drag, startPoint x: 132, startPoint y: 186, endPoint x: 49, endPoint y: 183, distance: 82.6
click at [49, 183] on input "[EMAIL_ADDRESS][DOMAIN_NAME]" at bounding box center [100, 188] width 164 height 21
type input "msalas"
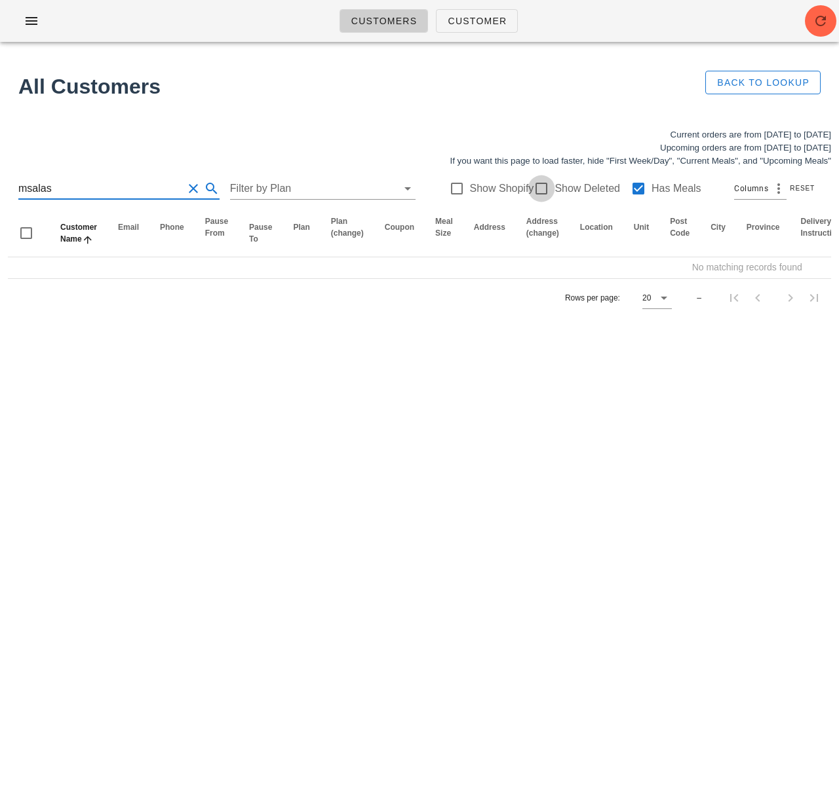
click at [530, 189] on div at bounding box center [541, 189] width 22 height 22
checkbox input "true"
click at [634, 187] on div at bounding box center [638, 189] width 22 height 22
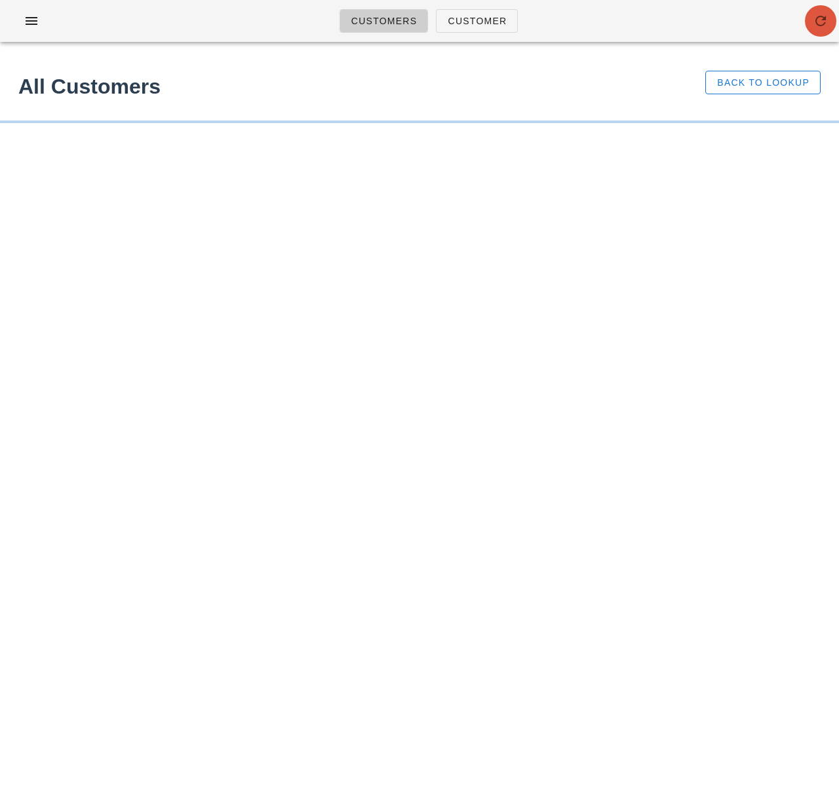
click at [808, 18] on span "button" at bounding box center [819, 21] width 31 height 16
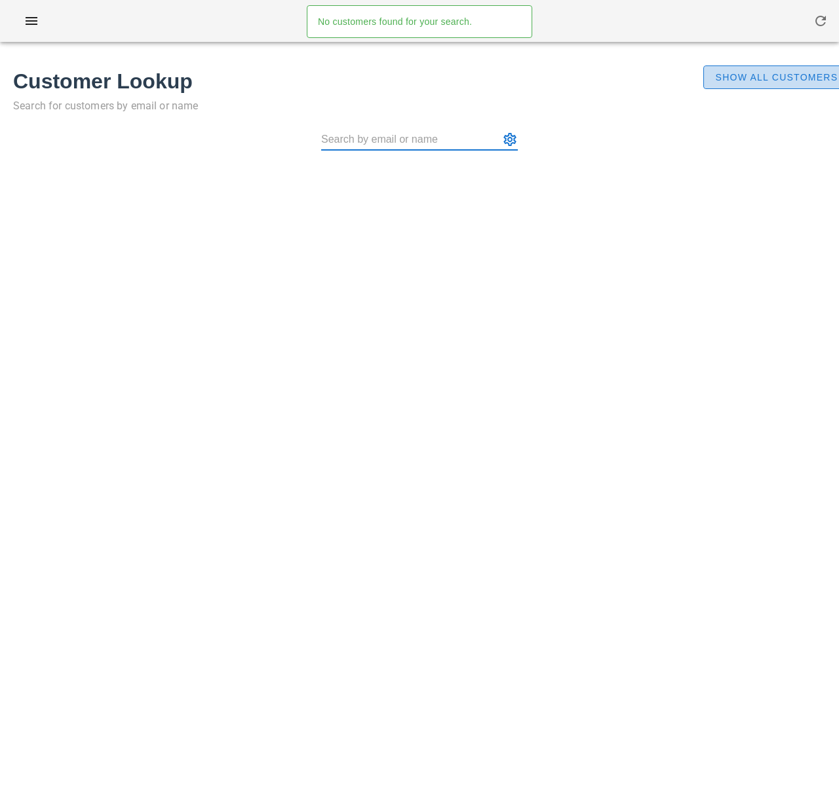
click at [740, 72] on span "Show All Customers" at bounding box center [775, 77] width 123 height 10
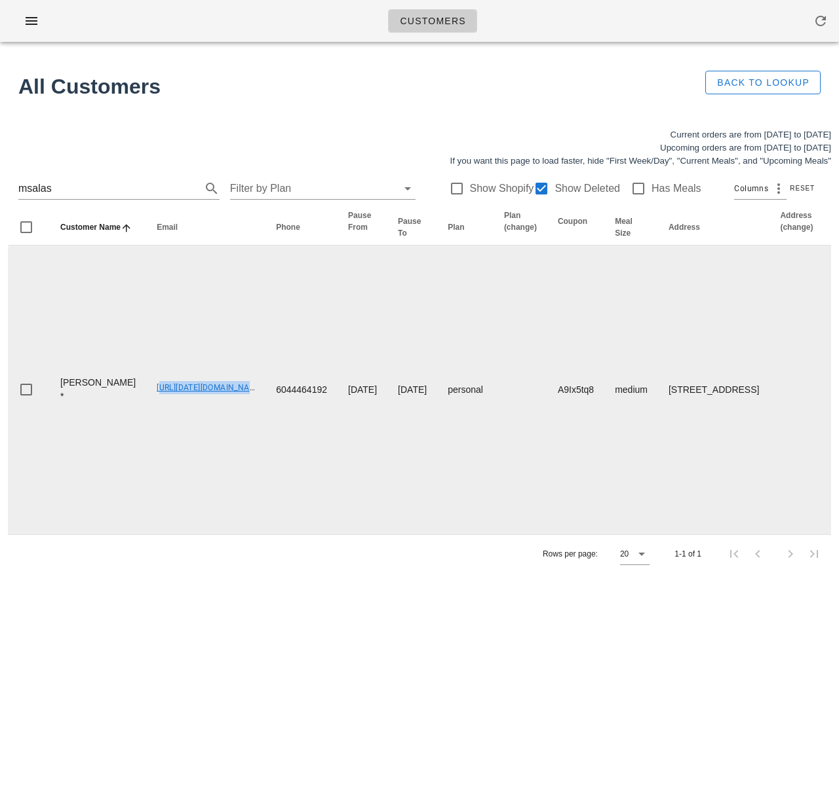
drag, startPoint x: 121, startPoint y: 404, endPoint x: 225, endPoint y: 343, distance: 119.8
click at [214, 400] on td "[URL][DATE][DOMAIN_NAME]" at bounding box center [205, 390] width 119 height 289
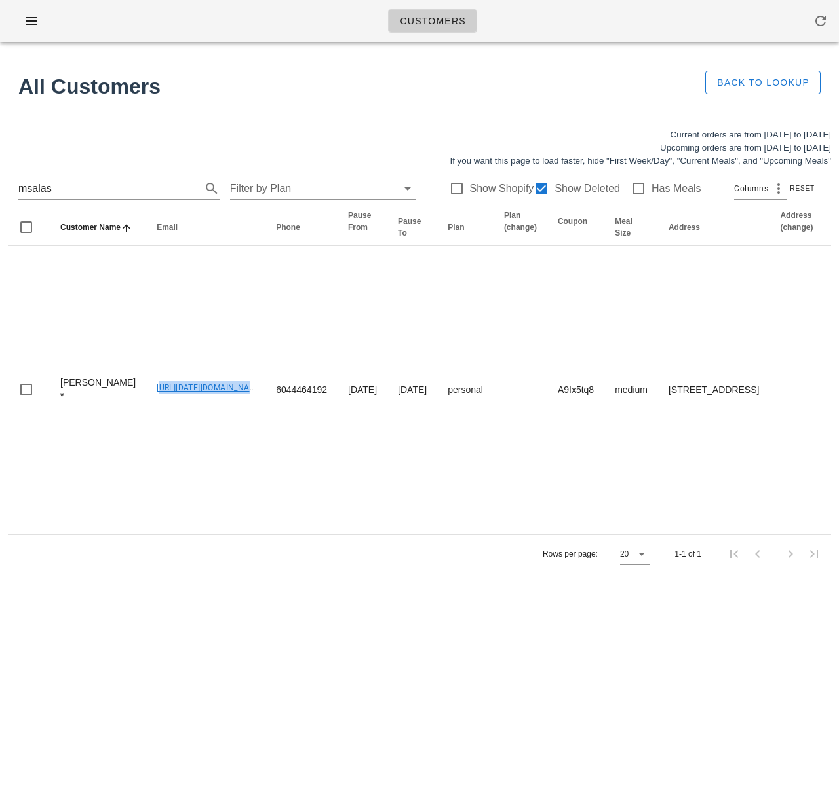
copy link "00_DELETED_[DATE]_"
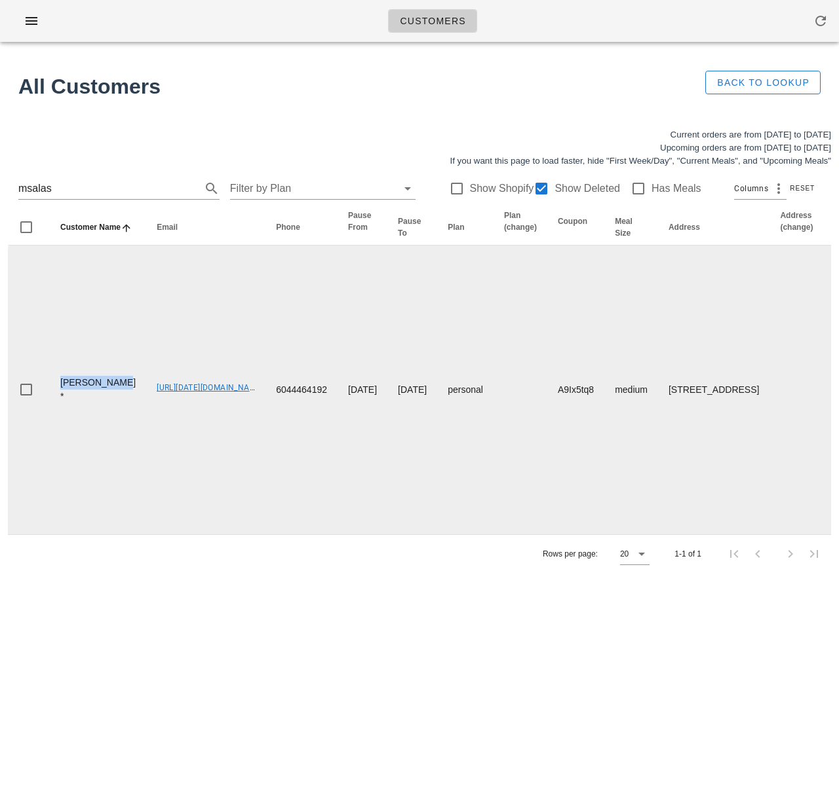
drag, startPoint x: 83, startPoint y: 410, endPoint x: 48, endPoint y: 396, distance: 37.6
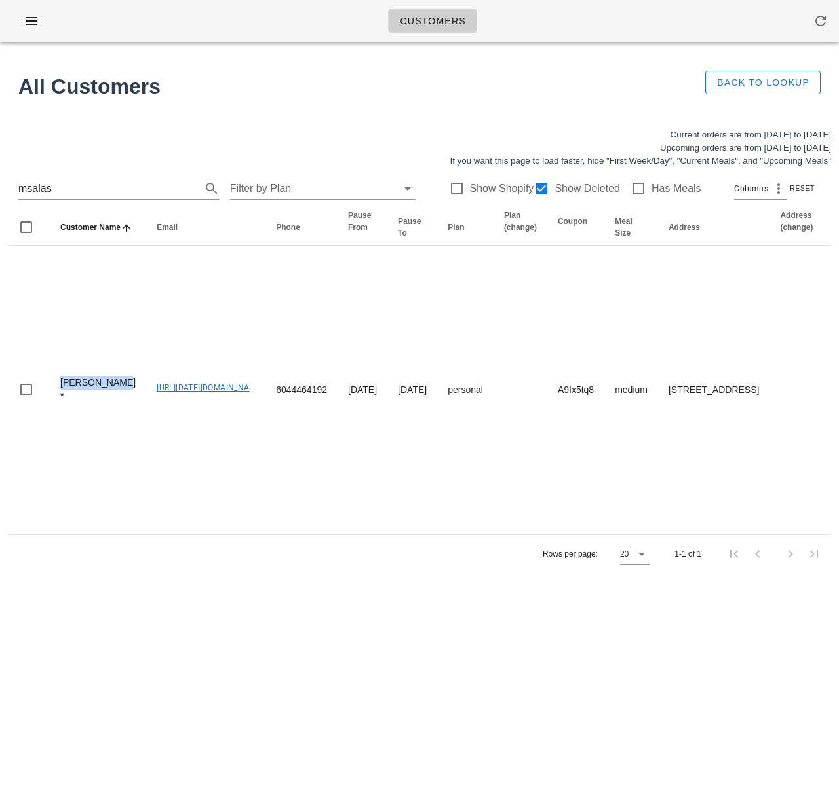
copy td "Maria Salas"
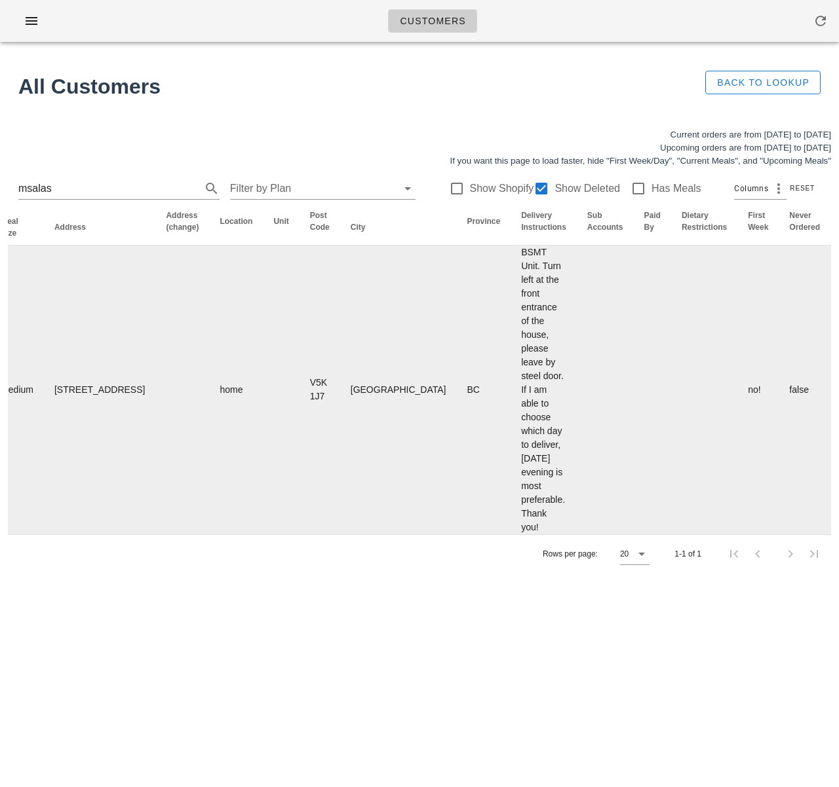
scroll to position [0, 824]
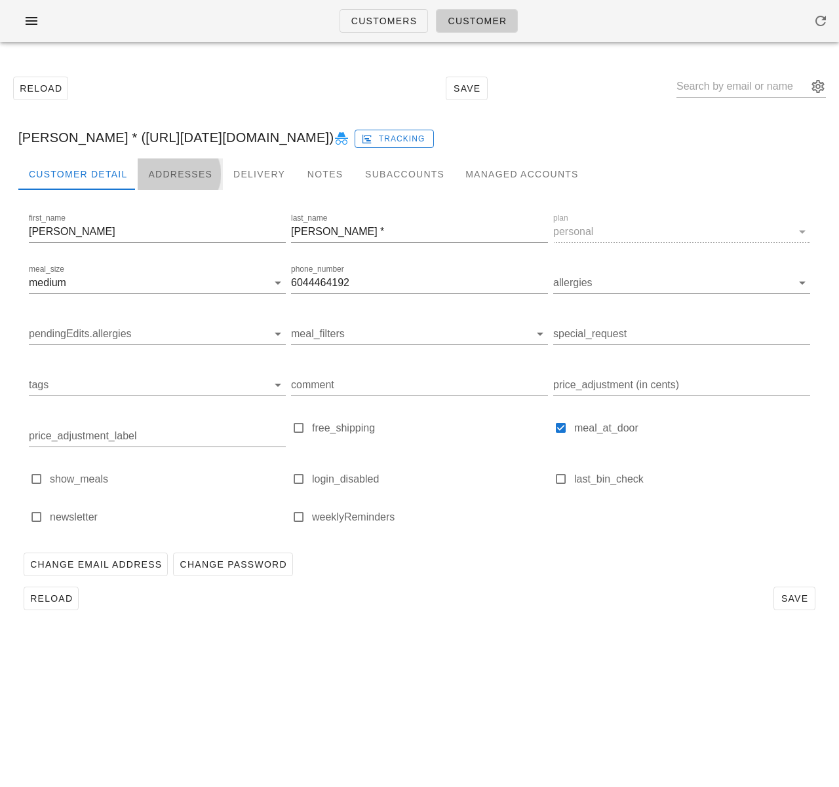
click at [183, 174] on div "Addresses" at bounding box center [180, 174] width 85 height 31
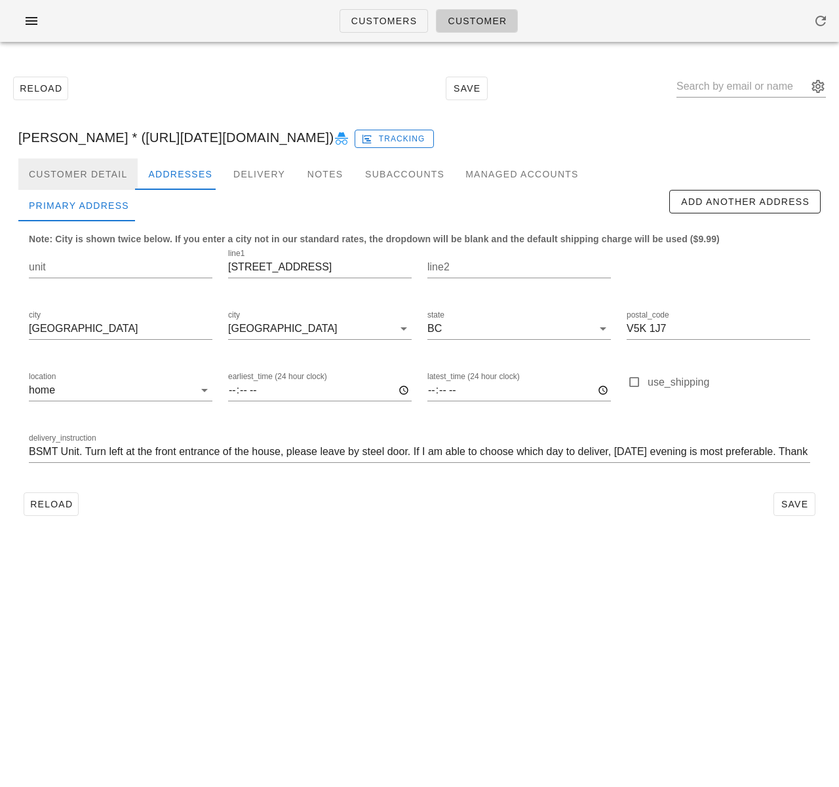
click at [119, 175] on div "Customer Detail" at bounding box center [77, 174] width 119 height 31
click at [369, 12] on link "Customers" at bounding box center [383, 21] width 89 height 24
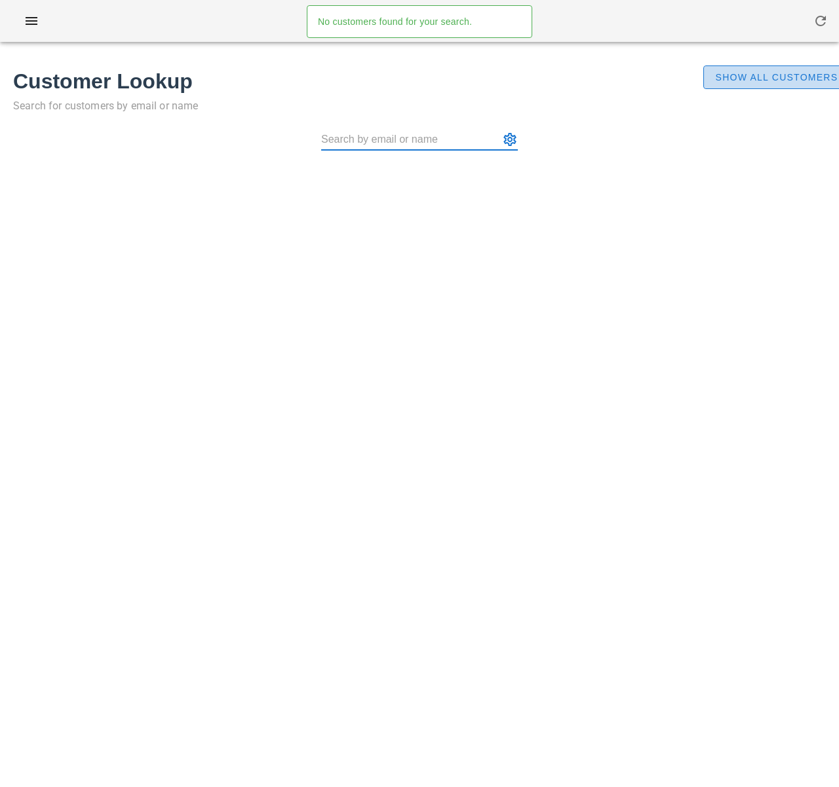
click at [746, 77] on span "Show All Customers" at bounding box center [775, 77] width 123 height 10
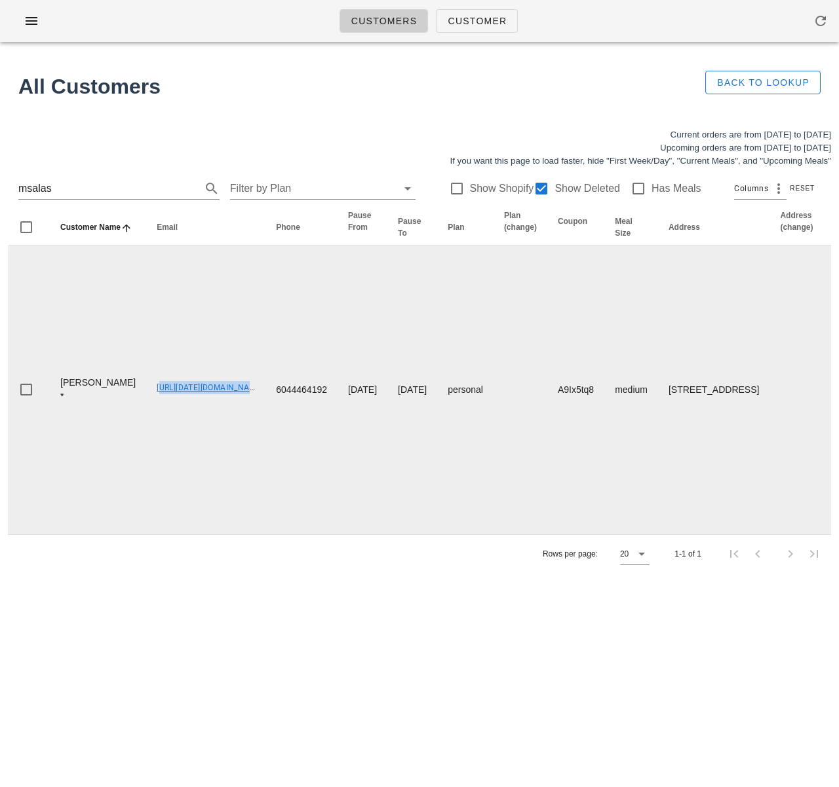
drag, startPoint x: 113, startPoint y: 404, endPoint x: 213, endPoint y: 404, distance: 100.2
click at [213, 404] on td "00_DELETED_2025-10-02_msalas___harrisco.com" at bounding box center [205, 390] width 119 height 289
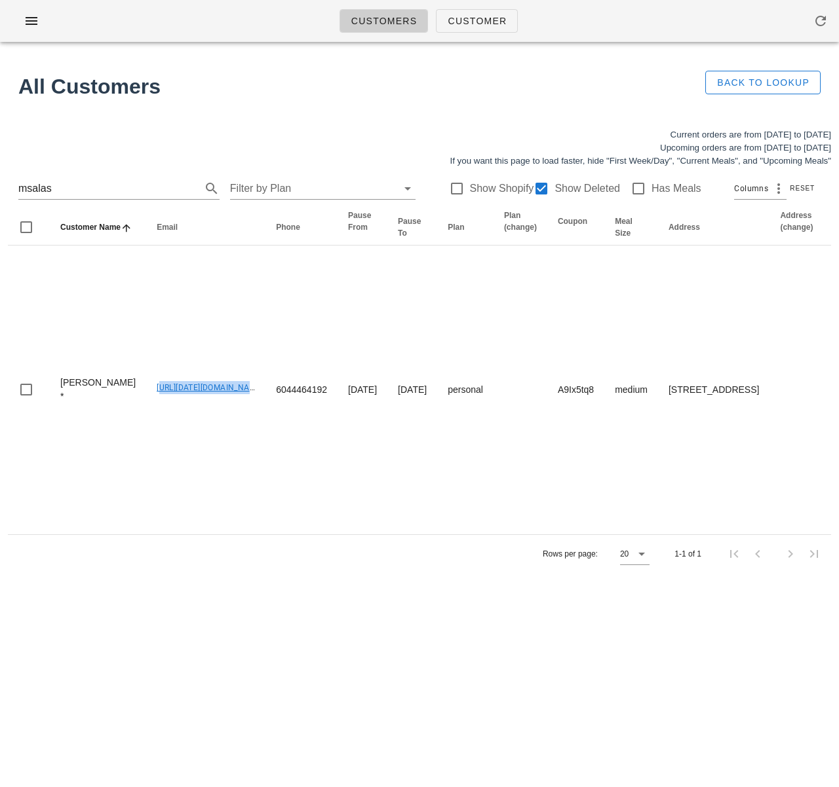
copy link "00_DELETED_2025-10-02_"
drag, startPoint x: 70, startPoint y: 189, endPoint x: -31, endPoint y: 181, distance: 101.2
click at [0, 181] on html "Customers Customer No customers found for your search. All Customers Back to Lo…" at bounding box center [419, 393] width 839 height 787
paste input "00_DELETED_2025-10-02_"
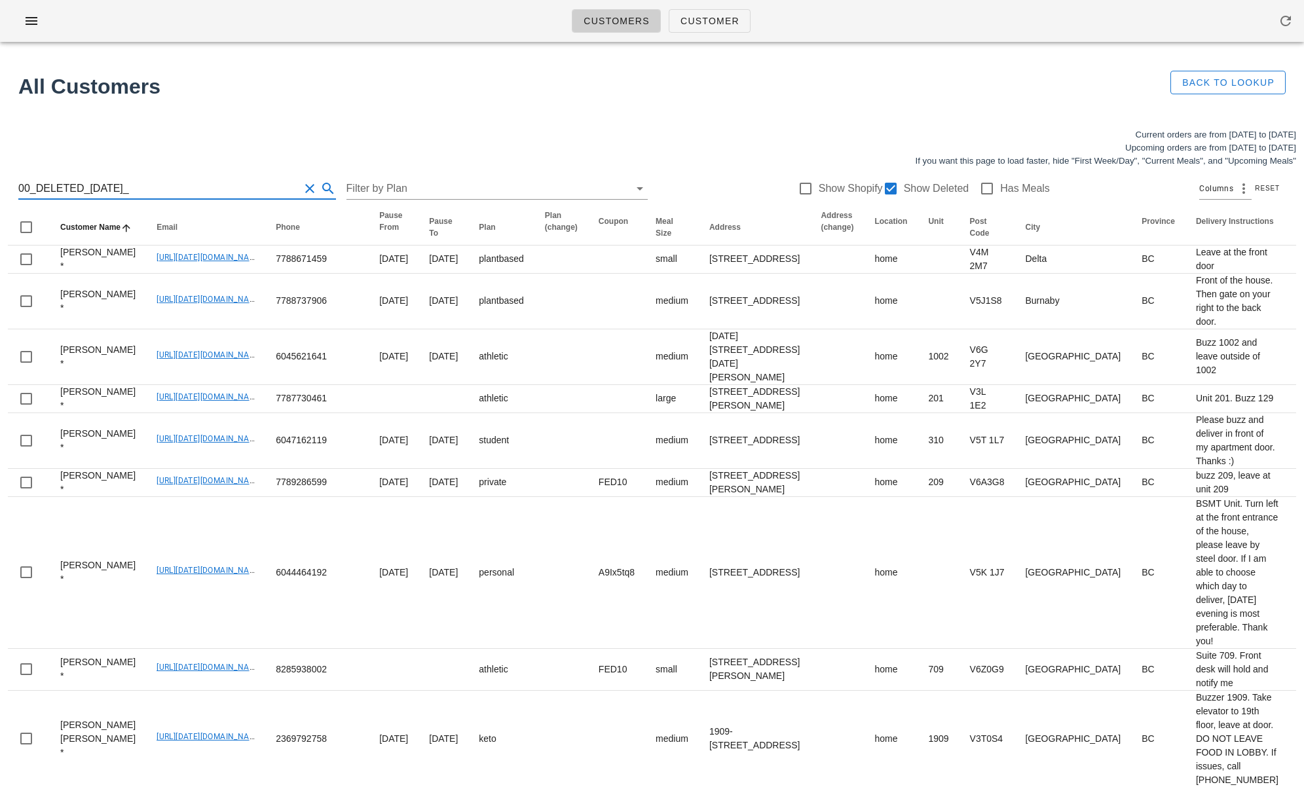
type input "msalas"
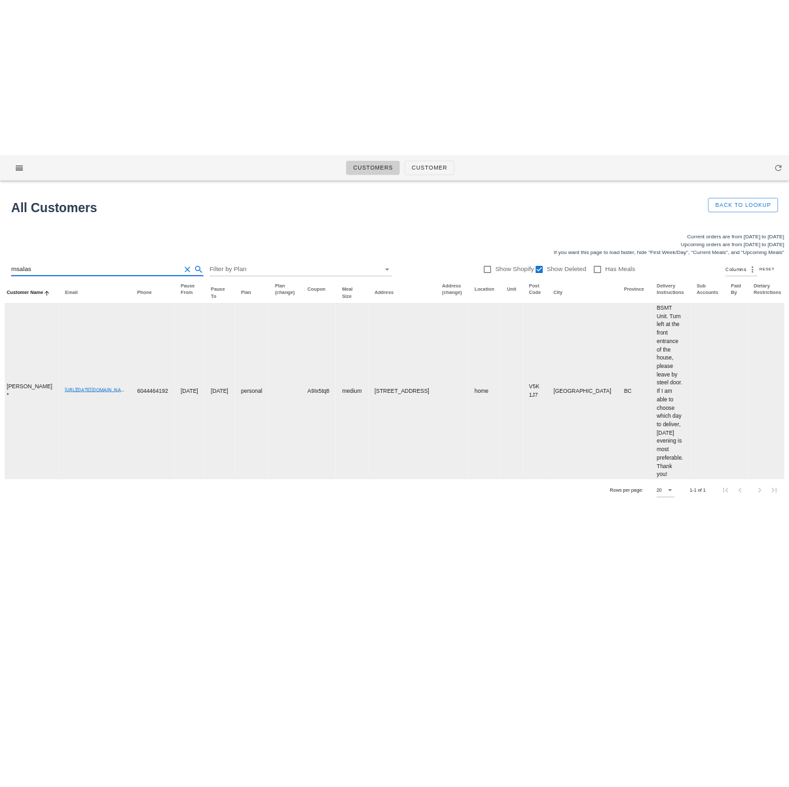
scroll to position [0, 358]
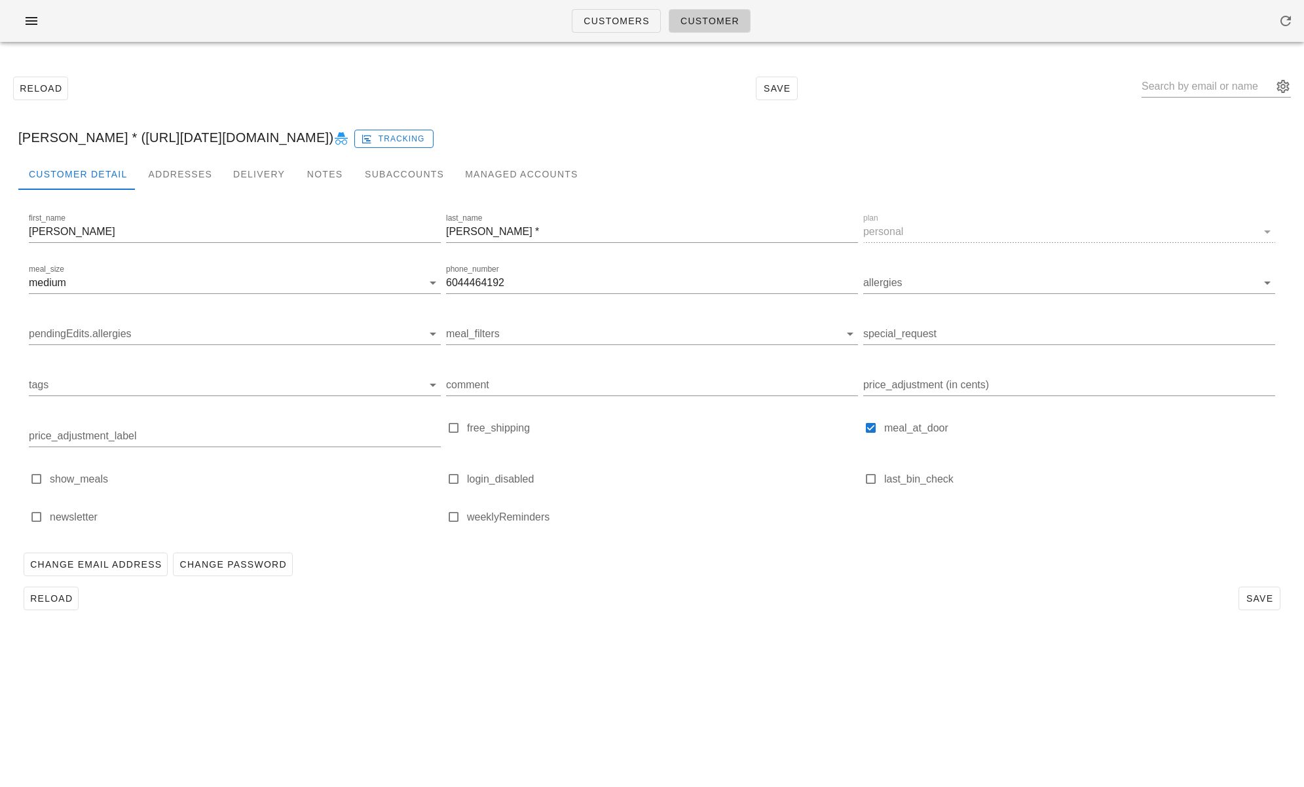
drag, startPoint x: 132, startPoint y: 138, endPoint x: 404, endPoint y: 136, distance: 272.5
click at [404, 136] on div "Maria Salas * (00_DELETED_2025-10-02_msalas___harrisco.com) Tracking" at bounding box center [652, 138] width 1289 height 42
copy div "00_DELETED_2025-10-02_msalas___harrisco.com"
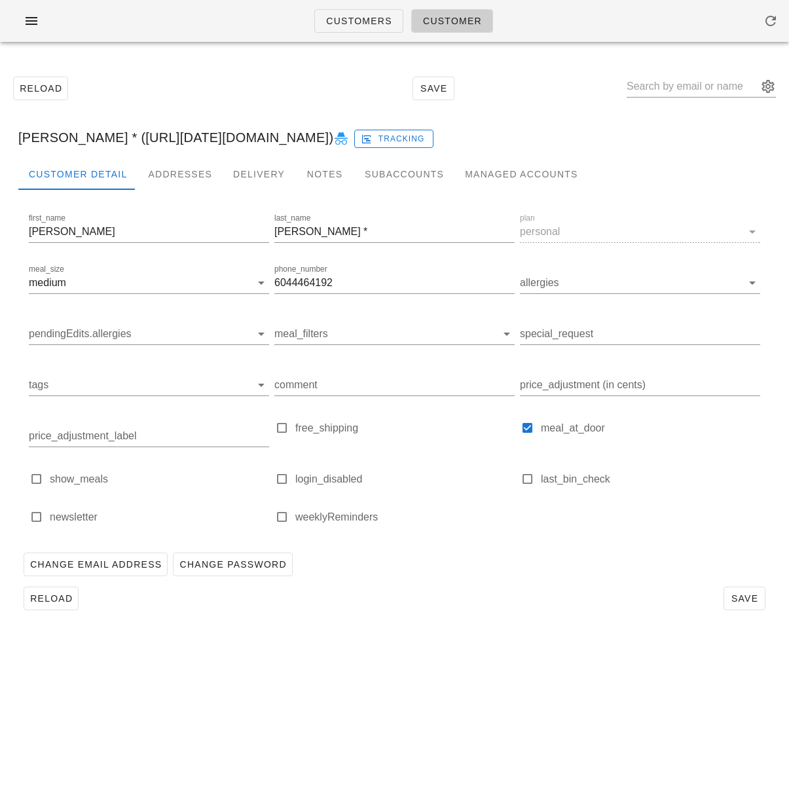
copy div "00_DELETED_2025-10-02_msalas___harrisco.com"
click at [511, 717] on div "Customers Customer Reload Save Maria Salas * (00_DELETED_2025-10-02_msalas___ha…" at bounding box center [394, 393] width 789 height 787
click at [343, 26] on span "Customers" at bounding box center [359, 21] width 67 height 10
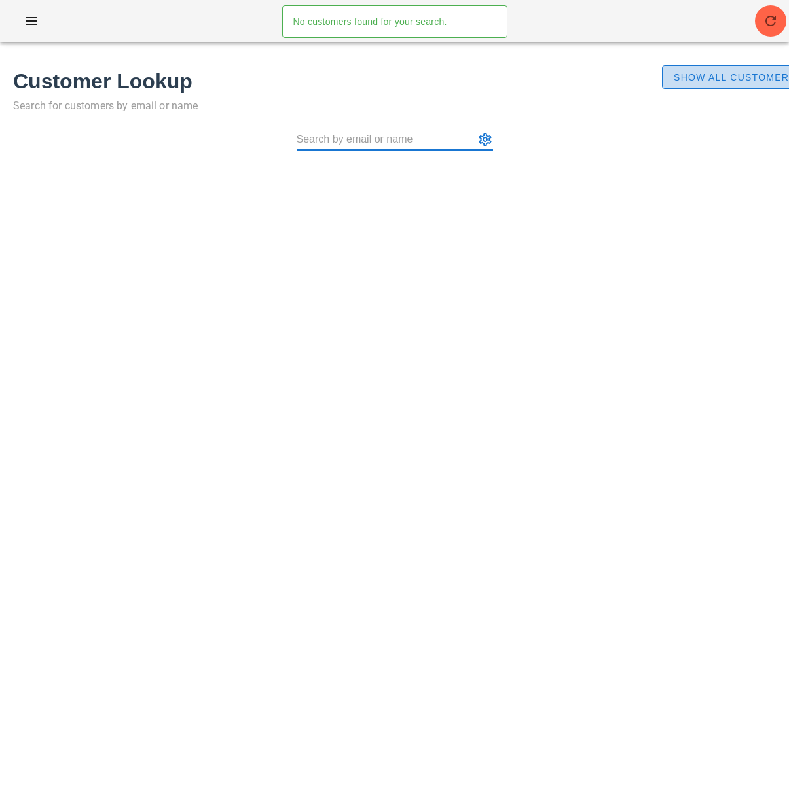
click at [689, 78] on span "Show All Customers" at bounding box center [734, 77] width 123 height 10
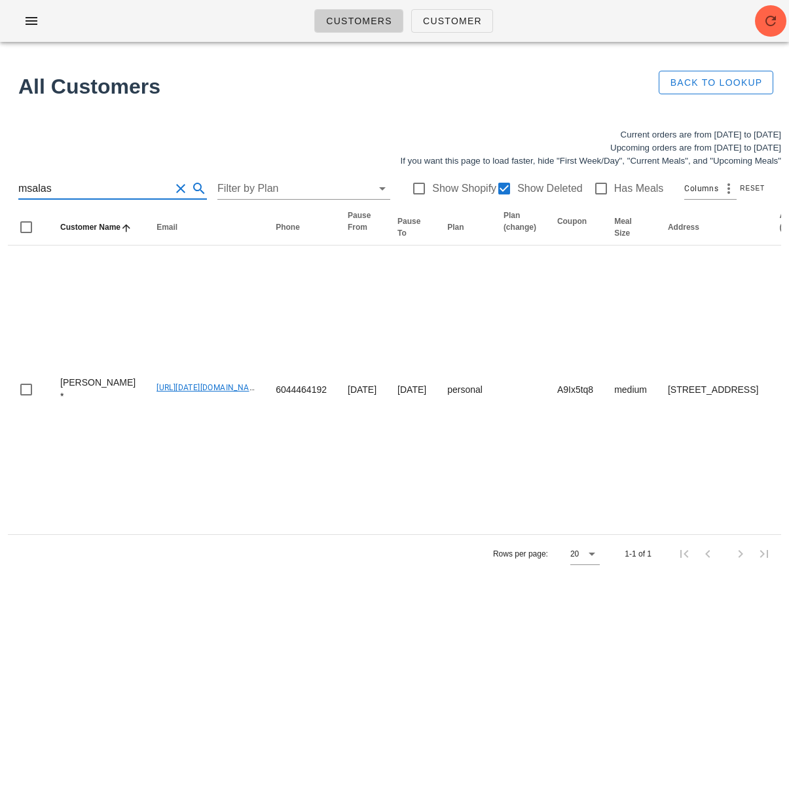
drag, startPoint x: 60, startPoint y: 183, endPoint x: -7, endPoint y: 186, distance: 66.9
click at [0, 186] on html "Customers Customer No customers found for your search. All Customers Back to Lo…" at bounding box center [394, 393] width 789 height 787
paste input "kjorgen10@gmail.com"
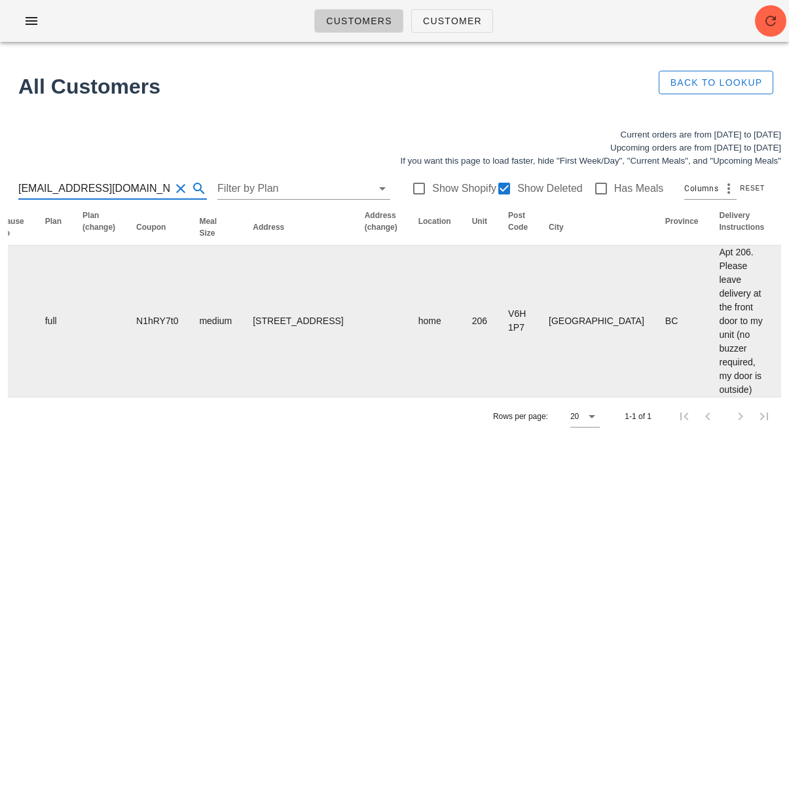
scroll to position [0, 844]
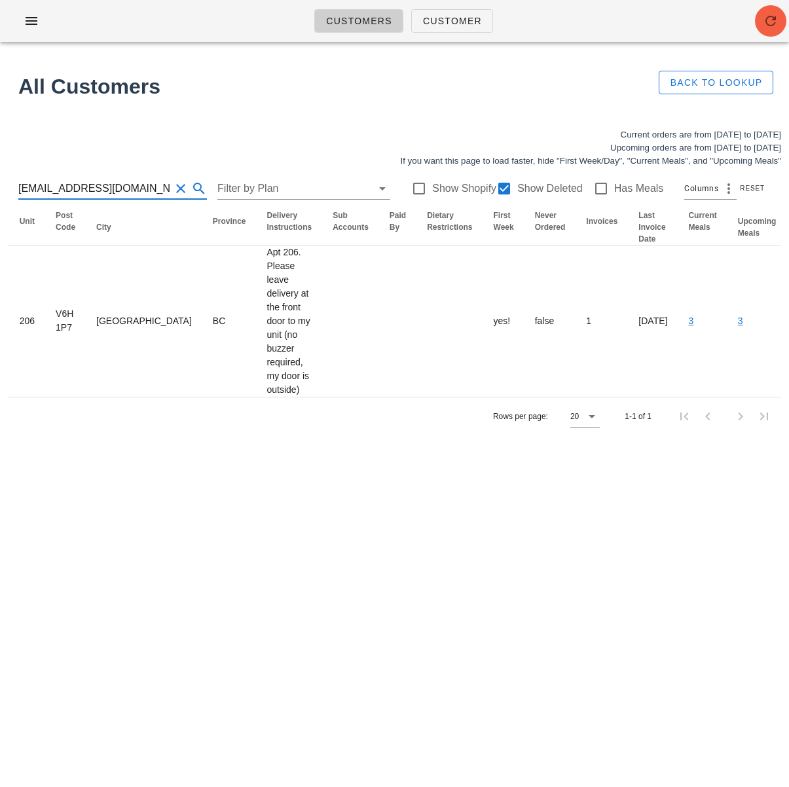
type input "kjorgen10@gmail.com"
click at [764, 26] on icon "button" at bounding box center [771, 21] width 16 height 16
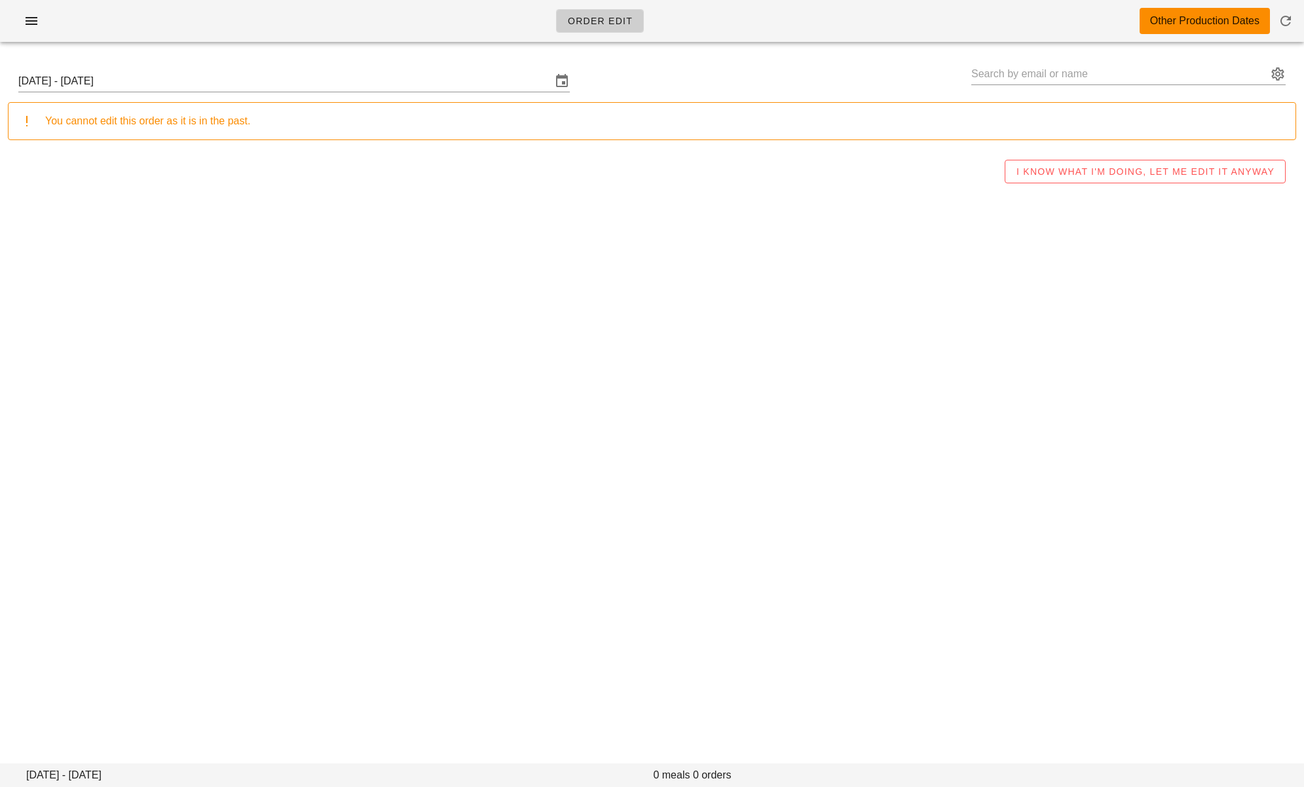
type input "STAFF - Miguelle Lagera (miguellelagera@gmail.com)"
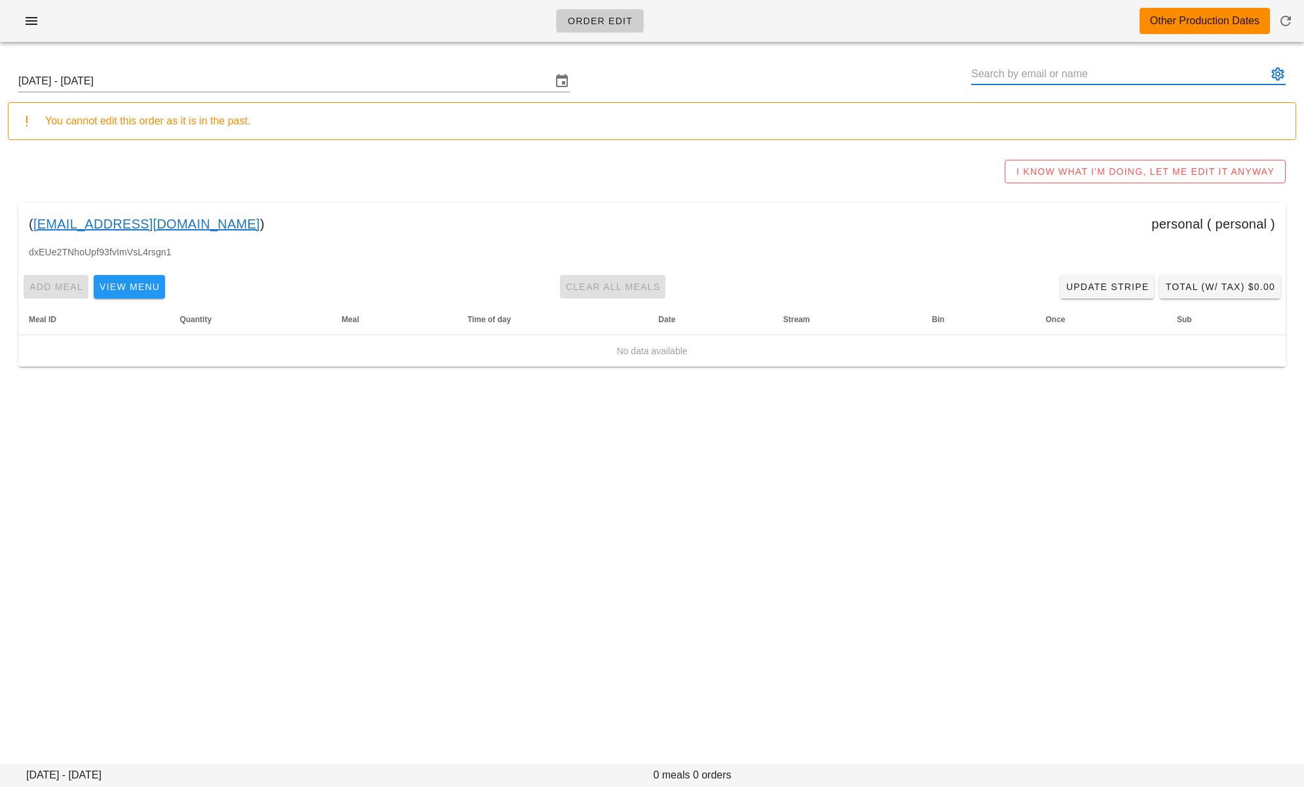
click at [1062, 76] on input "text" at bounding box center [1120, 74] width 296 height 21
paste input "00_DELETED_2025-10-02_msalas___harrisco.com"
type input "00_DELETED_2025-10-02_msalas___harrisco.com"
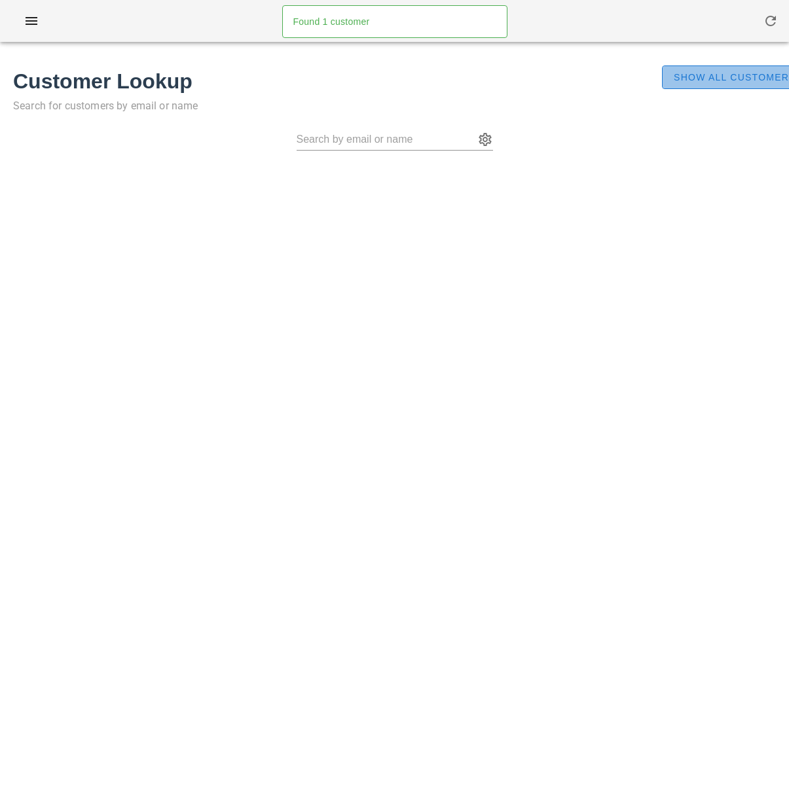
click at [701, 79] on span "Show All Customers" at bounding box center [734, 77] width 123 height 10
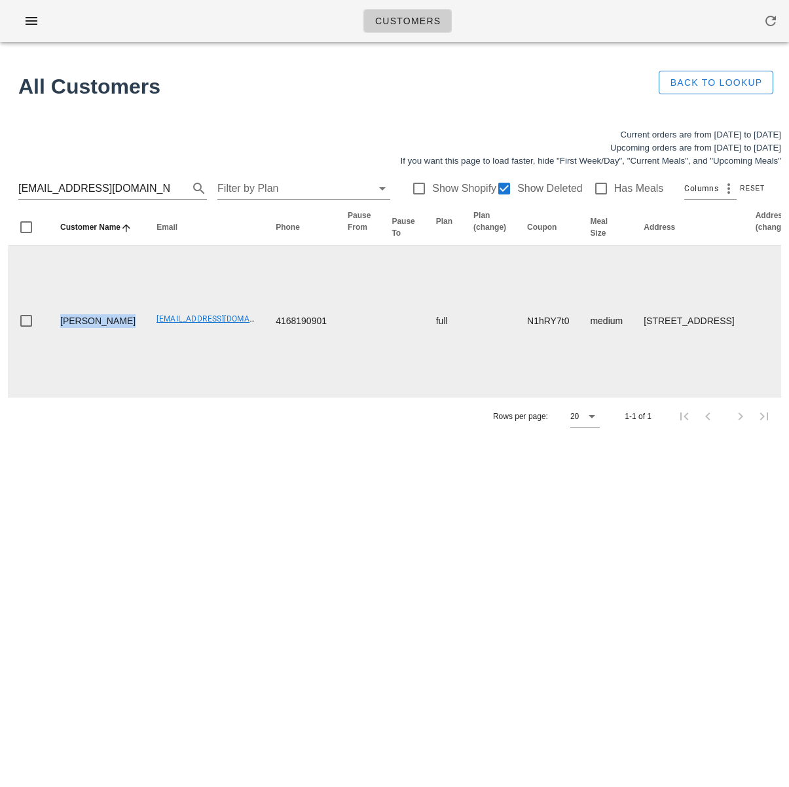
drag, startPoint x: 94, startPoint y: 345, endPoint x: 38, endPoint y: 328, distance: 58.9
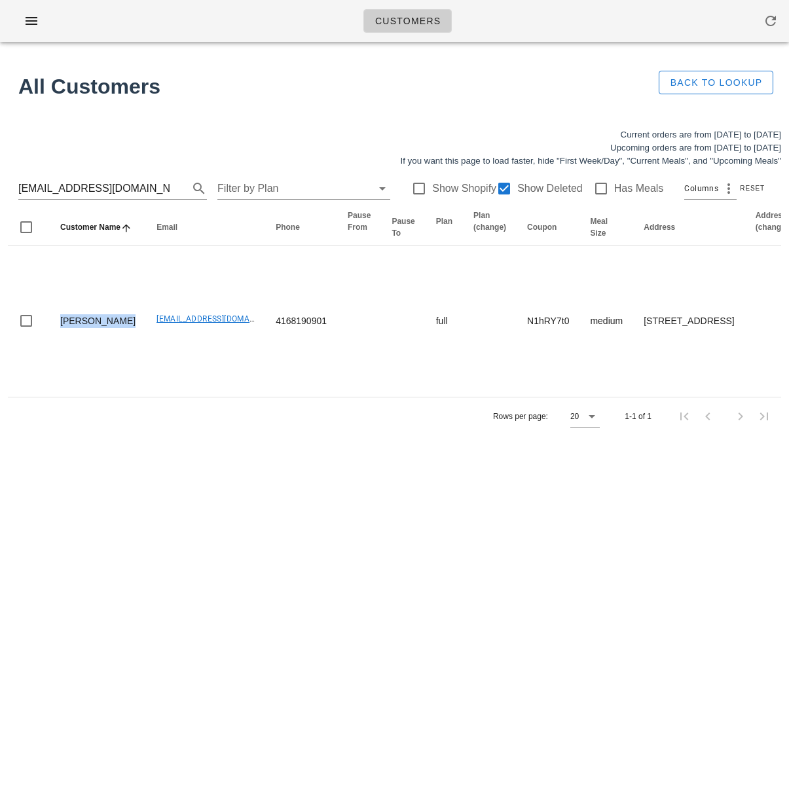
copy td "[PERSON_NAME]"
click at [13, 172] on div "[EMAIL_ADDRESS][DOMAIN_NAME] Filter by Plan Show Shopify Show Deleted Has Meals…" at bounding box center [395, 189] width 774 height 42
paste input "[PERSON_NAME].ghola01"
click at [81, 189] on input "[PERSON_NAME][EMAIL_ADDRESS][DOMAIN_NAME]" at bounding box center [94, 188] width 152 height 21
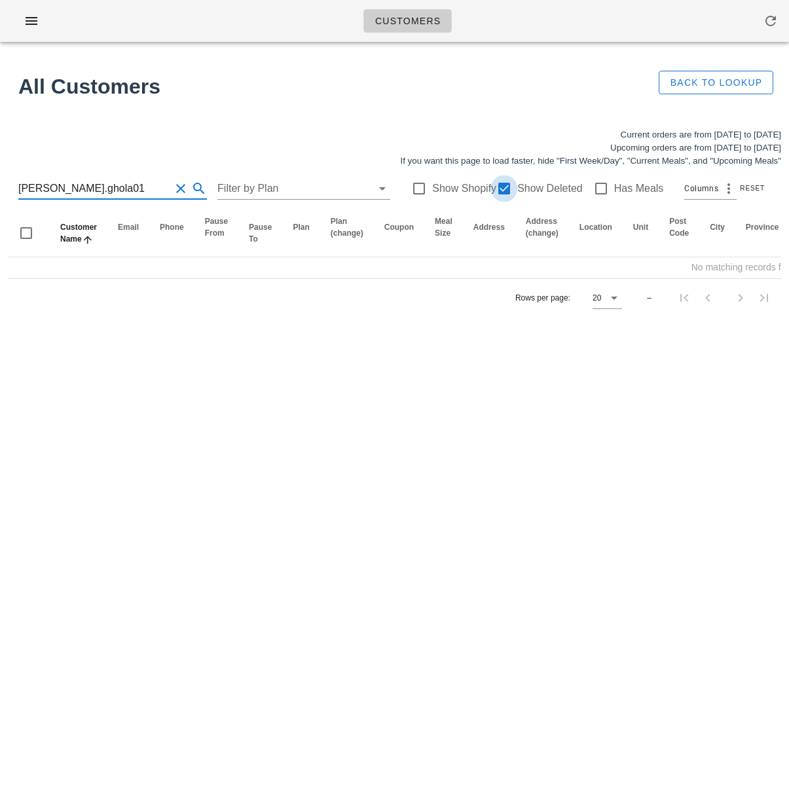
type input "[PERSON_NAME].ghola01"
click at [500, 189] on div at bounding box center [504, 189] width 22 height 22
click at [498, 189] on div at bounding box center [504, 189] width 22 height 22
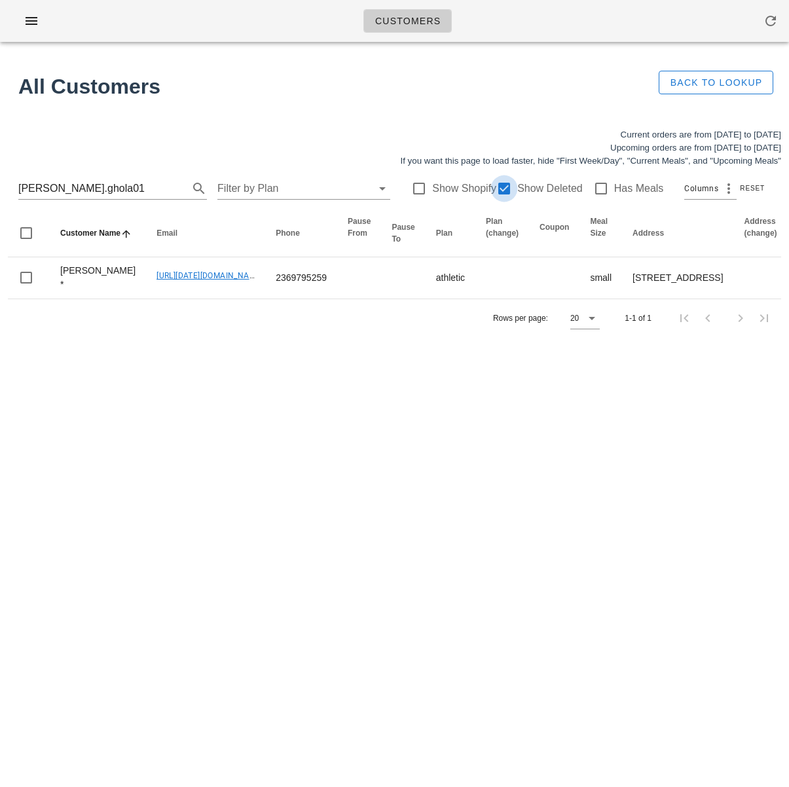
checkbox input "true"
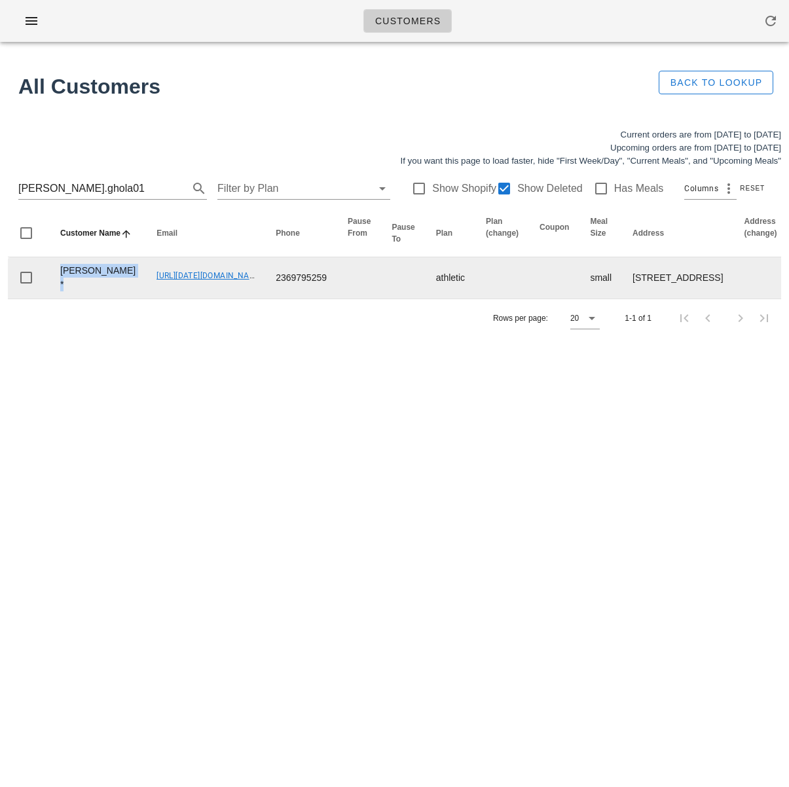
drag, startPoint x: 113, startPoint y: 288, endPoint x: 76, endPoint y: 280, distance: 38.2
click at [54, 267] on td "[PERSON_NAME] *" at bounding box center [98, 277] width 96 height 41
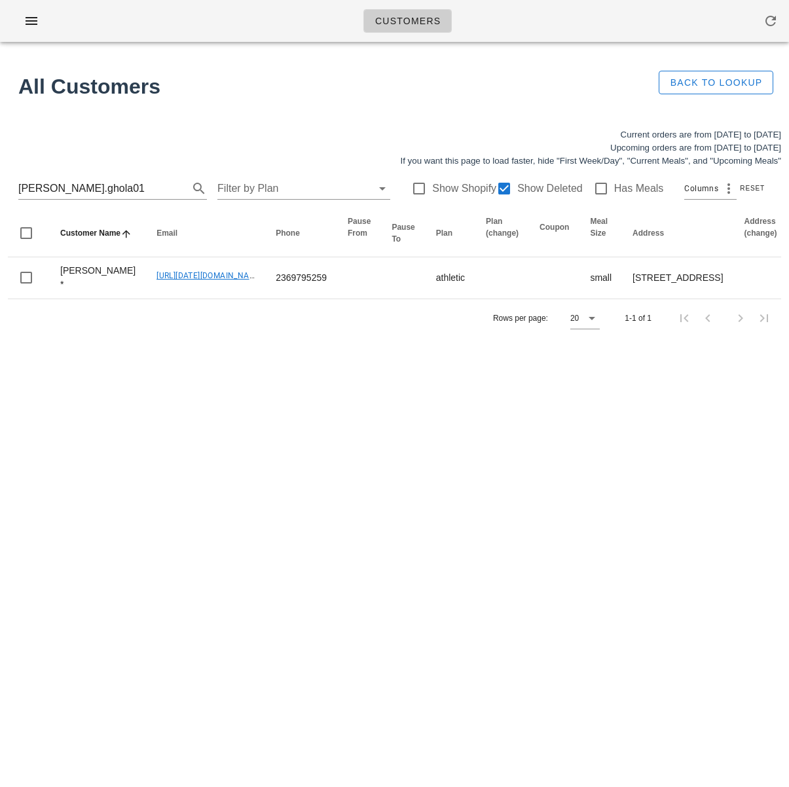
drag, startPoint x: 129, startPoint y: 368, endPoint x: 111, endPoint y: 324, distance: 48.2
click at [129, 368] on div "Customers Found 1 customer All Customers Back to Lookup Current orders are from…" at bounding box center [394, 393] width 789 height 787
drag, startPoint x: 84, startPoint y: 192, endPoint x: -37, endPoint y: 181, distance: 121.7
click at [0, 181] on html "Customers Found 1 customer All Customers Back to Lookup Current orders are from…" at bounding box center [394, 393] width 789 height 787
drag, startPoint x: 105, startPoint y: 383, endPoint x: 467, endPoint y: 532, distance: 391.3
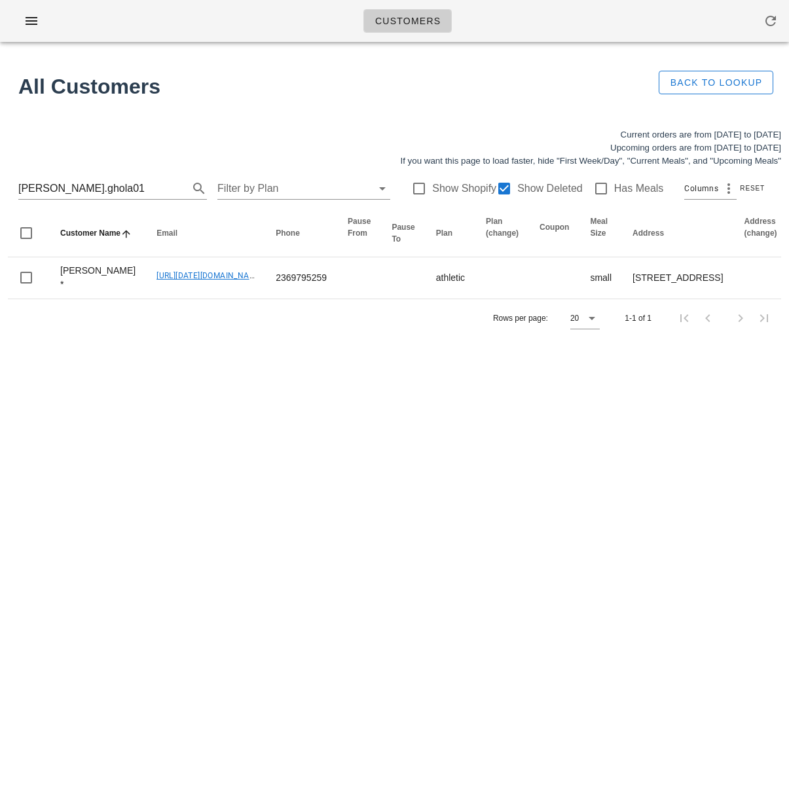
click at [107, 383] on div "Customers Found 1 customer All Customers Back to Lookup Current orders are from…" at bounding box center [394, 393] width 789 height 787
click at [474, 560] on div "Customers Found 1 customer All Customers Back to Lookup Current orders are from…" at bounding box center [394, 393] width 789 height 787
drag, startPoint x: 181, startPoint y: 421, endPoint x: 459, endPoint y: 745, distance: 426.9
click at [181, 423] on div "Customers Found 1 customer All Customers Back to Lookup Current orders are from…" at bounding box center [394, 393] width 789 height 787
drag, startPoint x: 3, startPoint y: 721, endPoint x: 2, endPoint y: 691, distance: 30.2
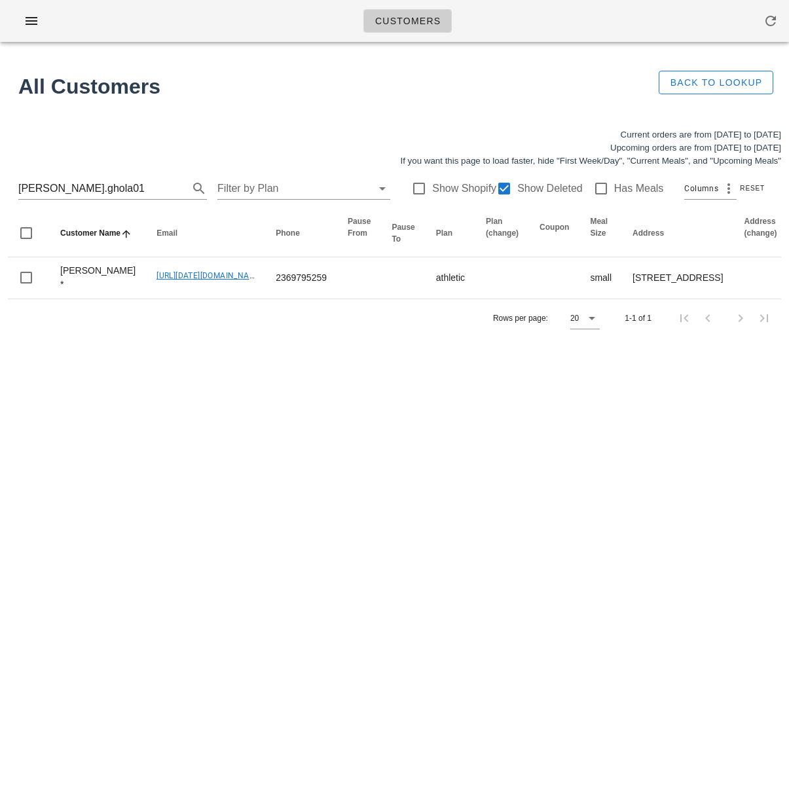
click at [2, 718] on div "Customers Found 1 customer All Customers Back to Lookup Current orders are from…" at bounding box center [394, 393] width 789 height 787
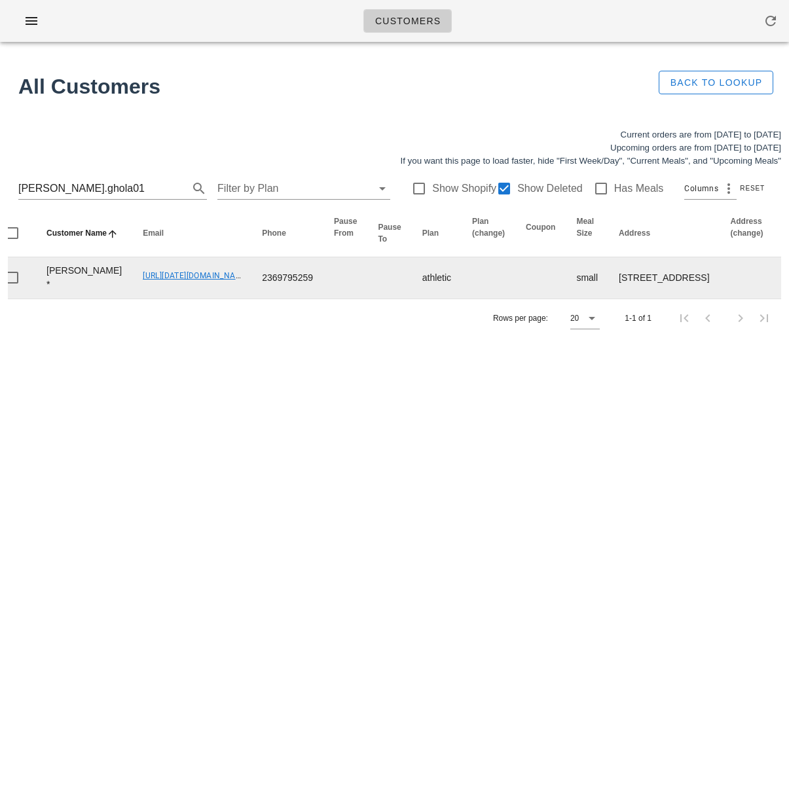
scroll to position [0, 48]
